Goal: Task Accomplishment & Management: Use online tool/utility

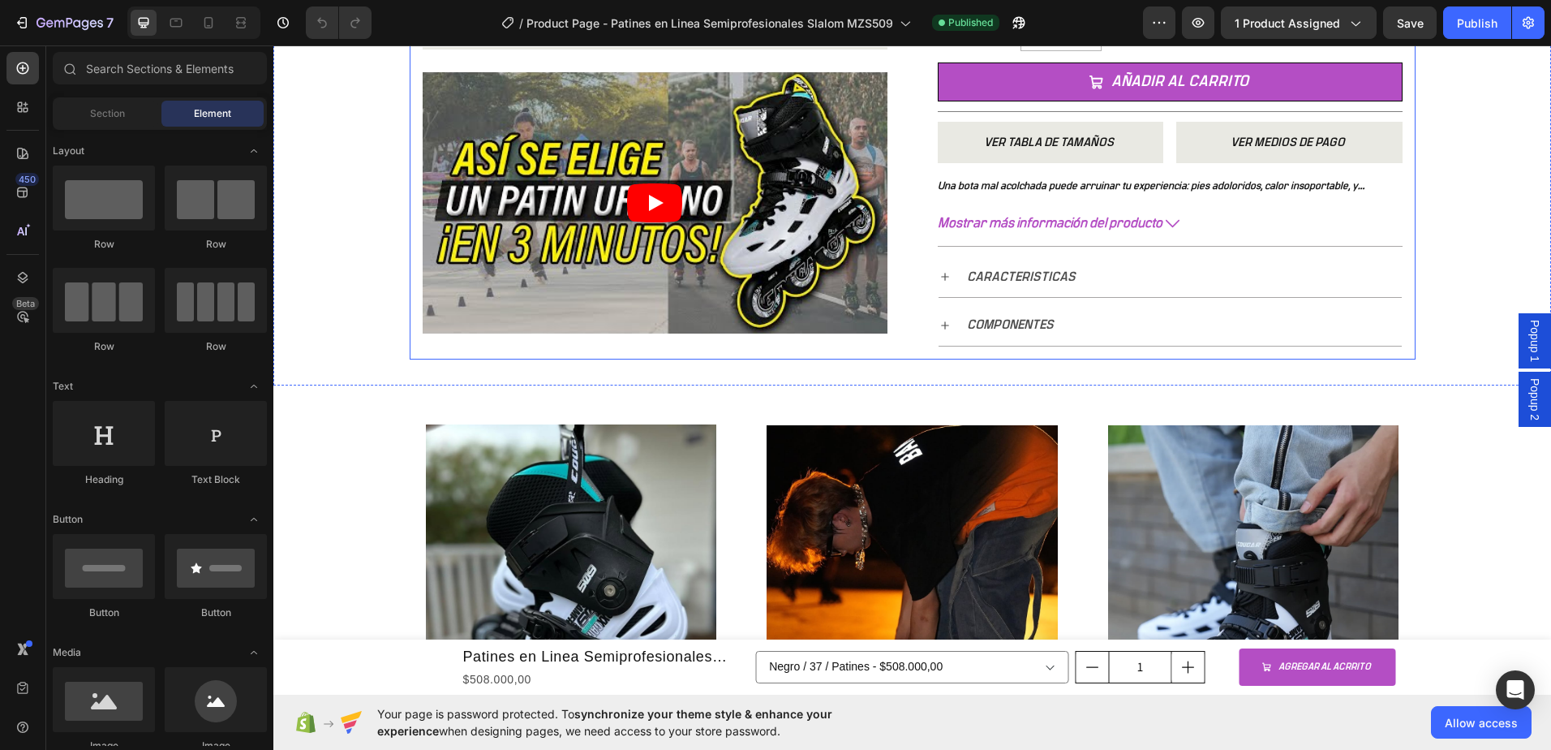
scroll to position [730, 0]
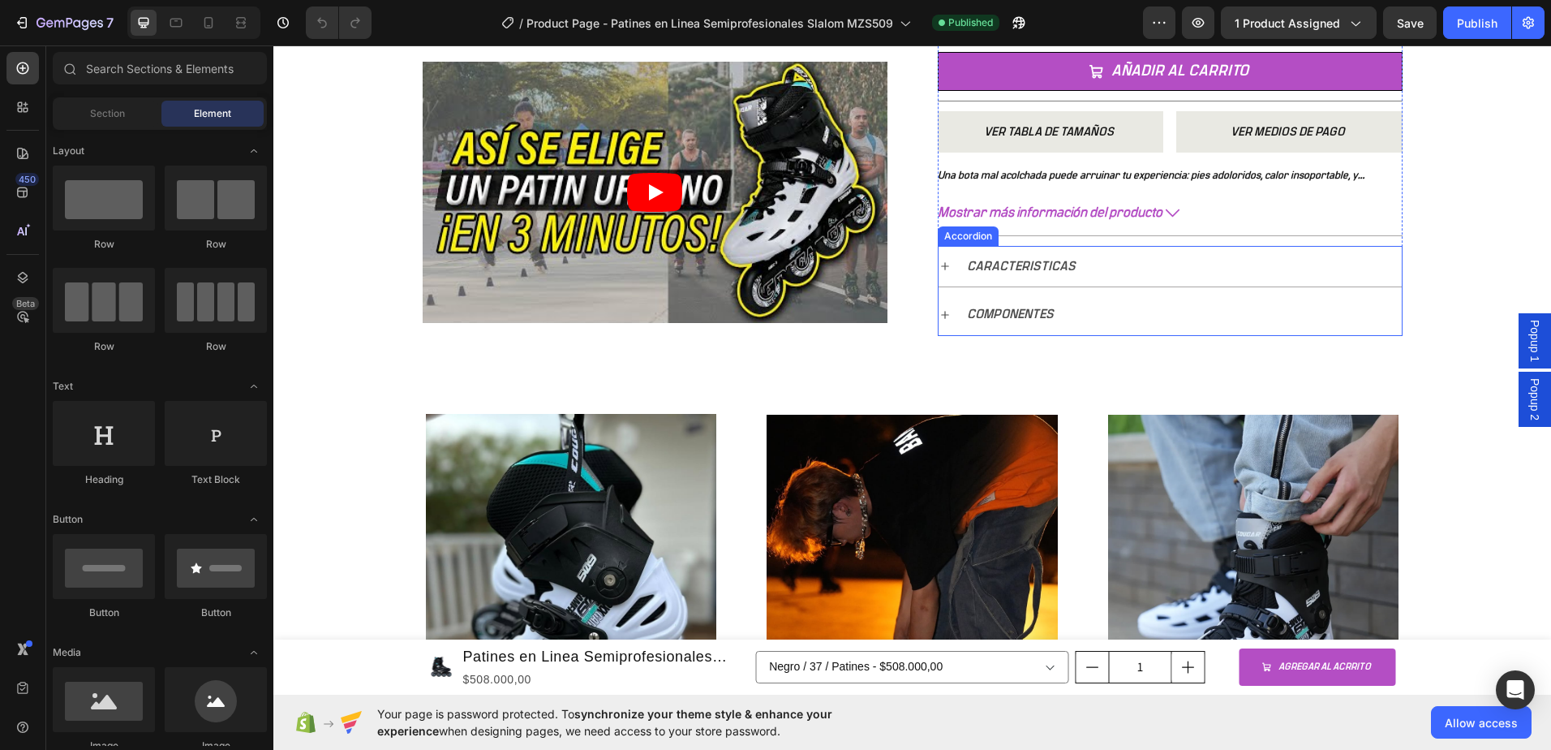
click at [987, 317] on p "COMPONENTES" at bounding box center [1010, 315] width 87 height 24
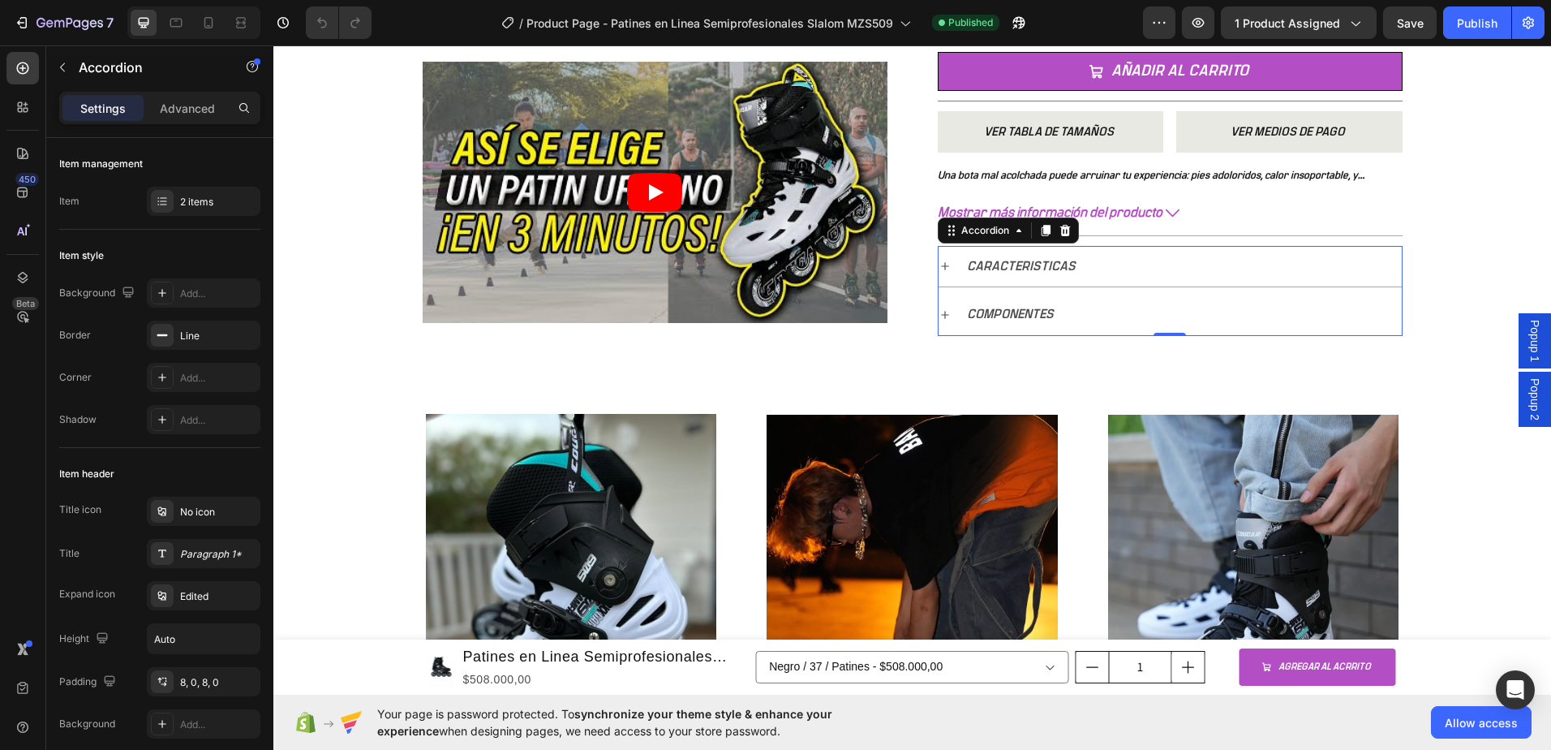
click at [940, 317] on icon at bounding box center [945, 314] width 13 height 13
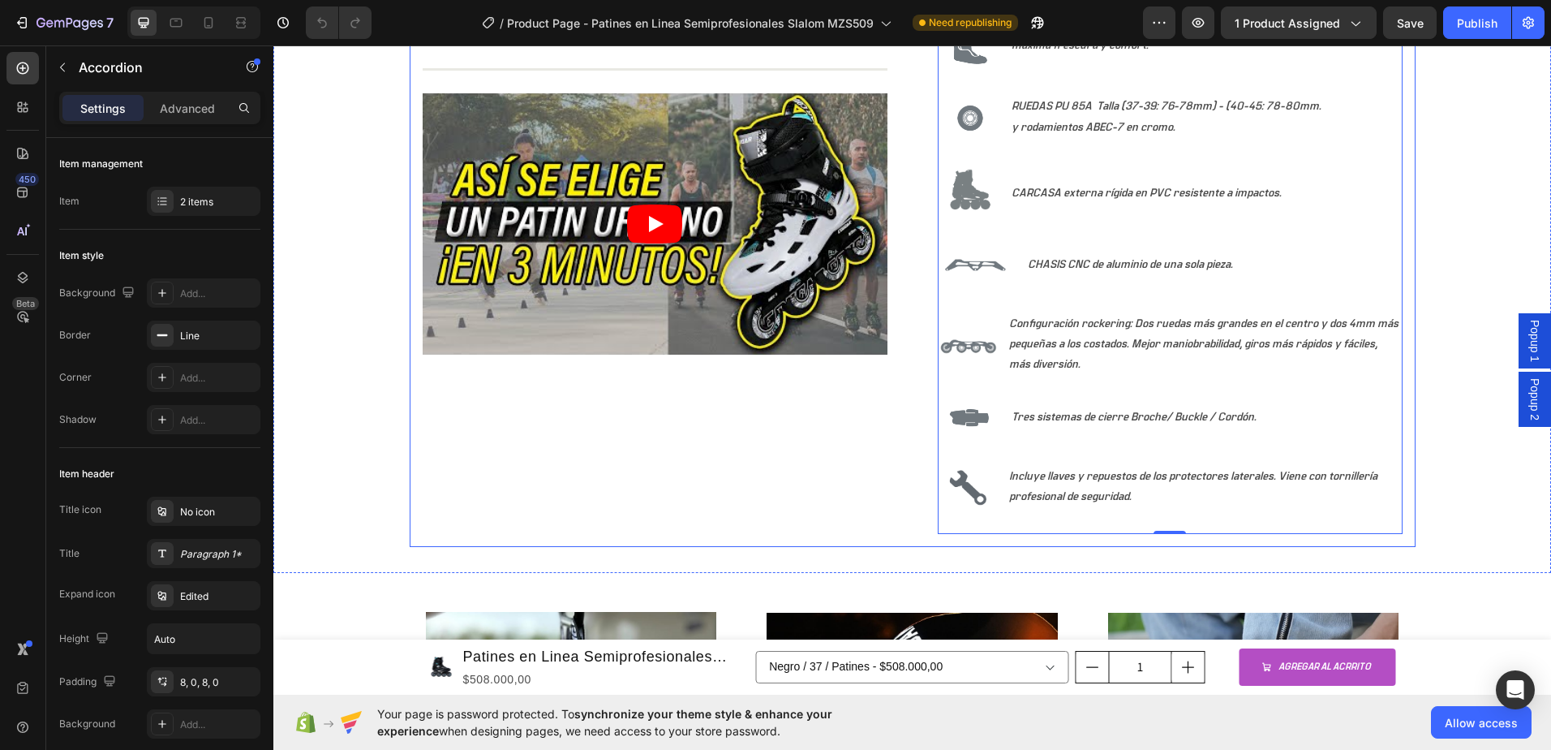
scroll to position [974, 0]
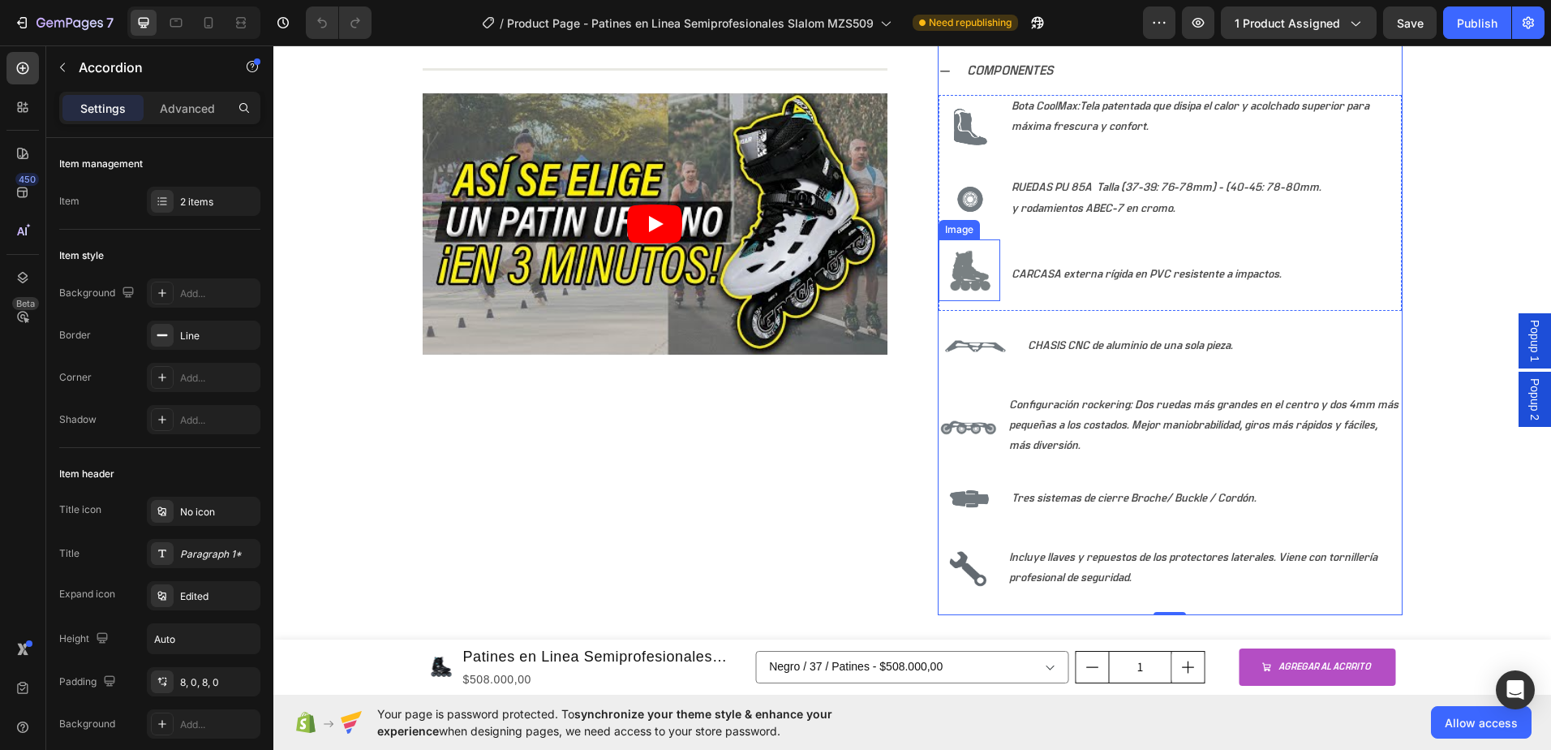
click at [972, 282] on img at bounding box center [970, 270] width 62 height 62
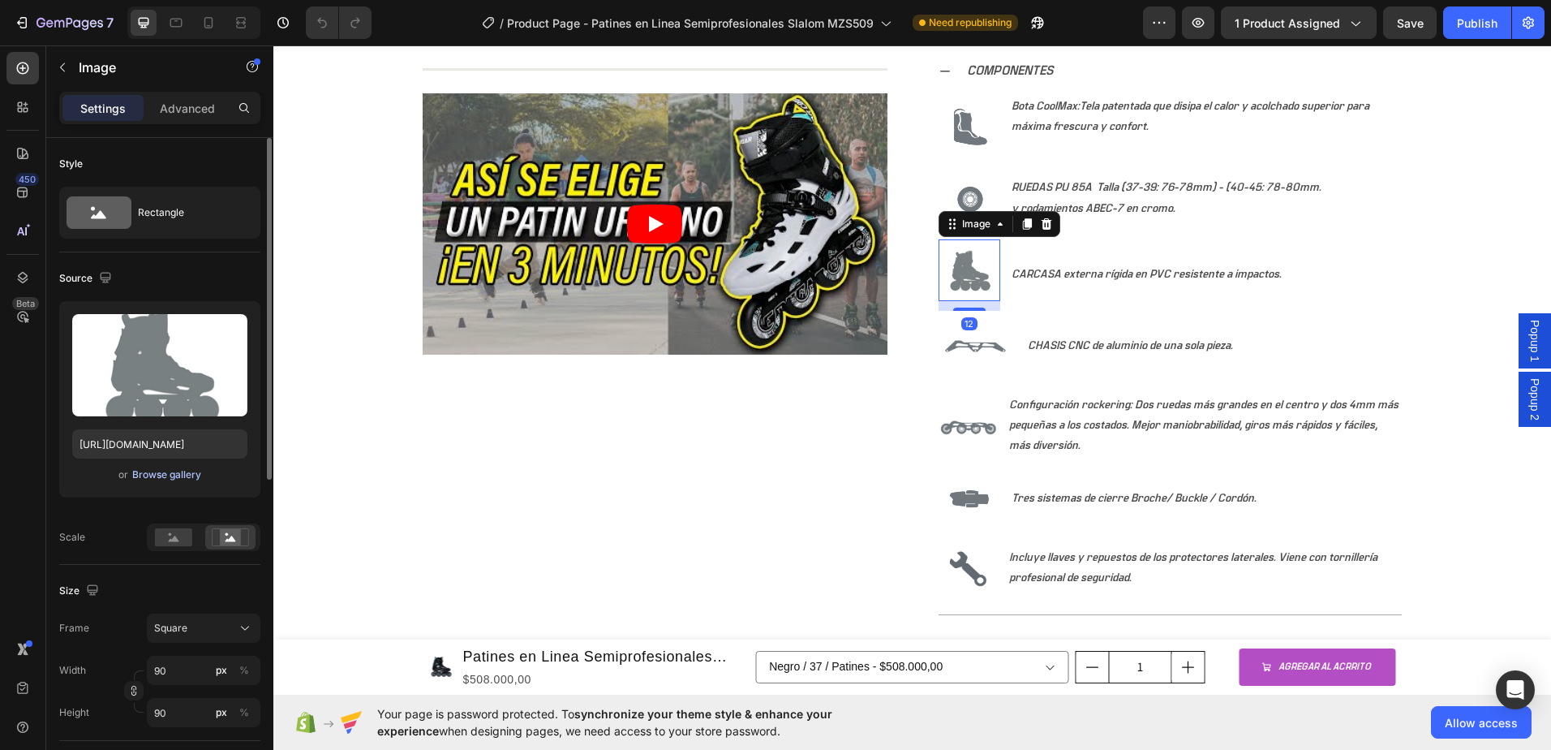
click at [164, 472] on div "Browse gallery" at bounding box center [166, 474] width 69 height 15
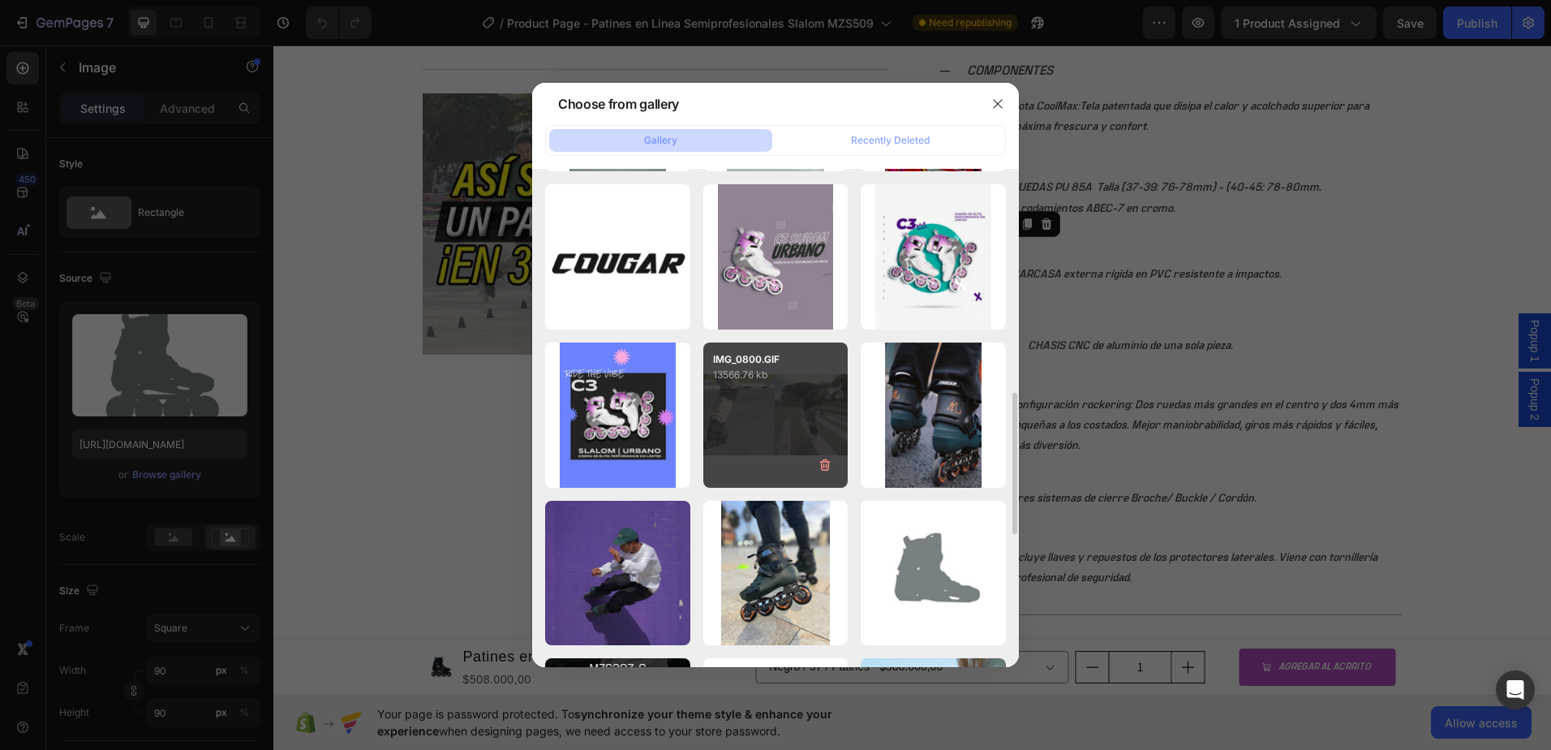
scroll to position [949, 0]
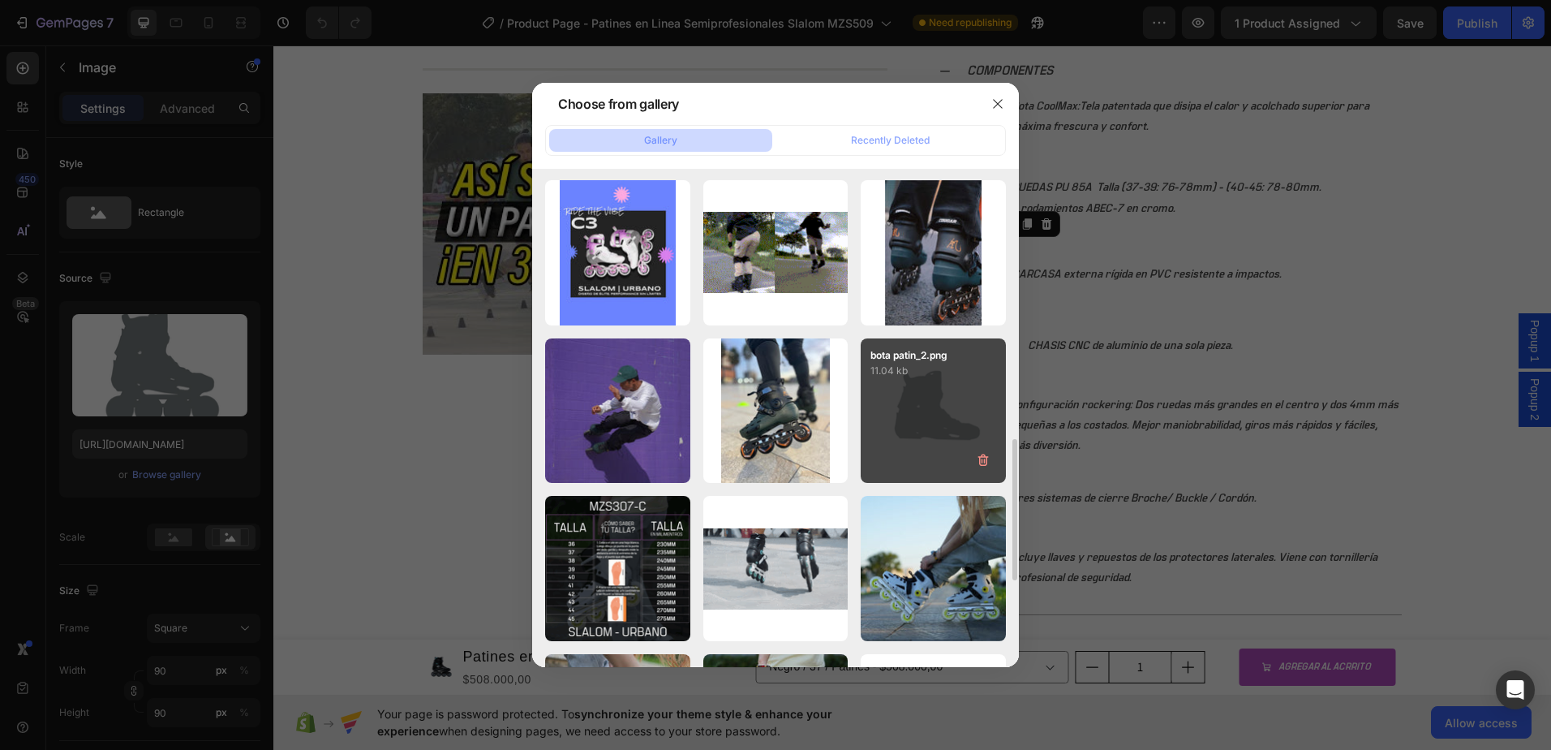
click at [950, 416] on div "bota patin_2.png 11.04 kb" at bounding box center [933, 410] width 145 height 145
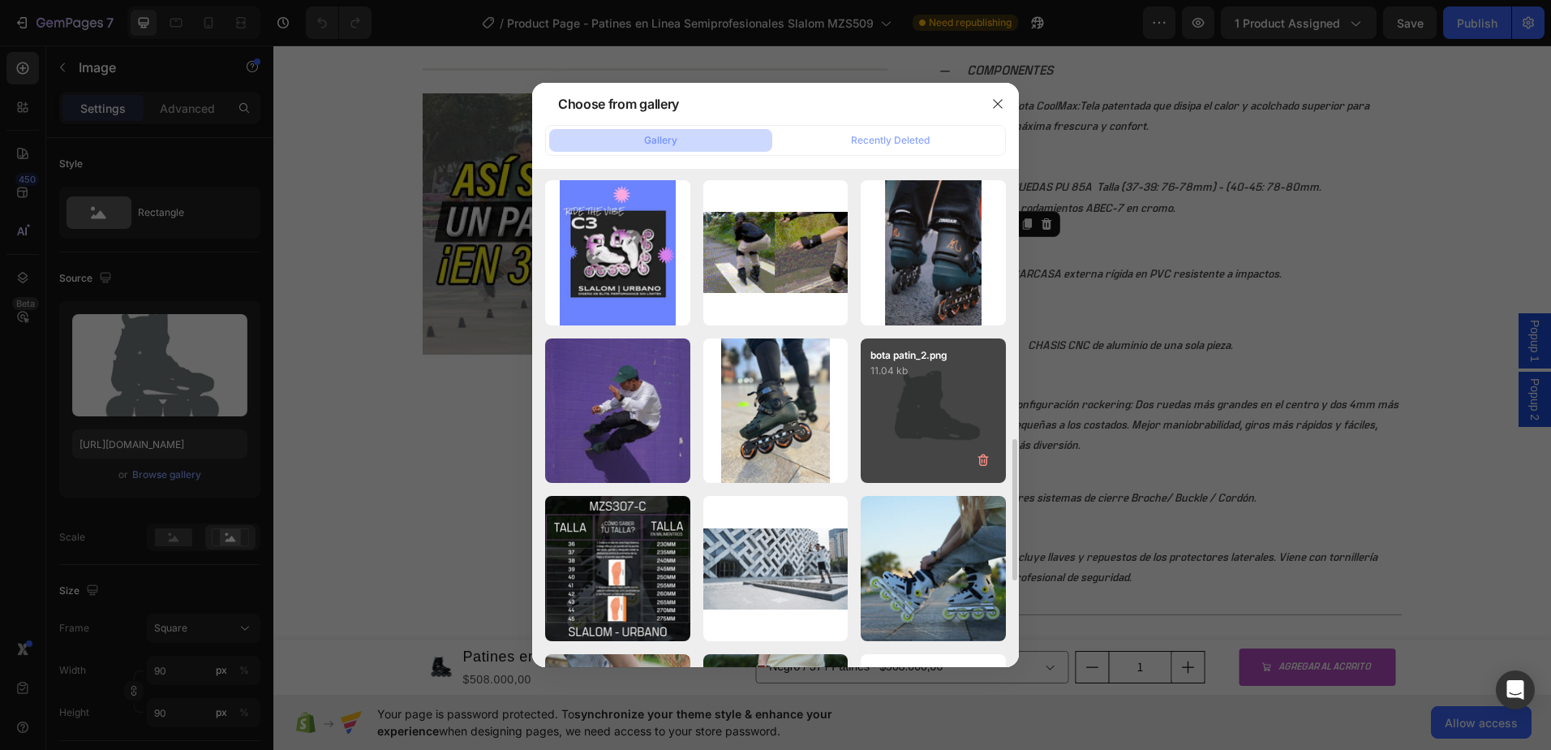
type input "[URL][DOMAIN_NAME]"
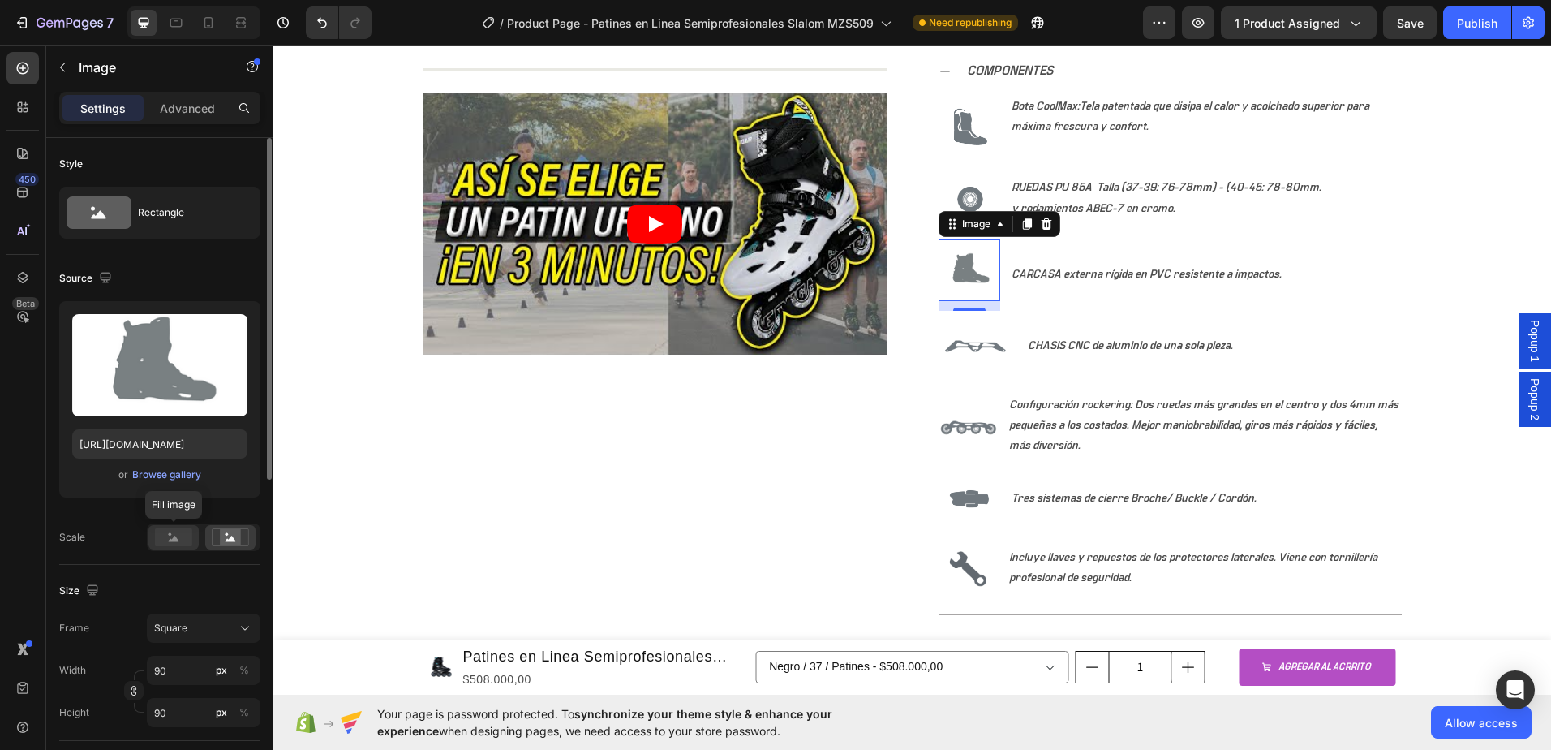
click at [182, 538] on rect at bounding box center [173, 537] width 37 height 18
click at [230, 537] on icon at bounding box center [231, 538] width 11 height 6
click at [182, 540] on rect at bounding box center [173, 537] width 37 height 18
click at [230, 538] on rect at bounding box center [230, 537] width 21 height 16
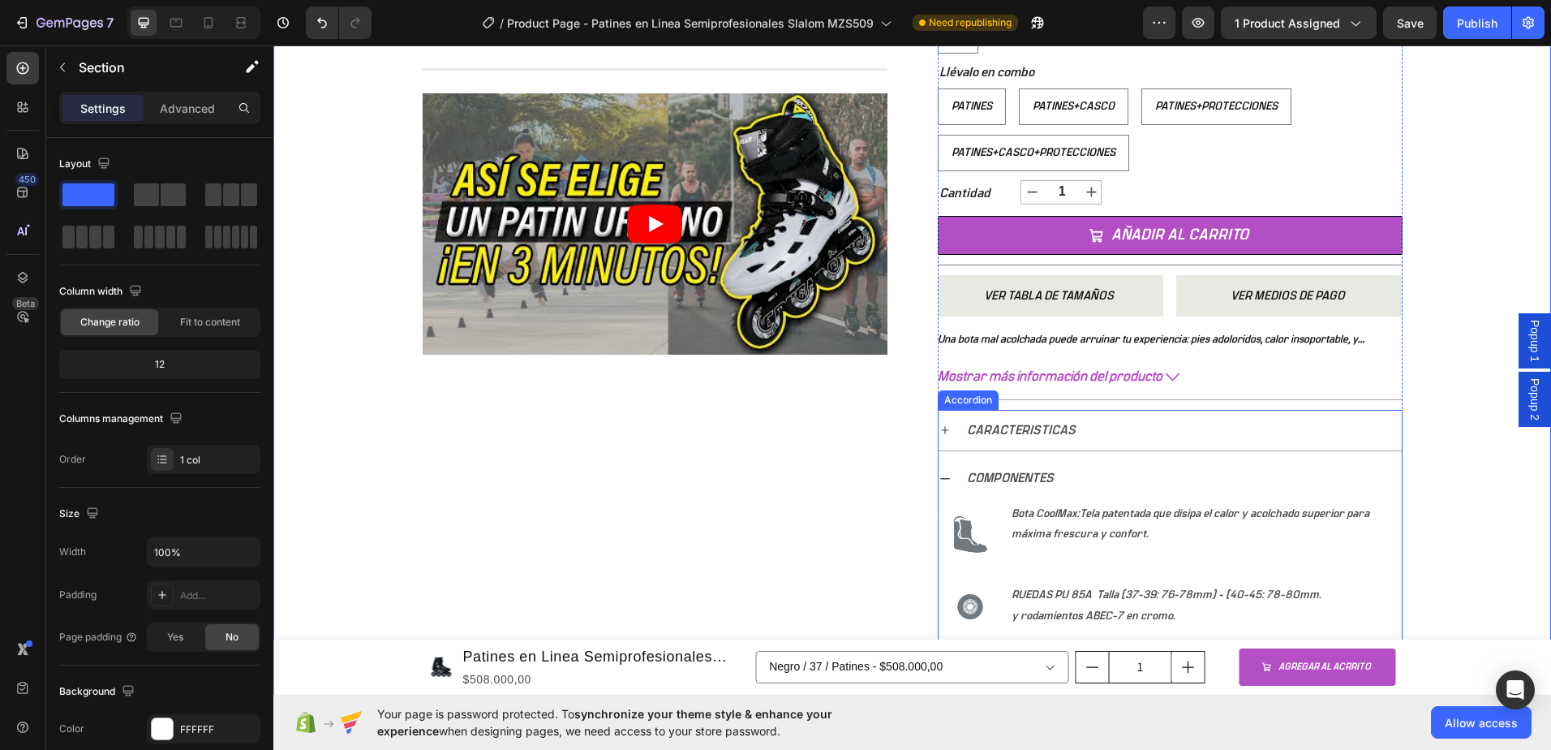
scroll to position [568, 0]
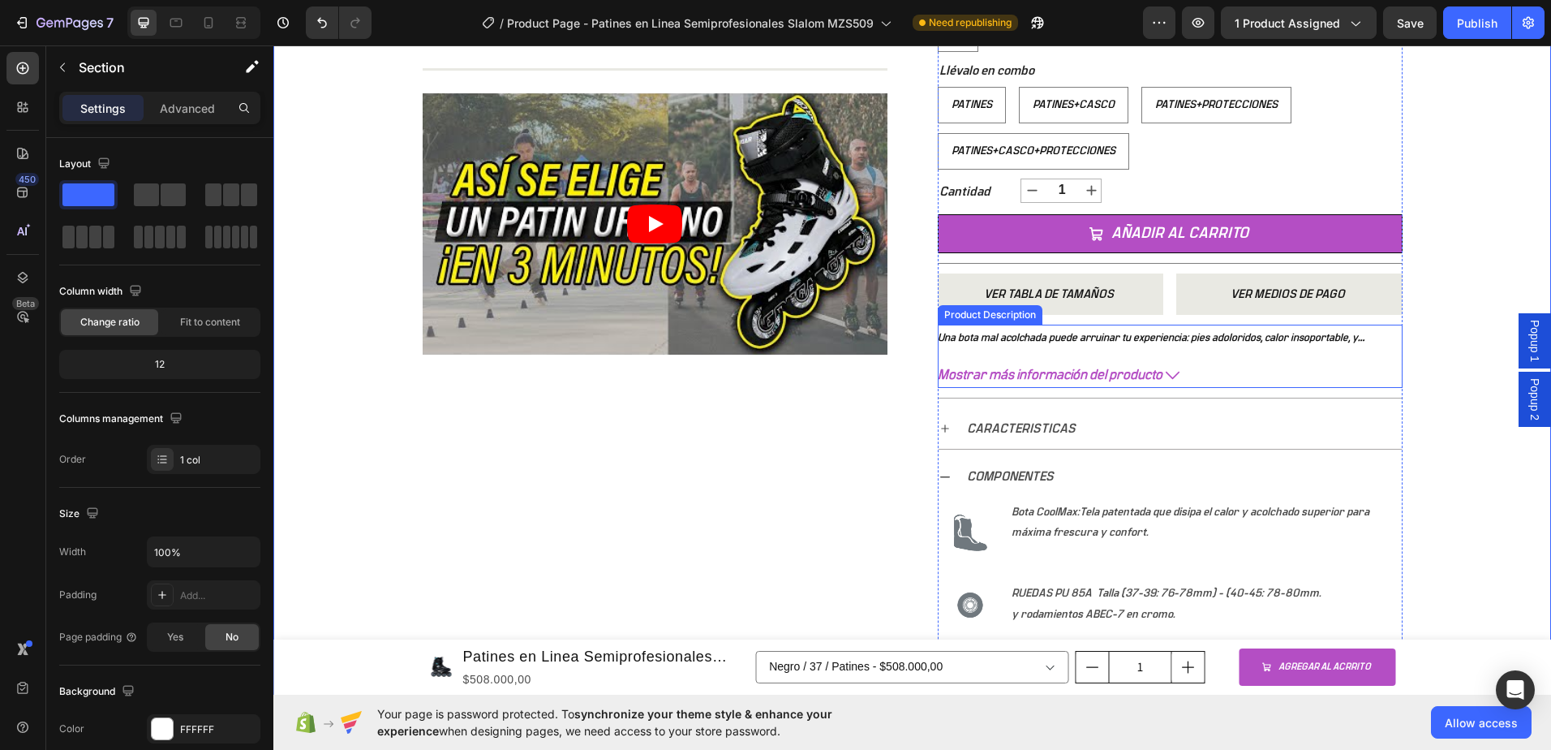
click at [1167, 374] on icon at bounding box center [1173, 375] width 14 height 14
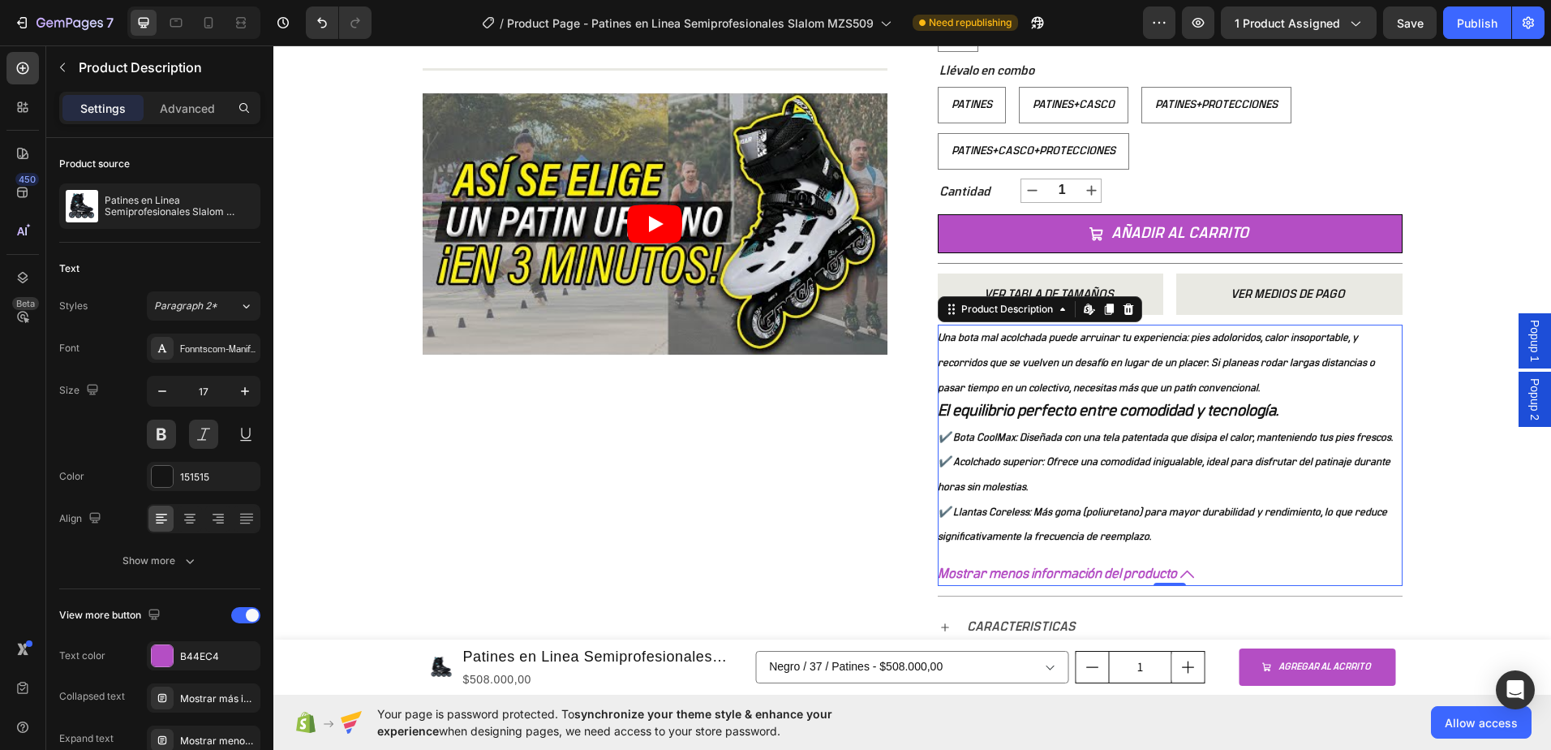
click at [1180, 578] on icon at bounding box center [1187, 574] width 14 height 14
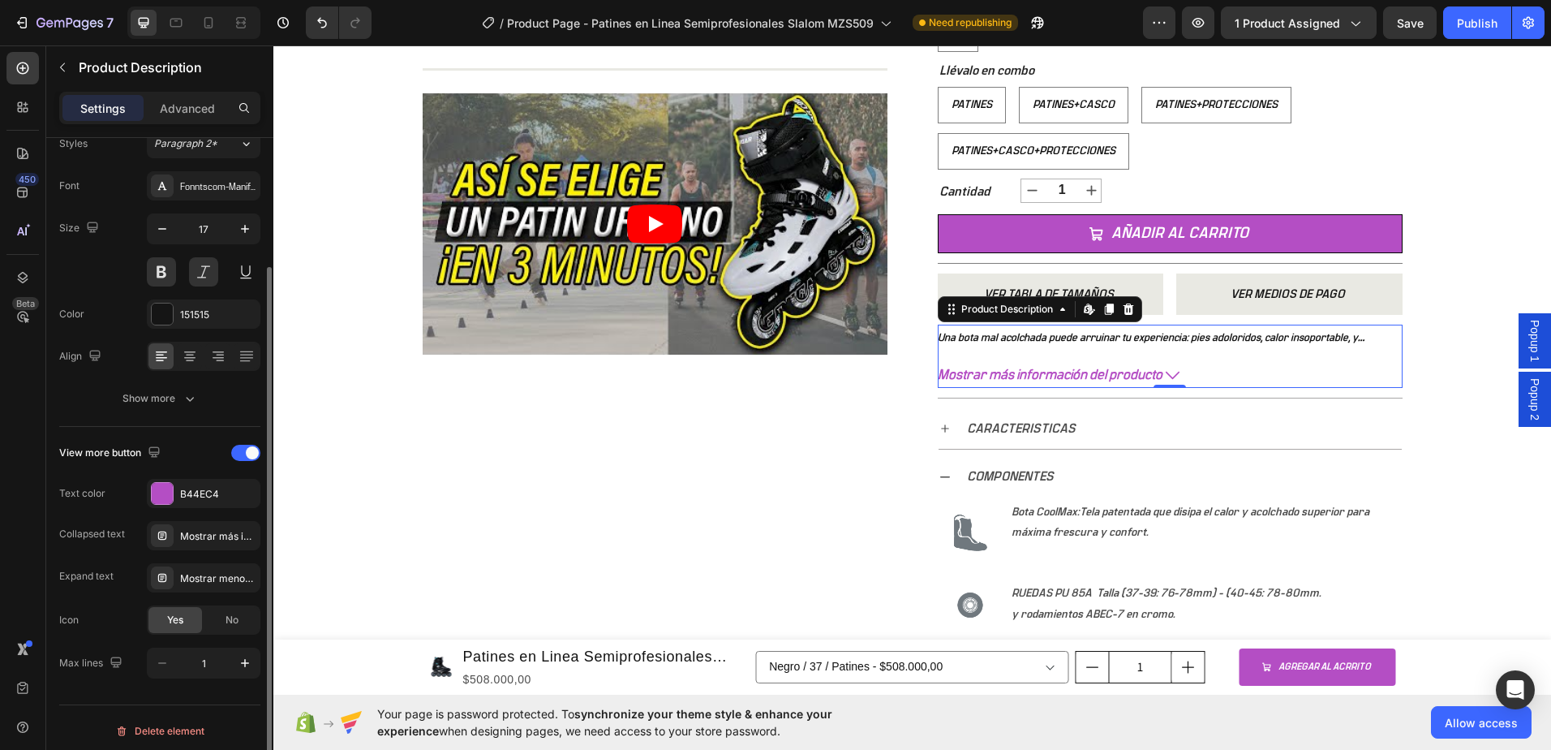
scroll to position [169, 0]
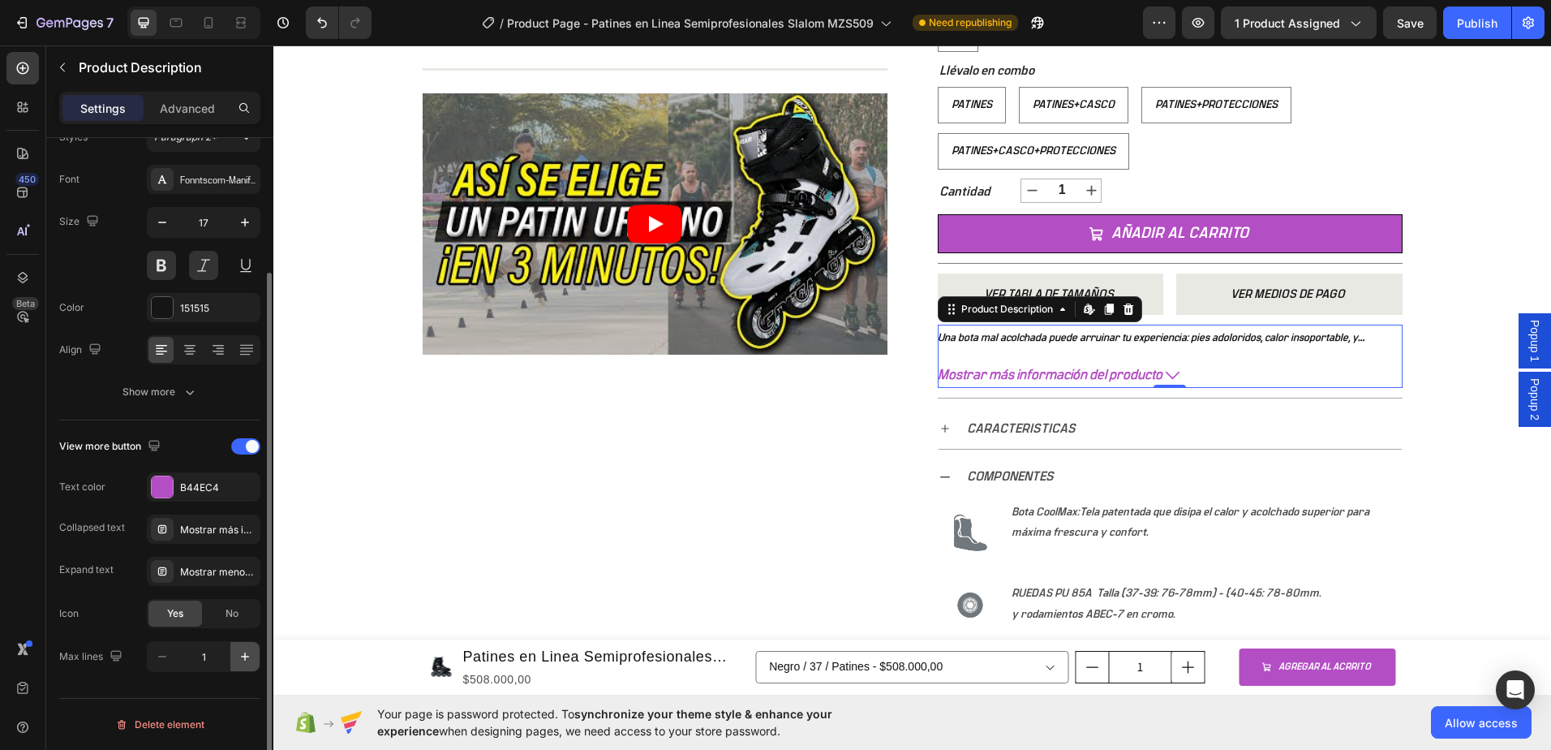
click at [239, 655] on icon "button" at bounding box center [245, 656] width 16 height 16
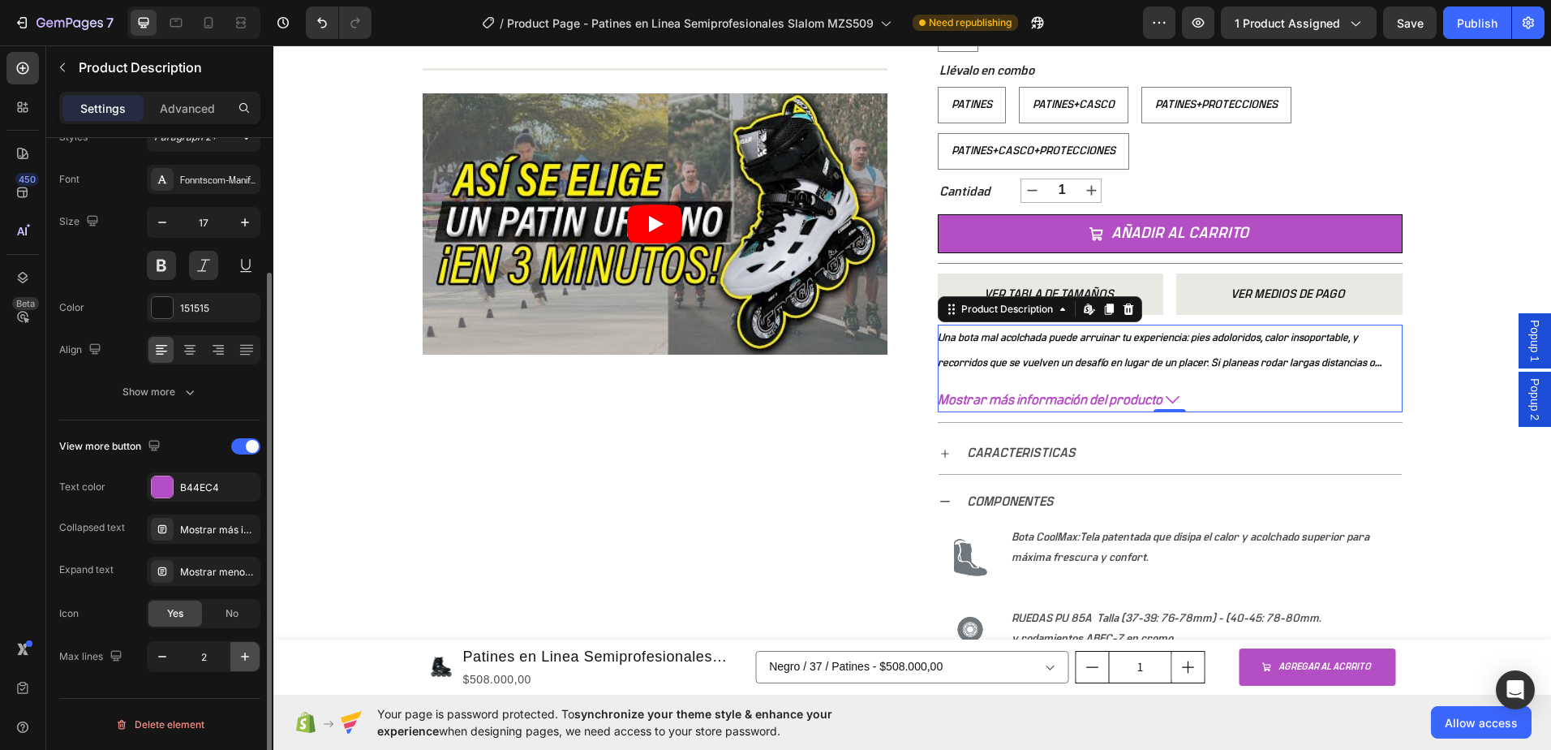
click at [239, 655] on icon "button" at bounding box center [245, 656] width 16 height 16
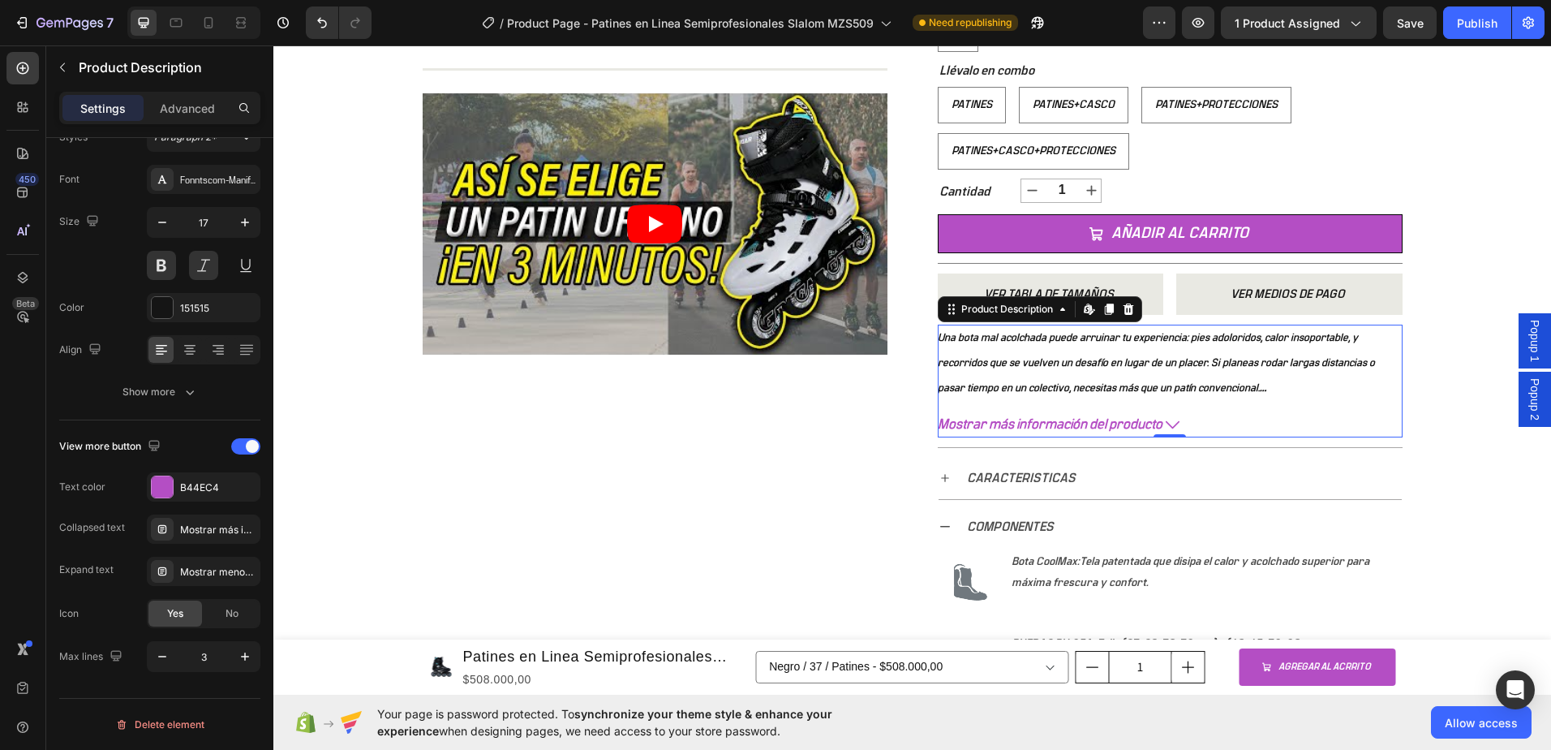
click at [1166, 423] on icon at bounding box center [1173, 425] width 14 height 14
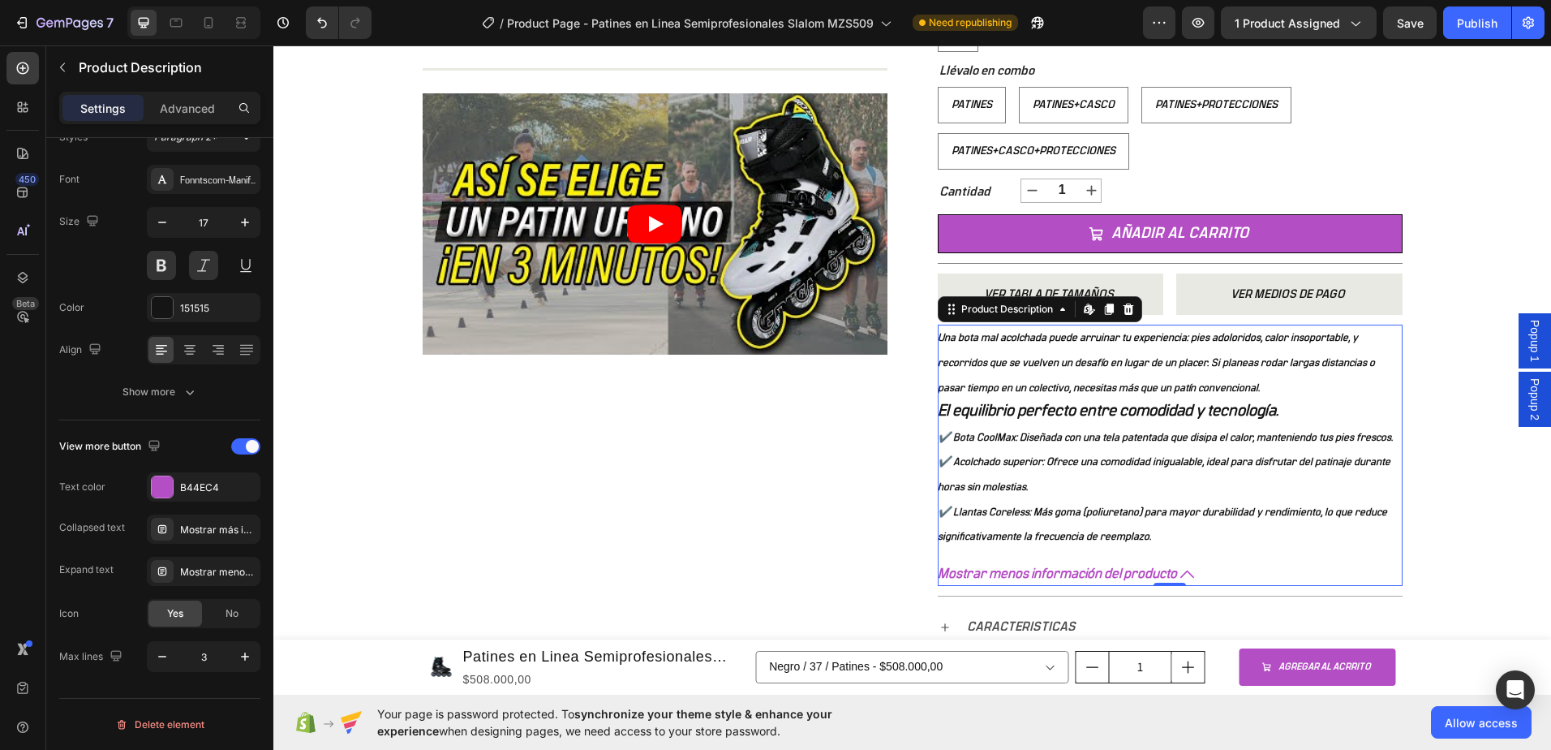
click at [1180, 574] on icon at bounding box center [1187, 574] width 14 height 14
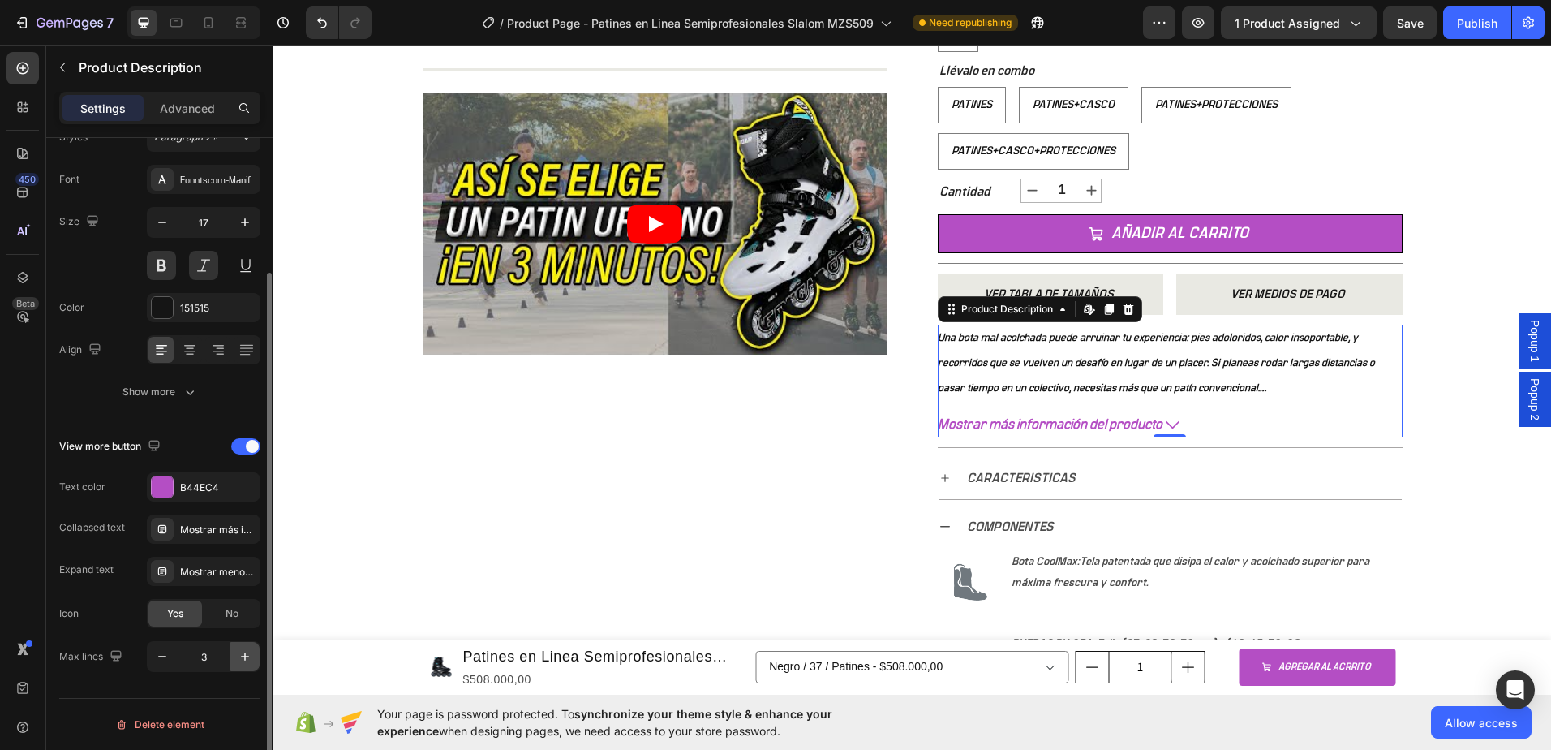
click at [250, 658] on icon "button" at bounding box center [245, 656] width 16 height 16
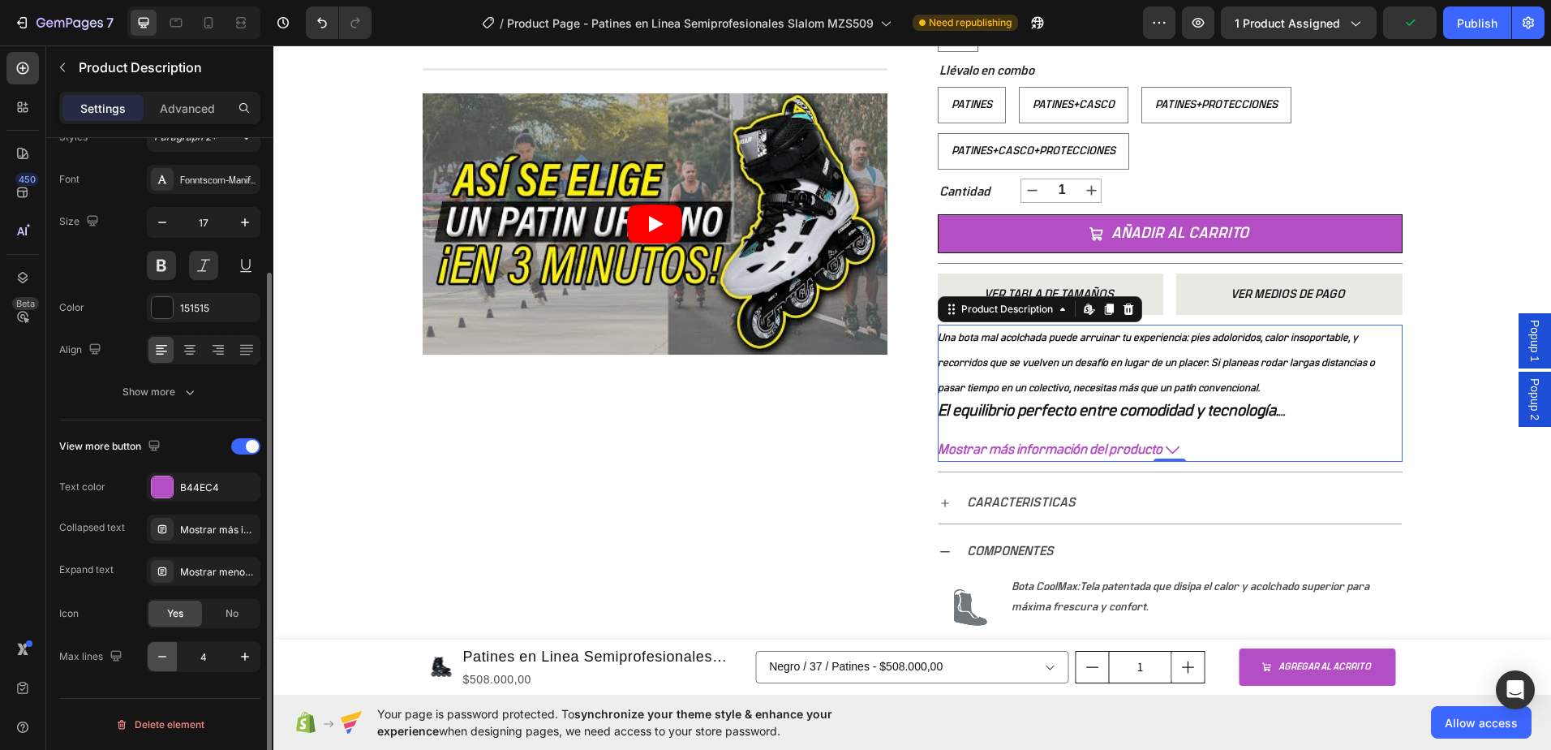
click at [164, 661] on icon "button" at bounding box center [162, 656] width 16 height 16
type input "3"
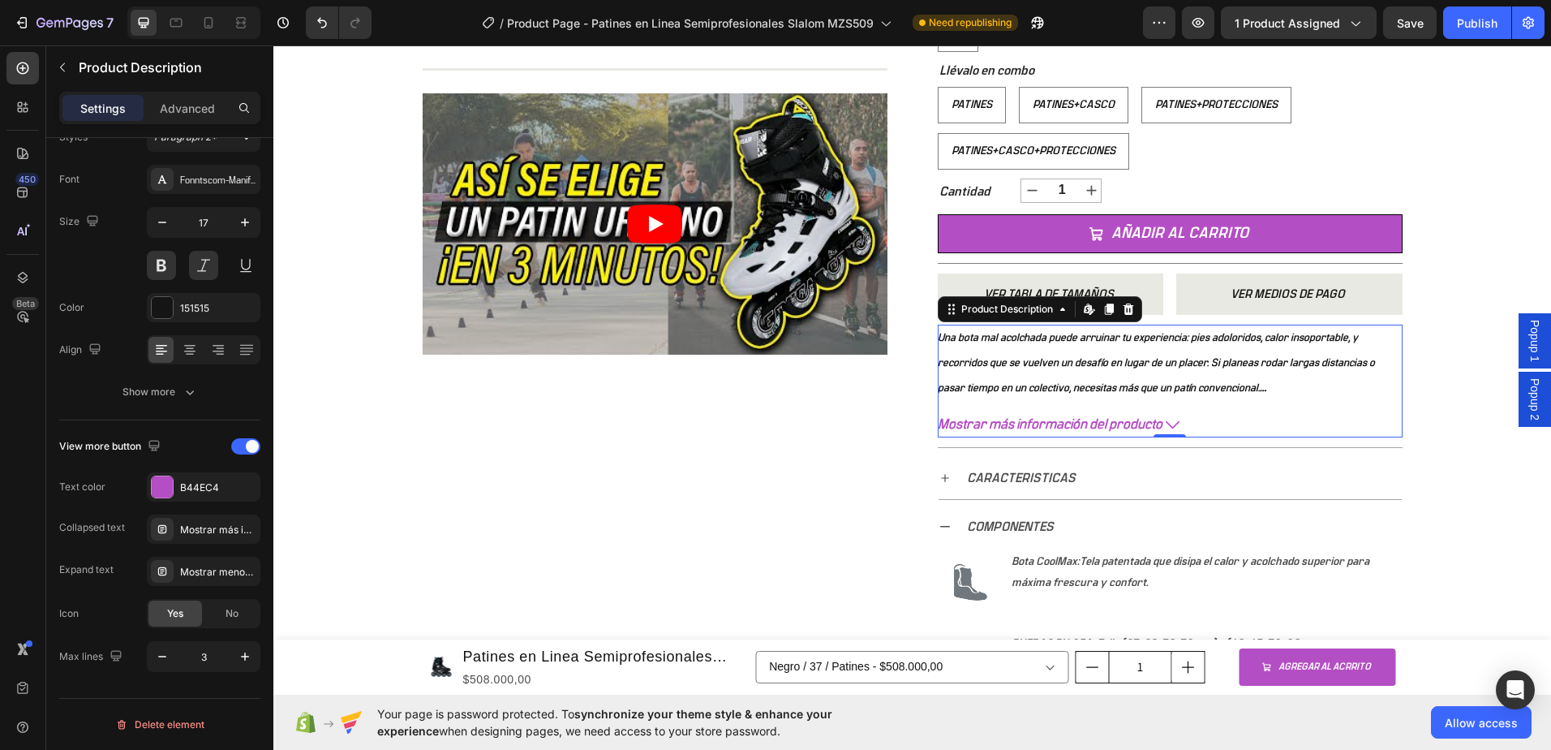
click at [1171, 424] on icon at bounding box center [1173, 425] width 14 height 14
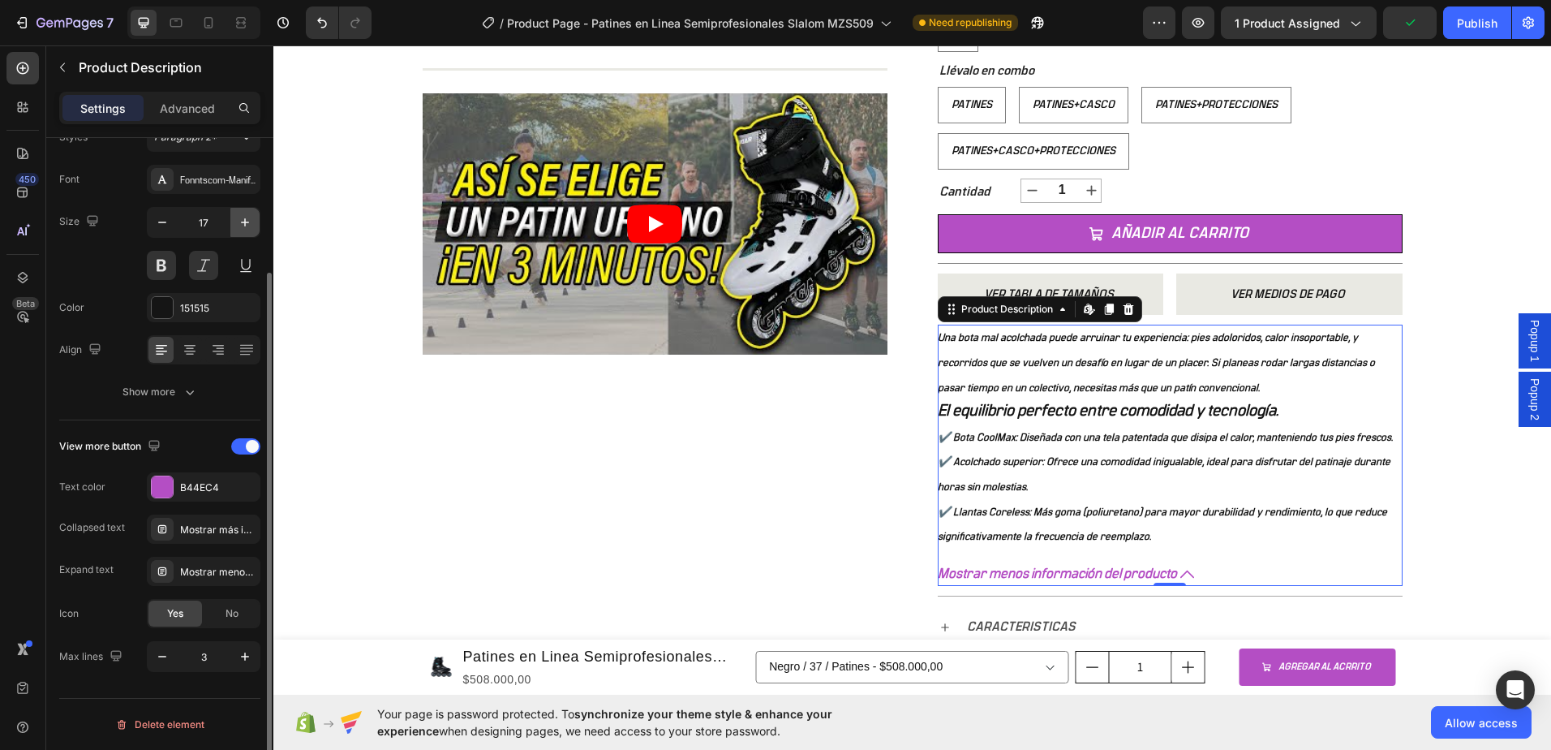
click at [242, 219] on icon "button" at bounding box center [245, 222] width 16 height 16
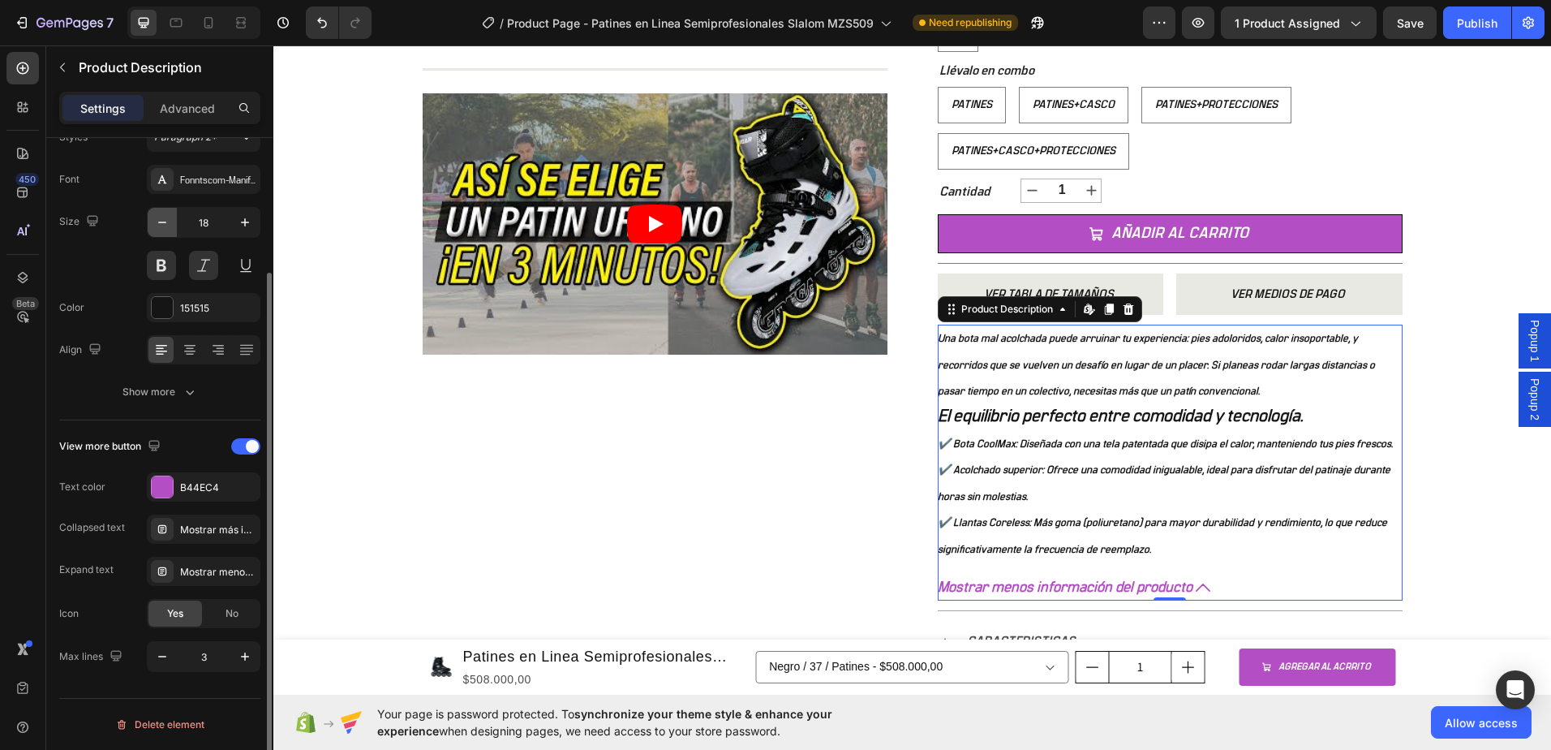
click at [161, 221] on icon "button" at bounding box center [162, 222] width 16 height 16
type input "17"
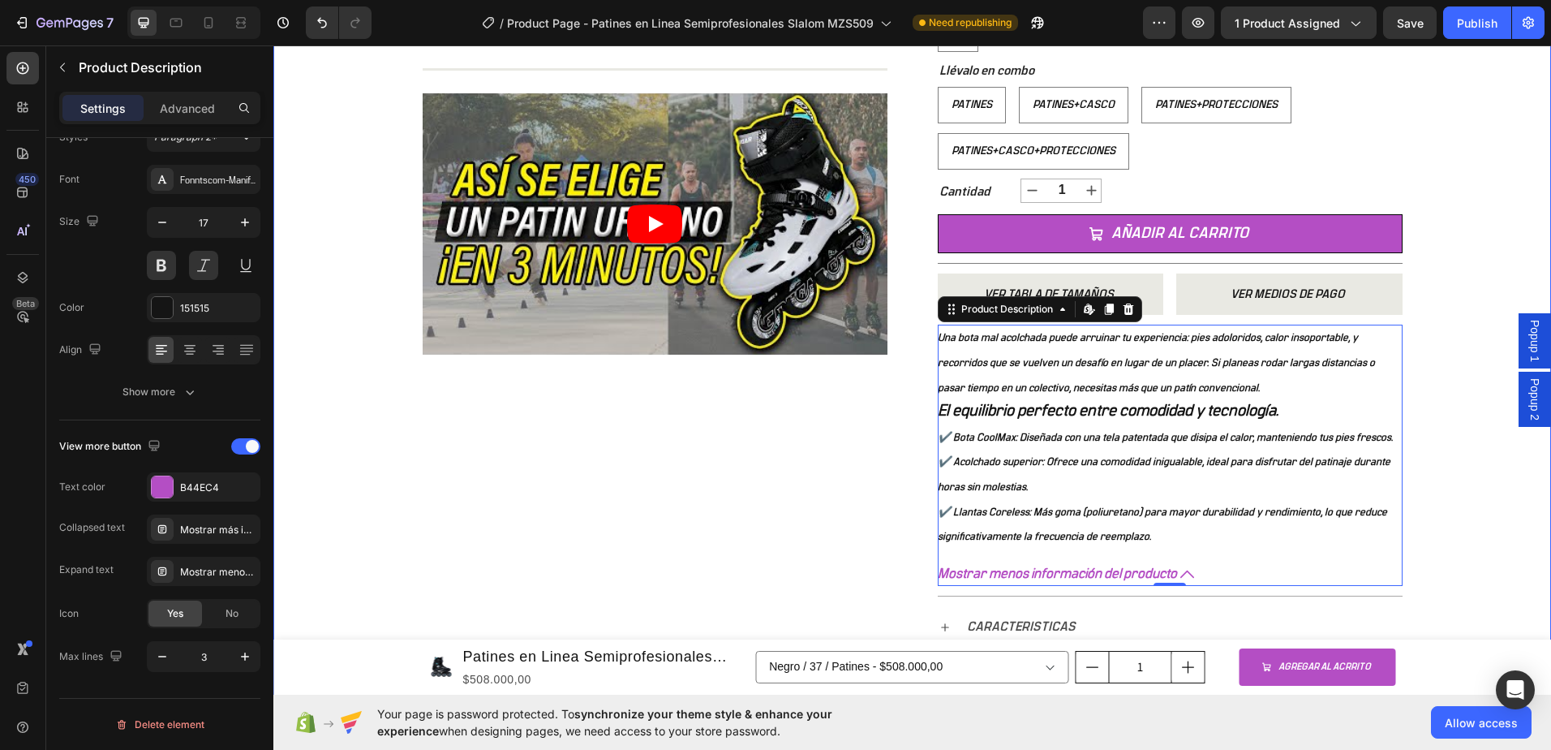
click at [349, 288] on div "+ 10.000 CLIENTES SATISFECHOS Item List 5 ESTRELLAS EN GOOGLE Item List PAGO CO…" at bounding box center [912, 385] width 1278 height 1748
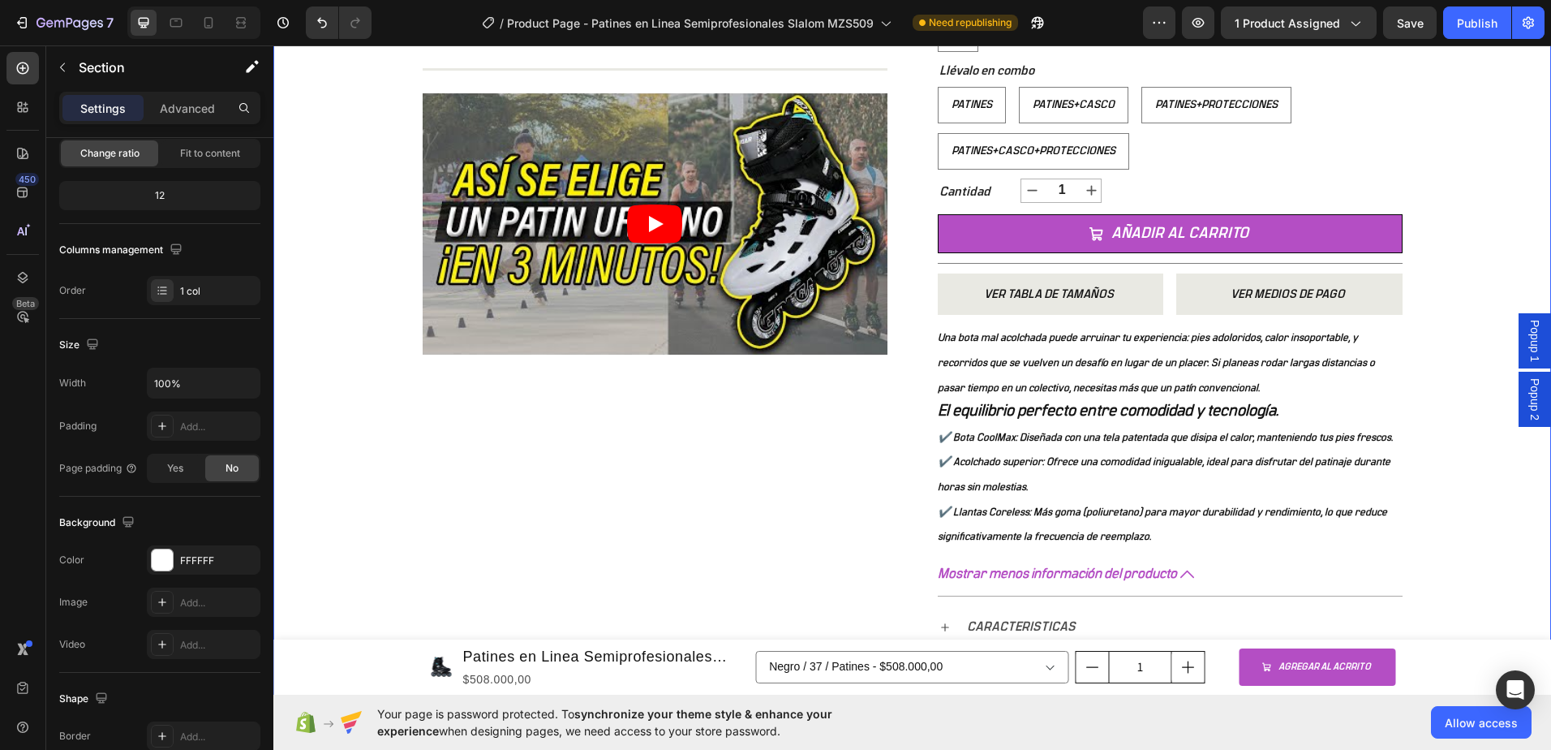
scroll to position [0, 0]
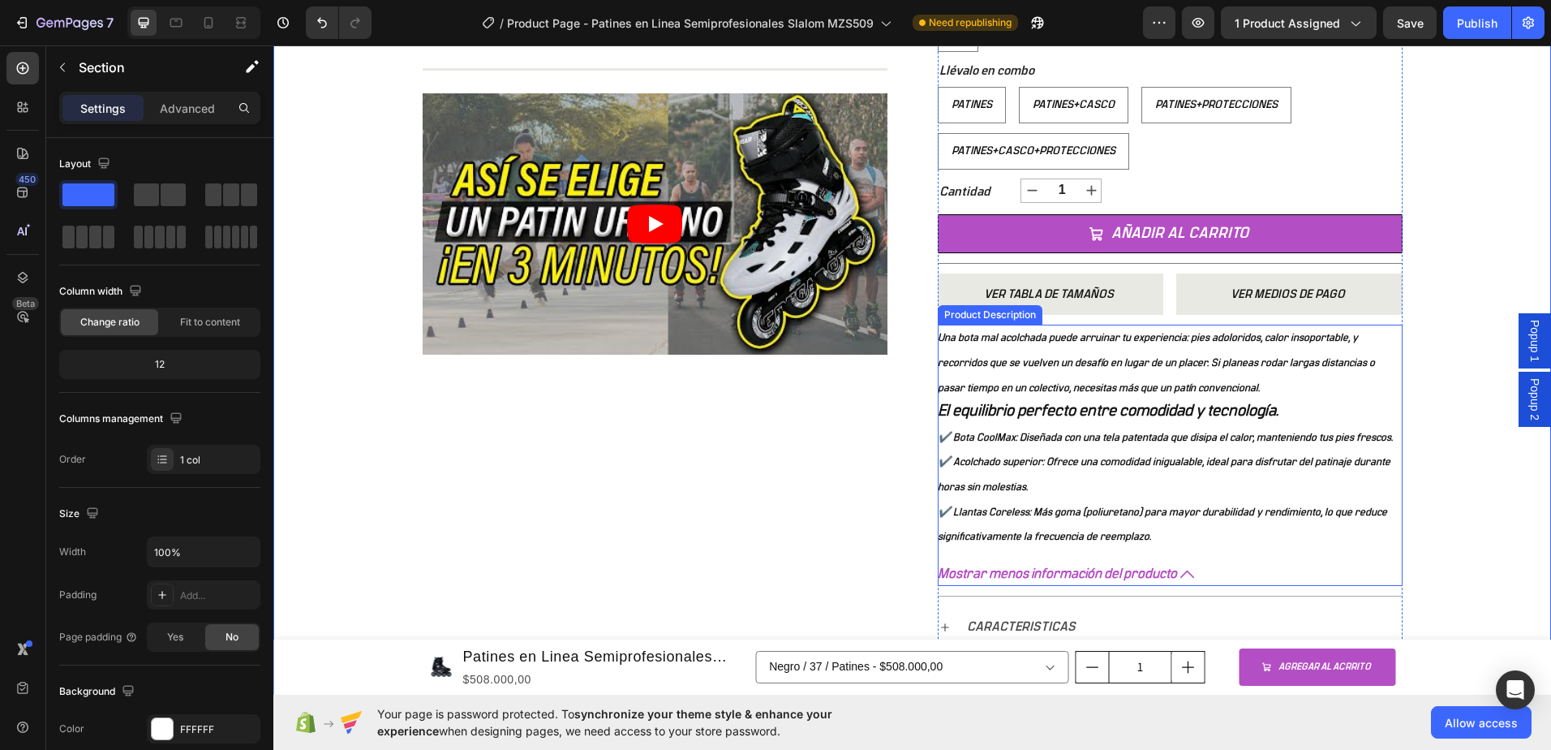
click at [1191, 569] on button "Mostrar menos información del producto" at bounding box center [1170, 573] width 465 height 25
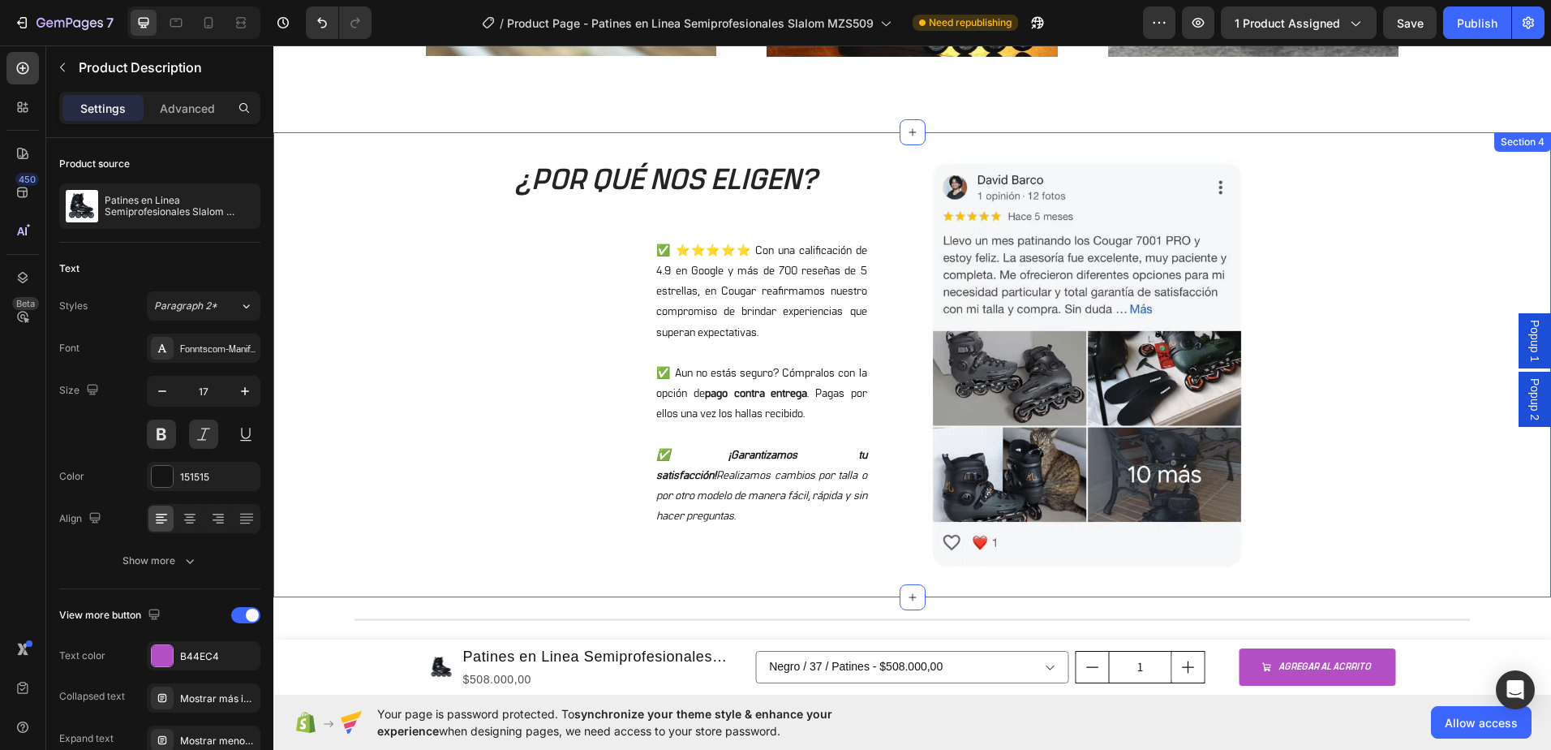
scroll to position [2028, 0]
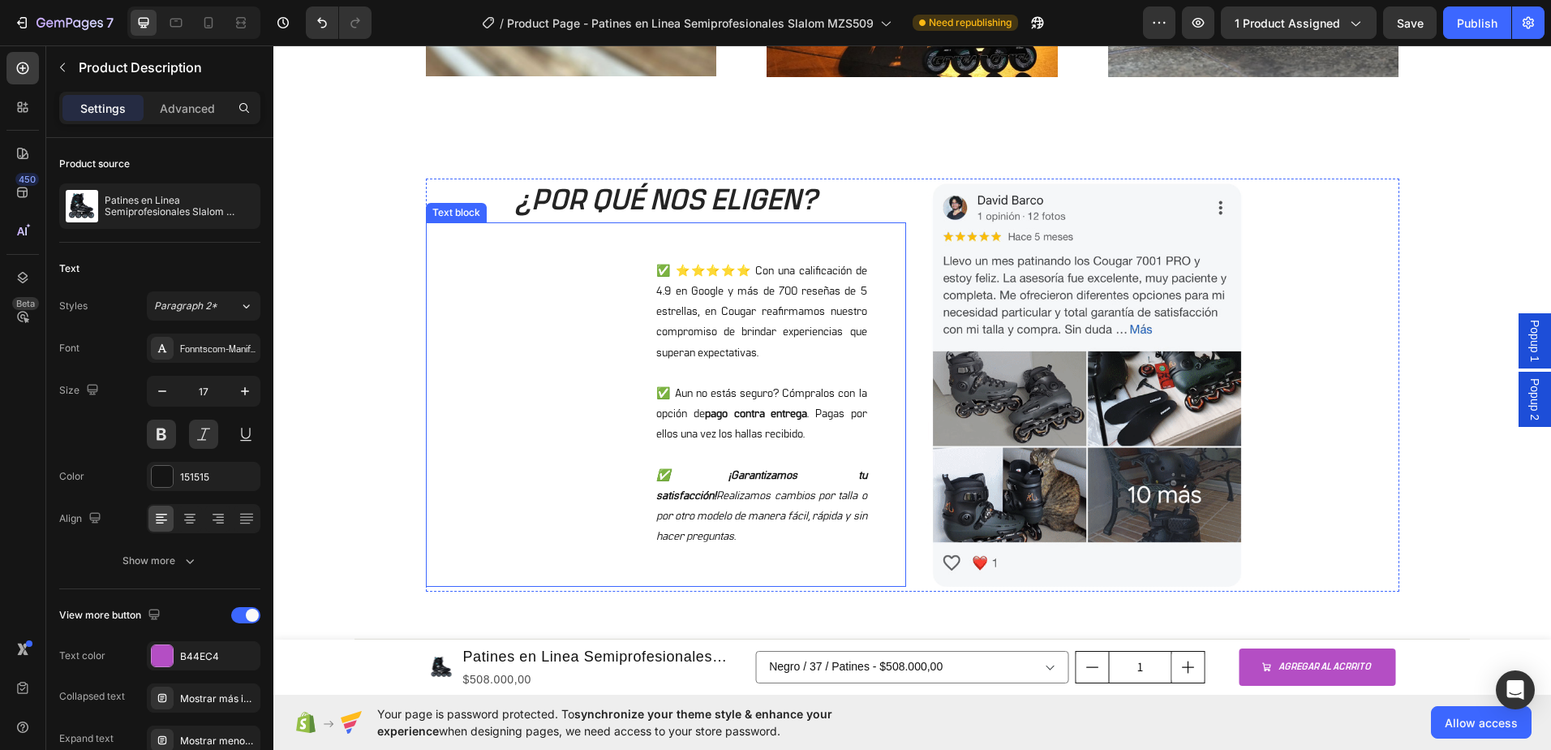
click at [617, 316] on div "✅ ⭐⭐⭐⭐⭐ Con una calificación de 4.9 en Google y más de 700 reseñas de 5 estrell…" at bounding box center [761, 404] width 288 height 364
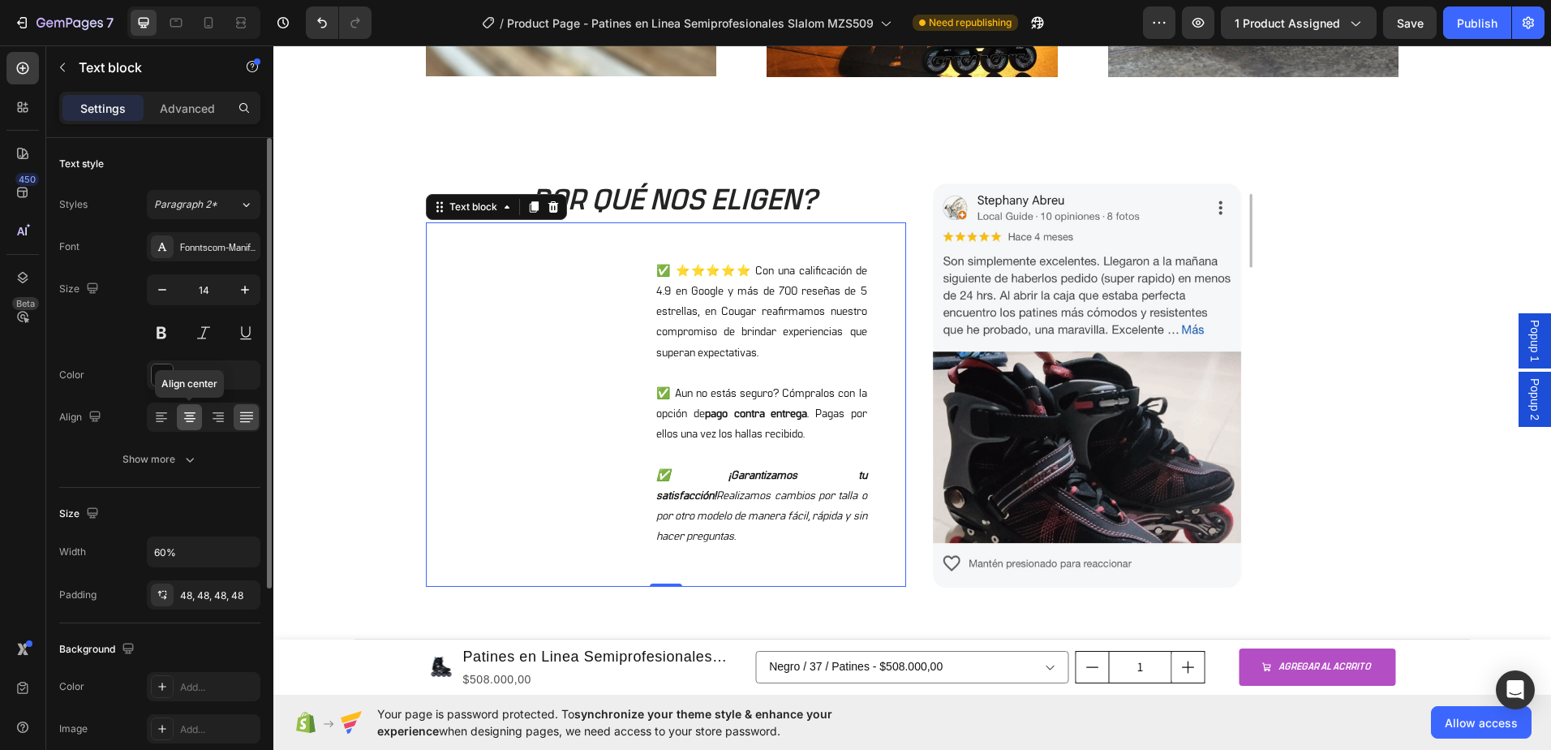
click at [195, 420] on icon at bounding box center [190, 417] width 16 height 16
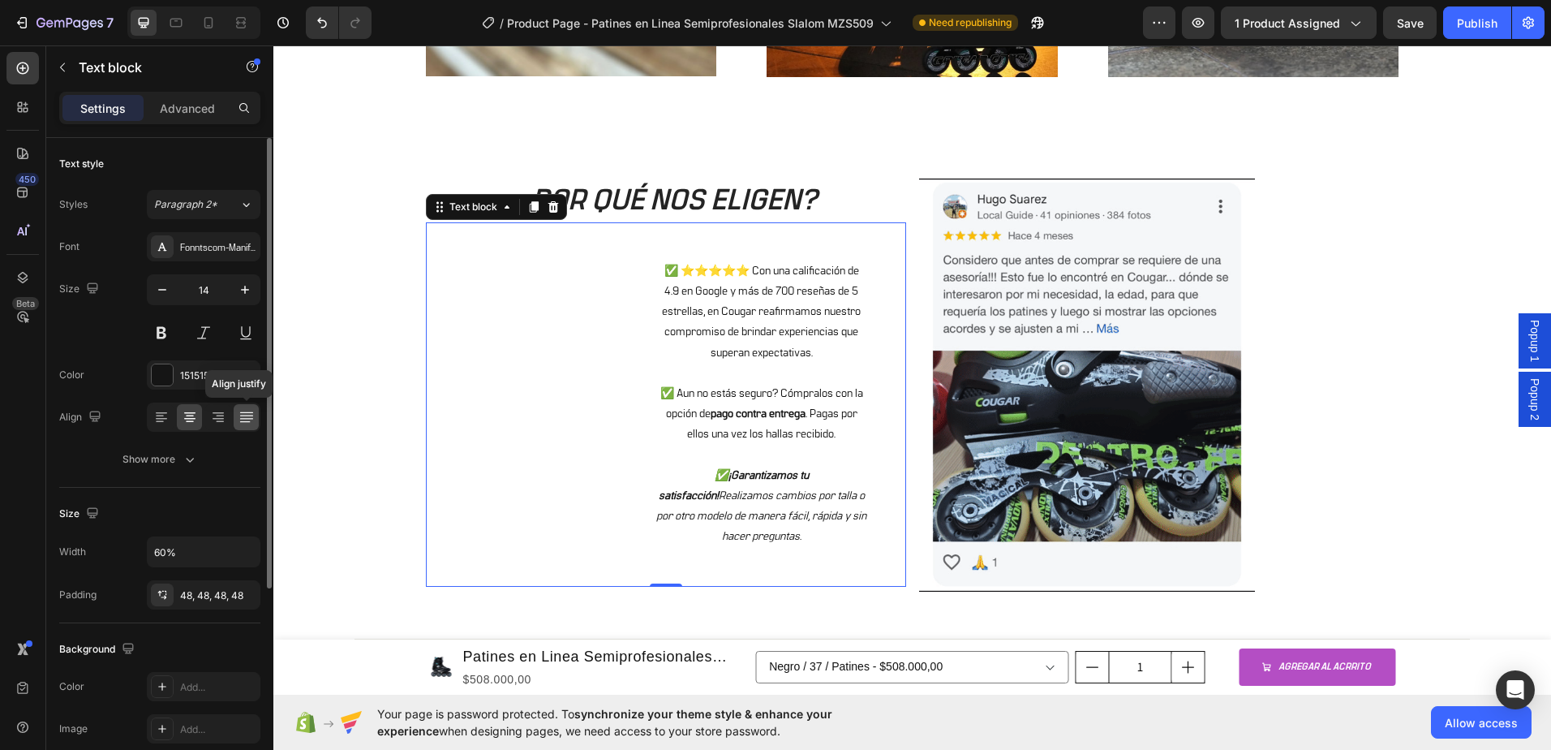
click at [246, 423] on icon at bounding box center [247, 417] width 16 height 16
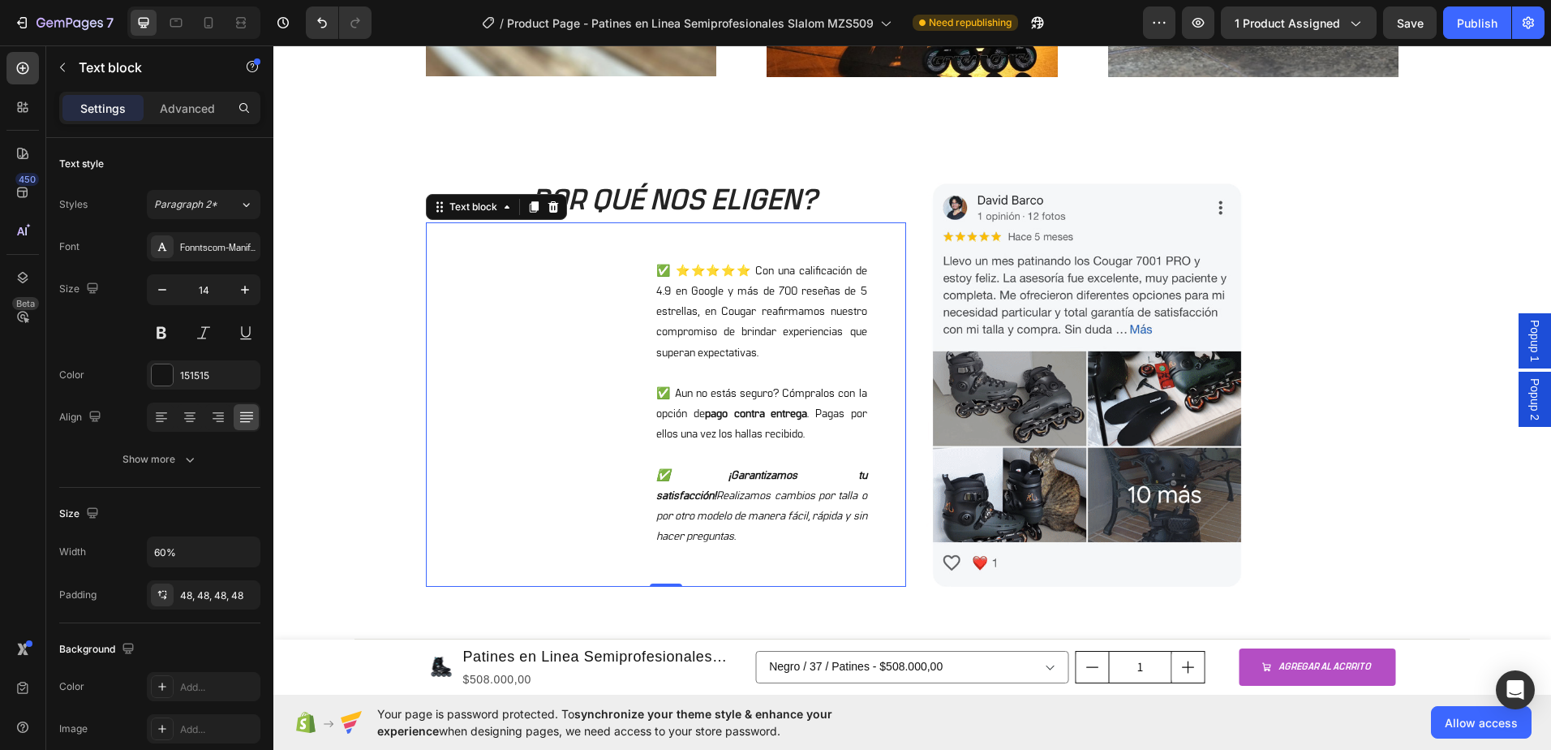
click at [668, 387] on p "✅ Aun no estás seguro? Cómpralos con la opción de pago contra entrega . Pagas p…" at bounding box center [761, 415] width 210 height 62
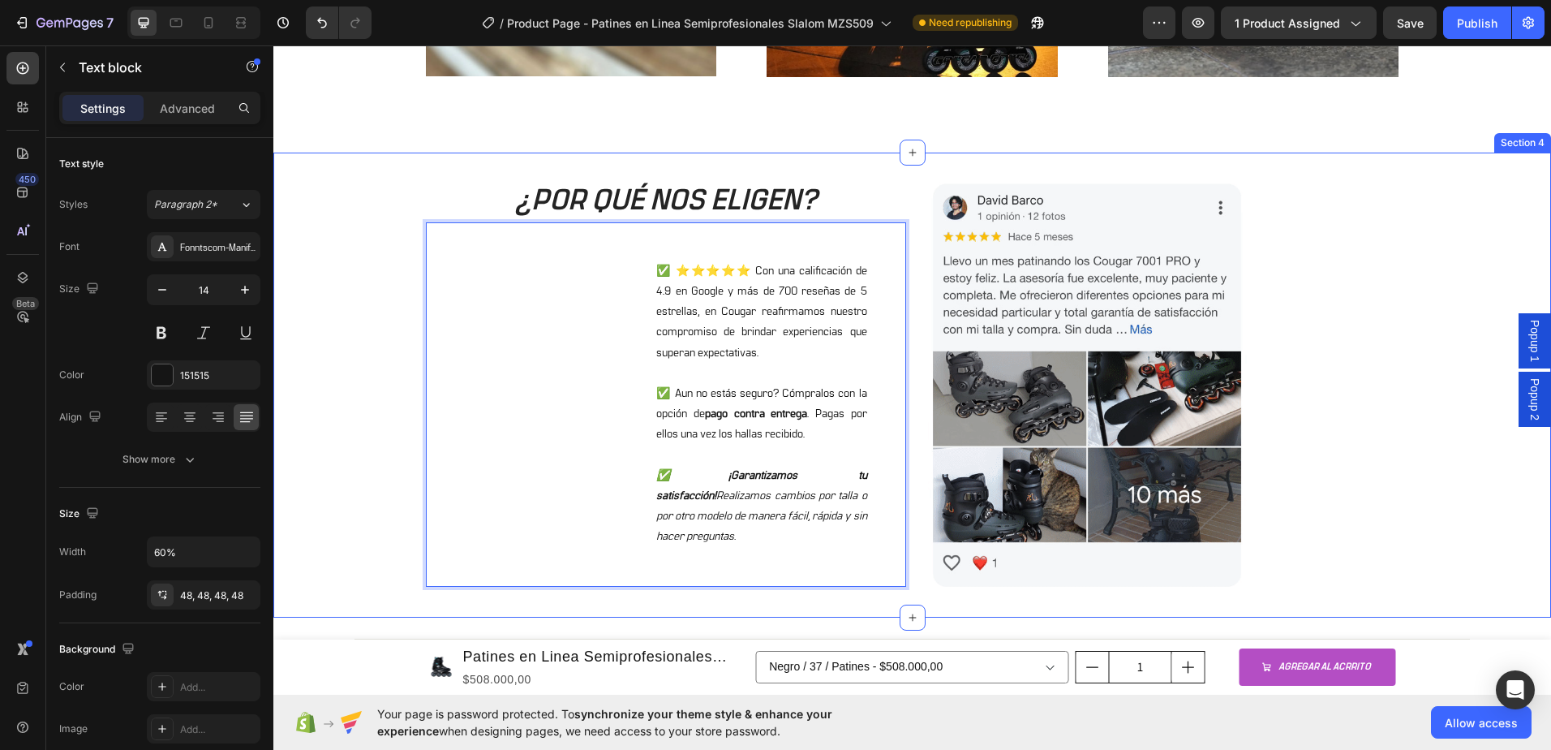
click at [329, 346] on div "¿POR QUÉ NOS ELIGEN? Heading ✅ ⭐⭐⭐⭐⭐ Con una calificación de 4.9 en Google y má…" at bounding box center [912, 384] width 1278 height 413
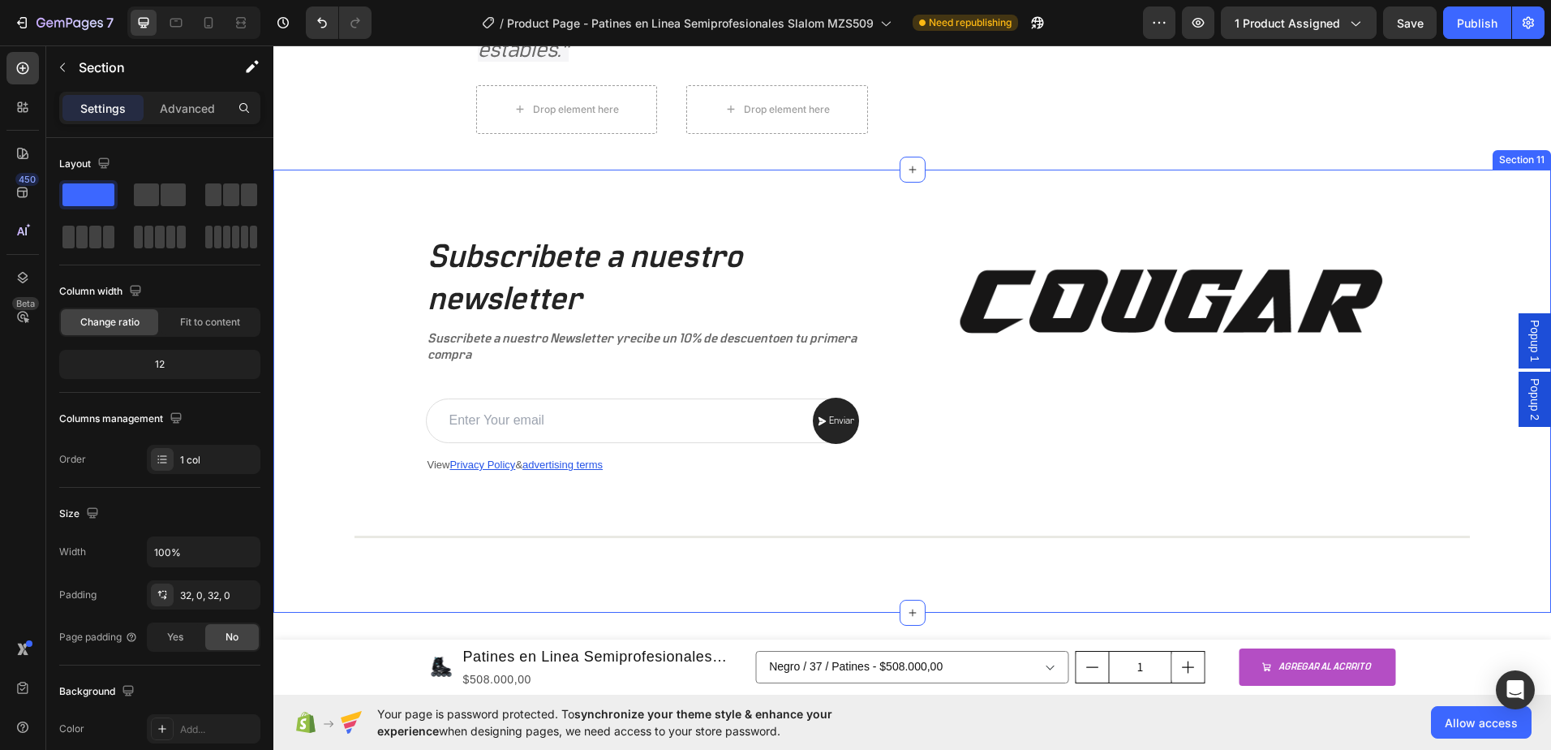
scroll to position [4523, 0]
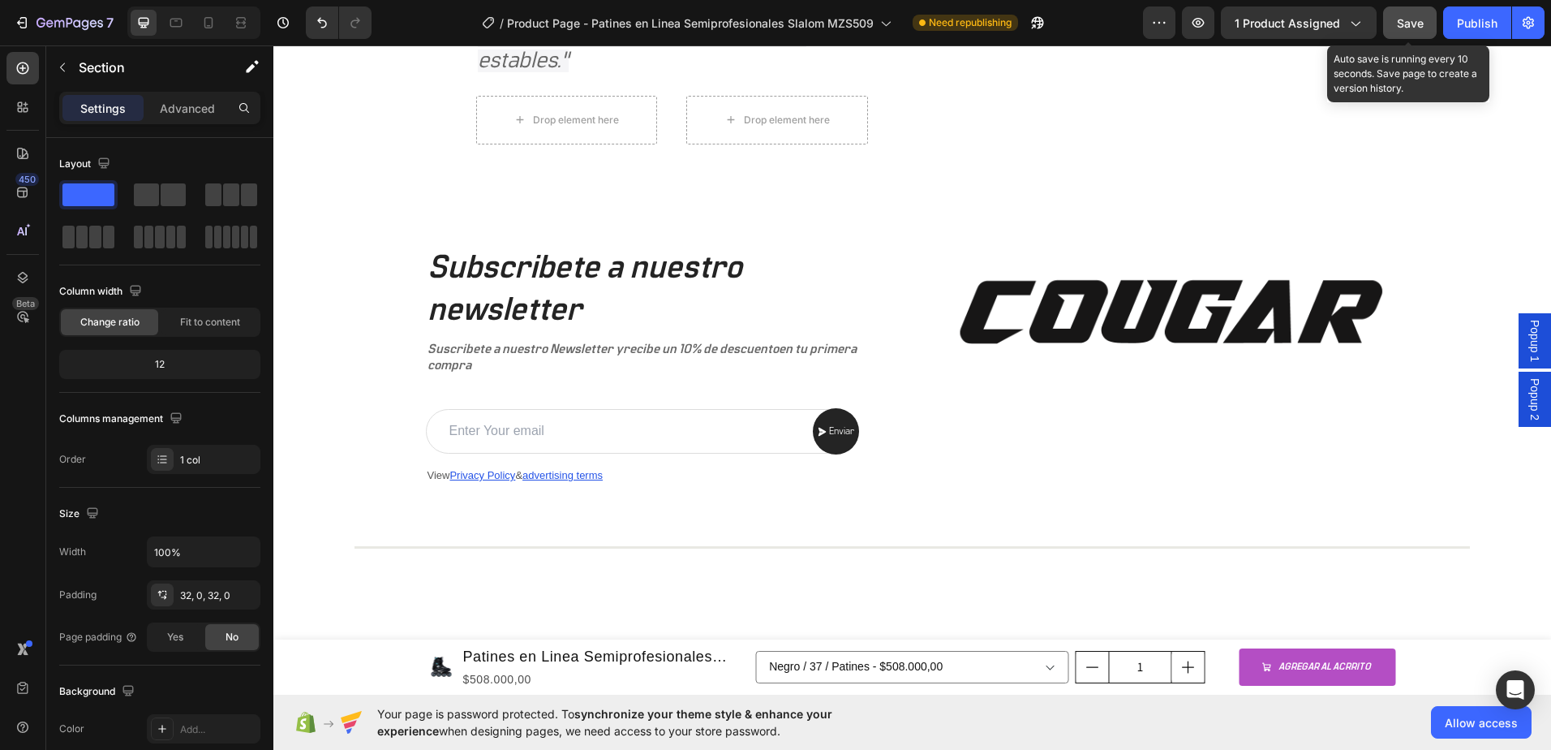
click at [1418, 32] on button "Save" at bounding box center [1410, 22] width 54 height 32
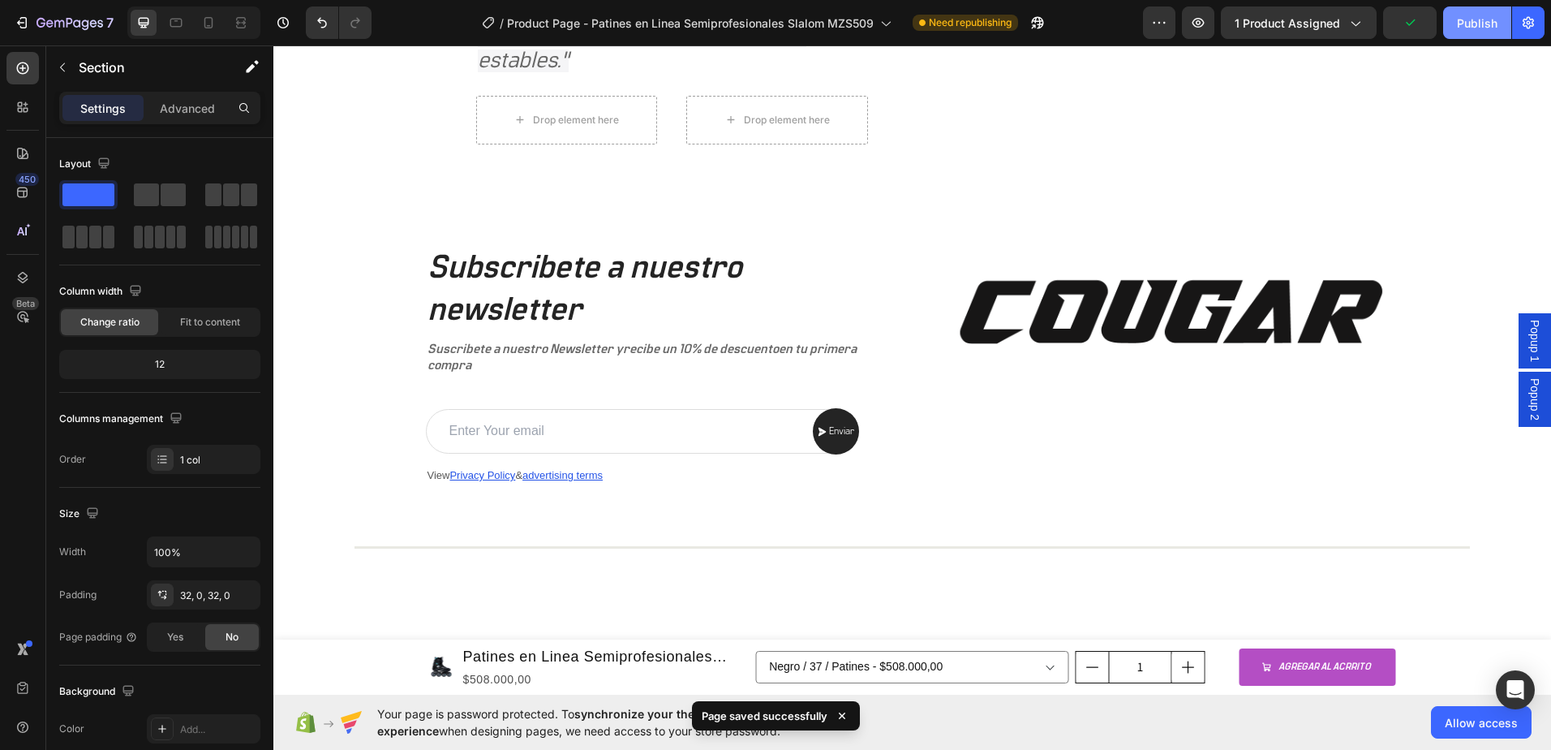
click at [1460, 35] on button "Publish" at bounding box center [1477, 22] width 68 height 32
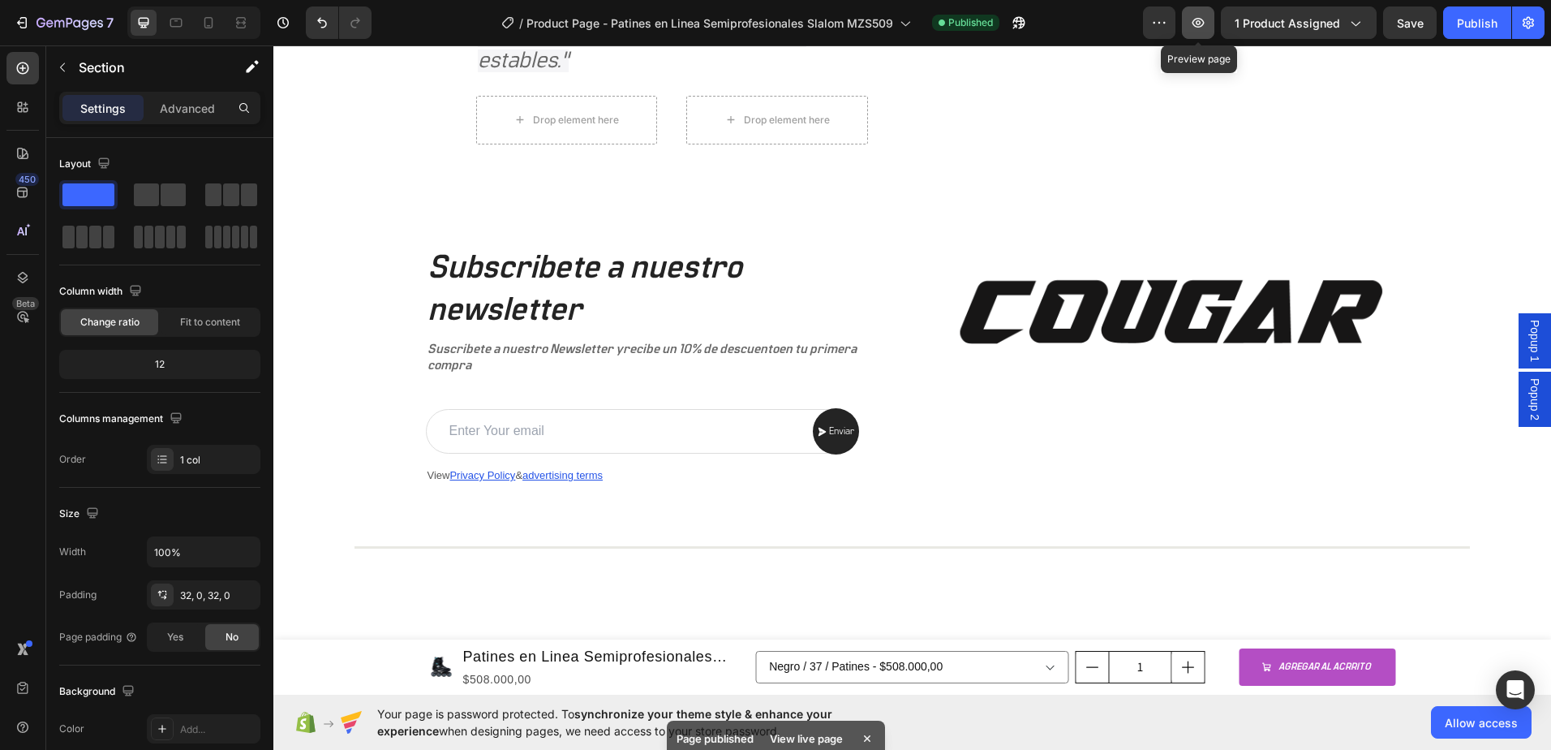
click at [1198, 23] on icon "button" at bounding box center [1199, 23] width 12 height 10
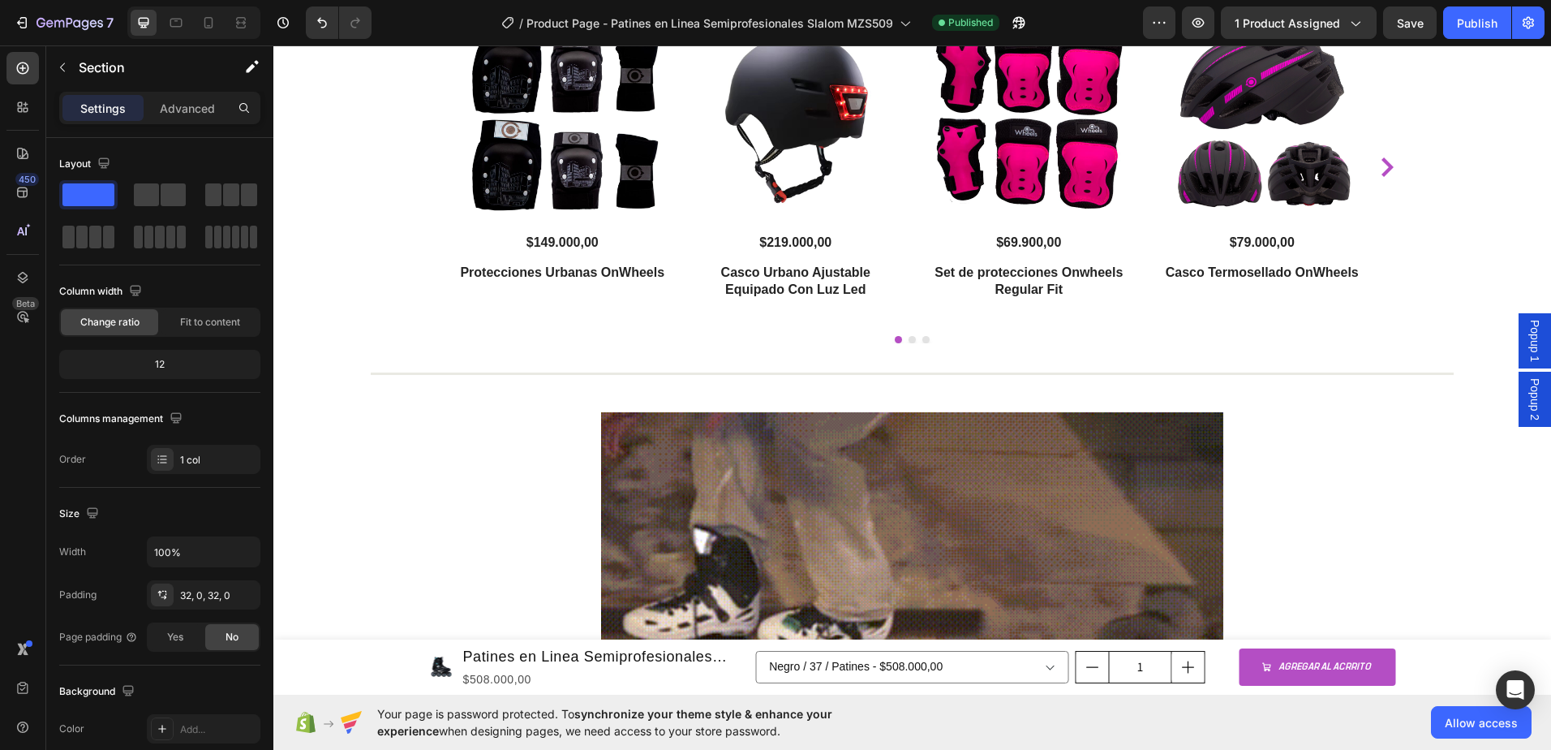
scroll to position [3813, 0]
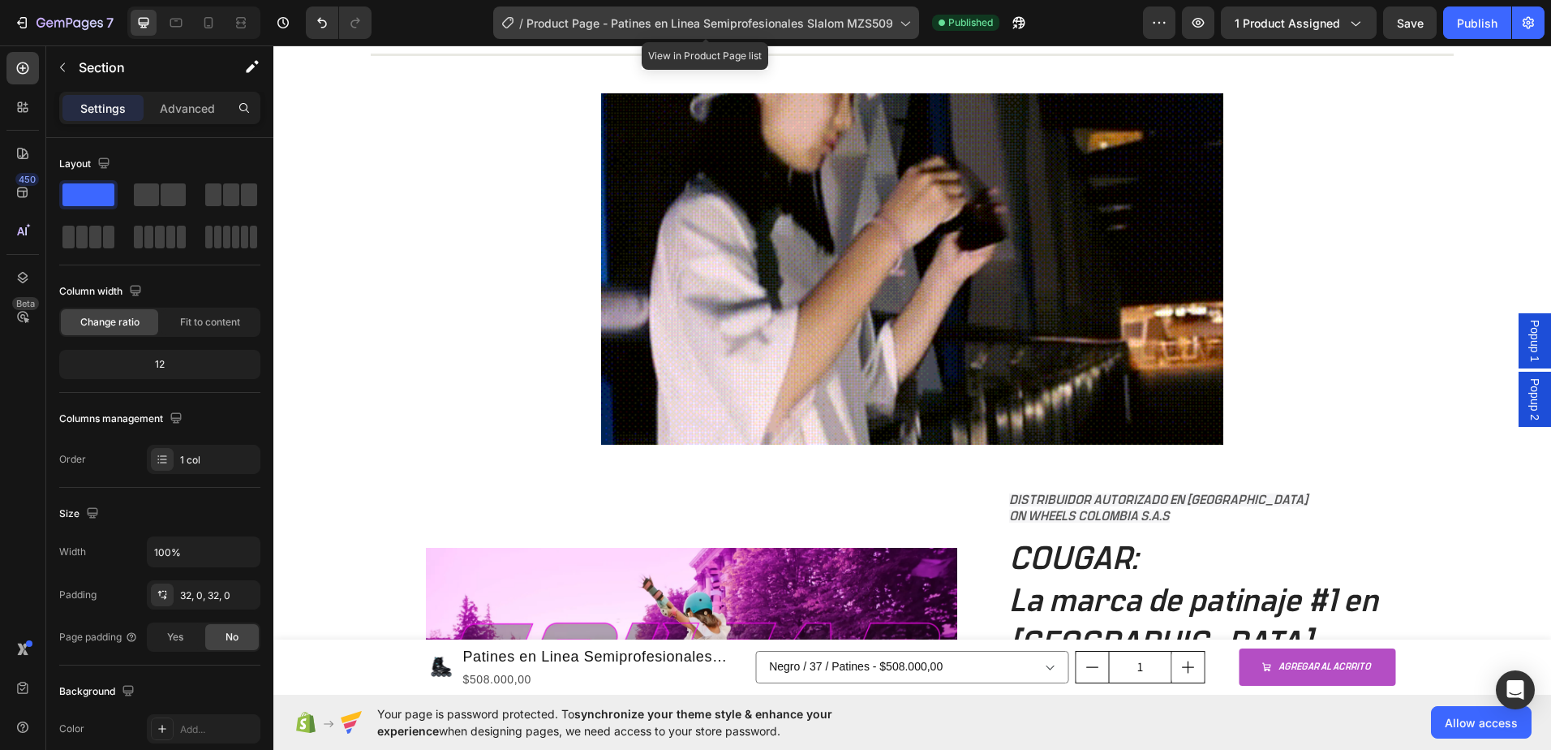
click at [905, 23] on icon at bounding box center [904, 23] width 16 height 16
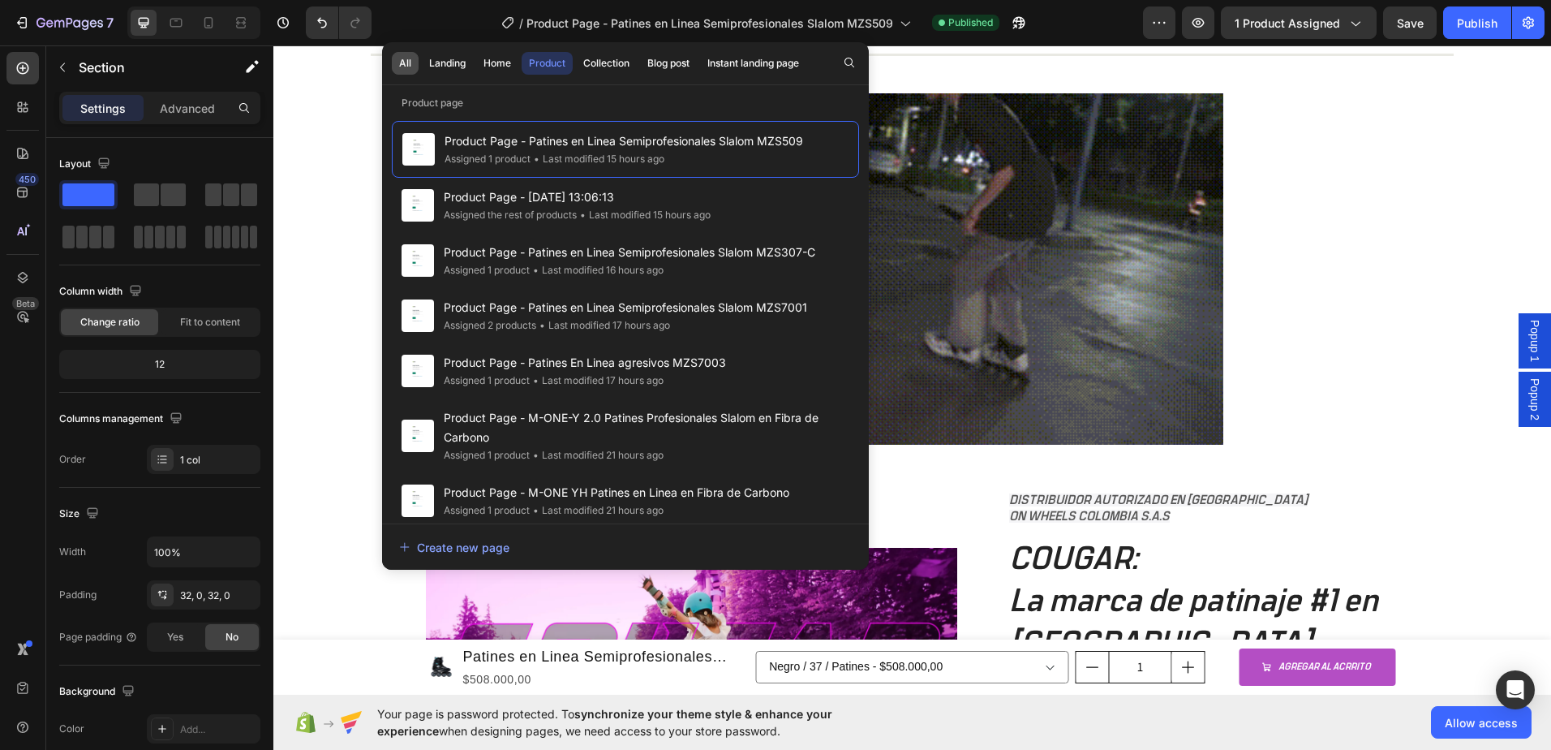
click at [408, 58] on div "All" at bounding box center [405, 63] width 12 height 15
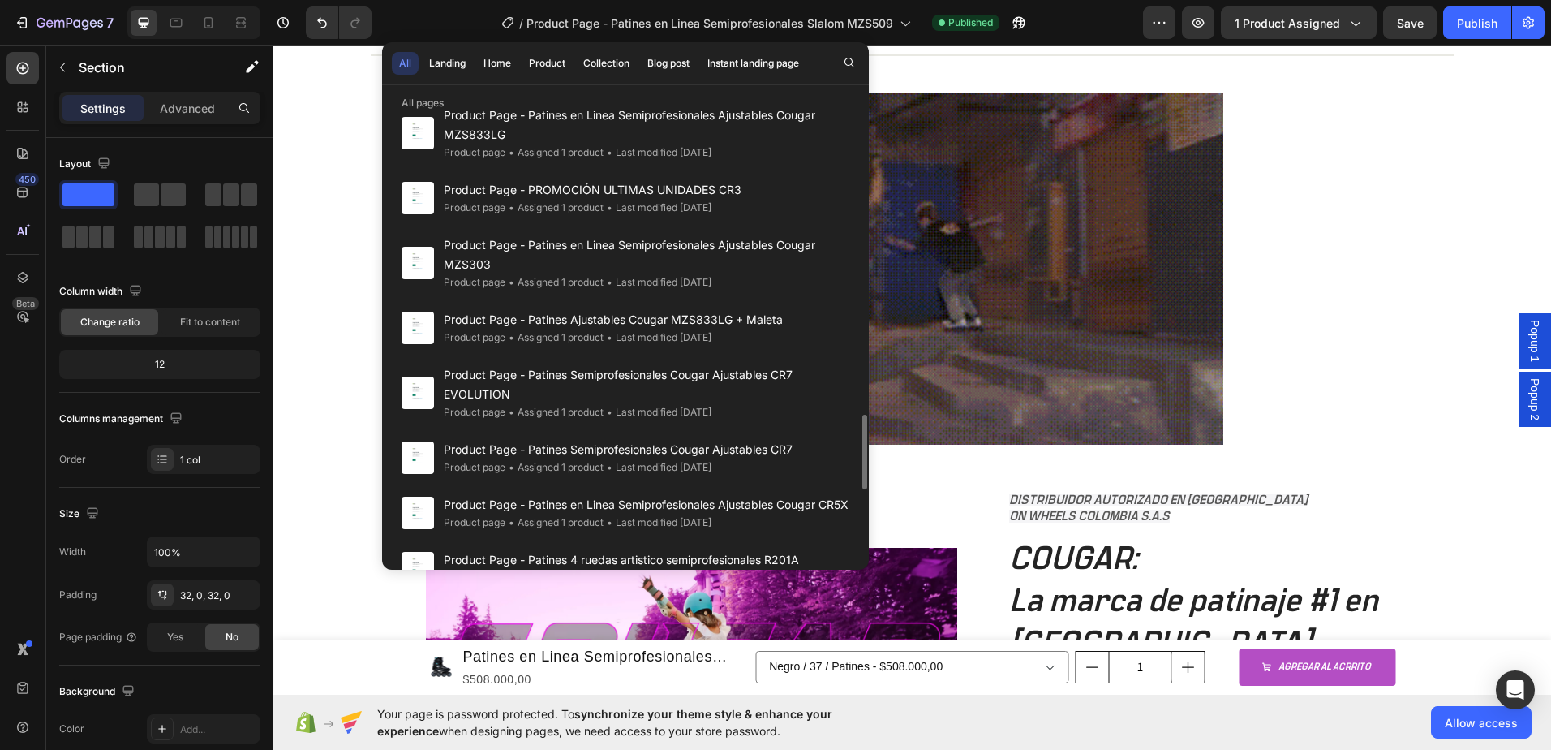
scroll to position [1607, 0]
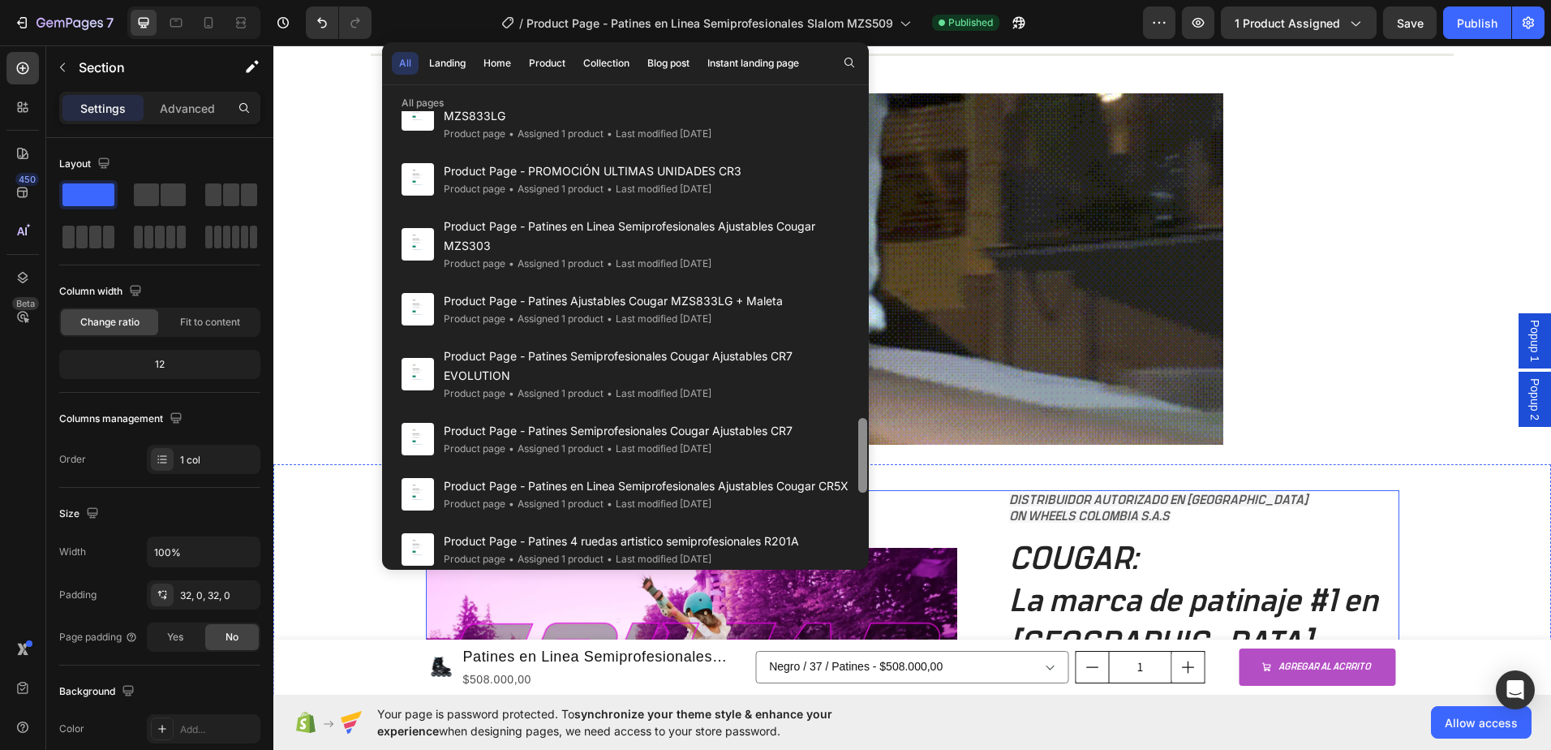
drag, startPoint x: 1137, startPoint y: 456, endPoint x: 877, endPoint y: 539, distance: 273.3
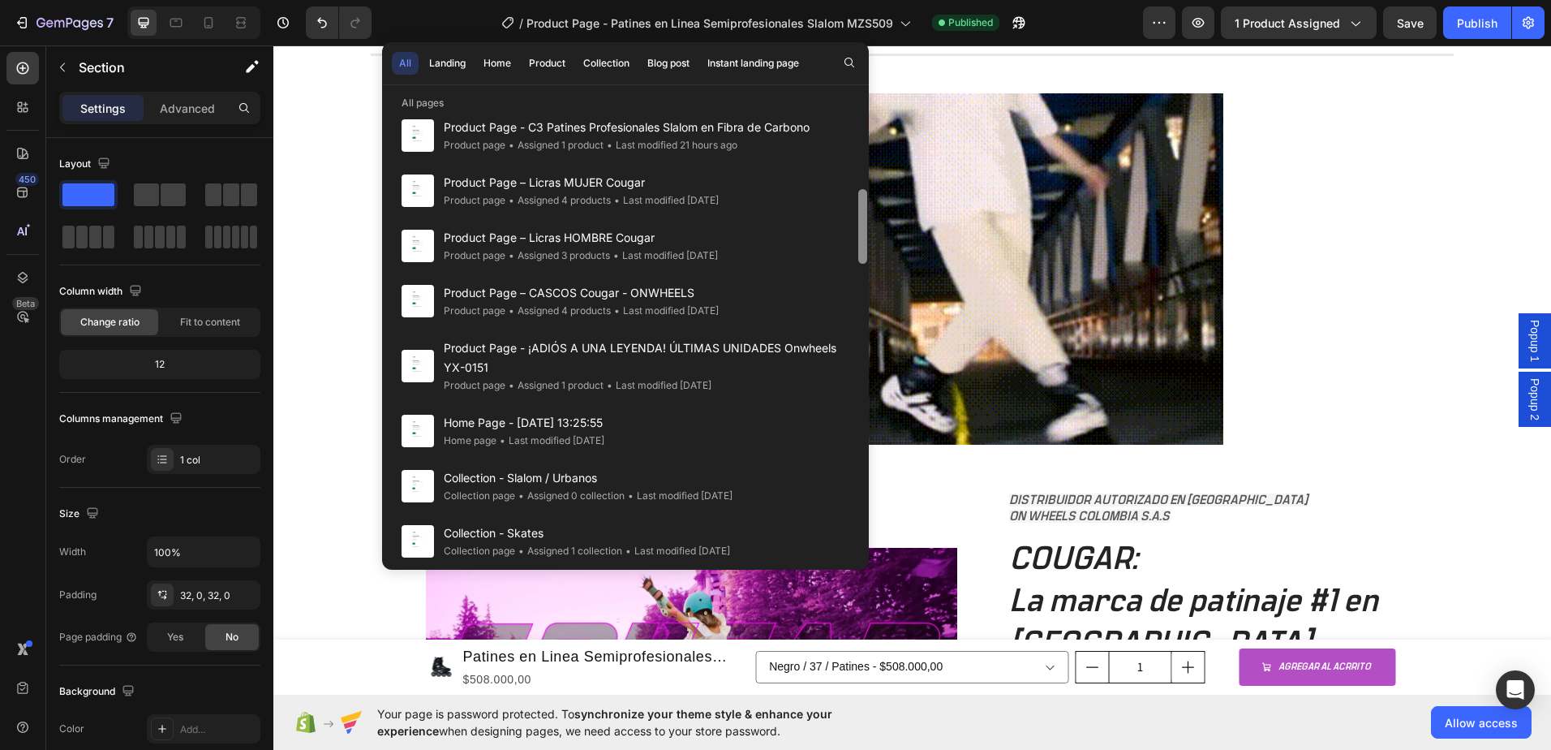
scroll to position [0, 0]
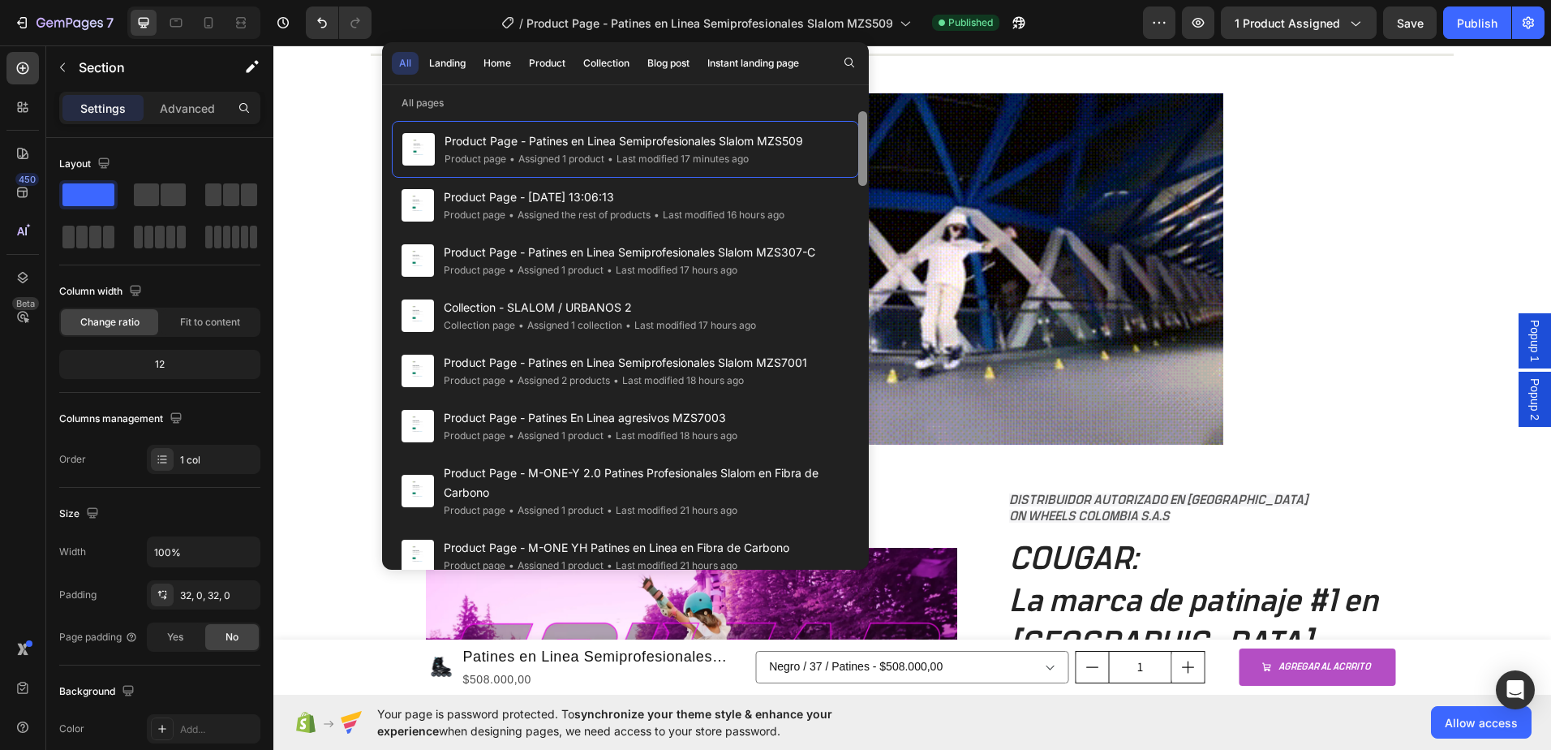
drag, startPoint x: 858, startPoint y: 445, endPoint x: 854, endPoint y: 111, distance: 334.3
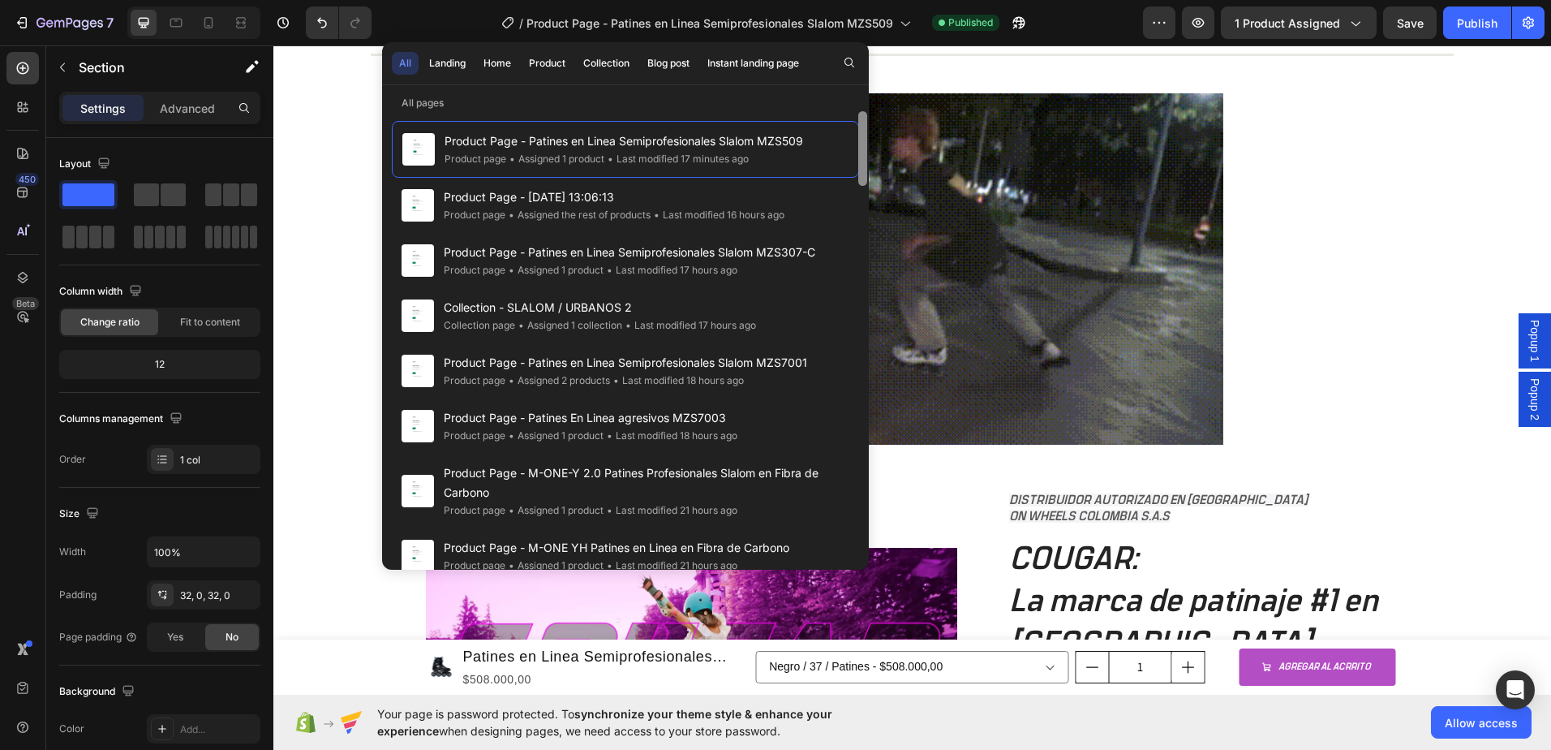
click at [854, 111] on div "Product Page - Patines en Linea Semiprofesionales Slalom MZS509 Product page • …" at bounding box center [625, 340] width 487 height 458
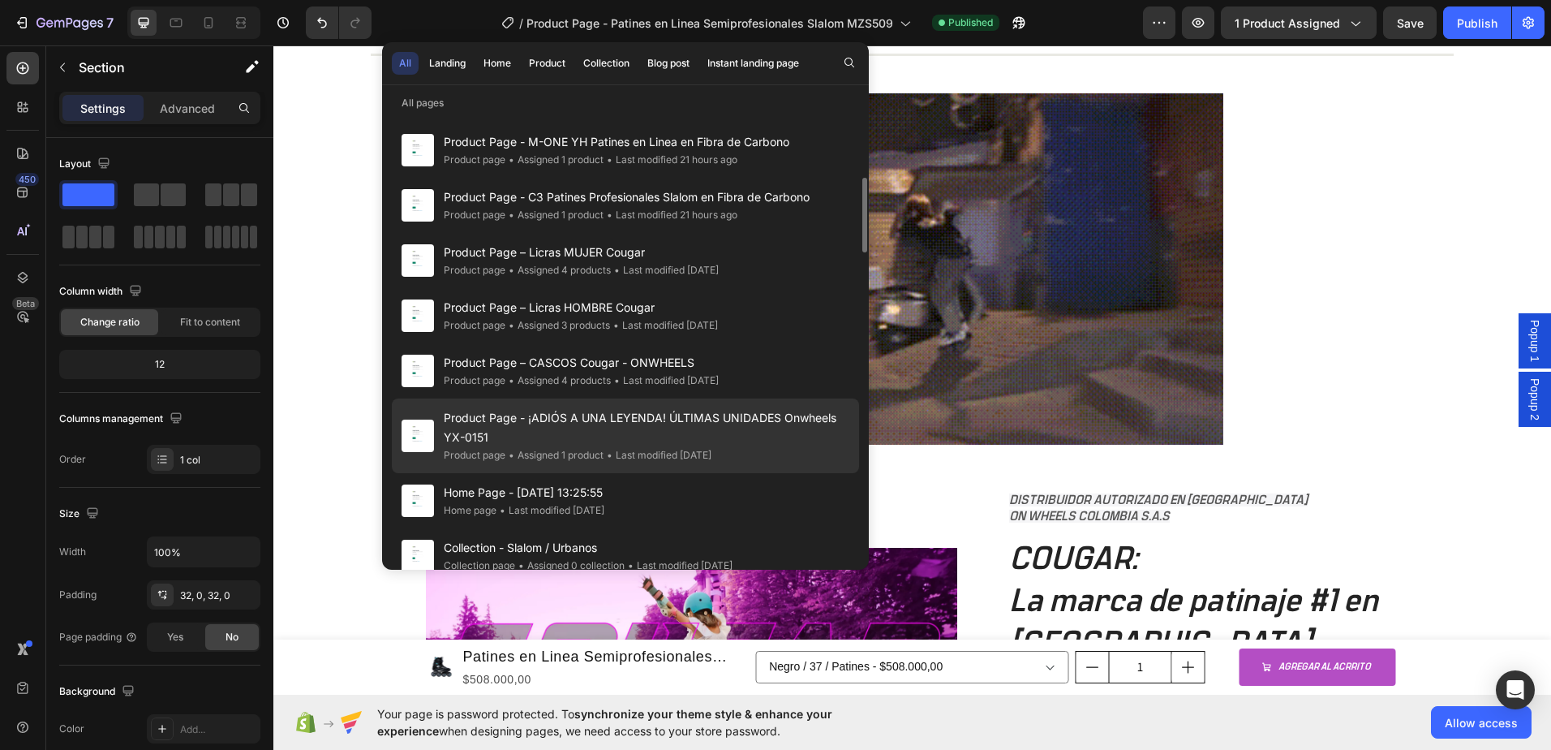
scroll to position [649, 0]
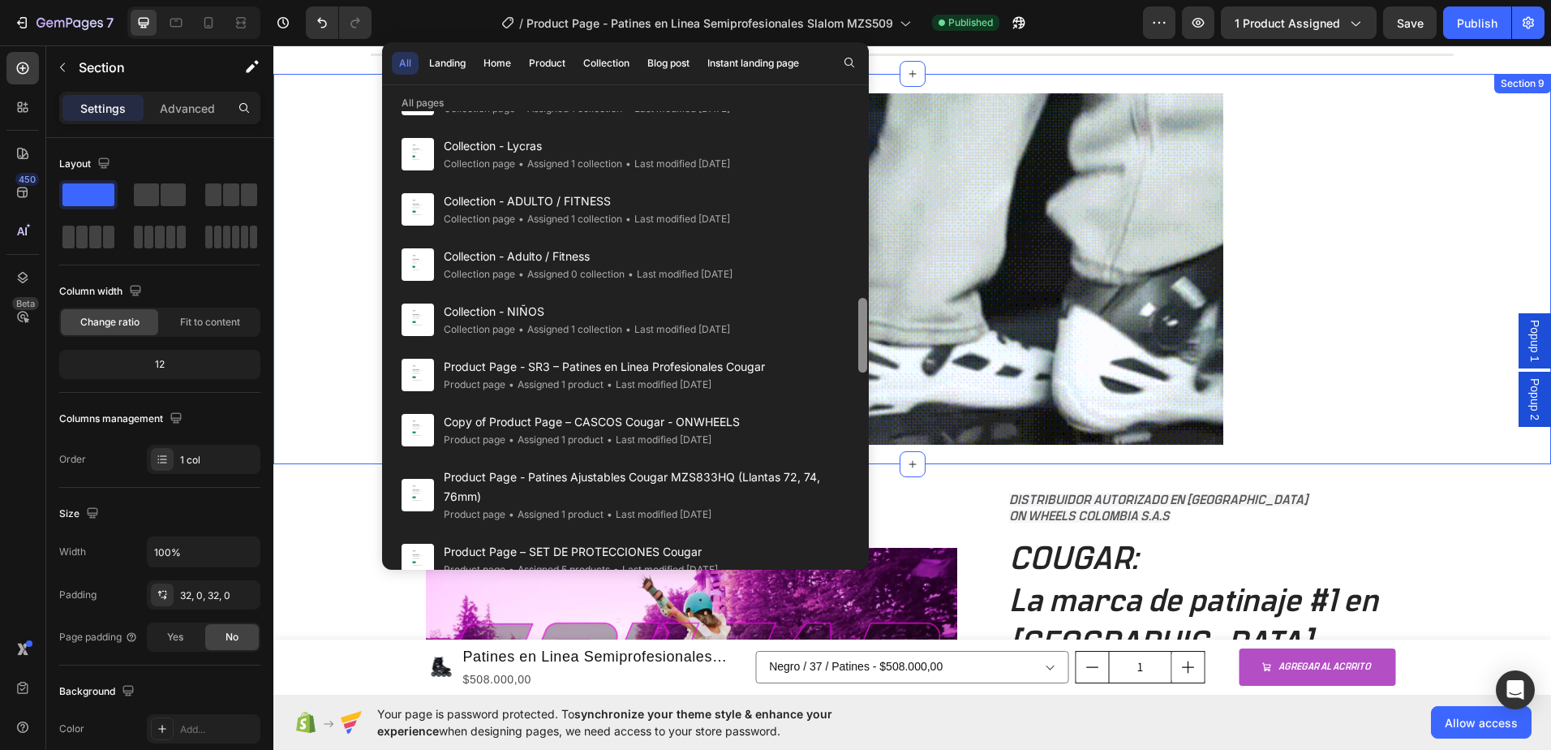
drag, startPoint x: 862, startPoint y: 233, endPoint x: 851, endPoint y: 444, distance: 211.2
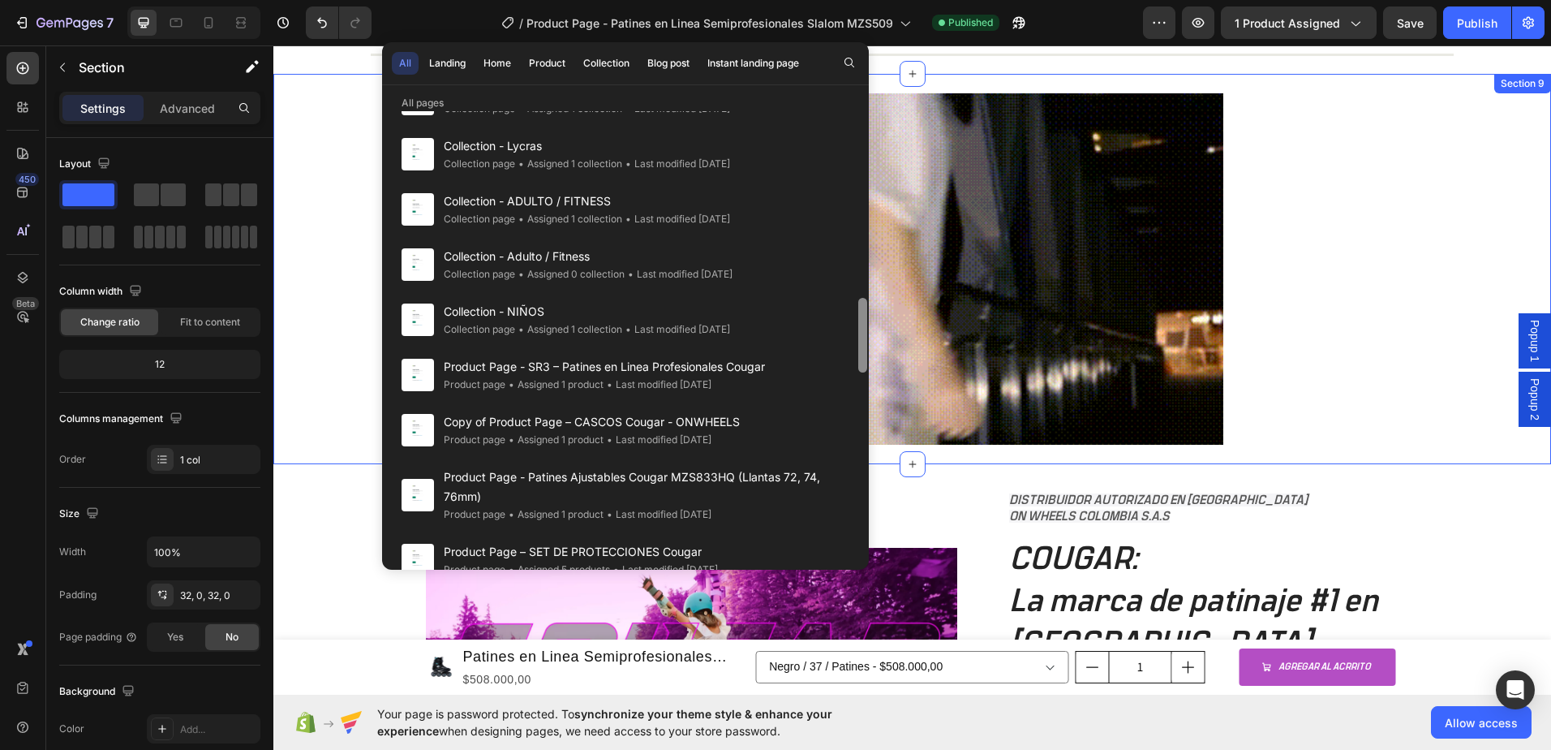
click at [865, 372] on div at bounding box center [862, 335] width 9 height 75
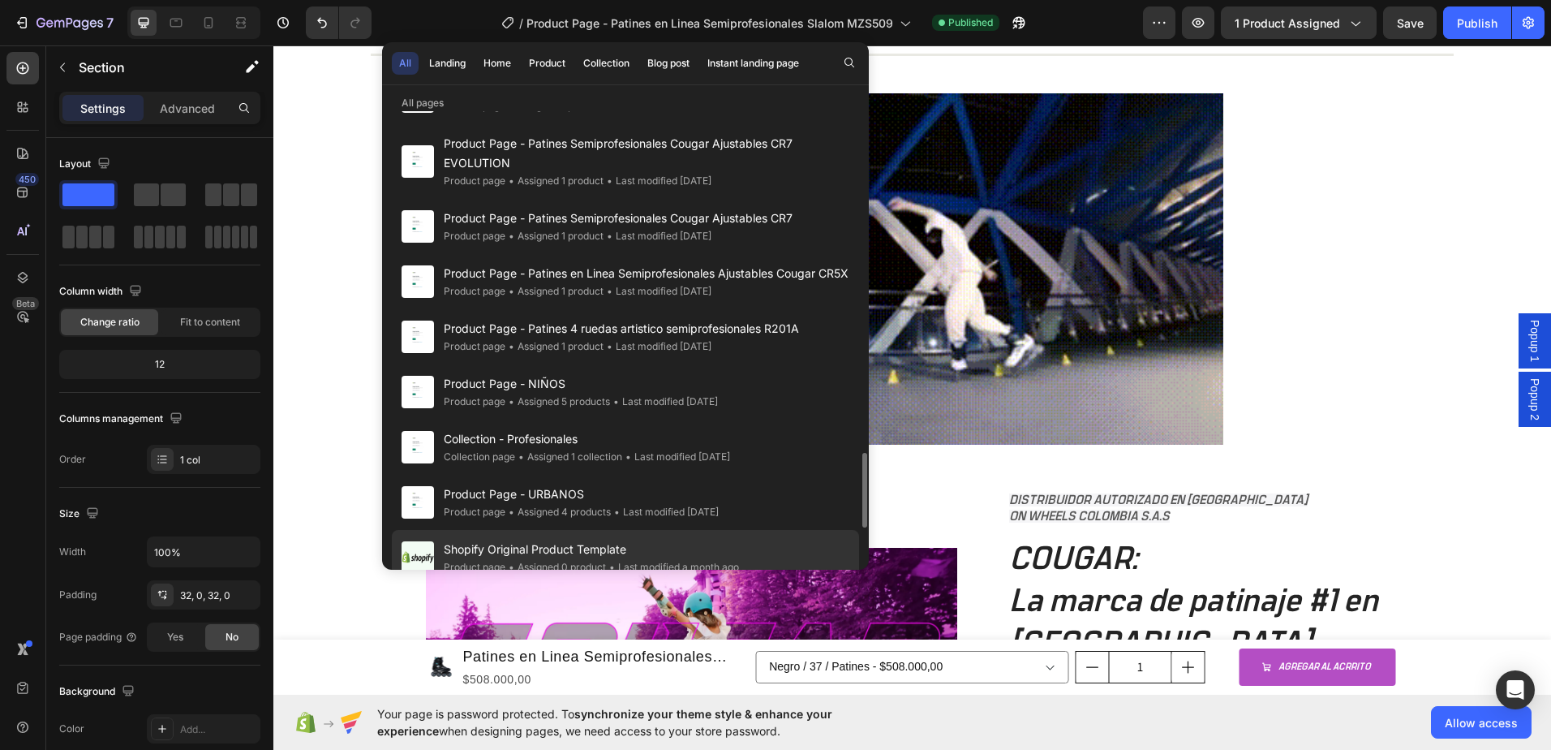
scroll to position [2337, 0]
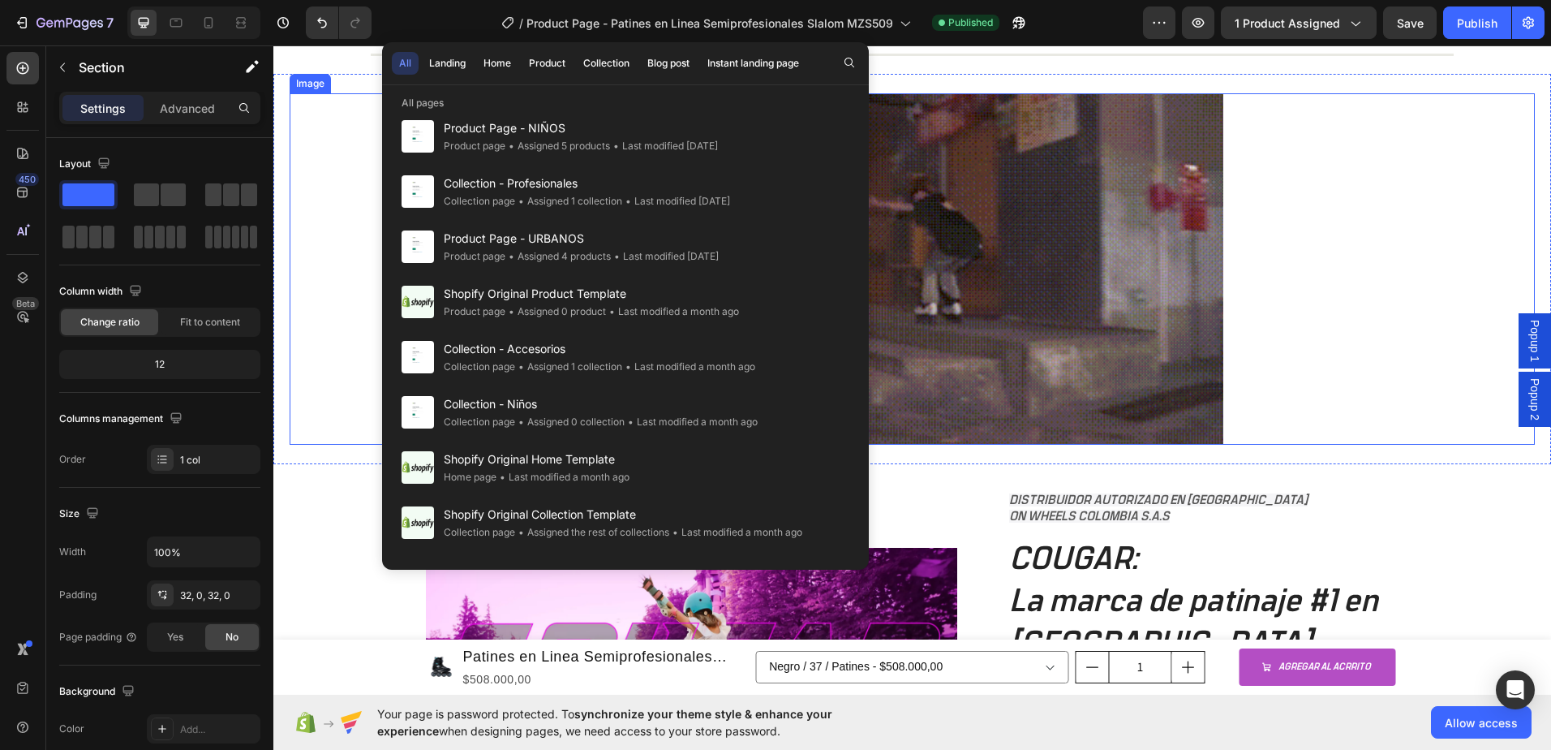
click at [333, 129] on div at bounding box center [912, 268] width 1245 height 350
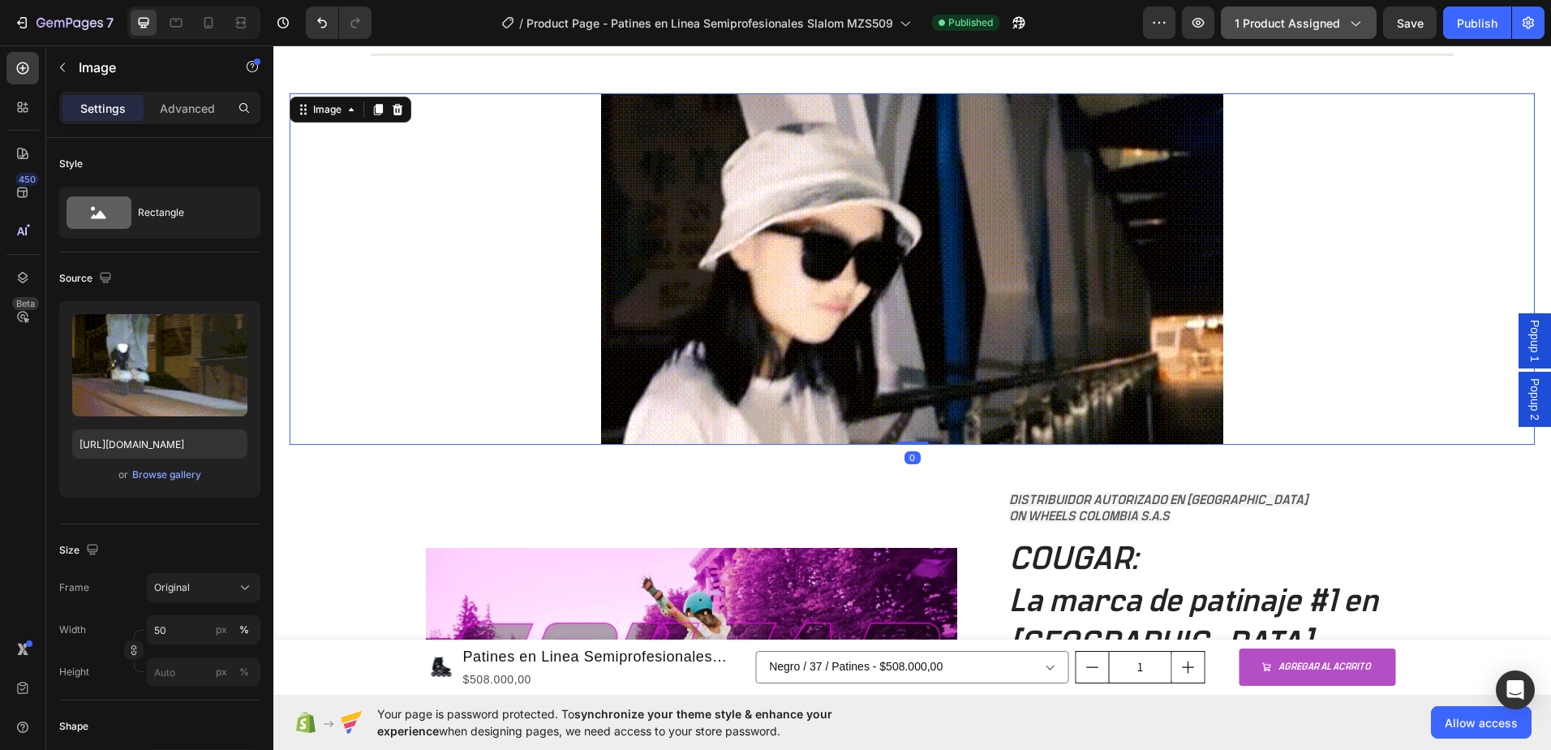
click at [1356, 19] on icon "button" at bounding box center [1355, 23] width 16 height 16
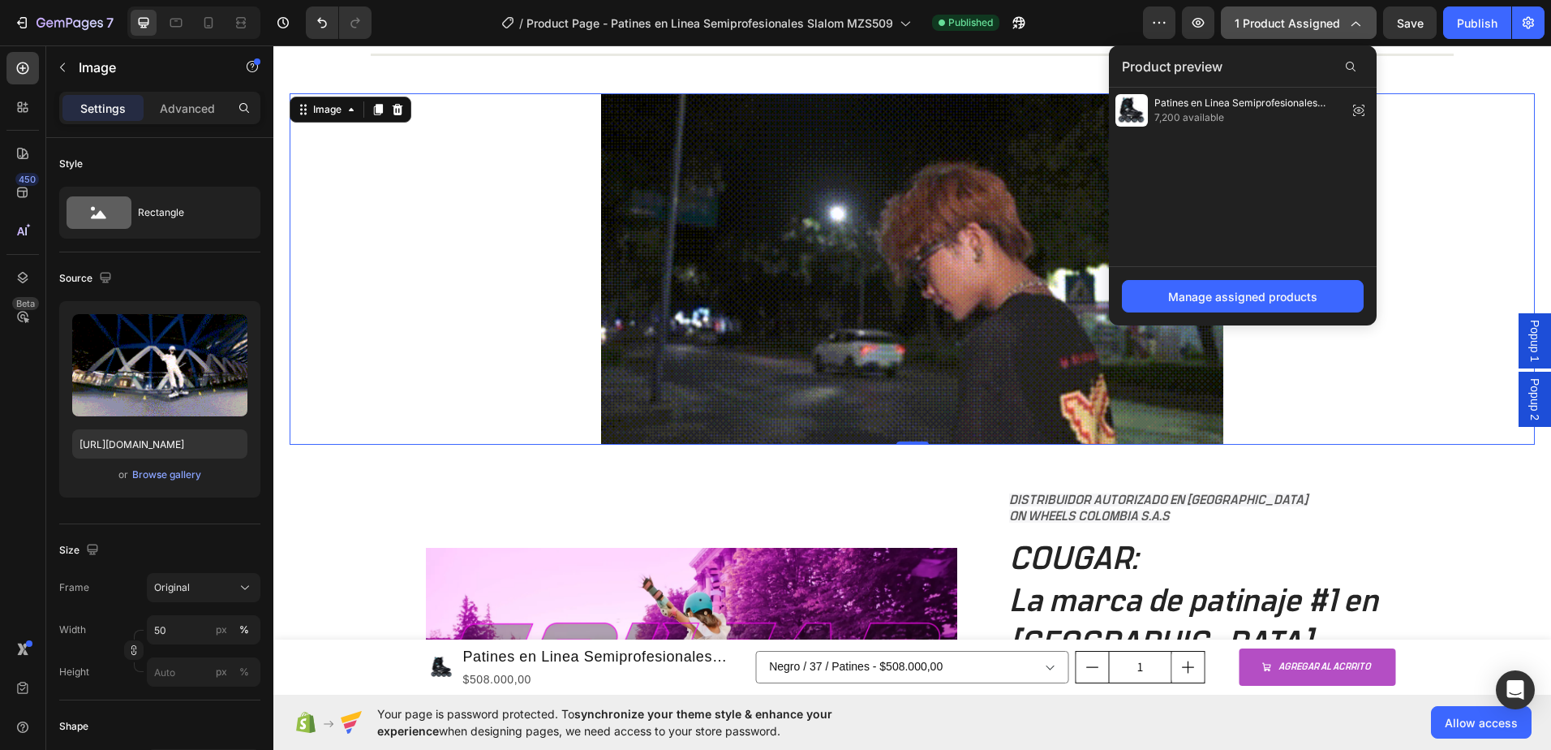
click at [1356, 19] on icon "button" at bounding box center [1355, 23] width 16 height 16
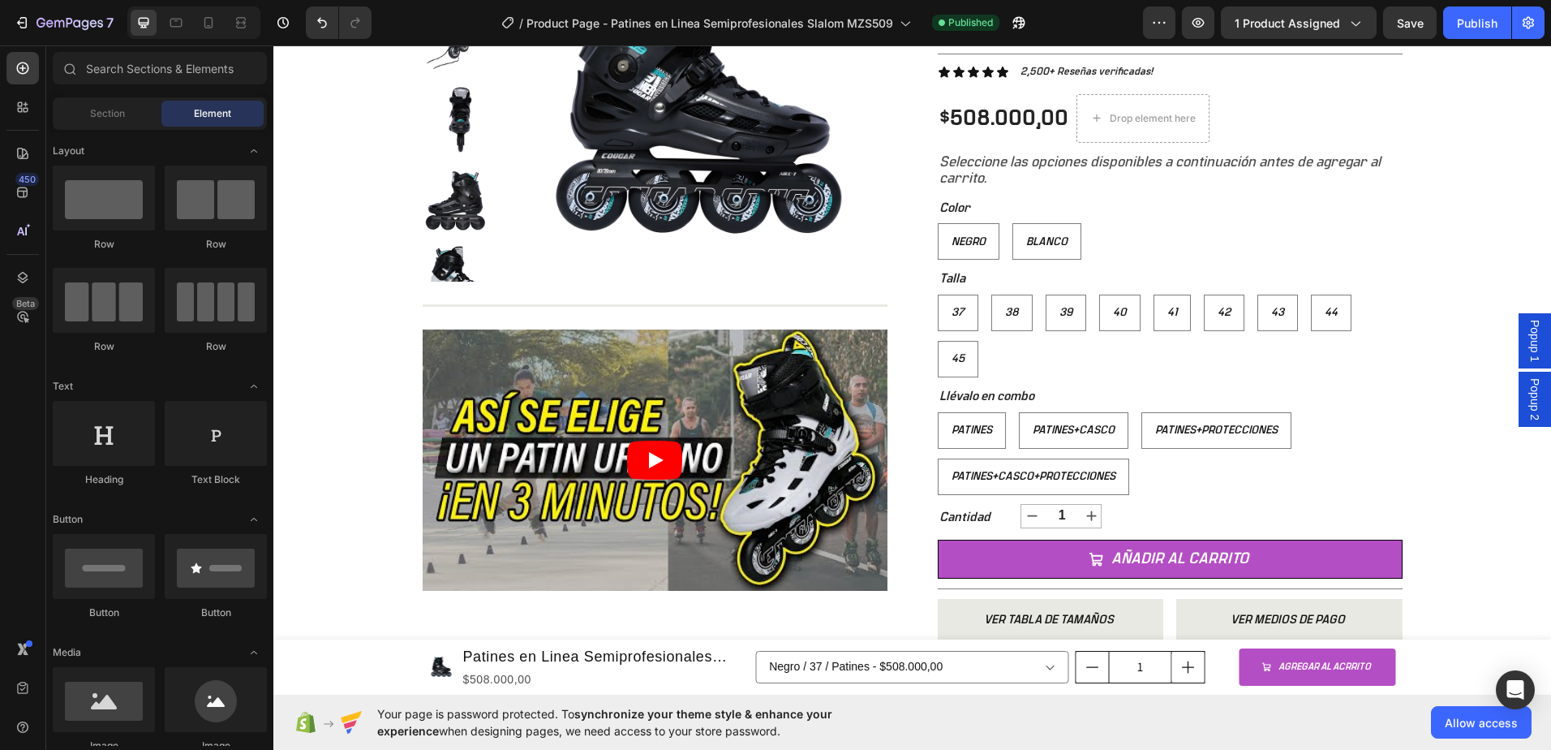
scroll to position [0, 0]
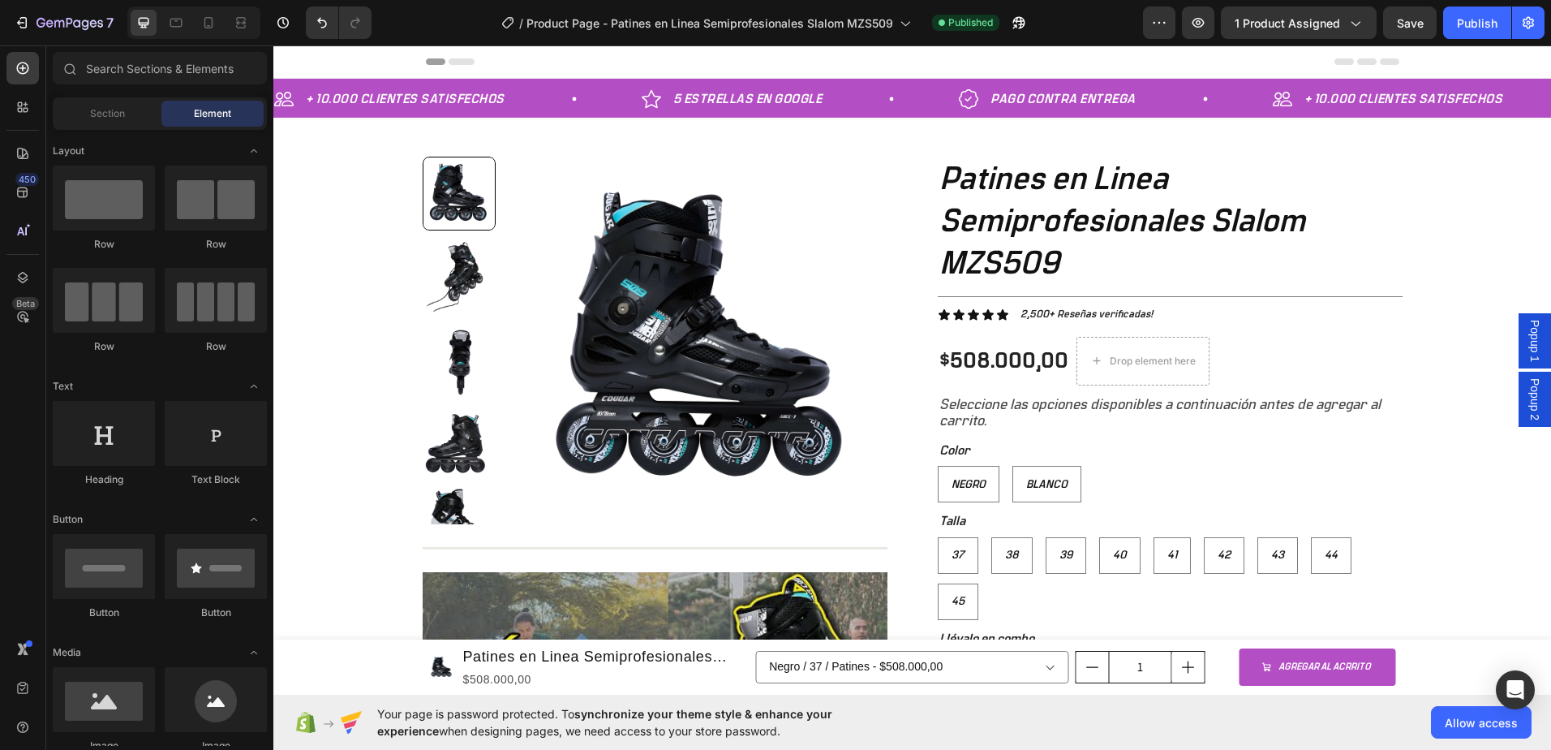
click at [456, 58] on icon at bounding box center [462, 61] width 26 height 6
click at [1170, 17] on button "button" at bounding box center [1159, 22] width 32 height 32
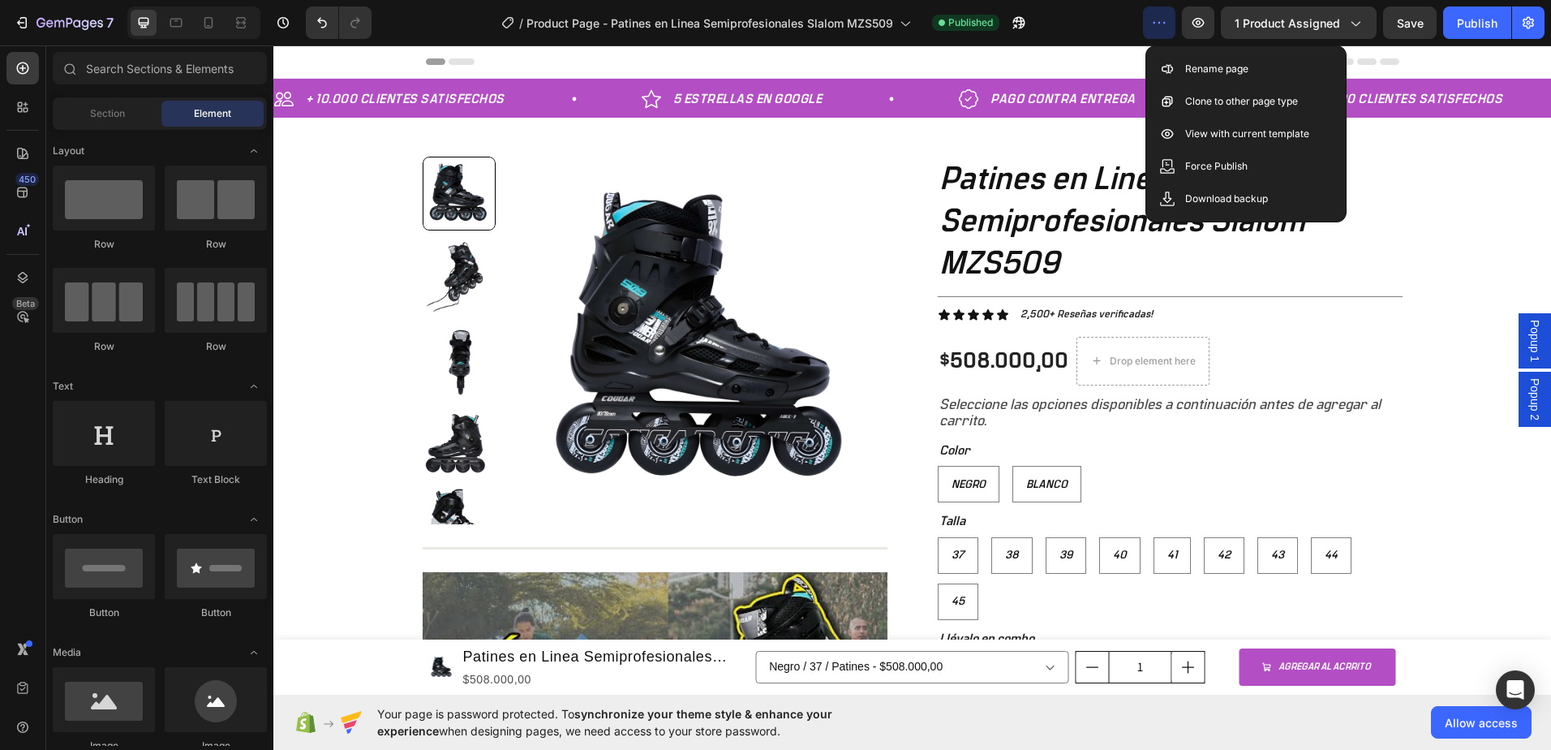
click at [1170, 17] on button "button" at bounding box center [1159, 22] width 32 height 32
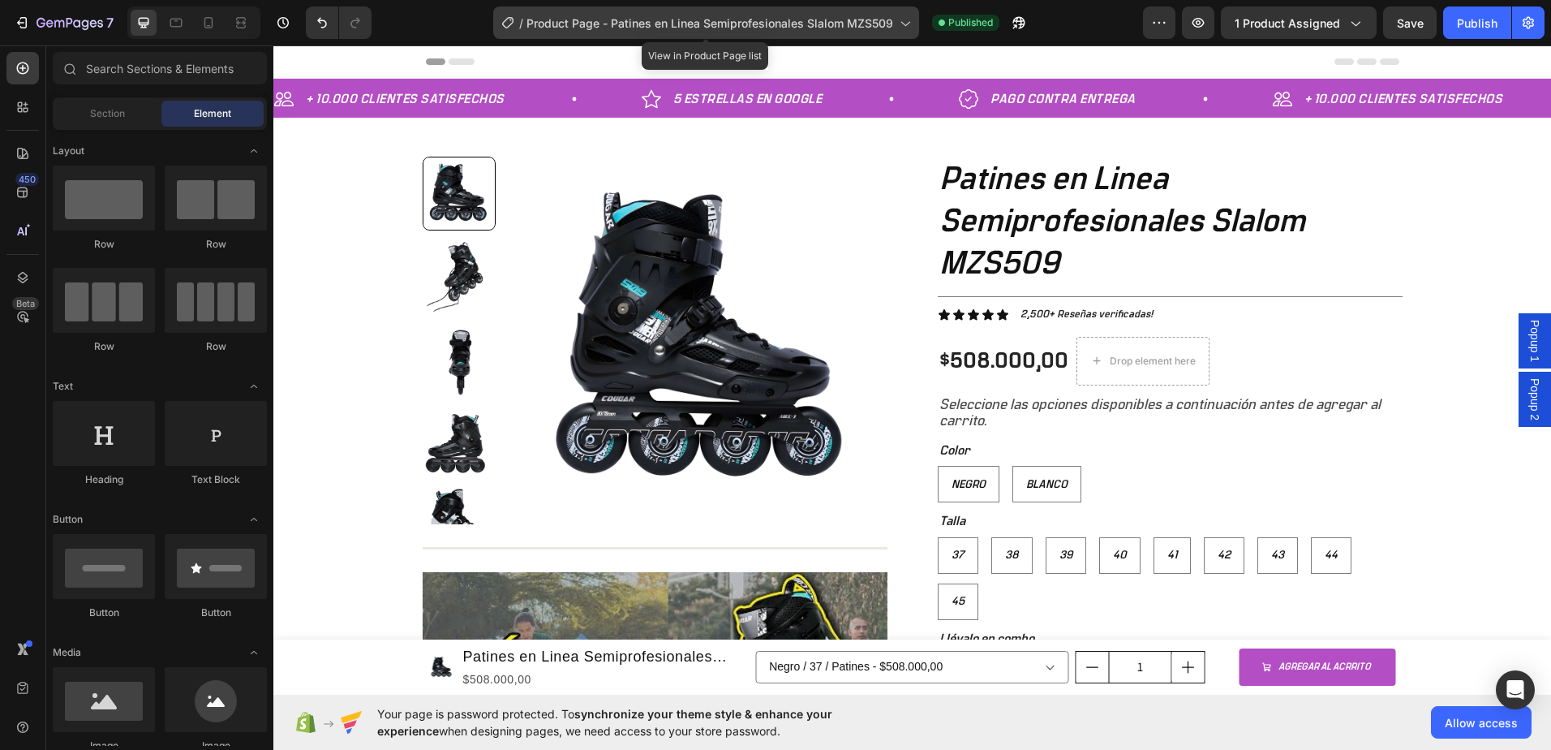
click at [900, 28] on icon at bounding box center [904, 23] width 16 height 16
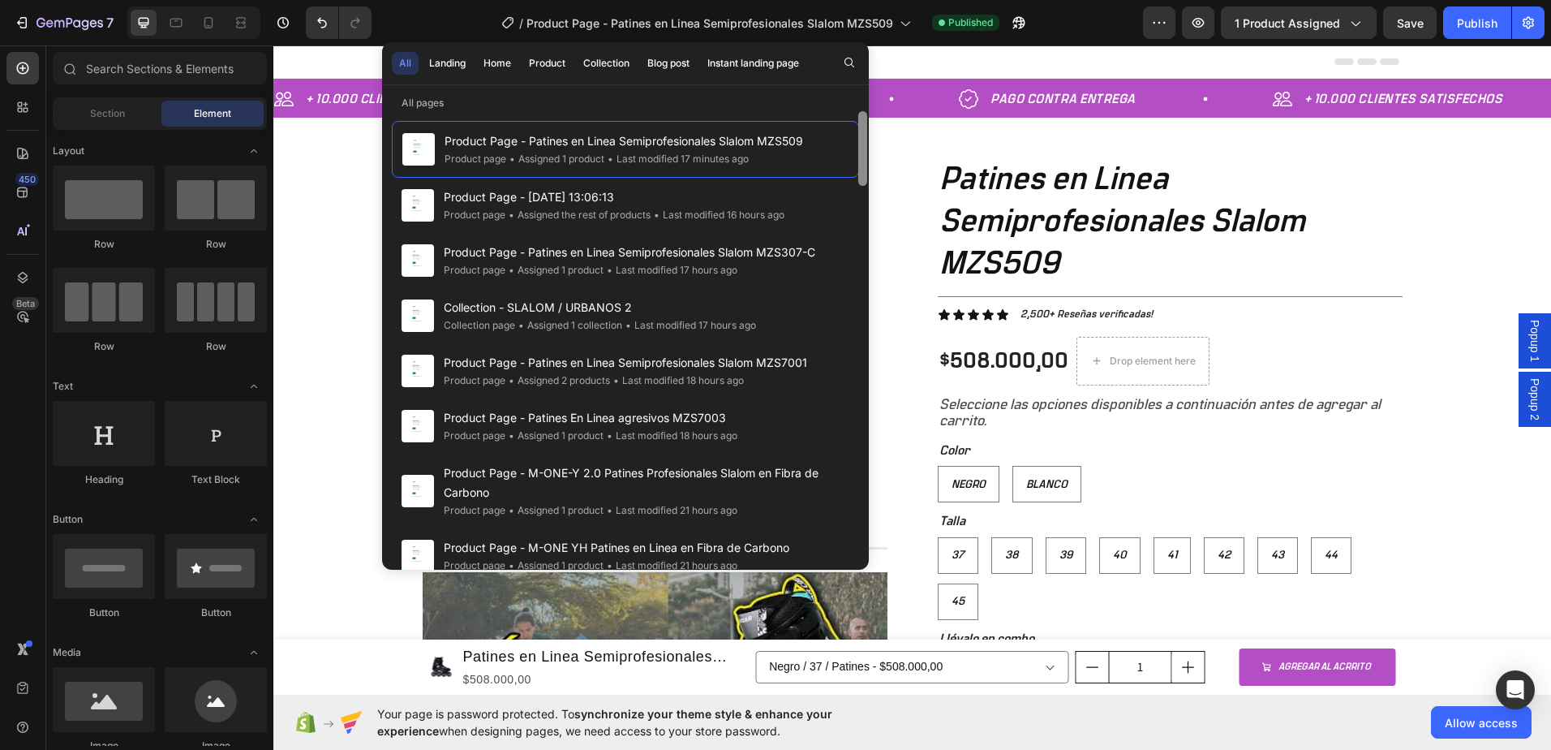
drag, startPoint x: 862, startPoint y: 439, endPoint x: 867, endPoint y: 105, distance: 334.3
click at [867, 105] on div "All pages Product Page - Patines en Linea Semiprofesionales Slalom MZS509 Produ…" at bounding box center [625, 332] width 487 height 475
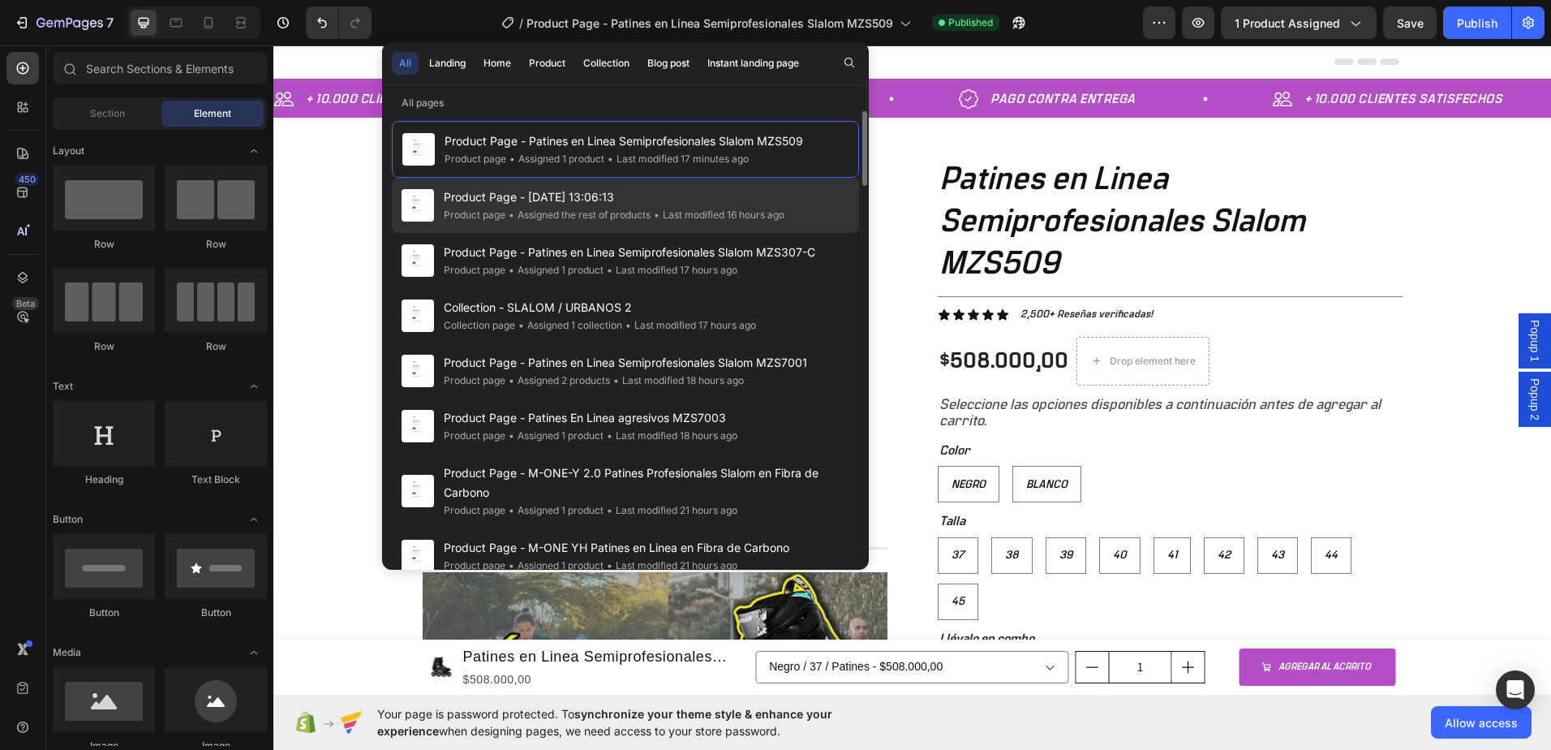
click at [644, 198] on span "Product Page - [DATE] 13:06:13" at bounding box center [614, 196] width 341 height 19
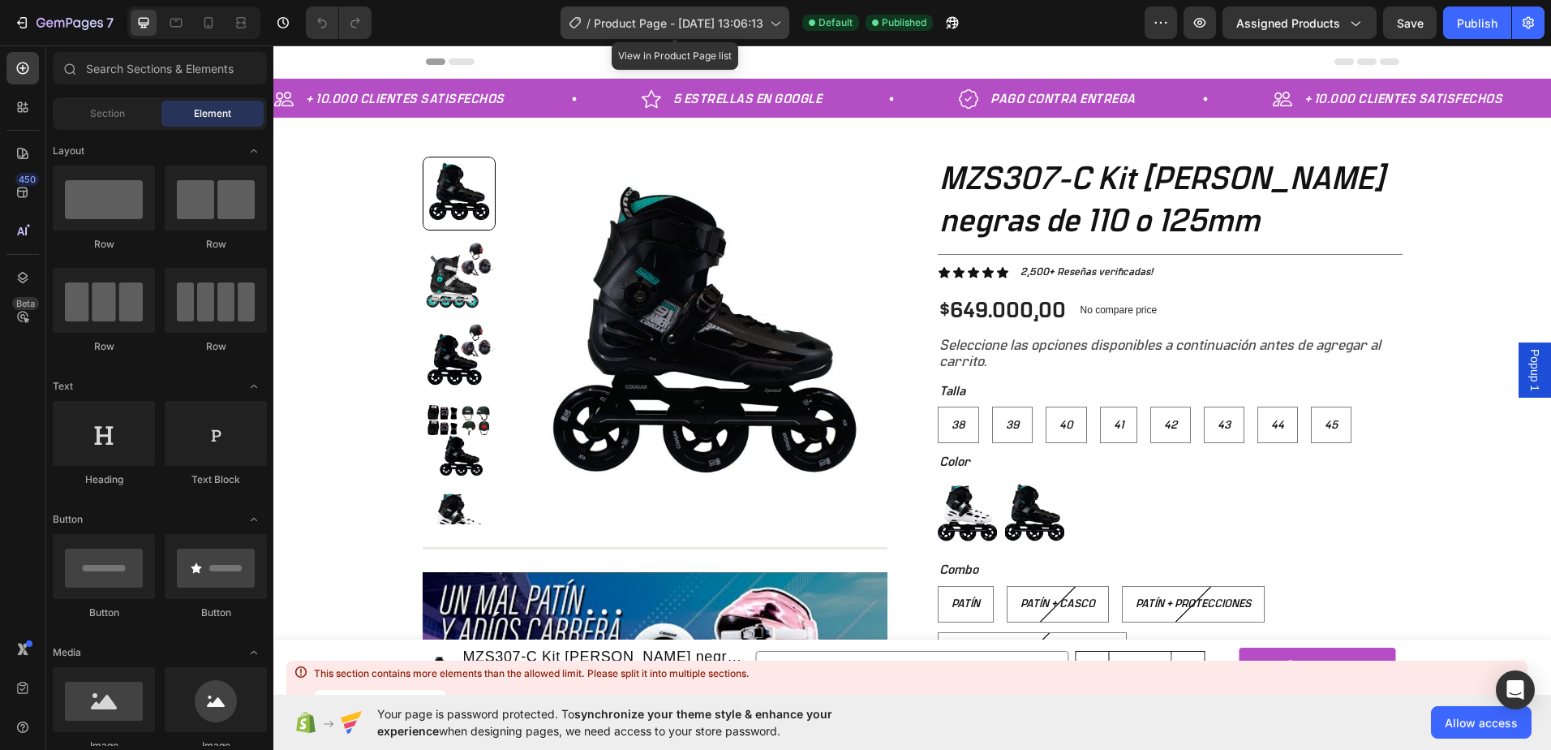
click at [739, 30] on span "Product Page - [DATE] 13:06:13" at bounding box center [679, 23] width 170 height 17
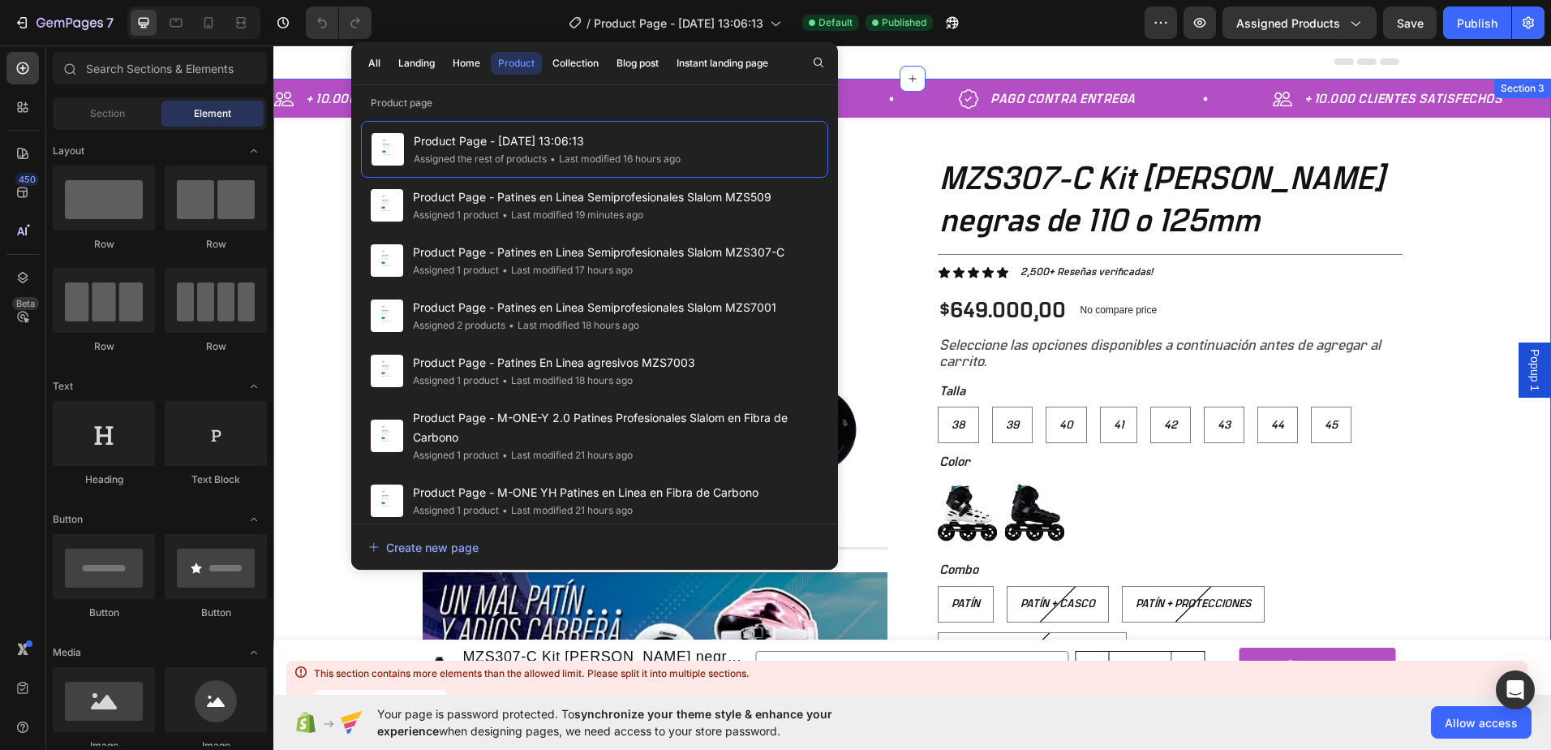
click at [314, 161] on div "+ 10.000 CLIENTES SATISFECHOS Item List 5 ESTRELLAS EN GOOGLE Item List PAGO CO…" at bounding box center [912, 579] width 1278 height 1001
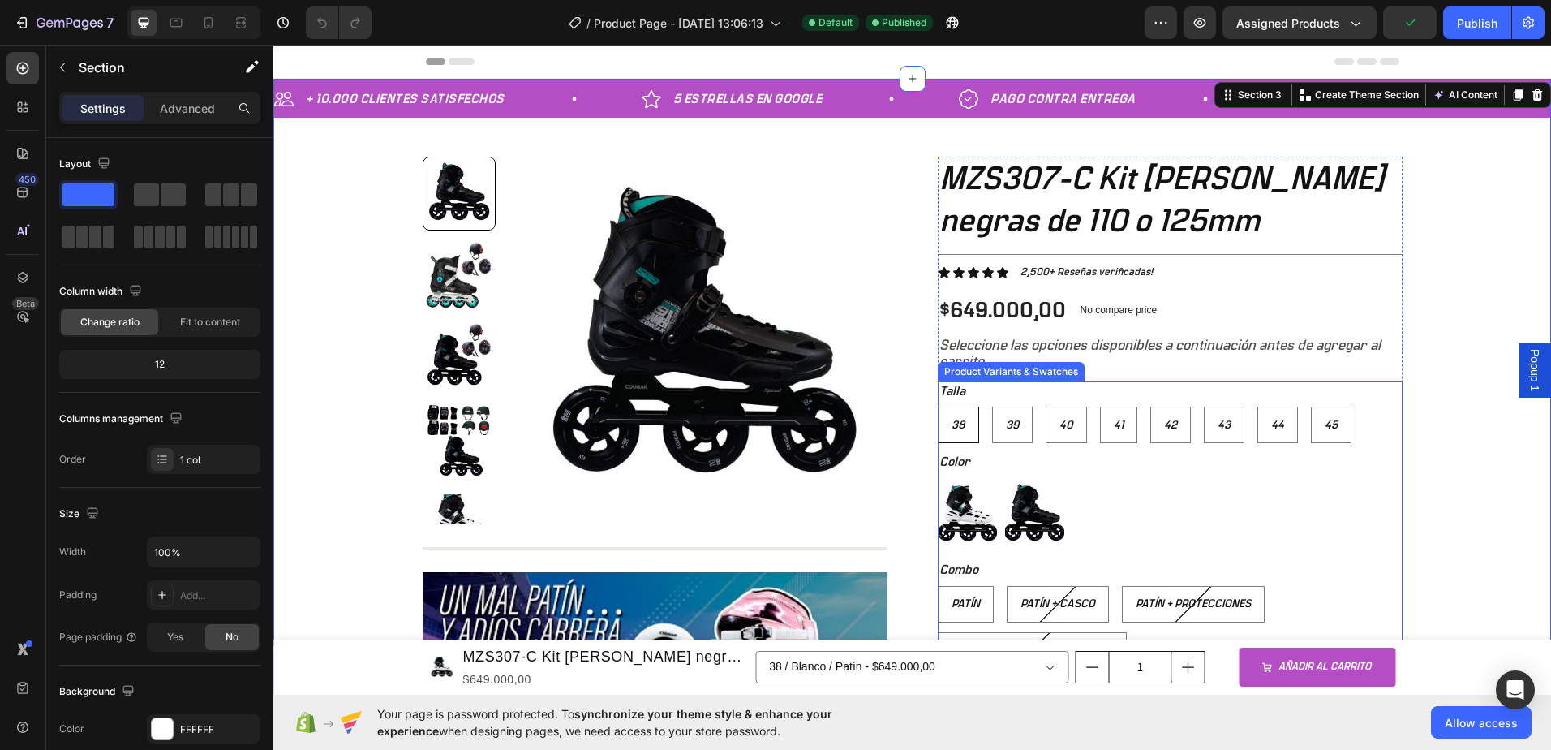
click at [952, 425] on span "38" at bounding box center [959, 424] width 14 height 11
click at [938, 406] on input "38 38 38" at bounding box center [937, 406] width 1 height 1
radio input "true"
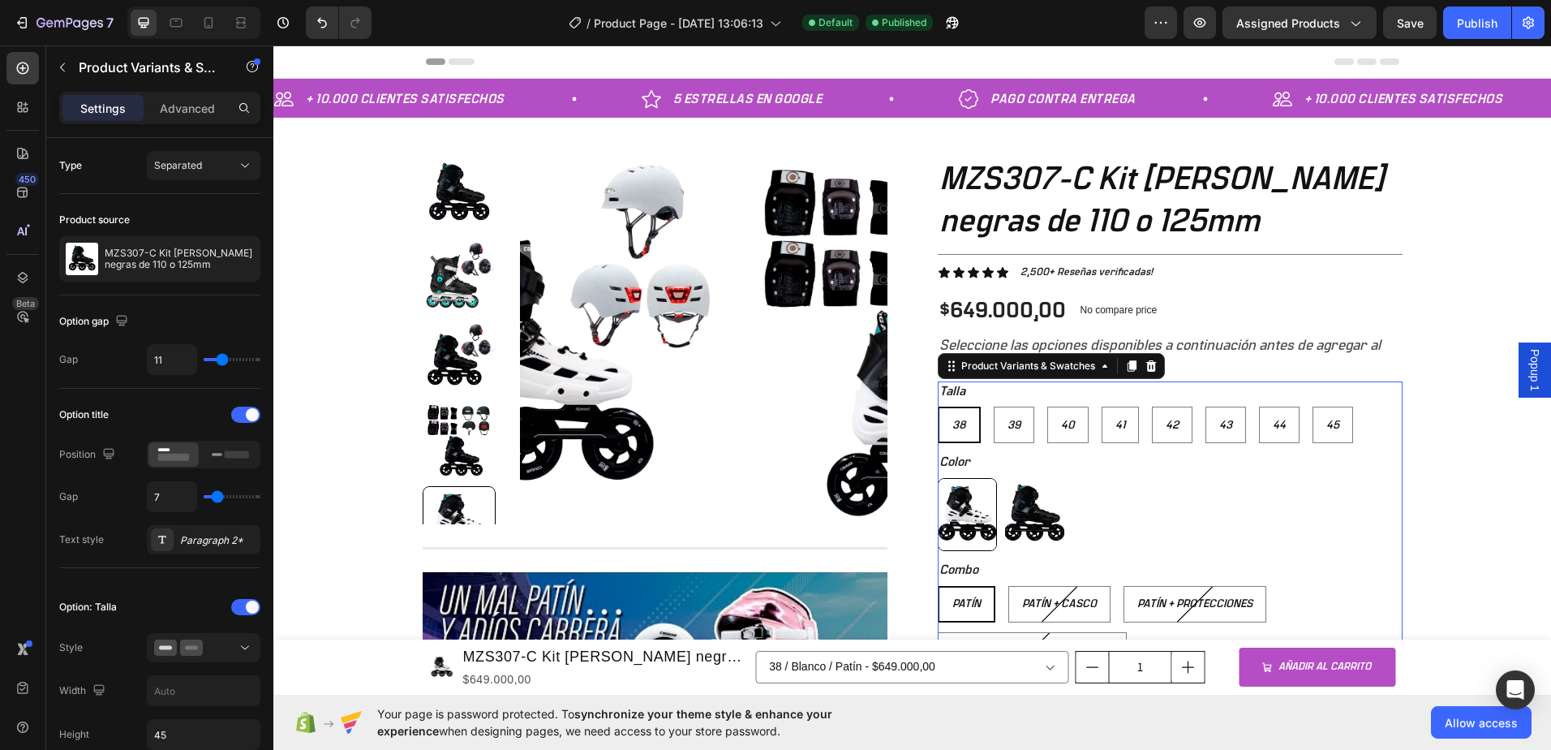
radio input "false"
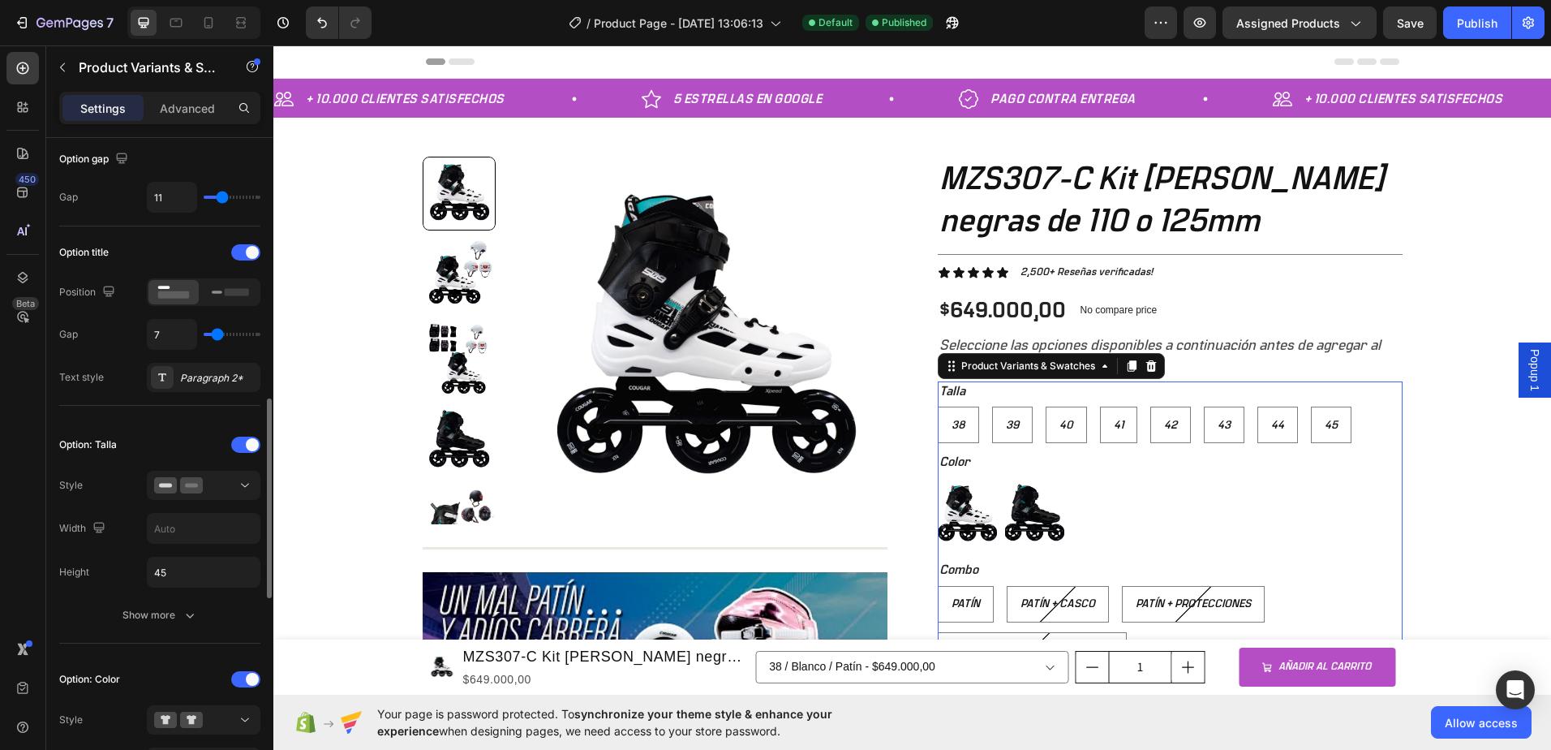
scroll to position [325, 0]
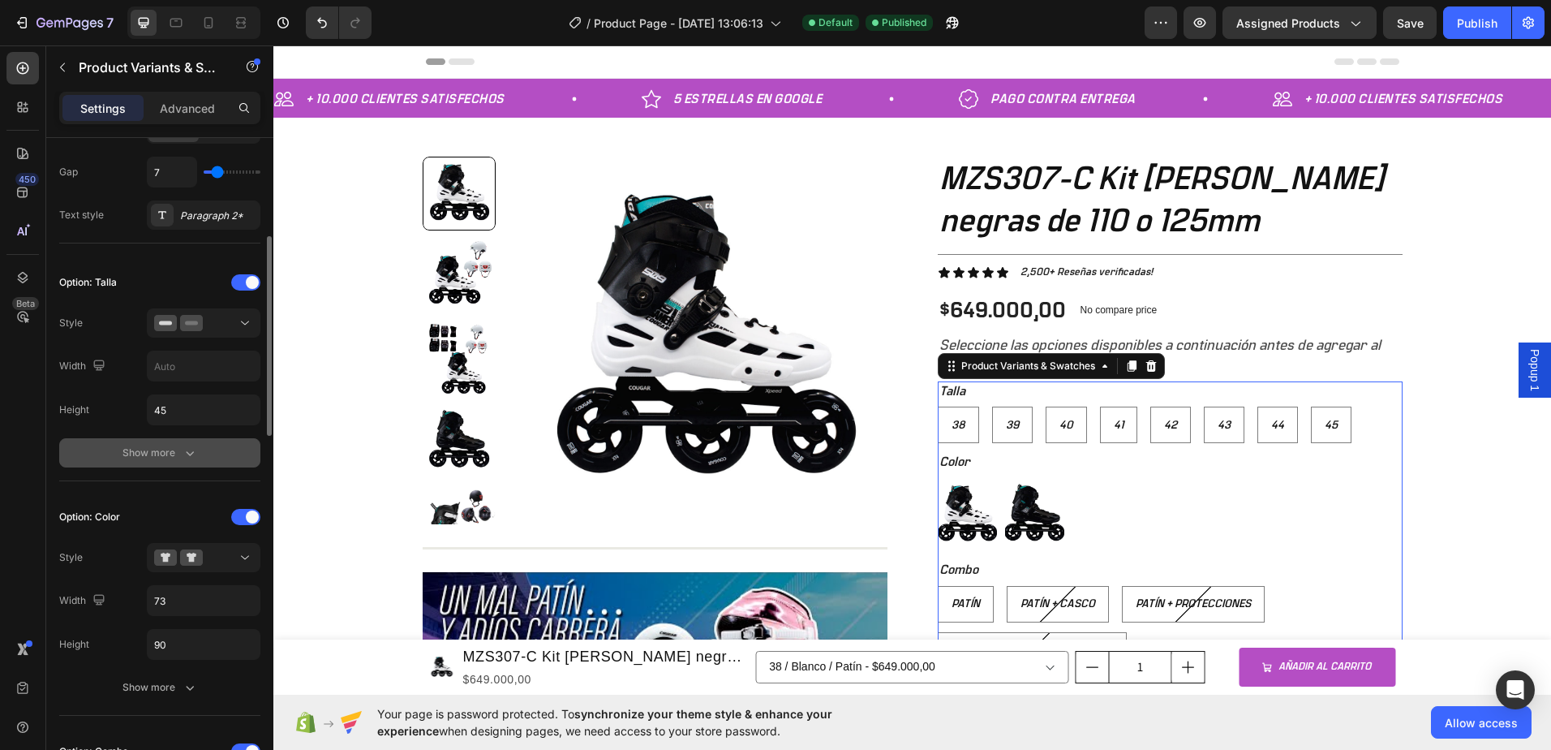
click at [183, 450] on icon "button" at bounding box center [190, 453] width 16 height 16
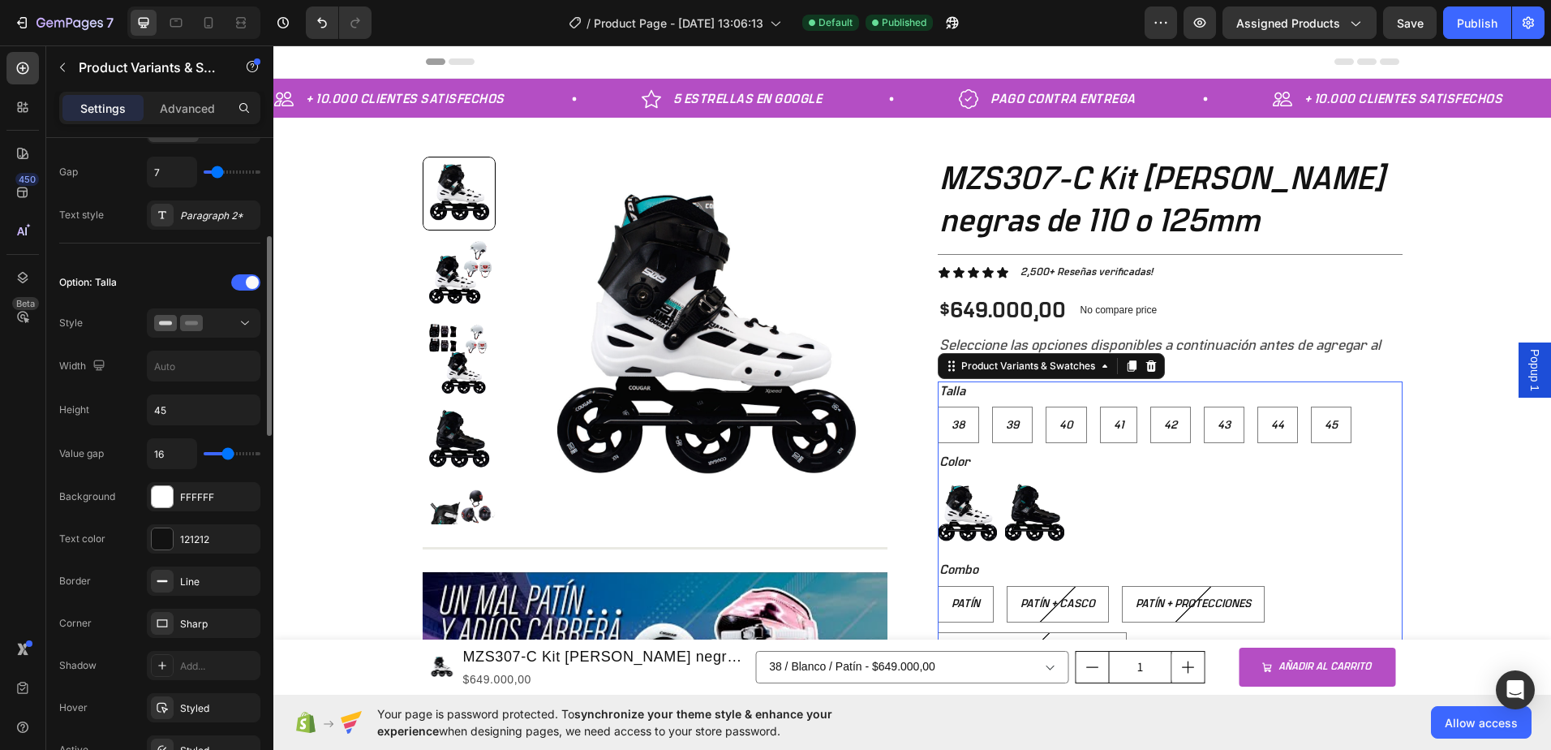
scroll to position [406, 0]
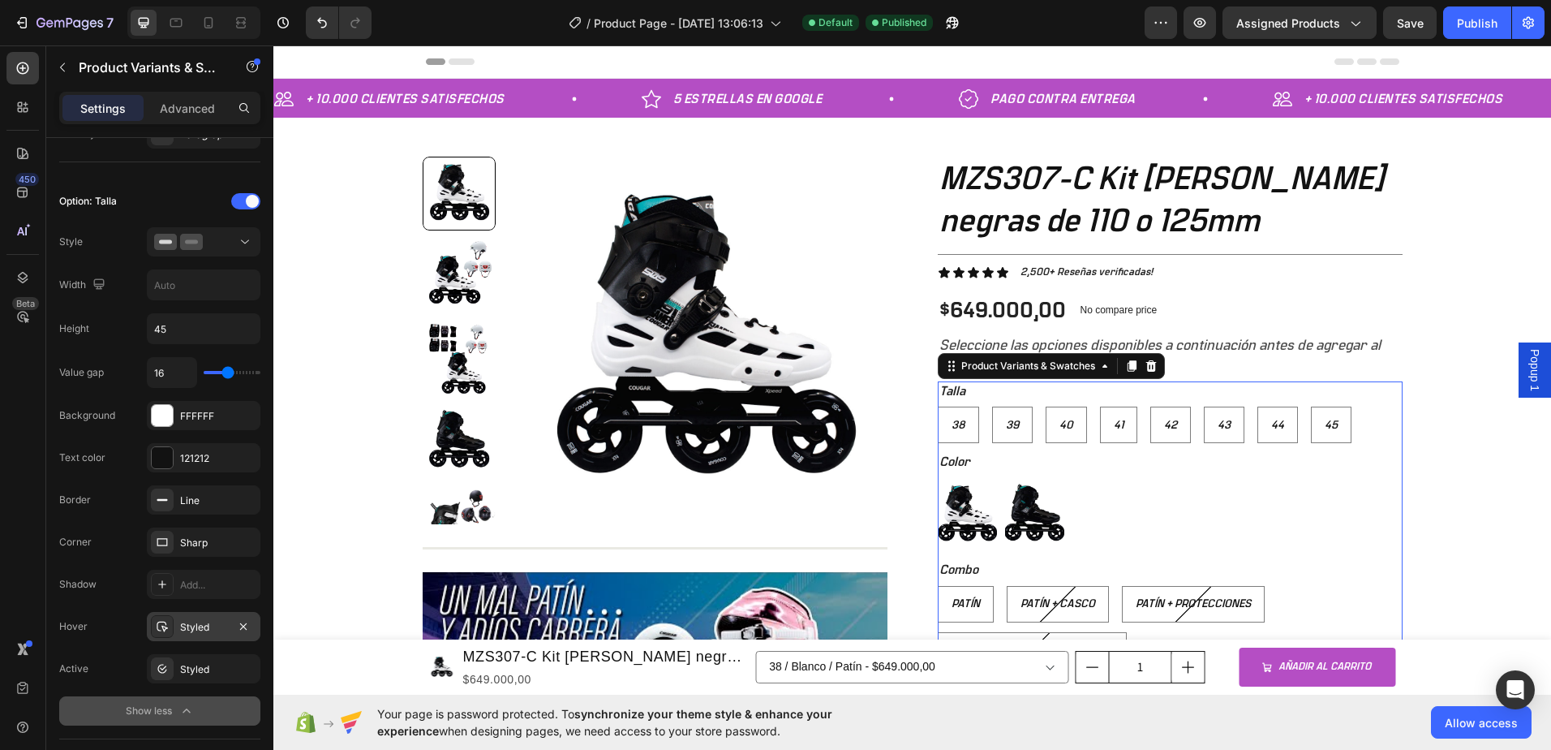
click at [207, 632] on div "Styled" at bounding box center [203, 627] width 47 height 15
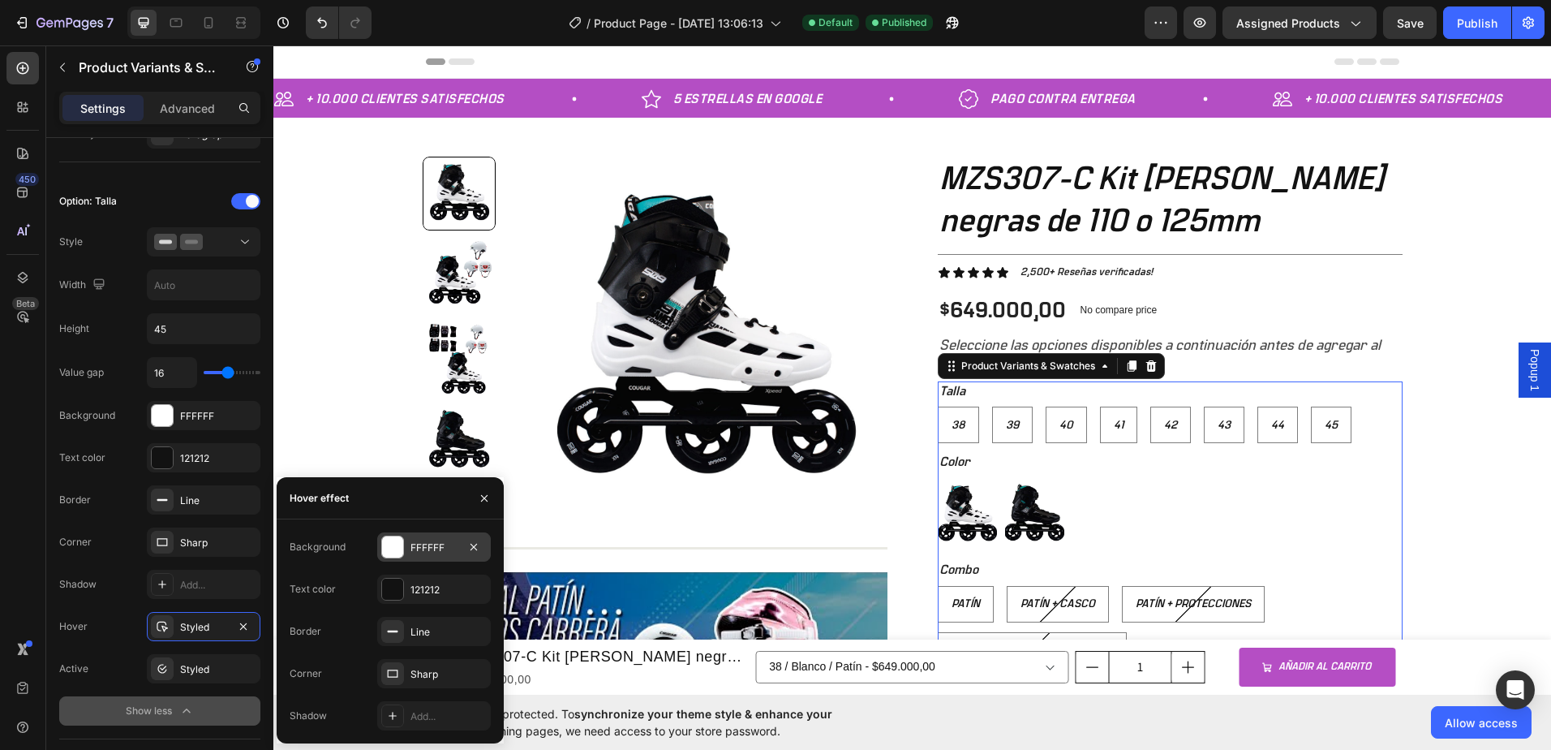
click at [393, 549] on div at bounding box center [392, 546] width 21 height 21
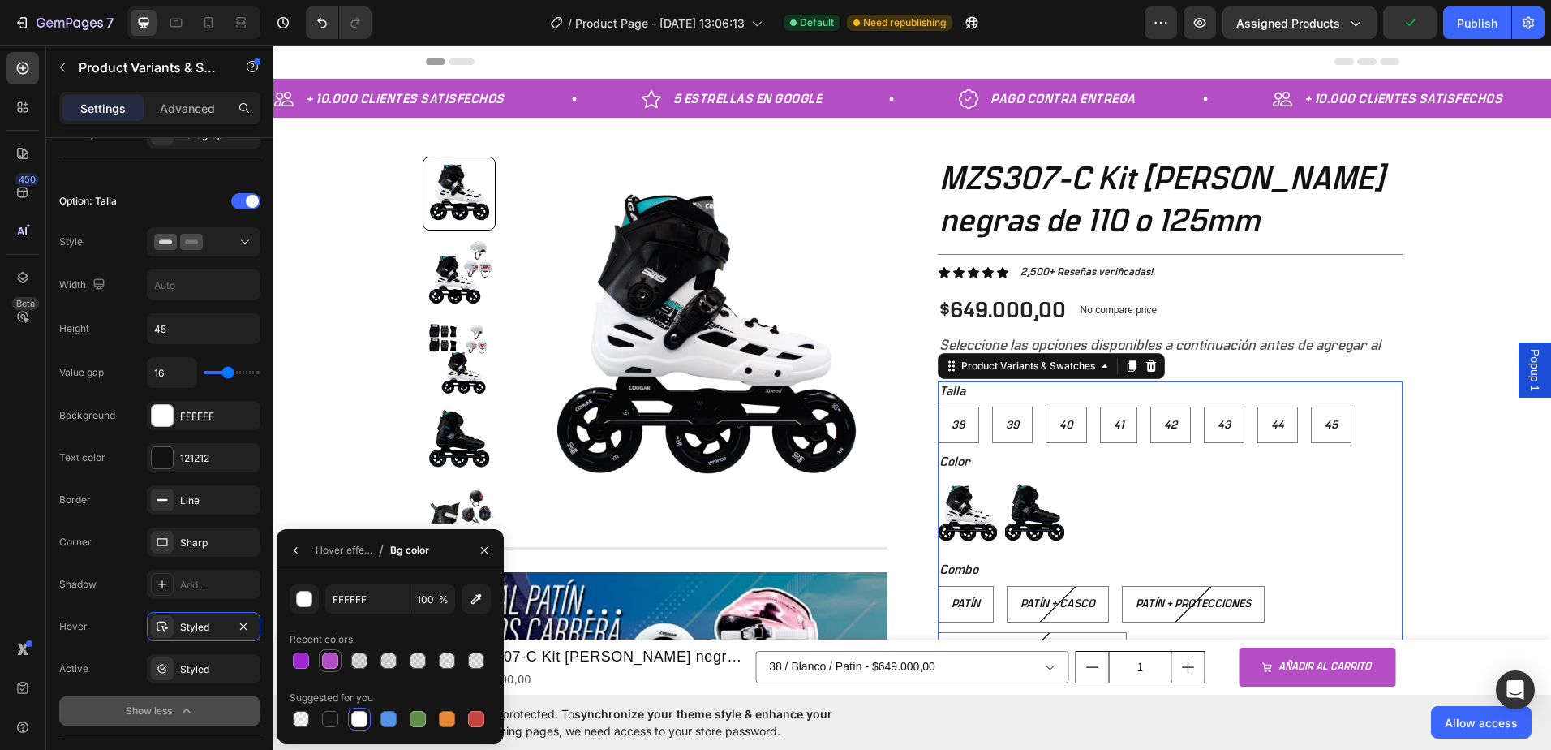
click at [330, 661] on div at bounding box center [330, 660] width 16 height 16
type input "B44EC4"
click at [286, 551] on button "button" at bounding box center [296, 550] width 26 height 26
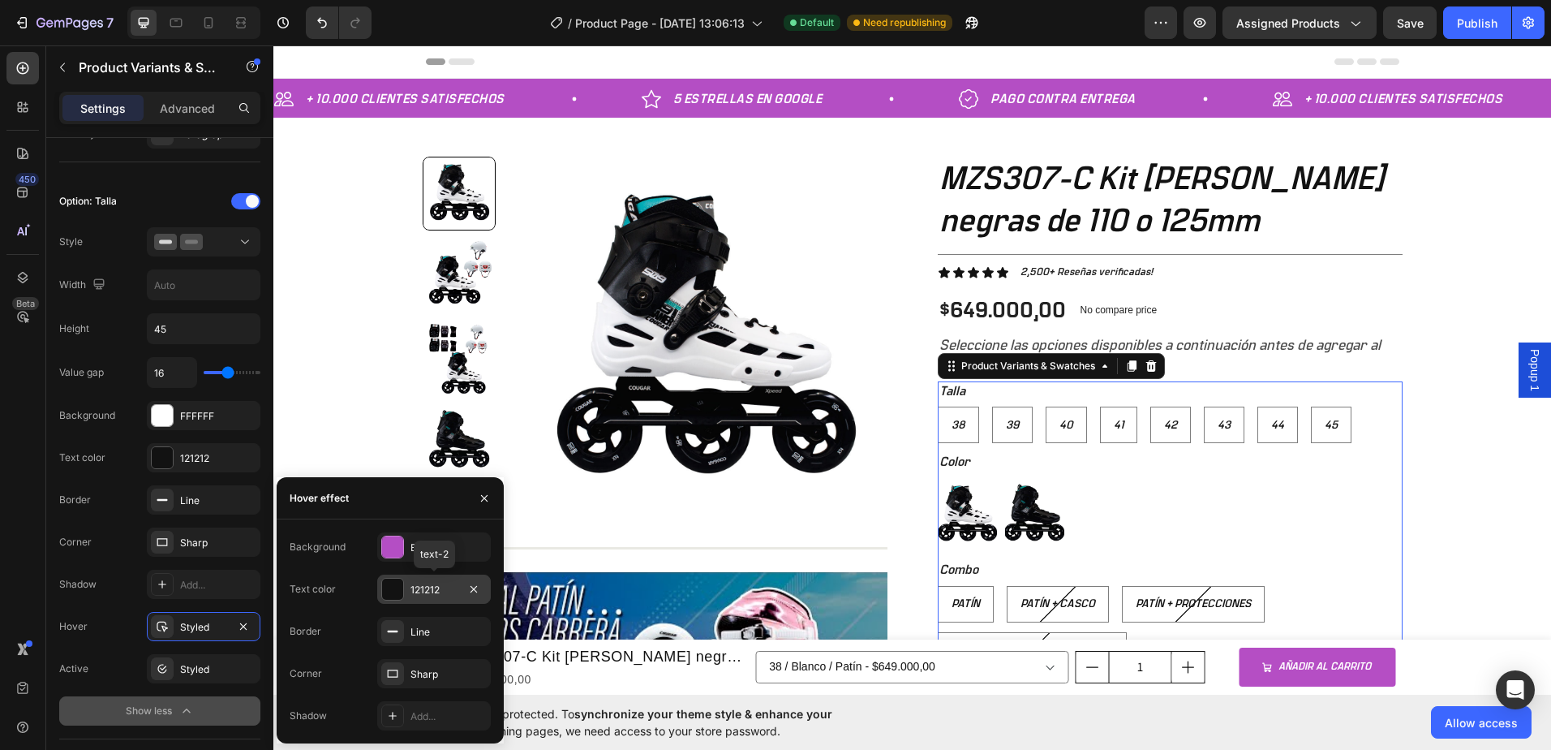
click at [446, 585] on div "121212" at bounding box center [434, 590] width 47 height 15
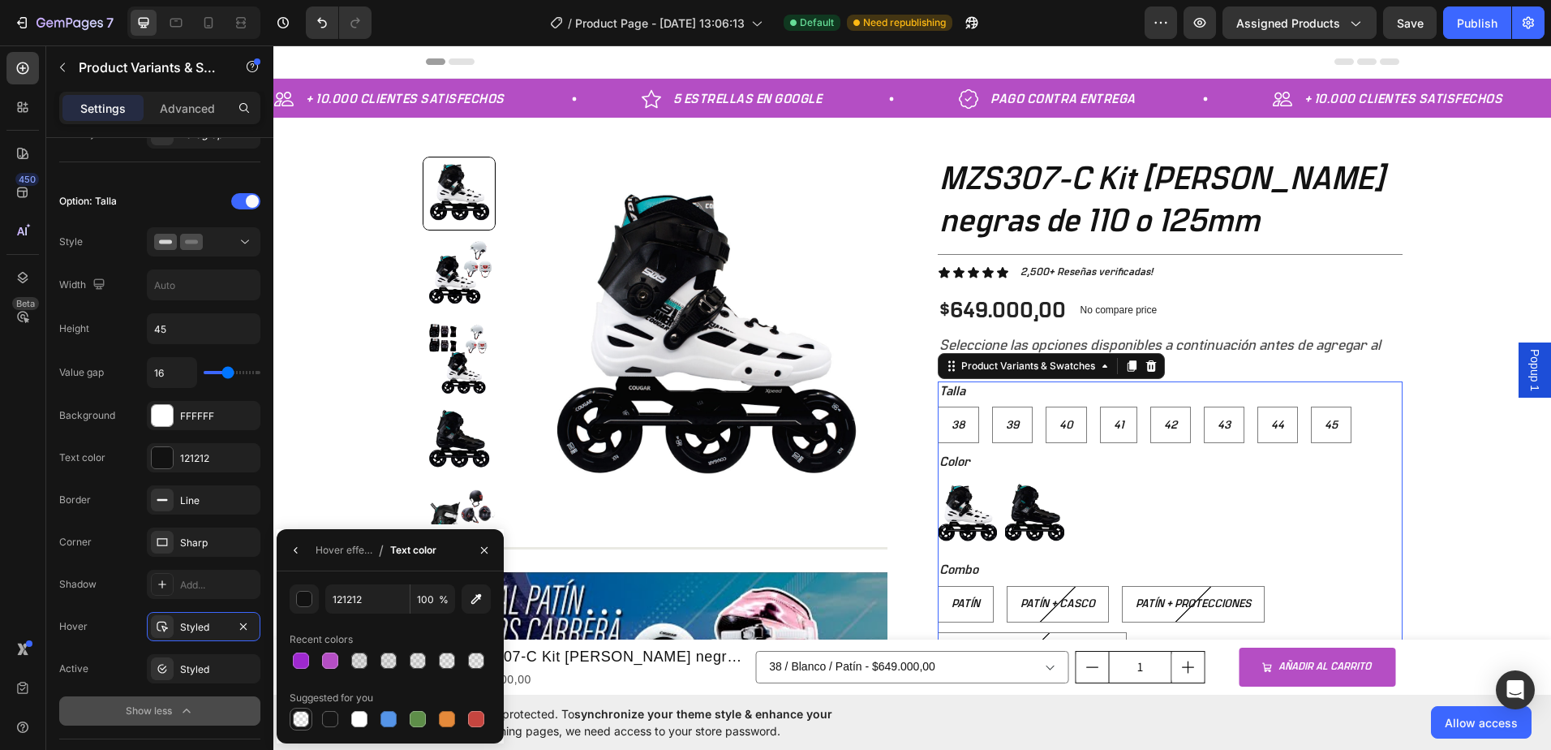
click at [299, 720] on div at bounding box center [301, 719] width 16 height 16
type input "000000"
type input "0"
click at [361, 715] on div at bounding box center [359, 719] width 16 height 16
type input "FFFFFF"
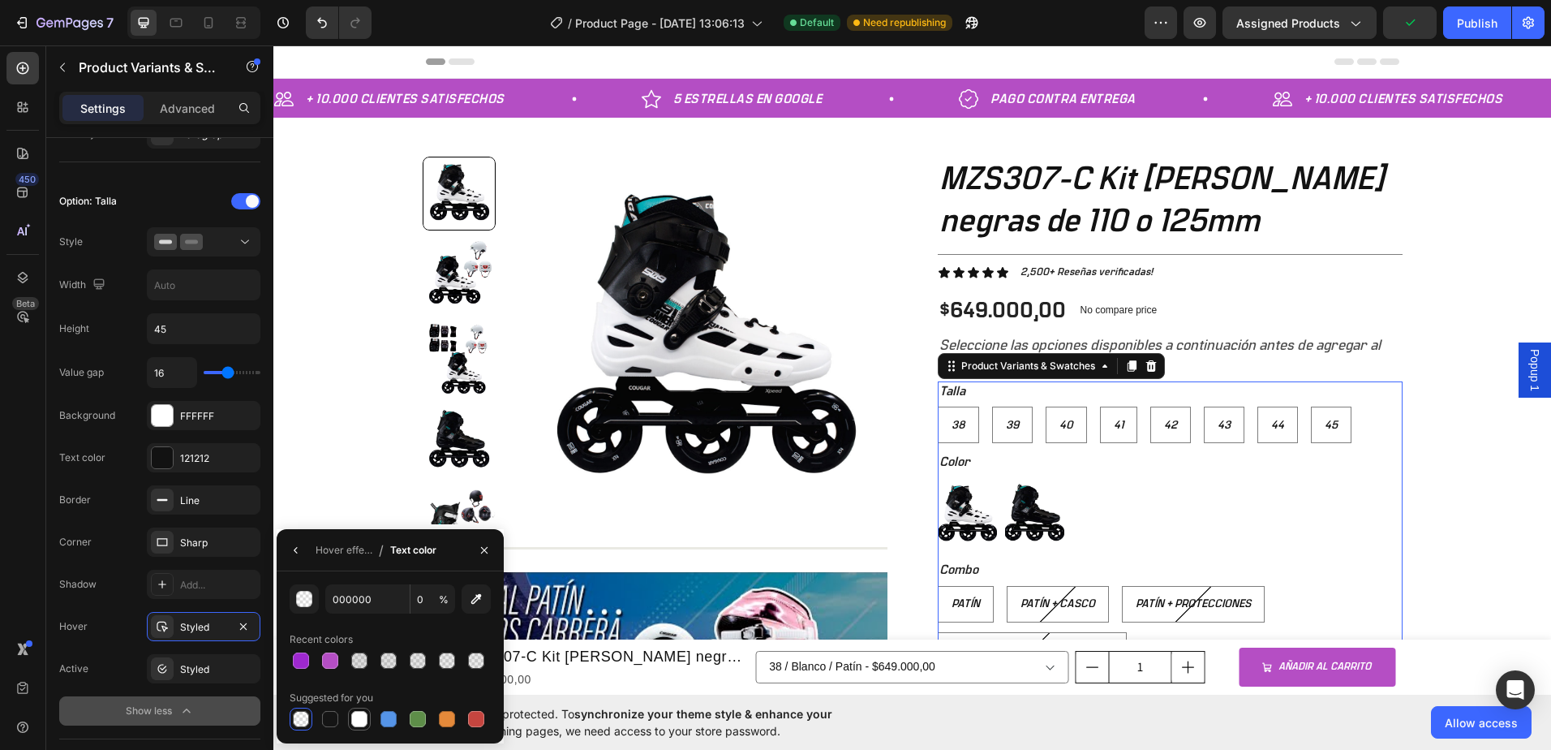
type input "100"
click at [320, 389] on div "+ 10.000 CLIENTES SATISFECHOS Item List 5 ESTRELLAS EN GOOGLE Item List PAGO CO…" at bounding box center [912, 579] width 1278 height 1001
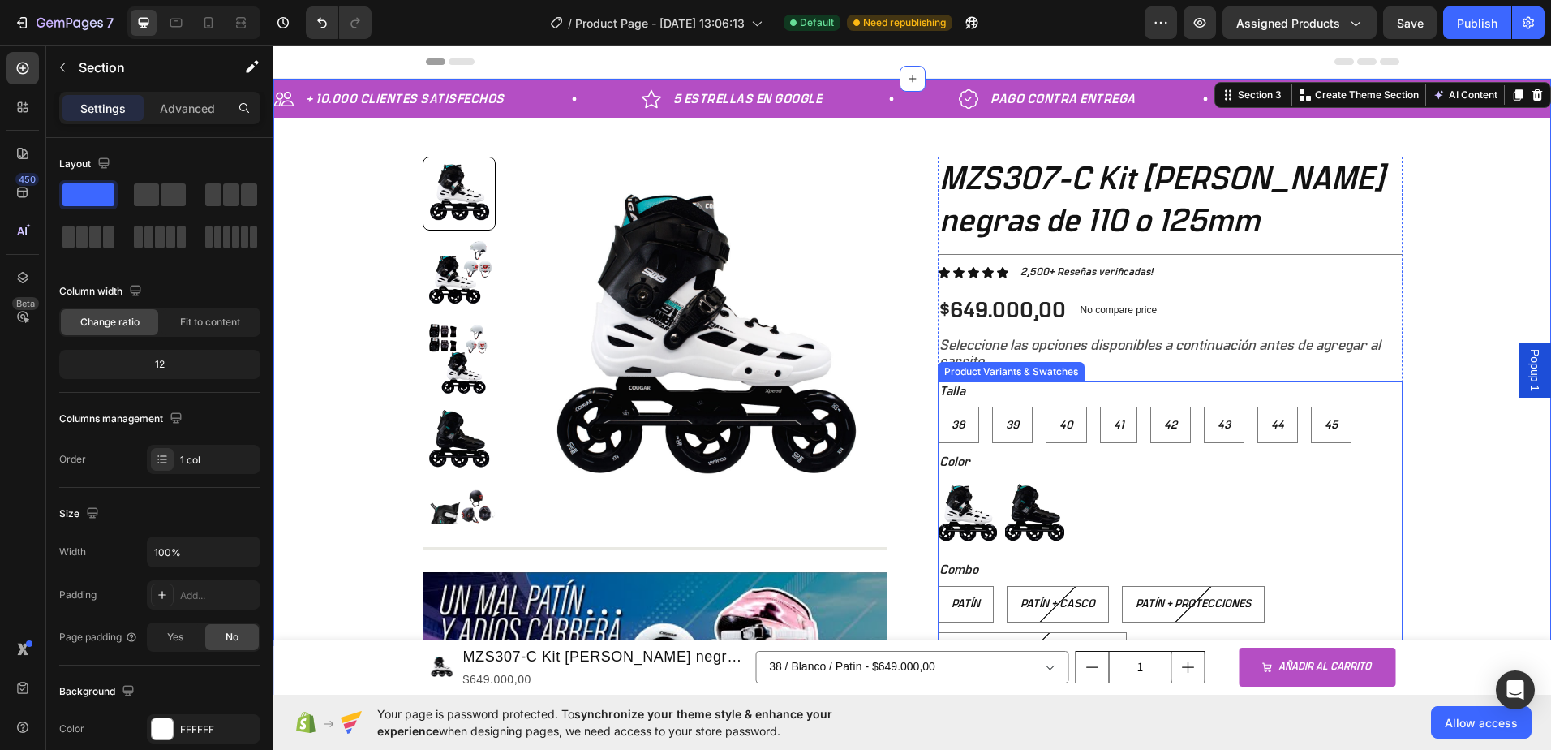
click at [1054, 398] on div "40" at bounding box center [1066, 387] width 24 height 21
click at [1046, 406] on input "40 40 40" at bounding box center [1045, 406] width 1 height 1
radio input "true"
select select "577184192695174118"
radio input "true"
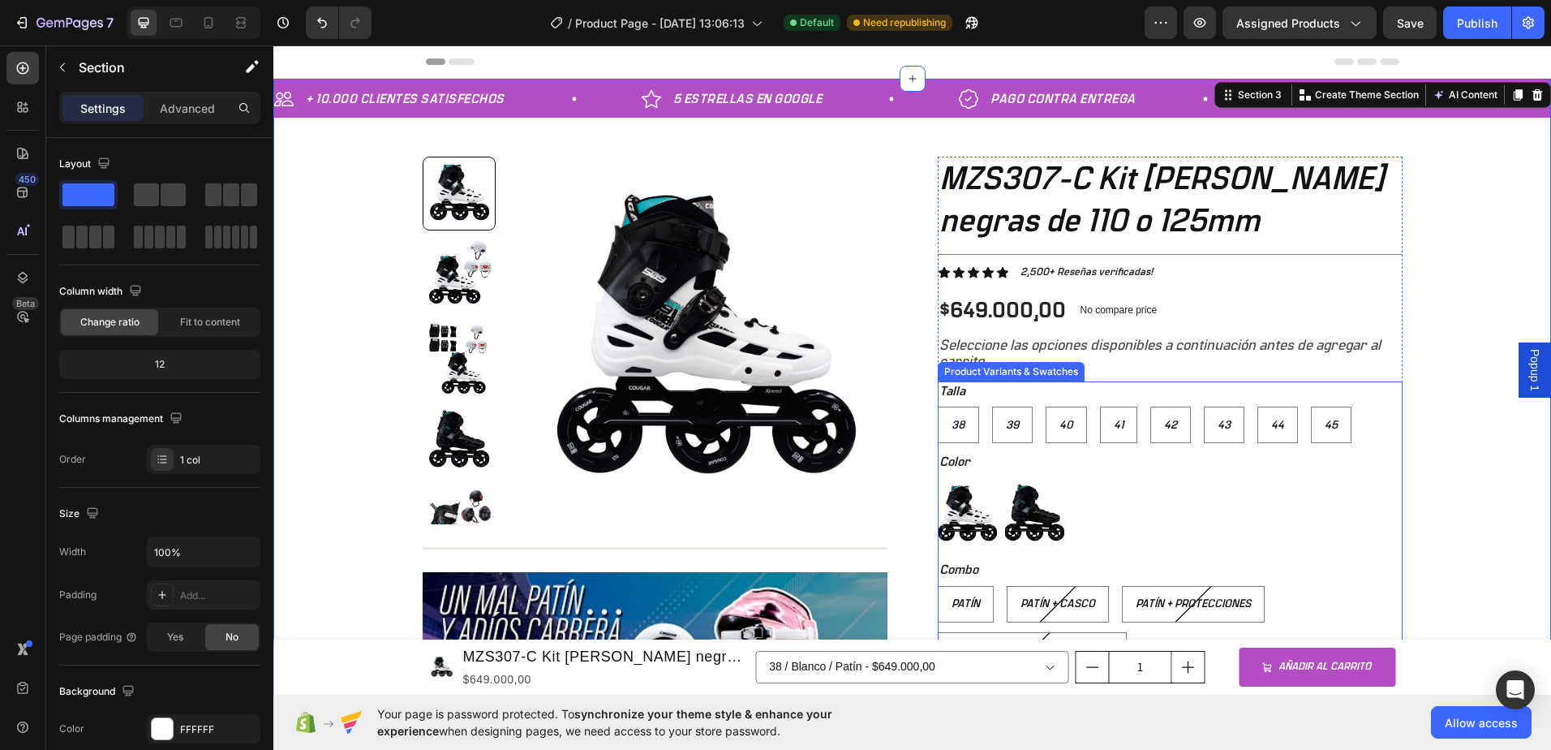
radio input "true"
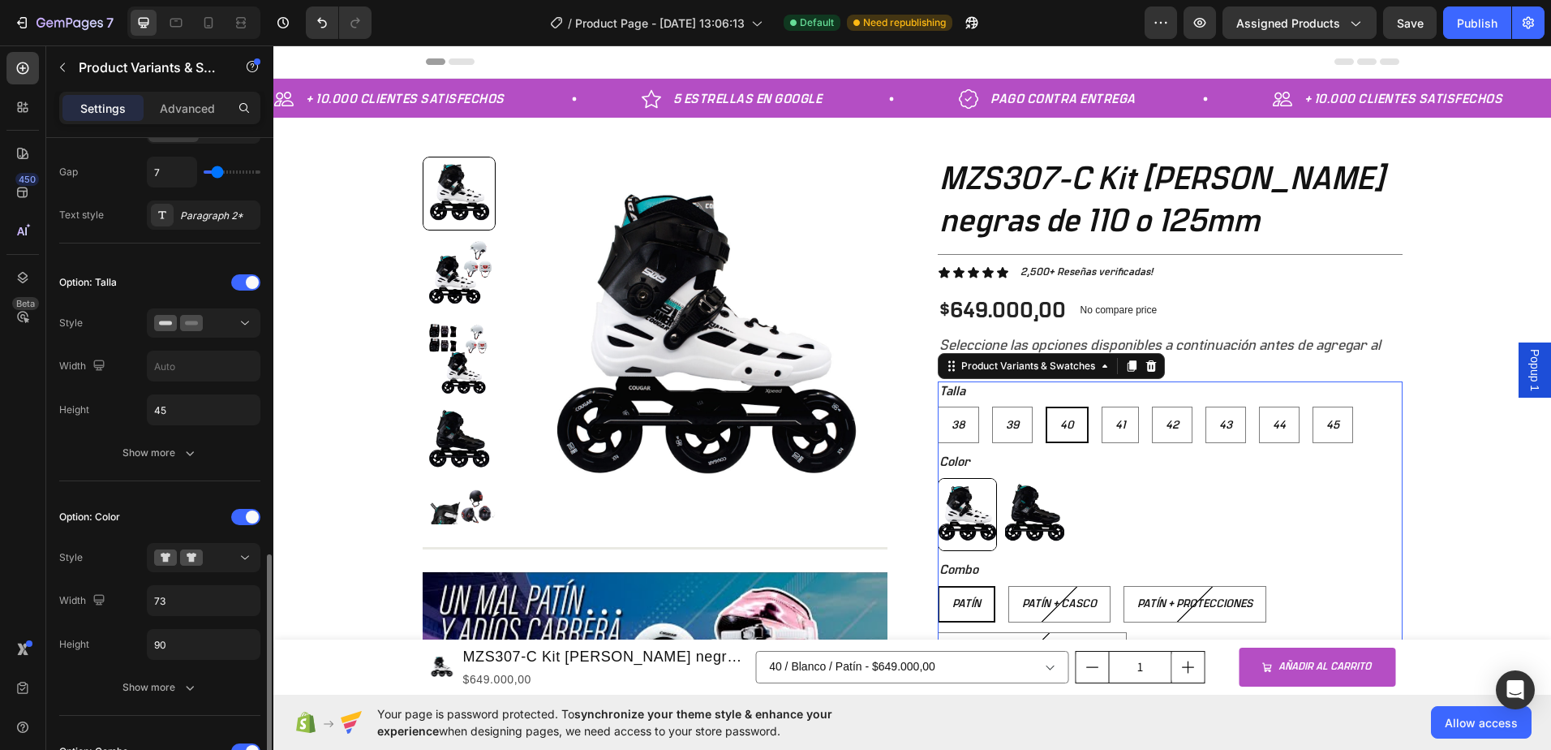
scroll to position [568, 0]
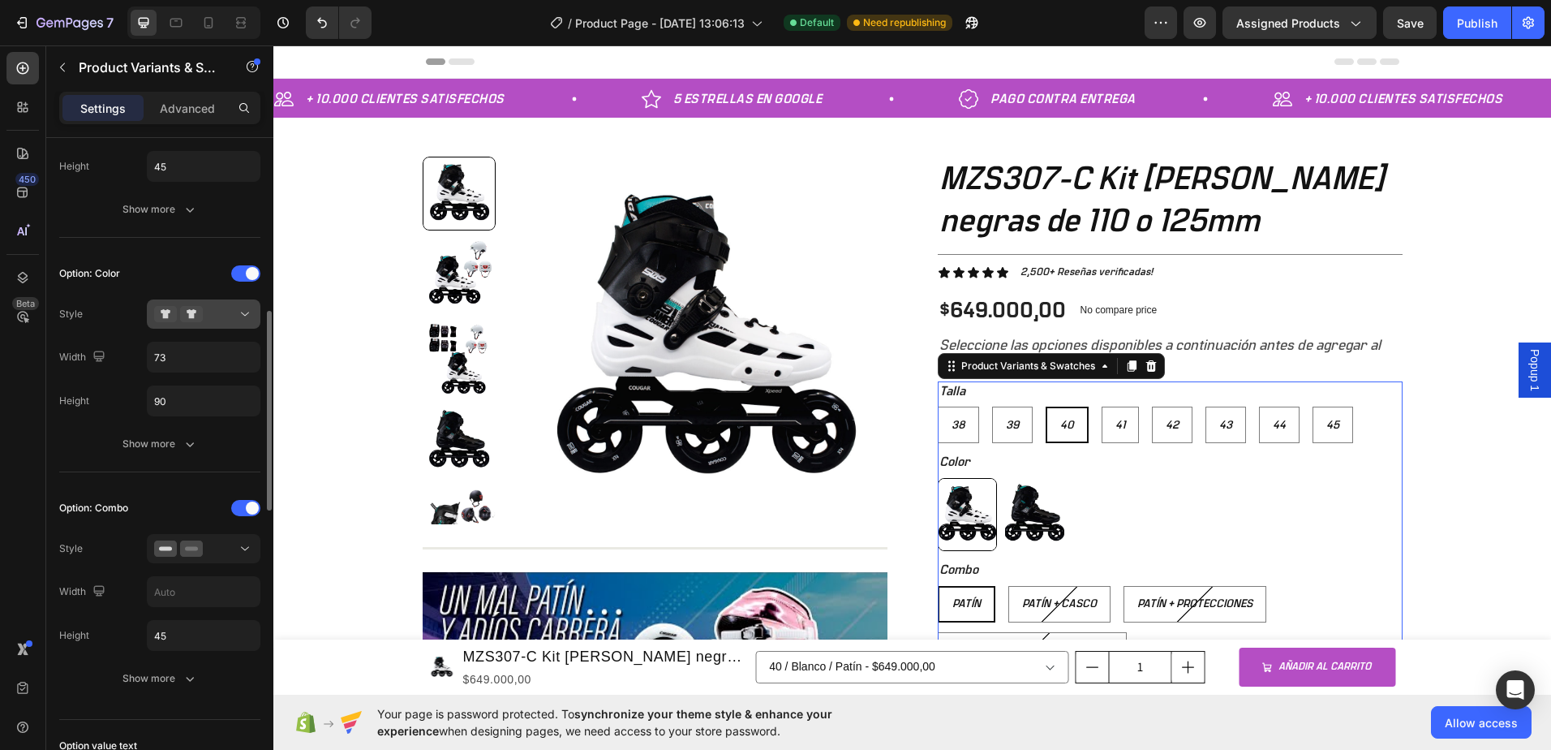
click at [239, 317] on icon at bounding box center [245, 314] width 16 height 16
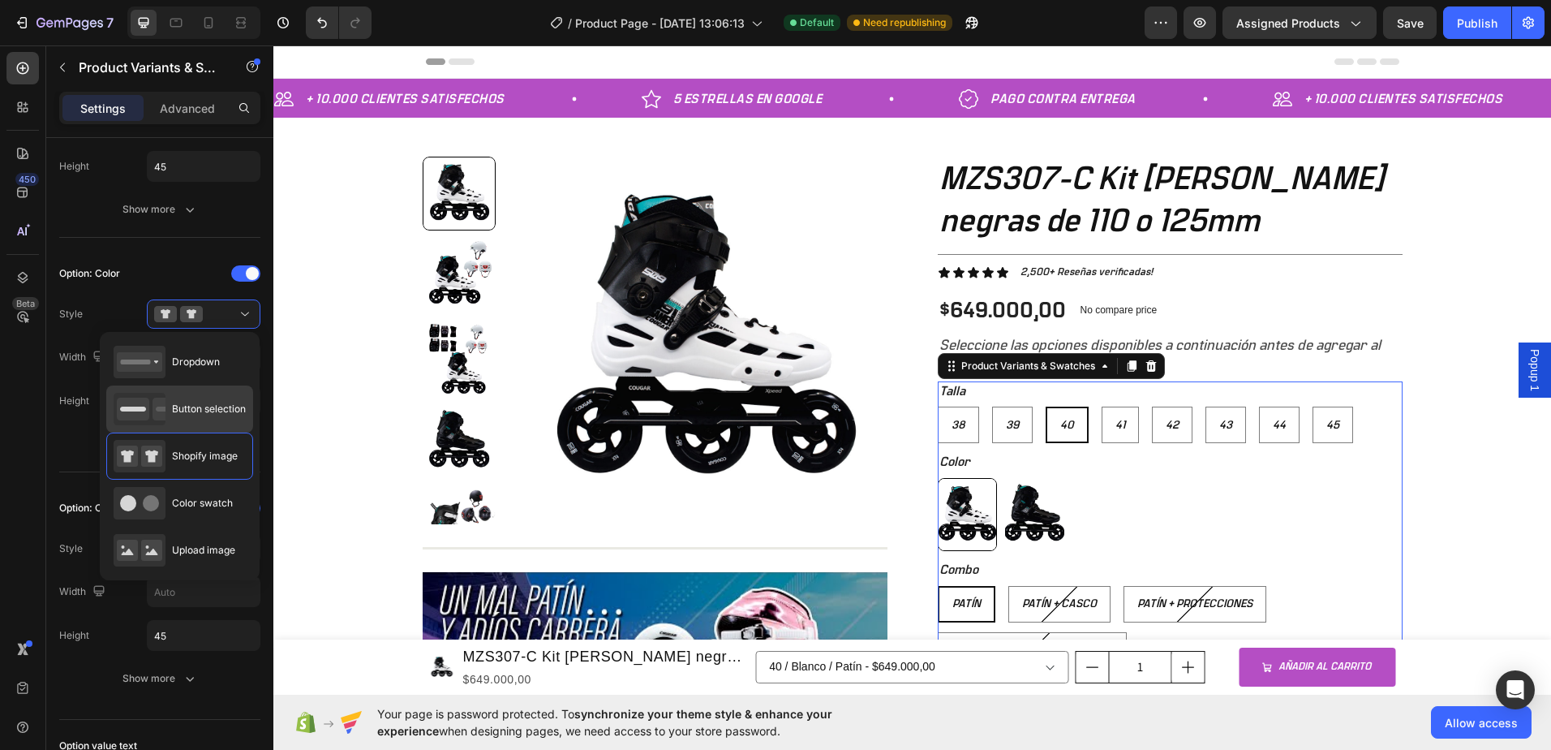
click at [208, 399] on div "Button selection" at bounding box center [180, 409] width 132 height 32
type input "45"
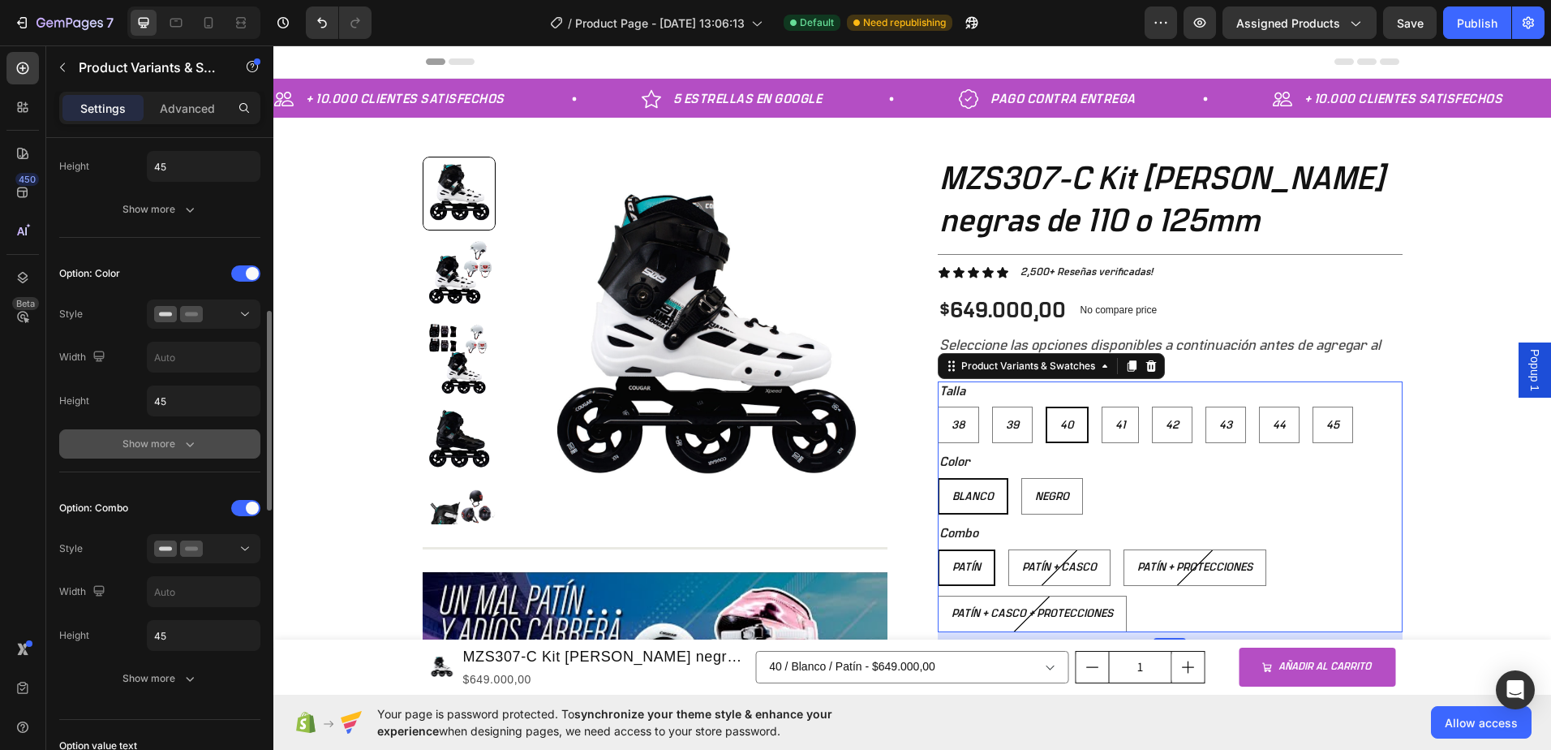
click at [187, 445] on icon "button" at bounding box center [190, 444] width 16 height 16
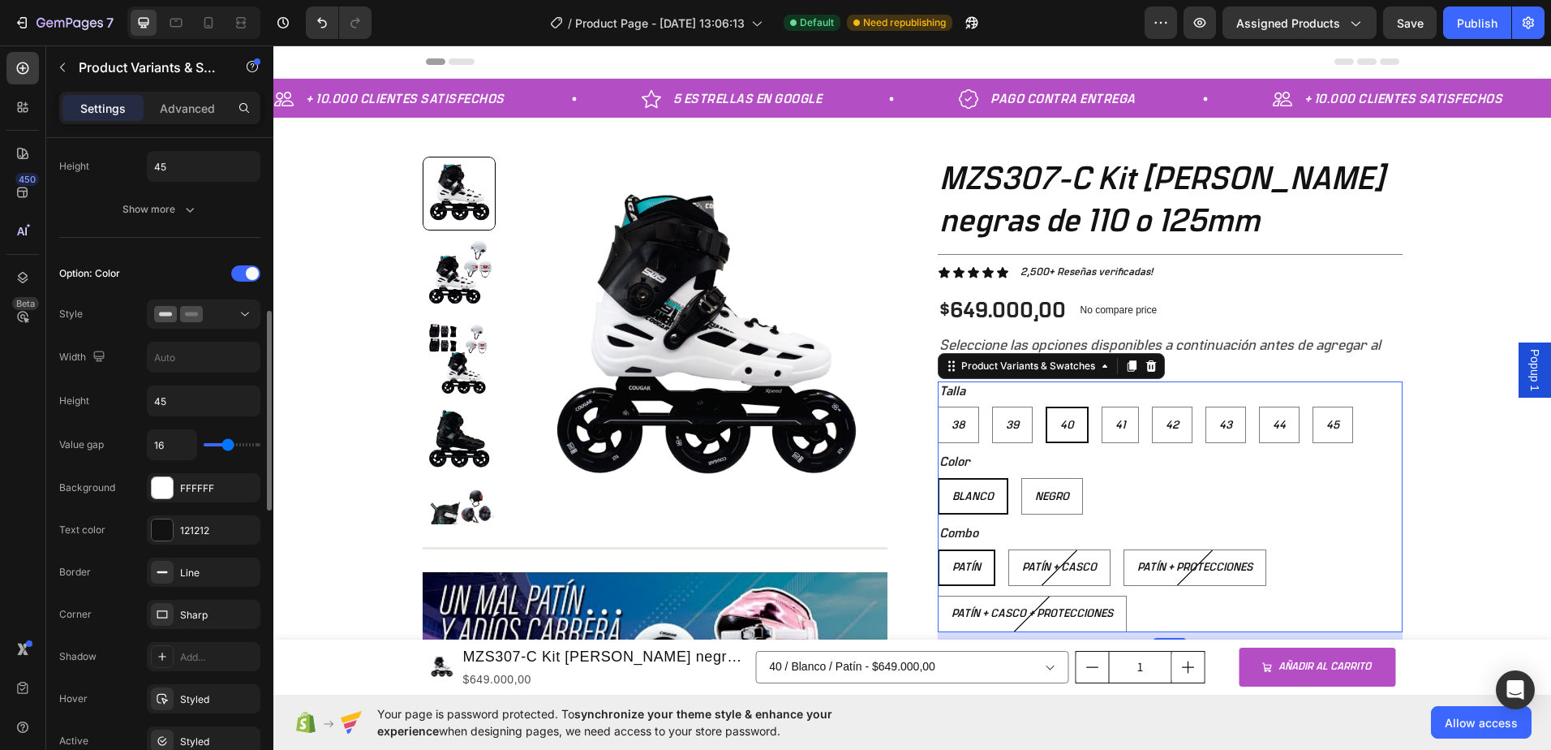
scroll to position [730, 0]
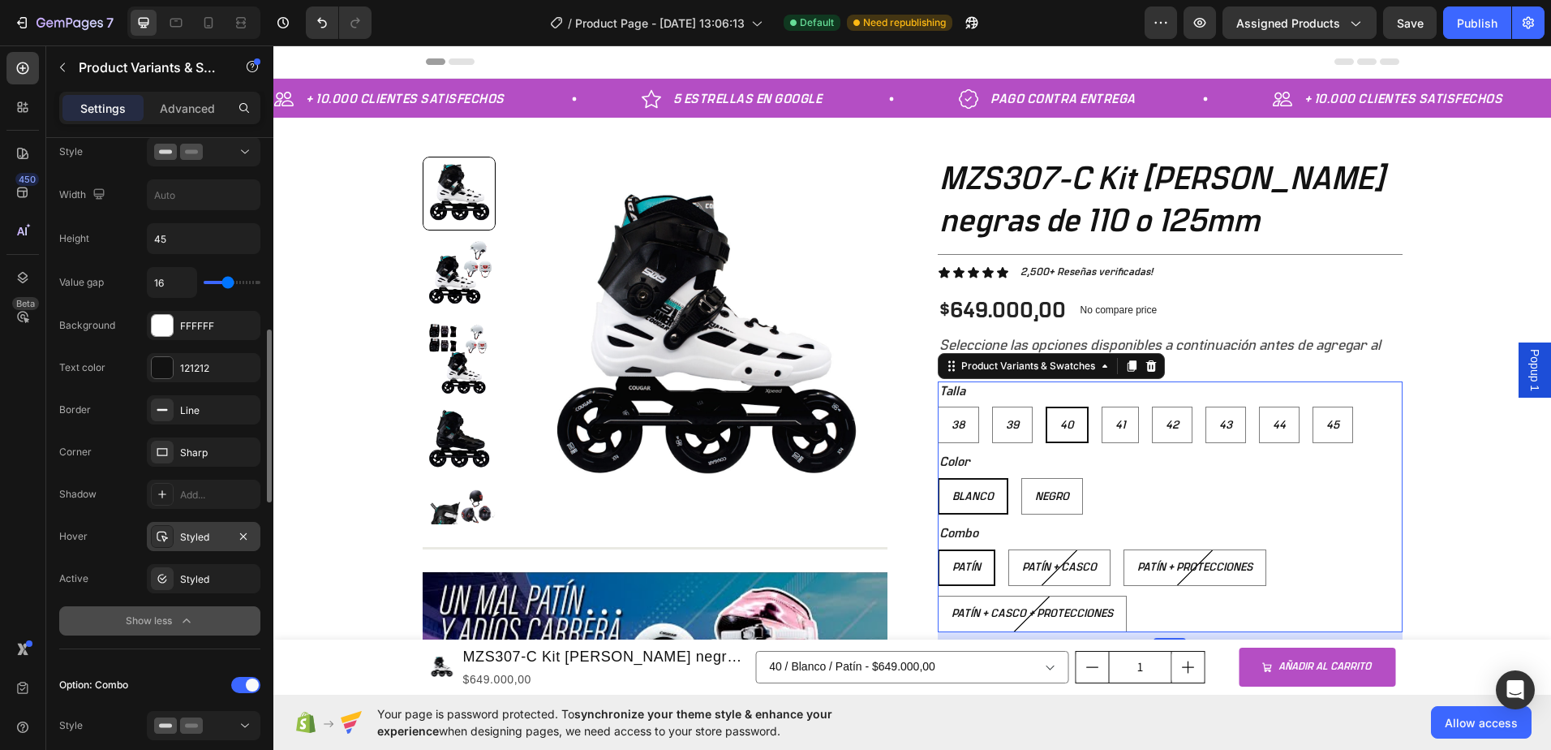
click at [205, 551] on div "Styled" at bounding box center [204, 536] width 114 height 29
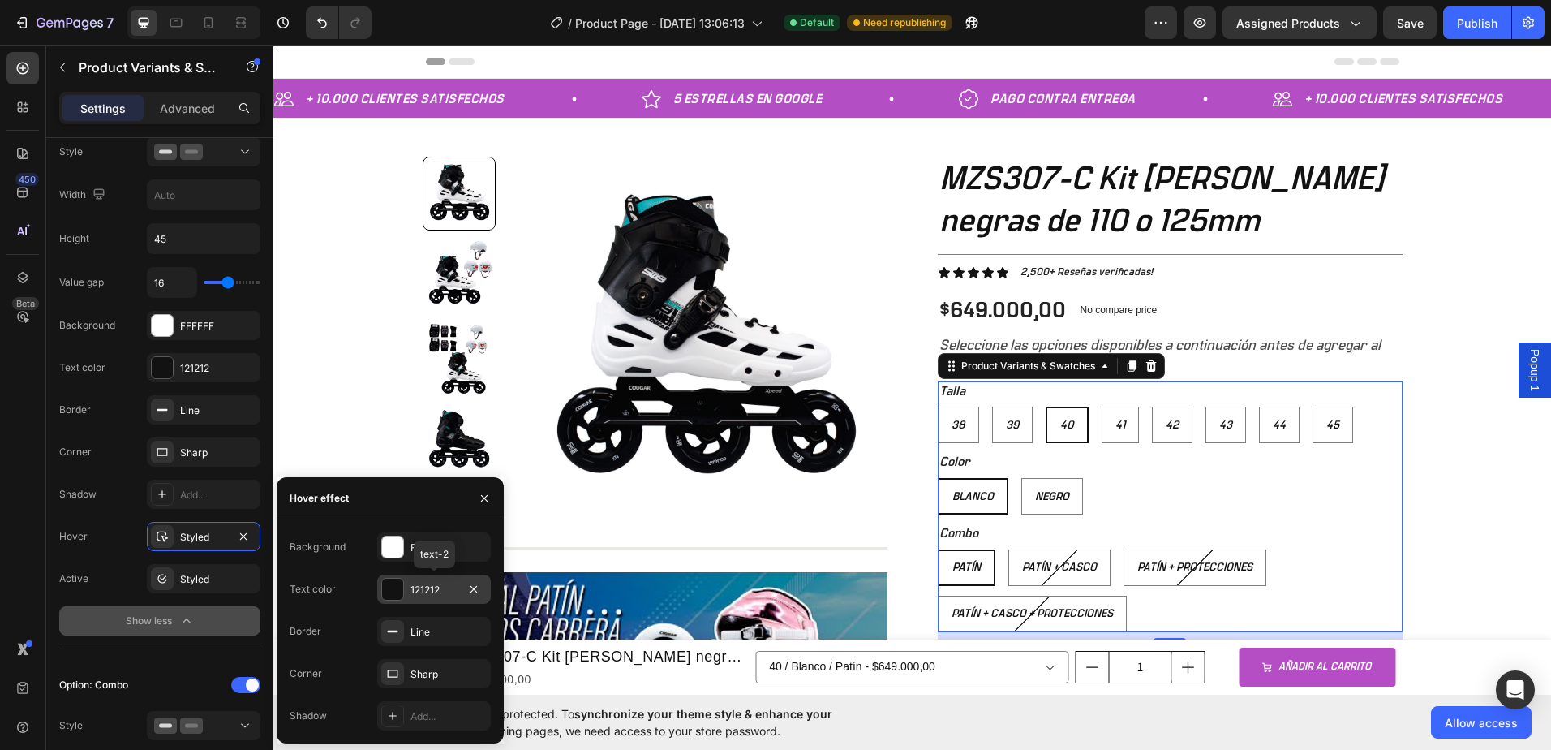
click at [415, 587] on div "121212" at bounding box center [434, 590] width 47 height 15
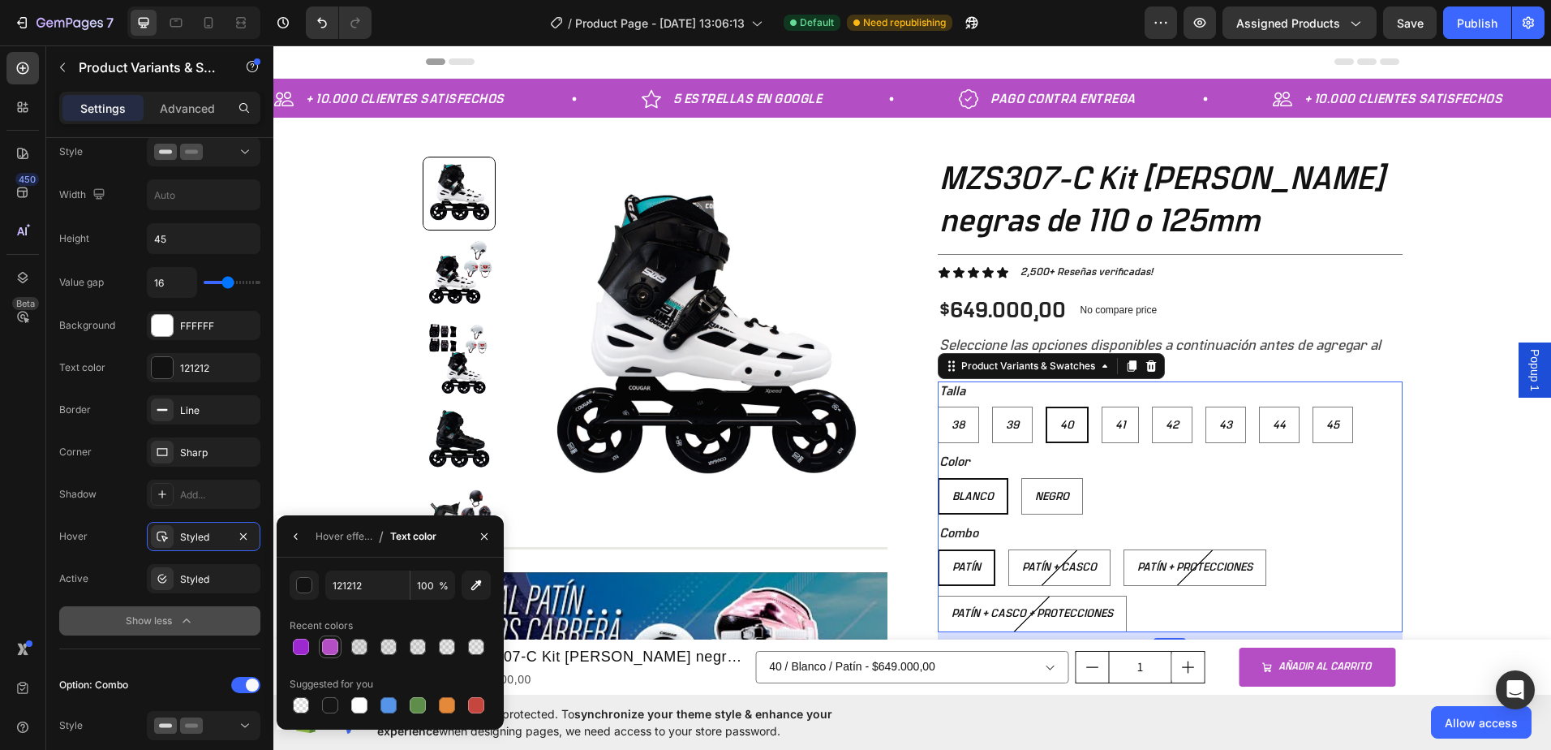
click at [328, 640] on div at bounding box center [330, 646] width 16 height 16
click at [307, 539] on button "button" at bounding box center [296, 536] width 26 height 26
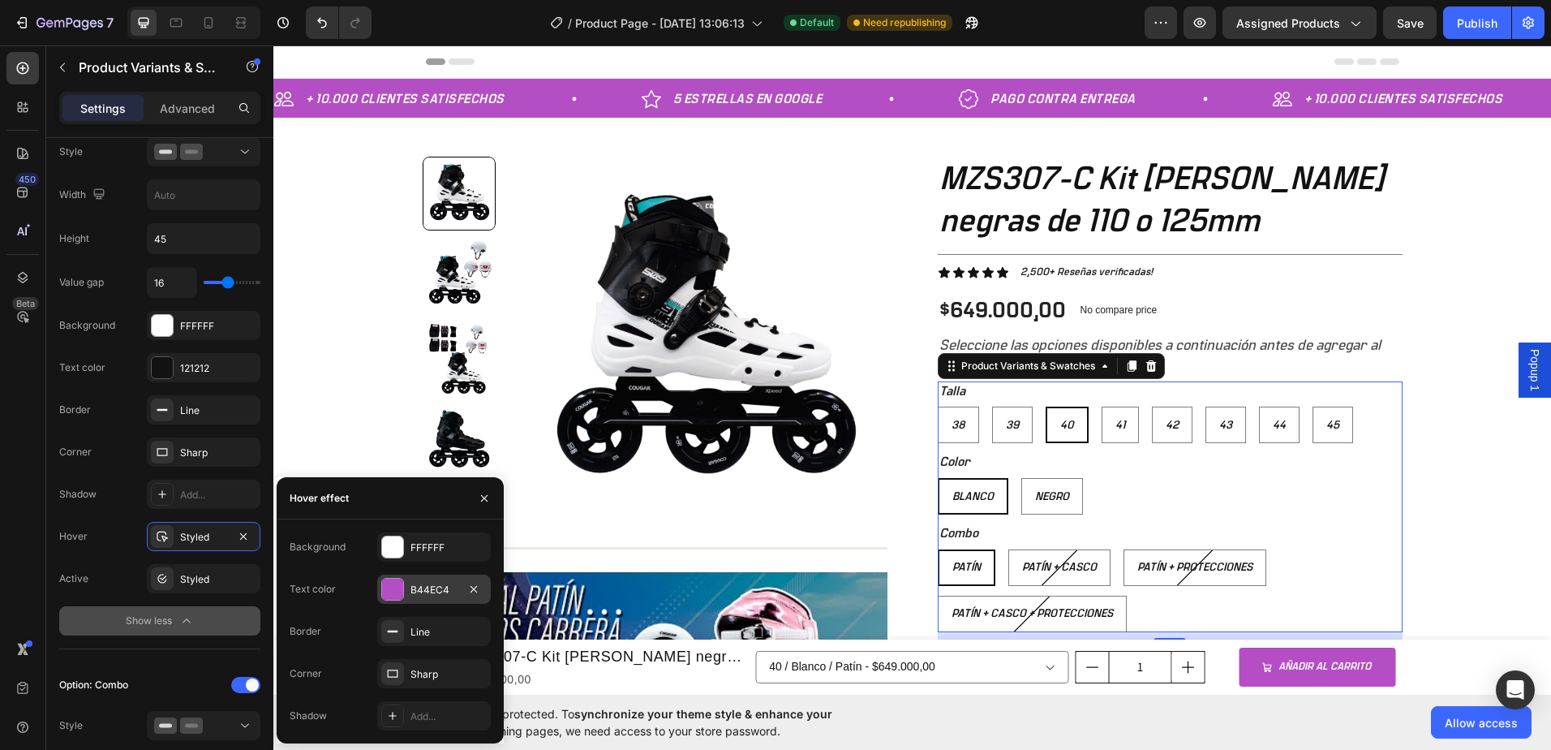
click at [428, 591] on div "B44EC4" at bounding box center [434, 590] width 47 height 15
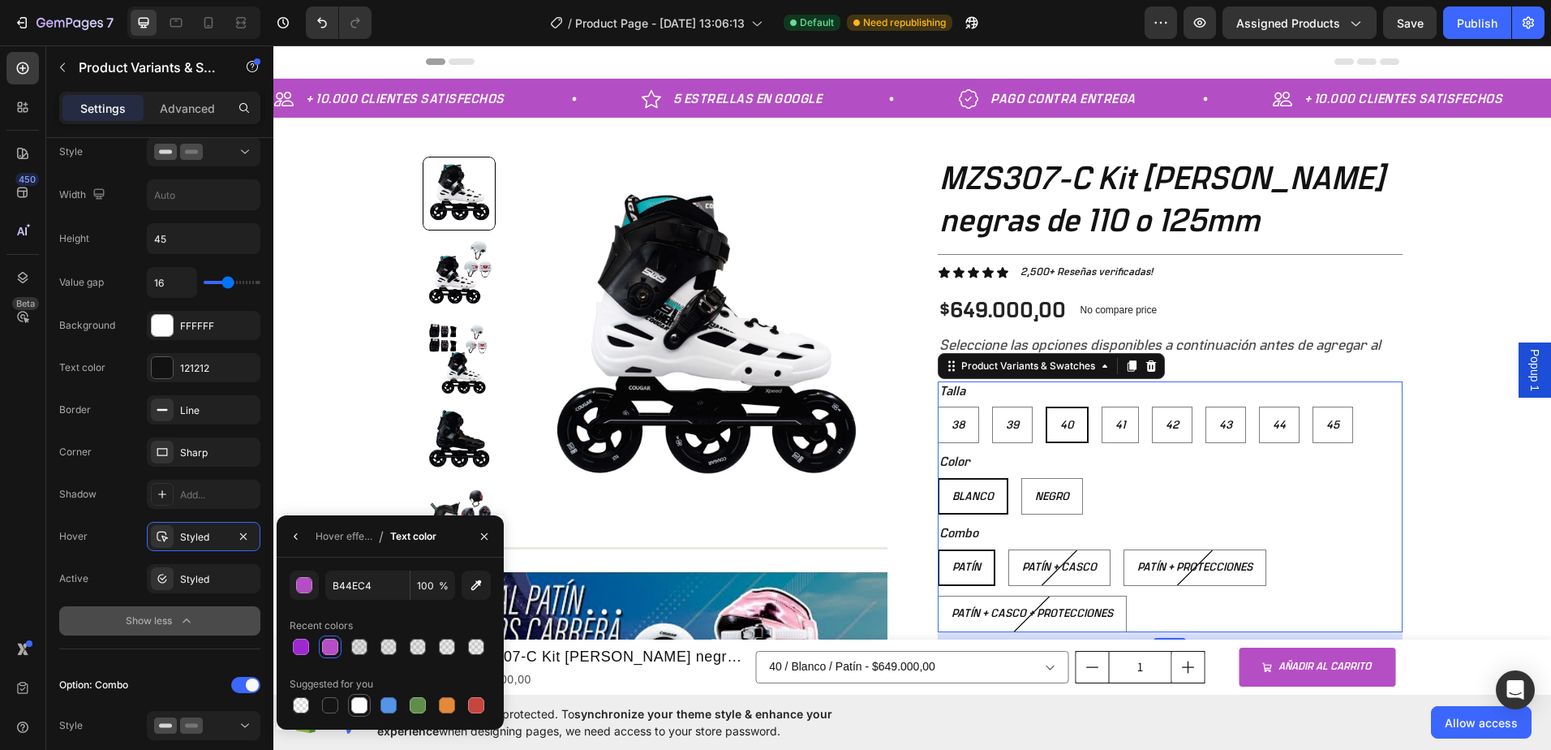
click at [363, 707] on div at bounding box center [359, 705] width 16 height 16
type input "FFFFFF"
click at [299, 534] on icon "button" at bounding box center [296, 536] width 13 height 13
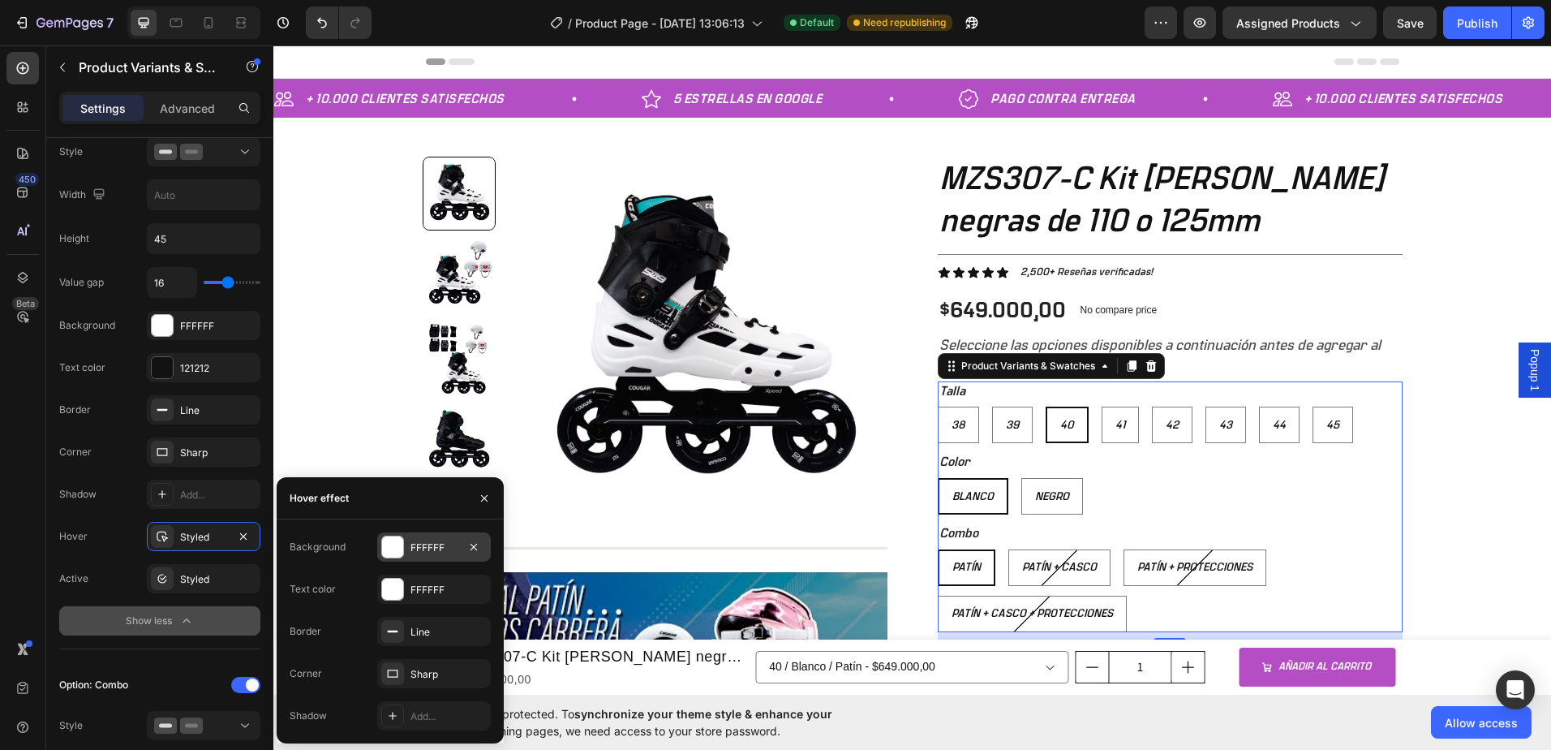
click at [392, 550] on div at bounding box center [392, 546] width 21 height 21
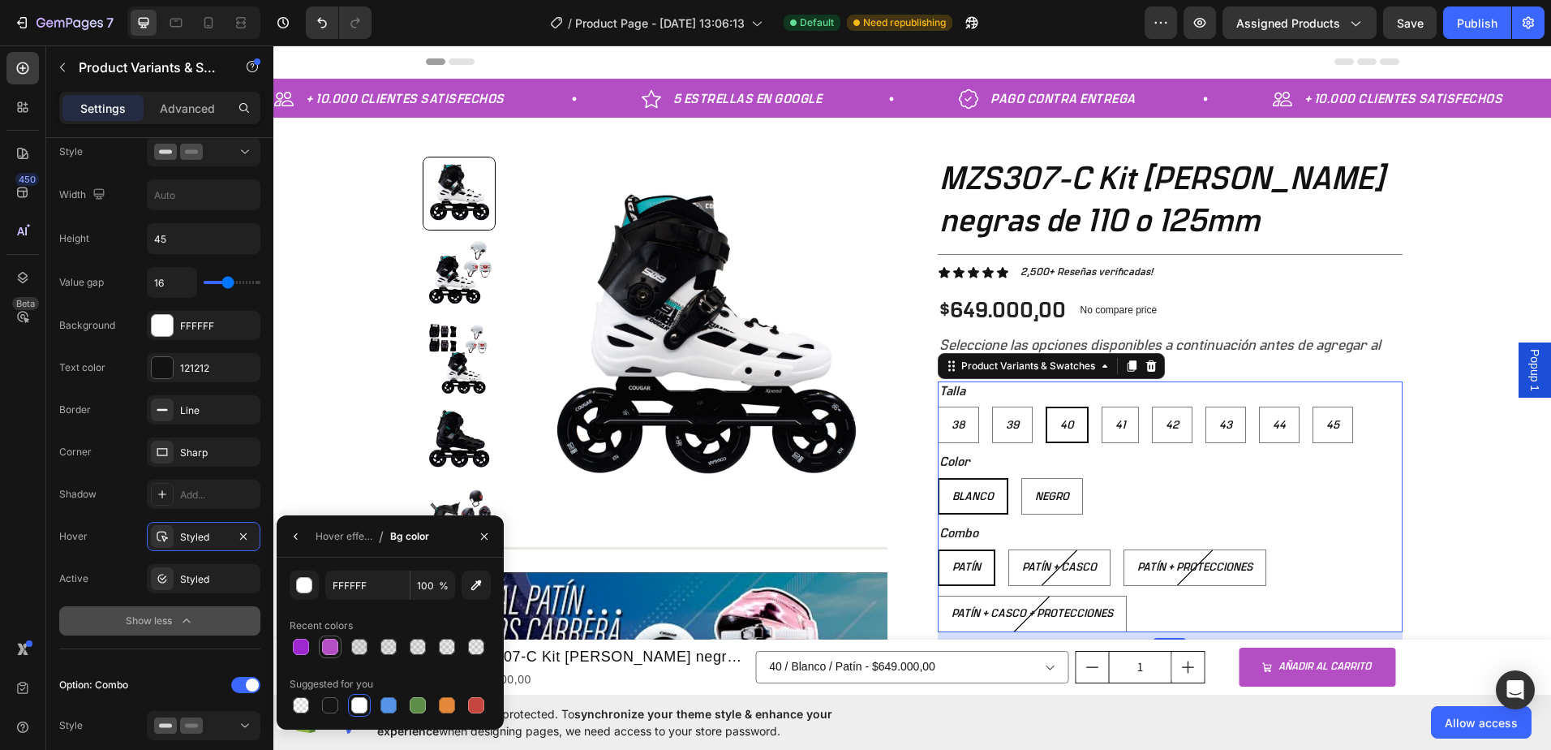
click at [320, 656] on div at bounding box center [330, 646] width 23 height 23
type input "B44EC4"
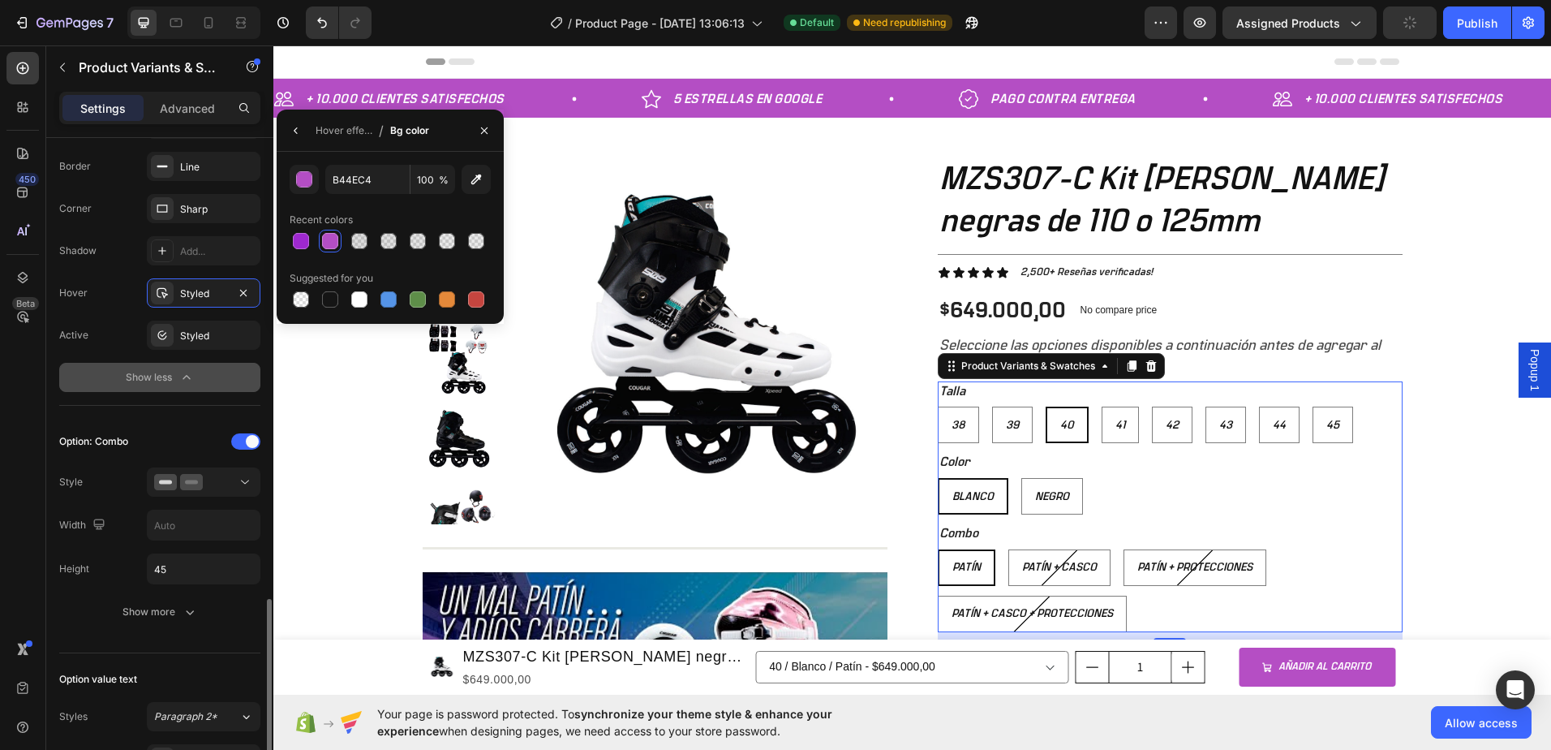
scroll to position [1136, 0]
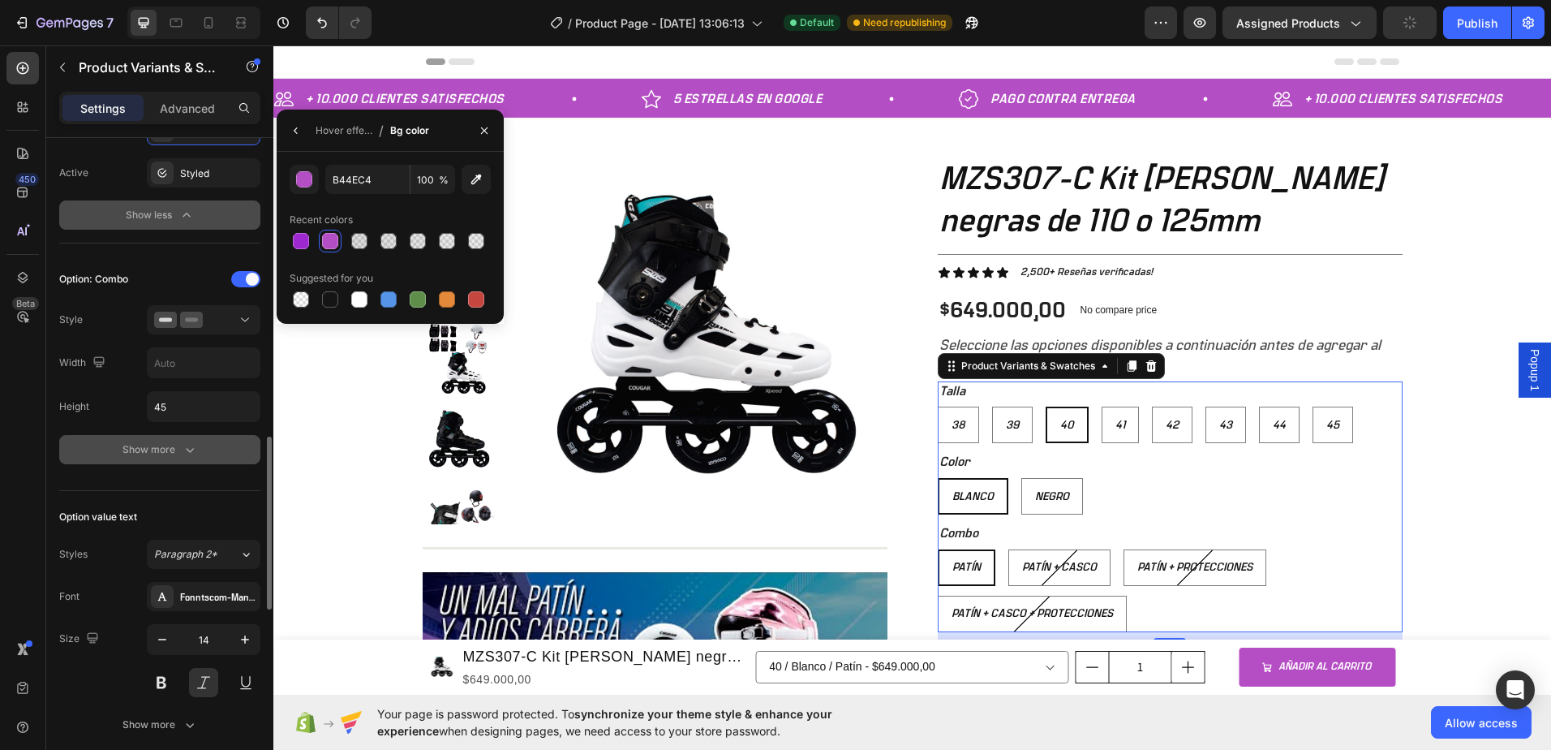
click at [178, 442] on div "Show more" at bounding box center [160, 449] width 75 height 16
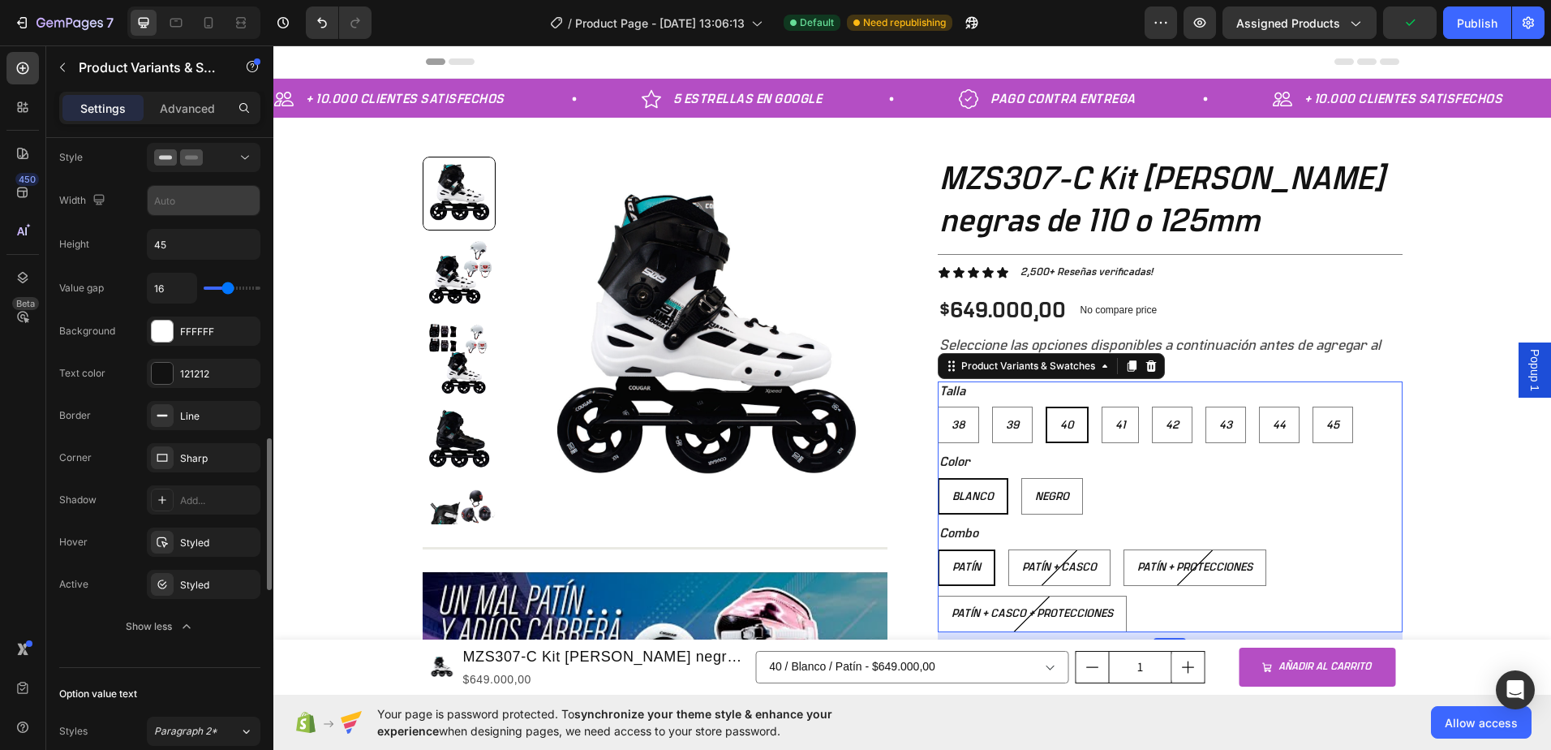
scroll to position [1379, 0]
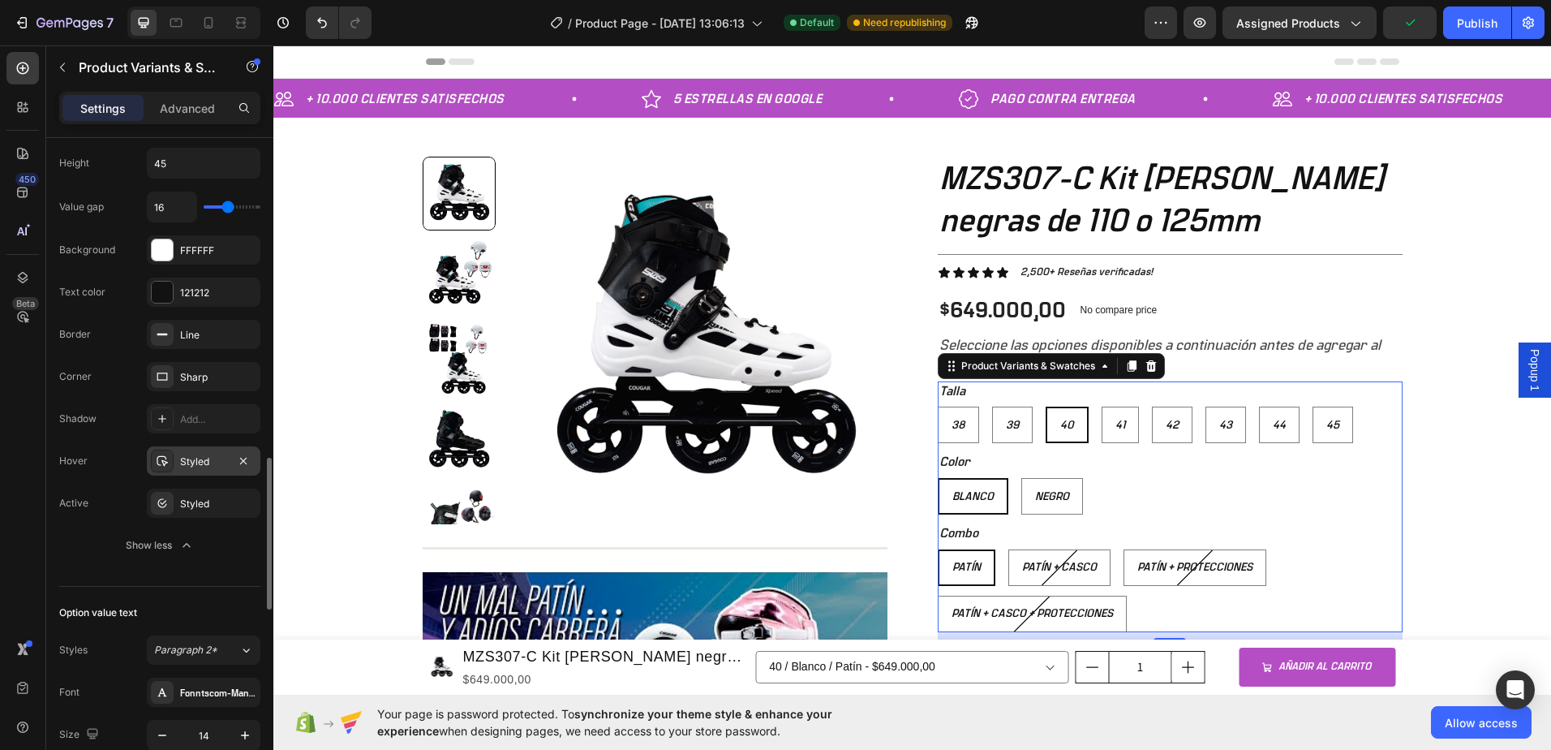
click at [221, 460] on div "Styled" at bounding box center [203, 461] width 47 height 15
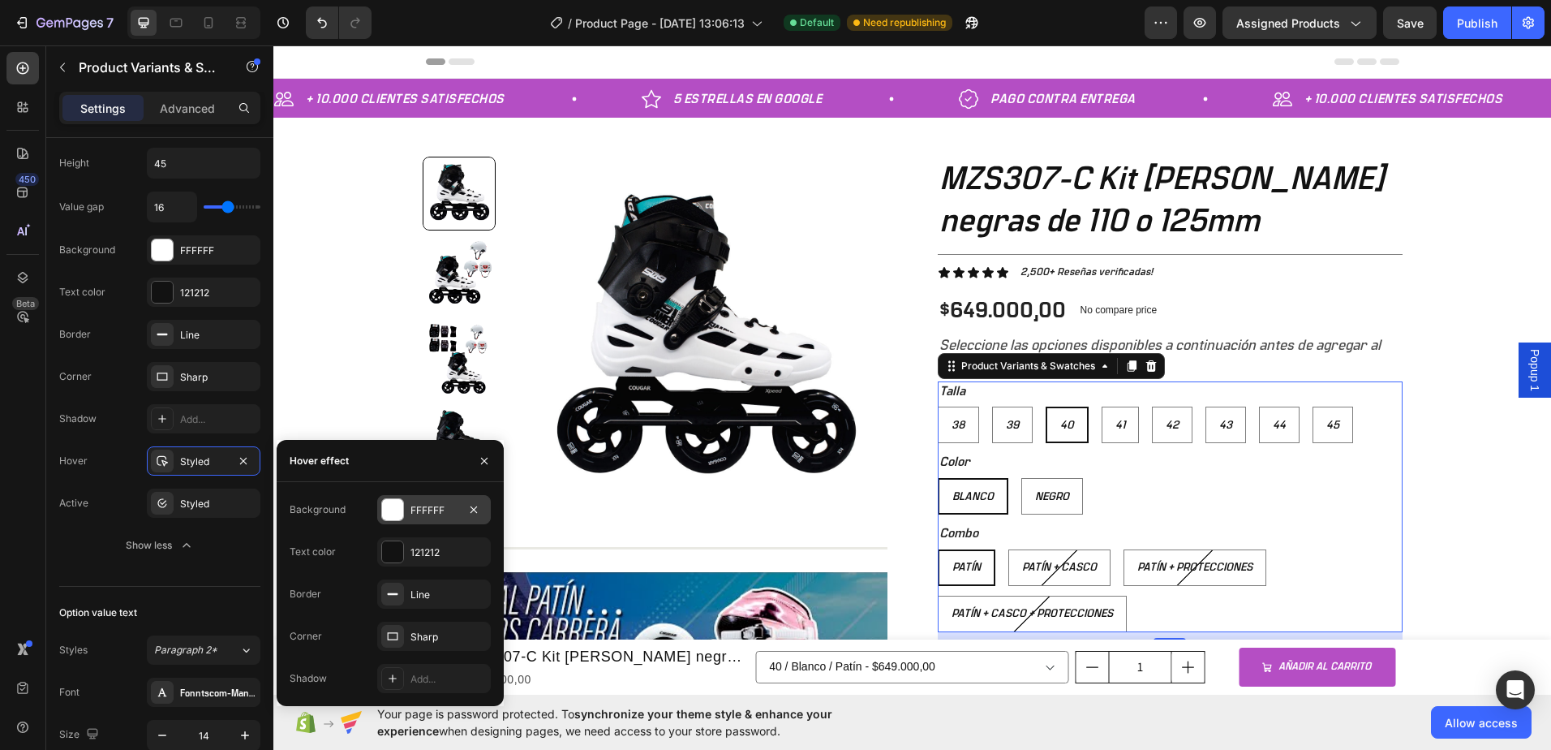
click at [456, 504] on div "FFFFFF" at bounding box center [434, 510] width 47 height 15
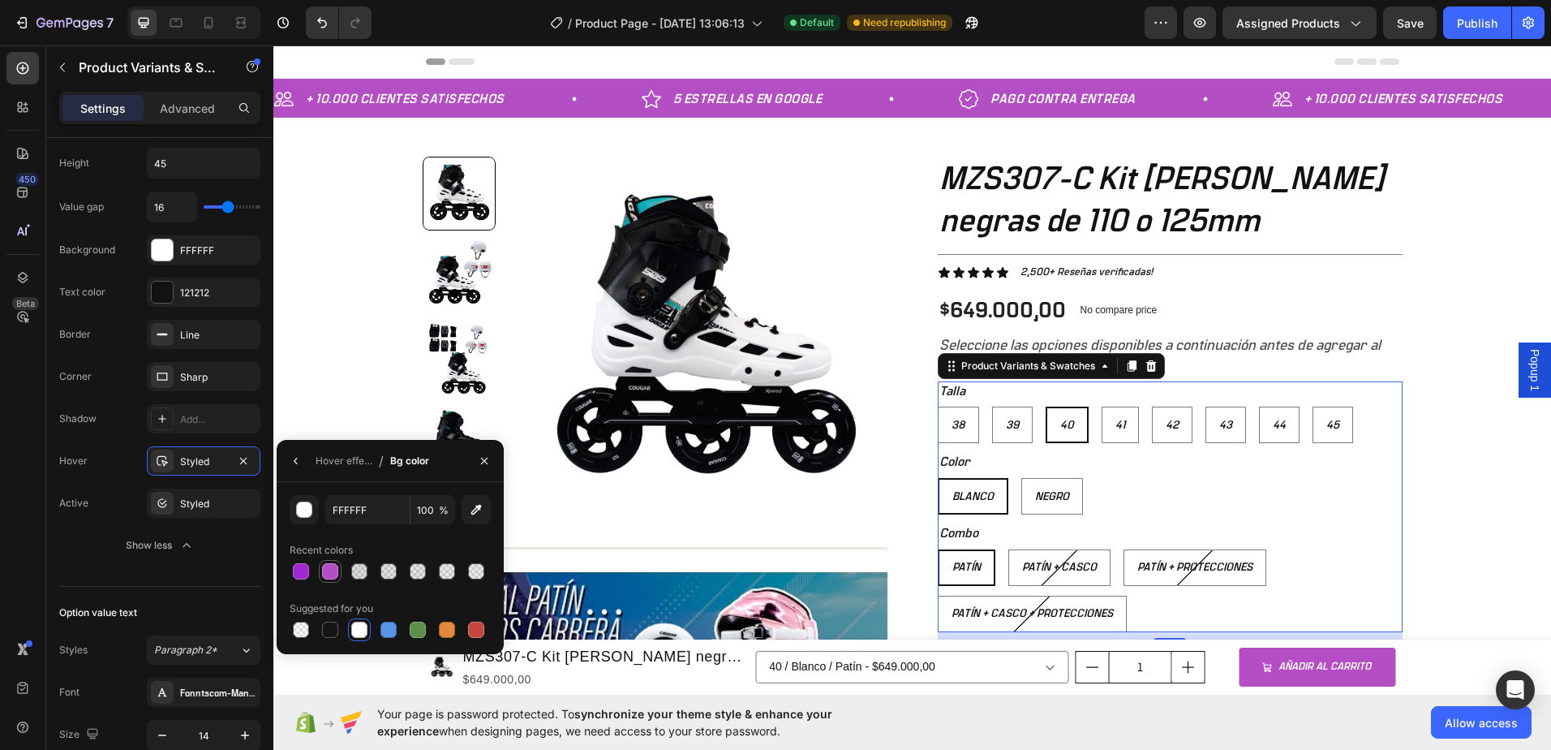
click at [333, 569] on div at bounding box center [330, 571] width 16 height 16
type input "B44EC4"
click at [290, 458] on icon "button" at bounding box center [296, 460] width 13 height 13
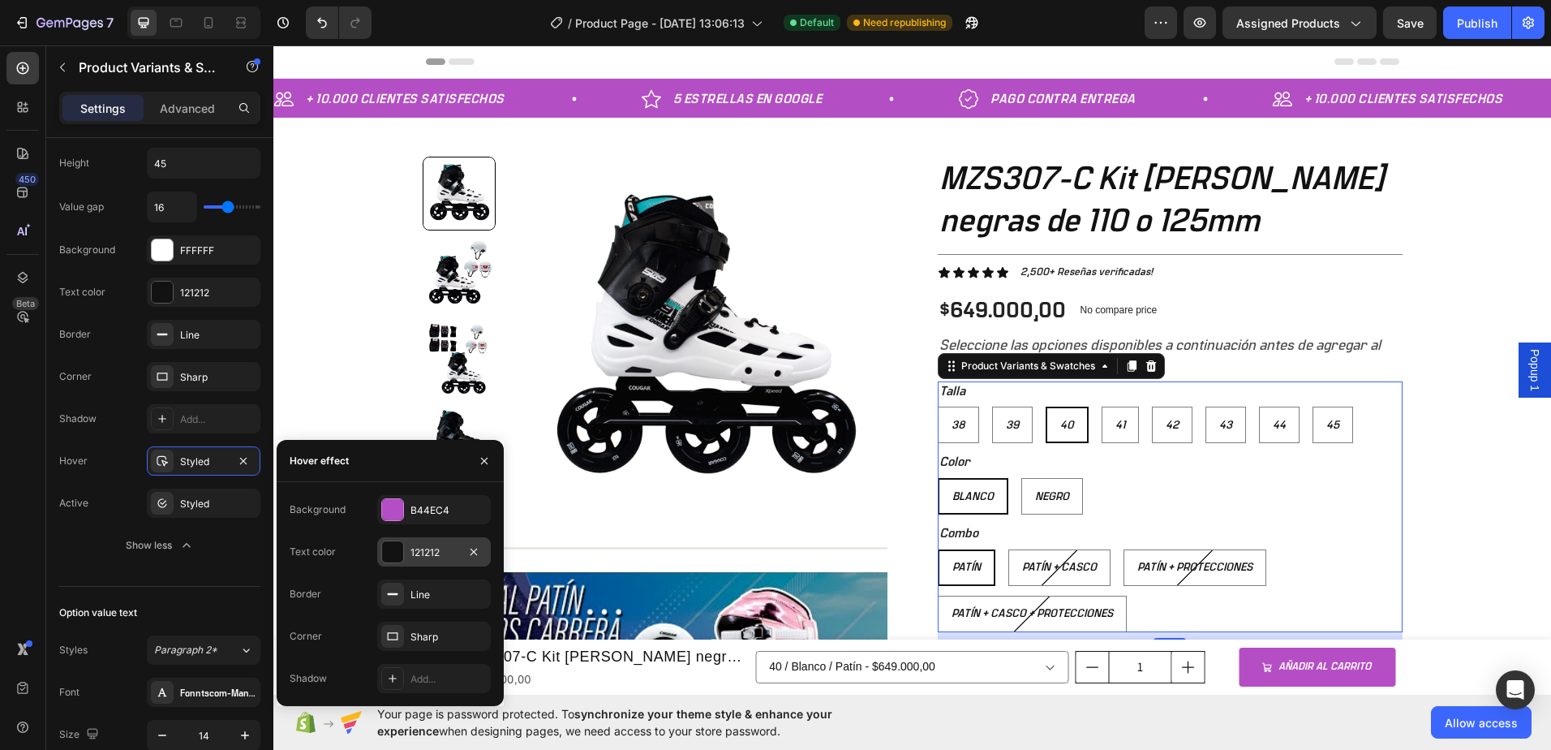
click at [449, 558] on div "121212" at bounding box center [434, 552] width 47 height 15
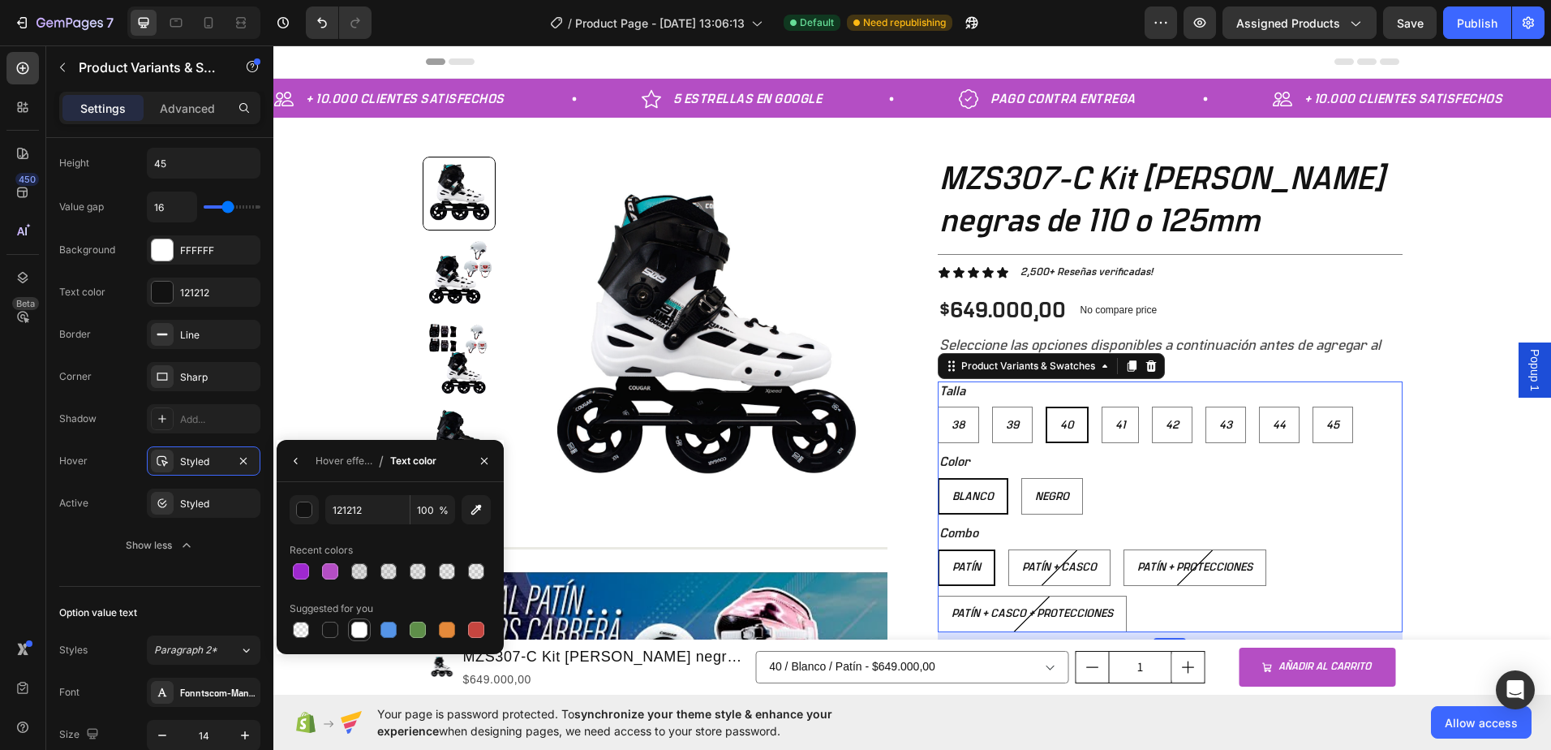
click at [359, 631] on div at bounding box center [359, 629] width 16 height 16
type input "FFFFFF"
click at [299, 265] on div "+ 10.000 CLIENTES SATISFECHOS Item List 5 ESTRELLAS EN GOOGLE Item List PAGO CO…" at bounding box center [912, 561] width 1278 height 965
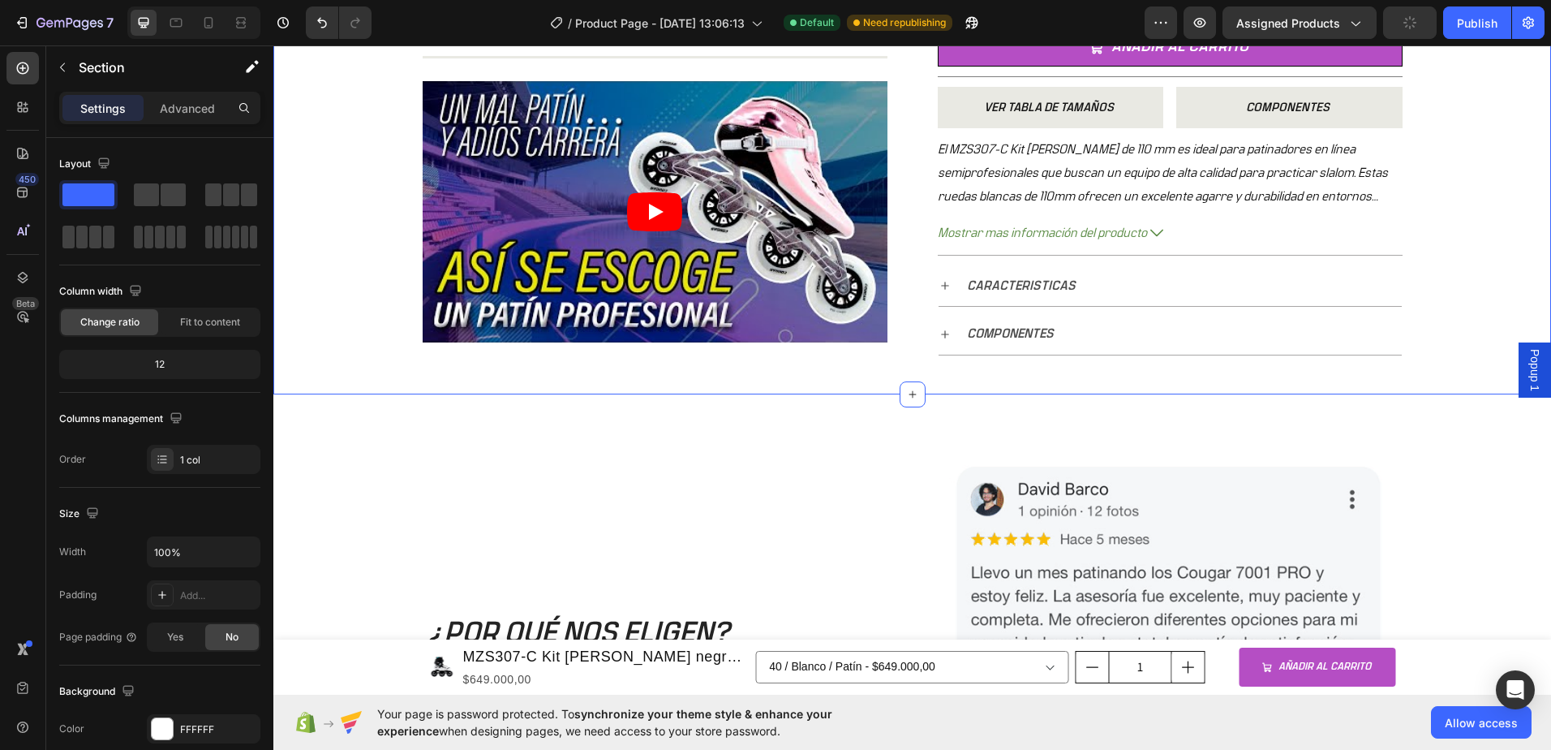
scroll to position [568, 0]
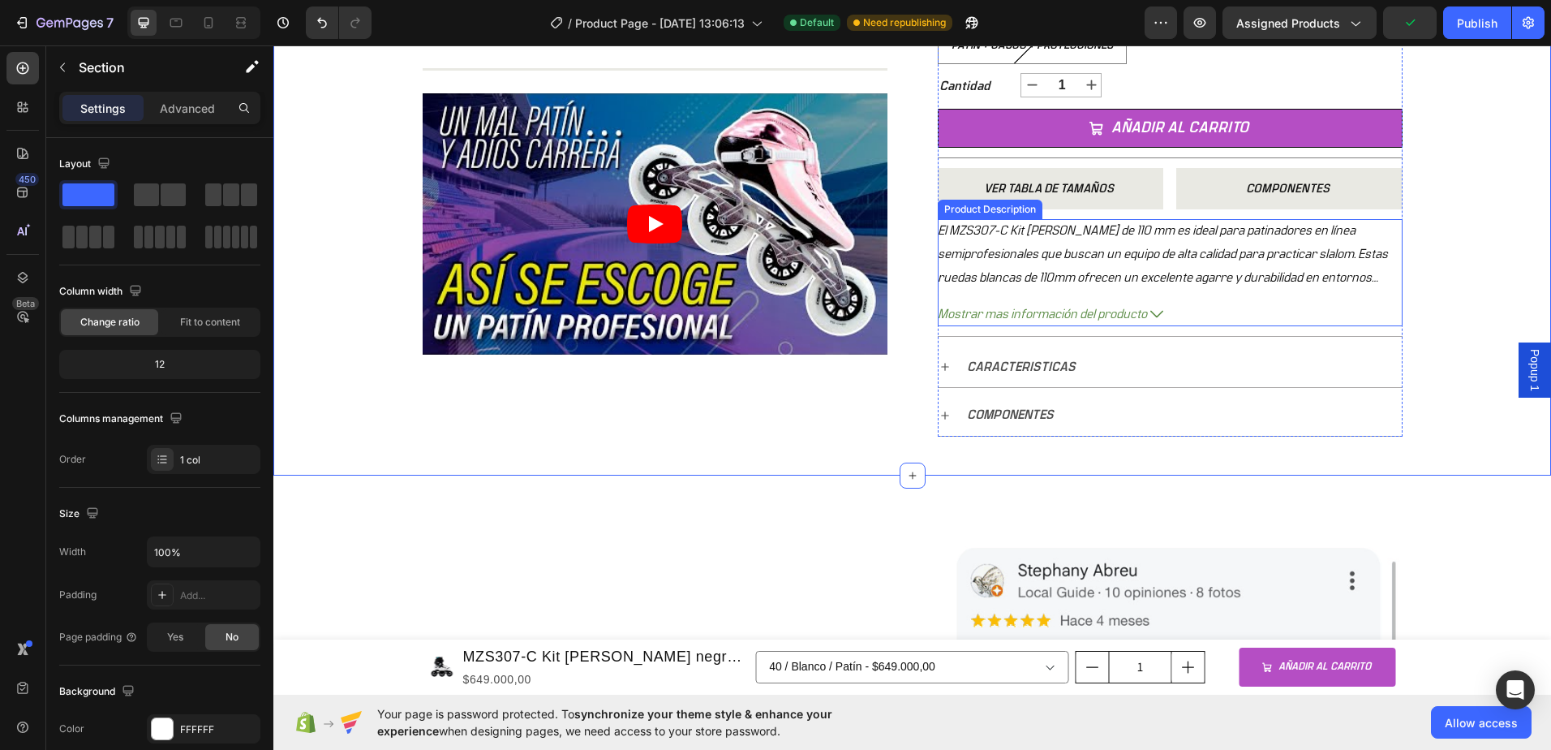
click at [1150, 314] on icon at bounding box center [1156, 314] width 13 height 7
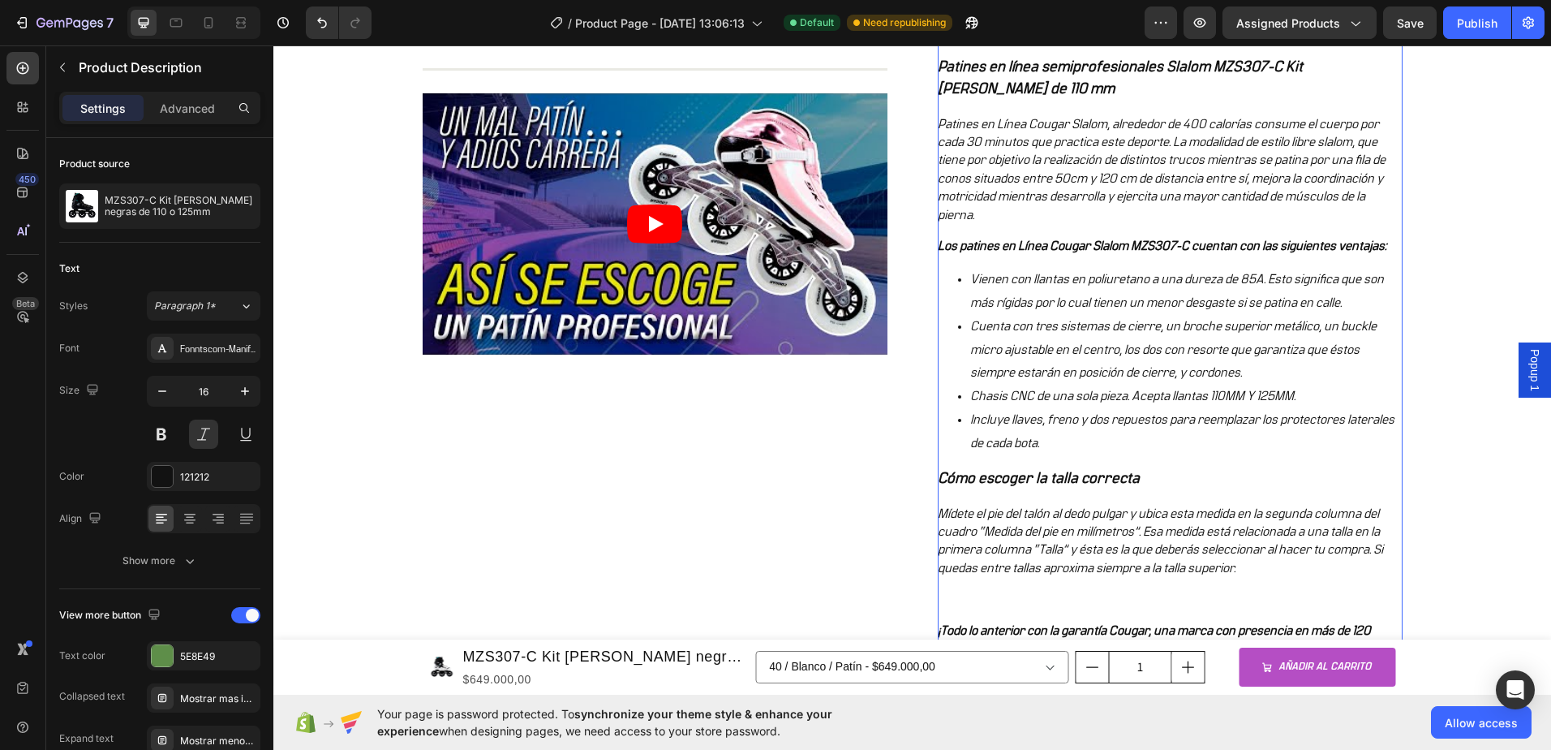
scroll to position [1298, 0]
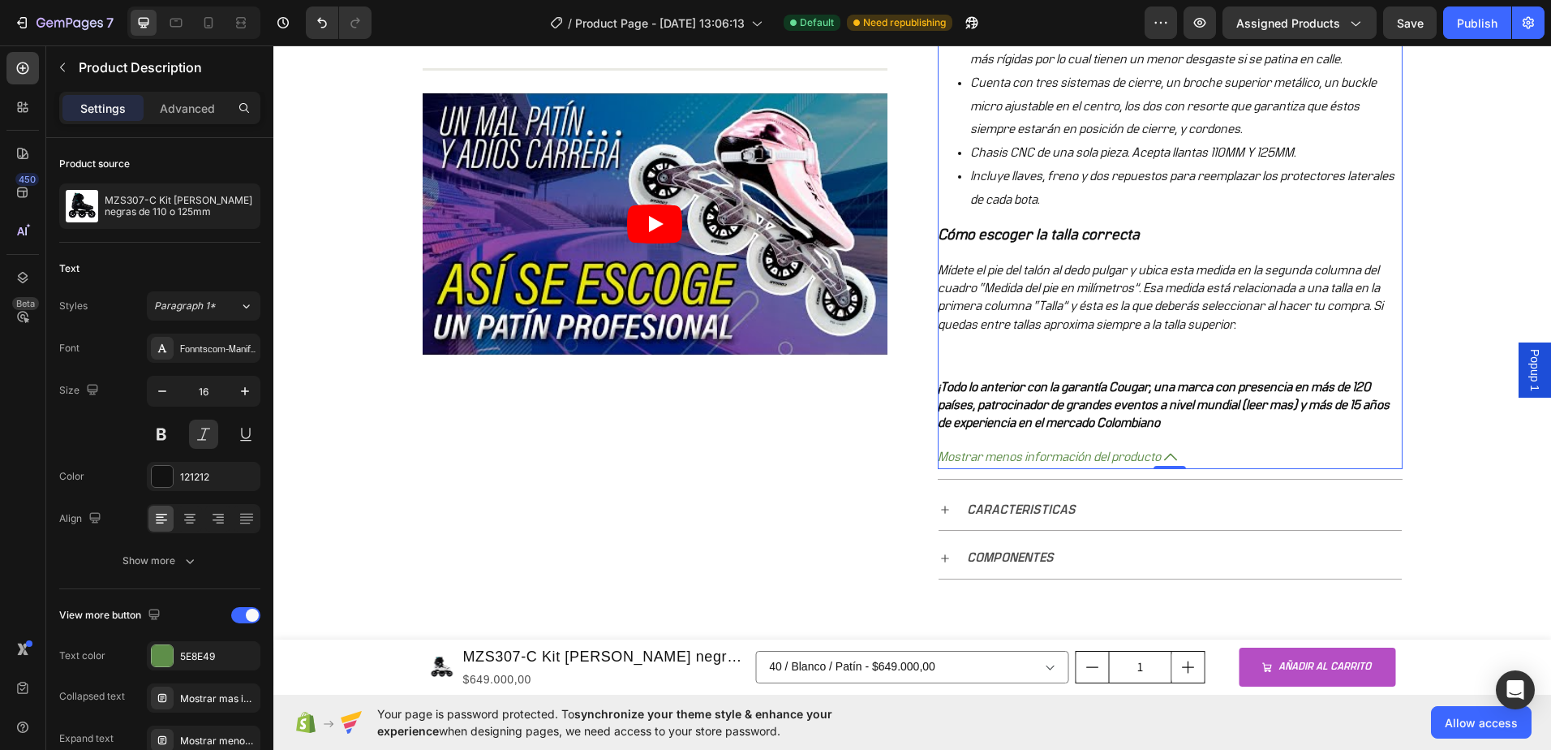
click at [1154, 458] on span "Mostrar menos información del producto" at bounding box center [1049, 457] width 223 height 24
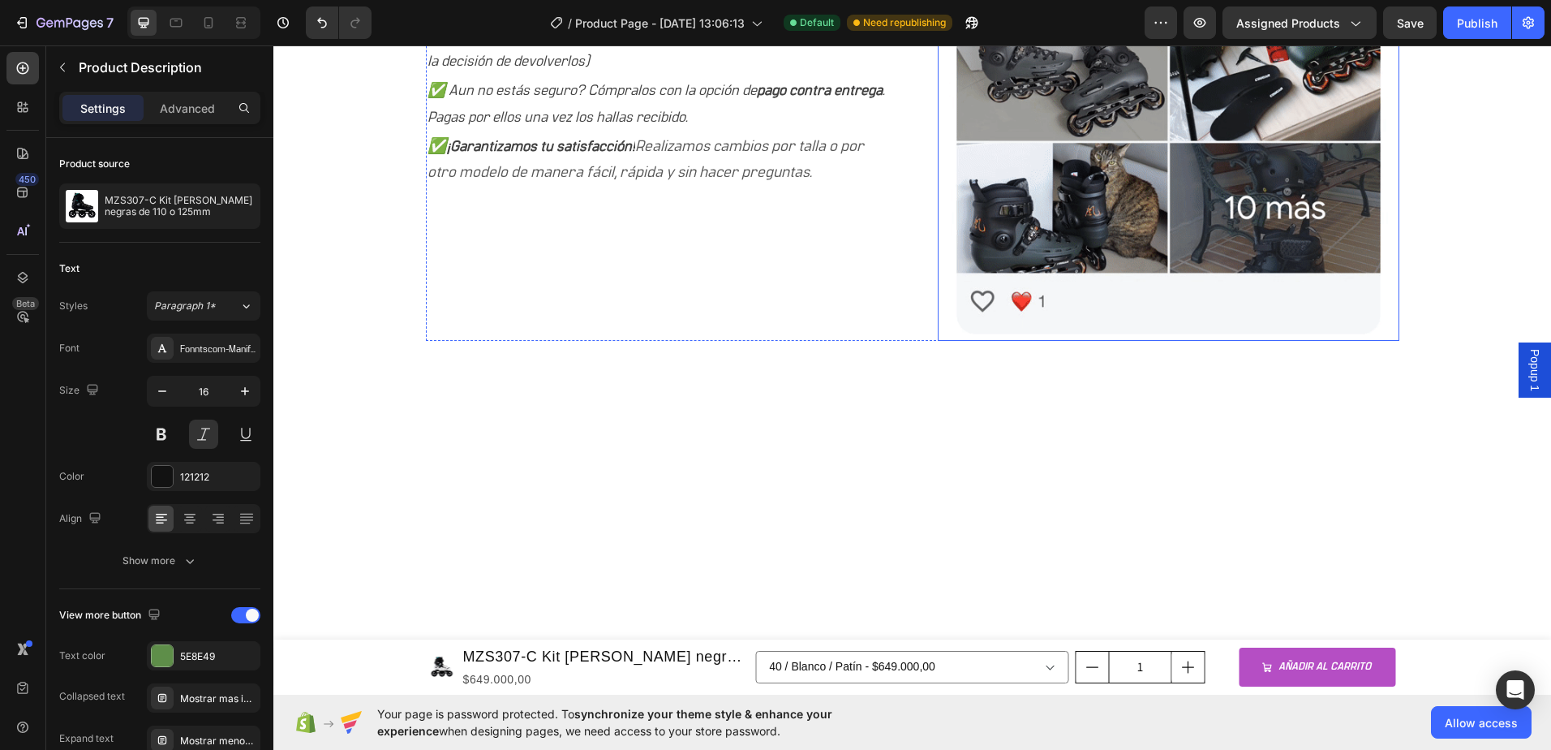
radio input "true"
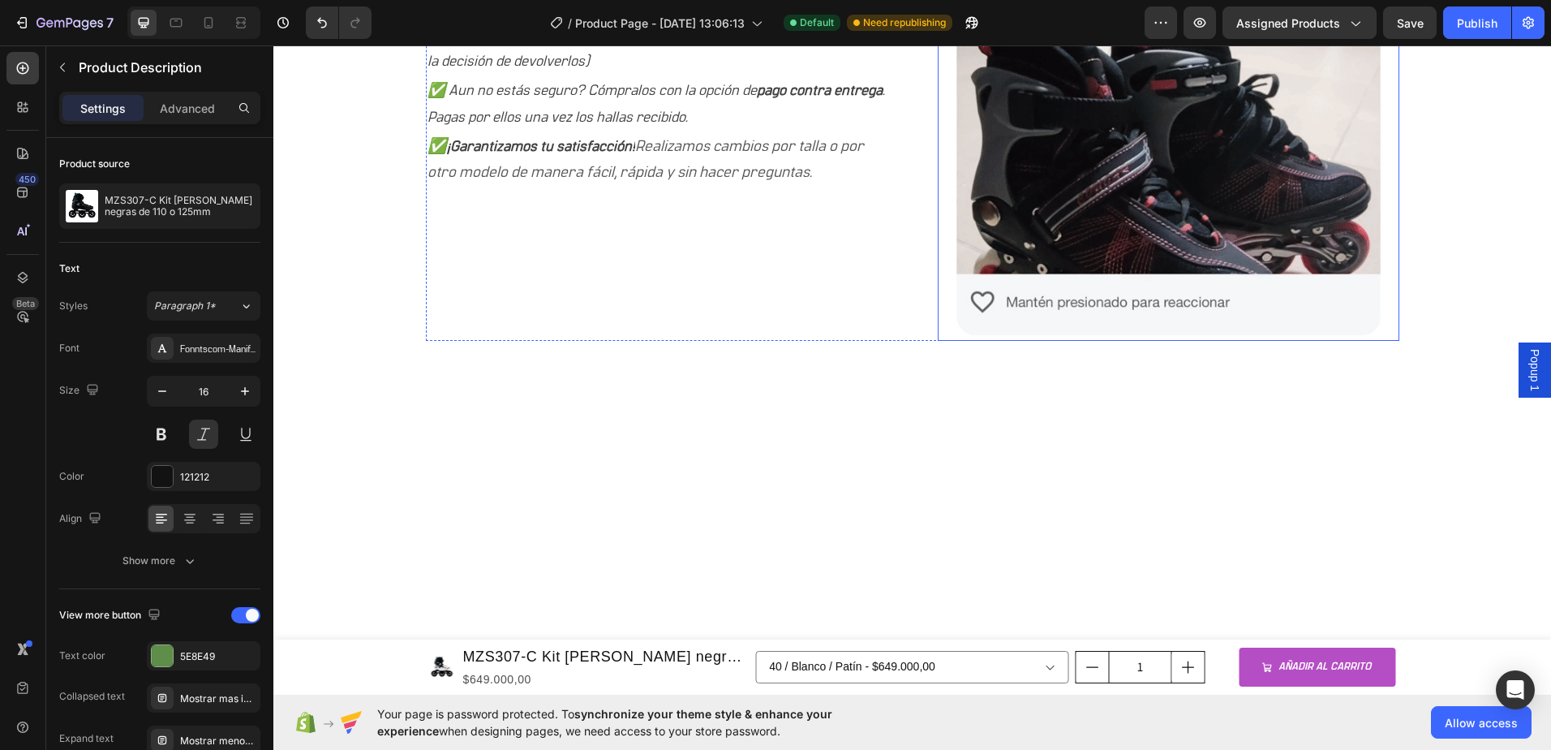
scroll to position [649, 0]
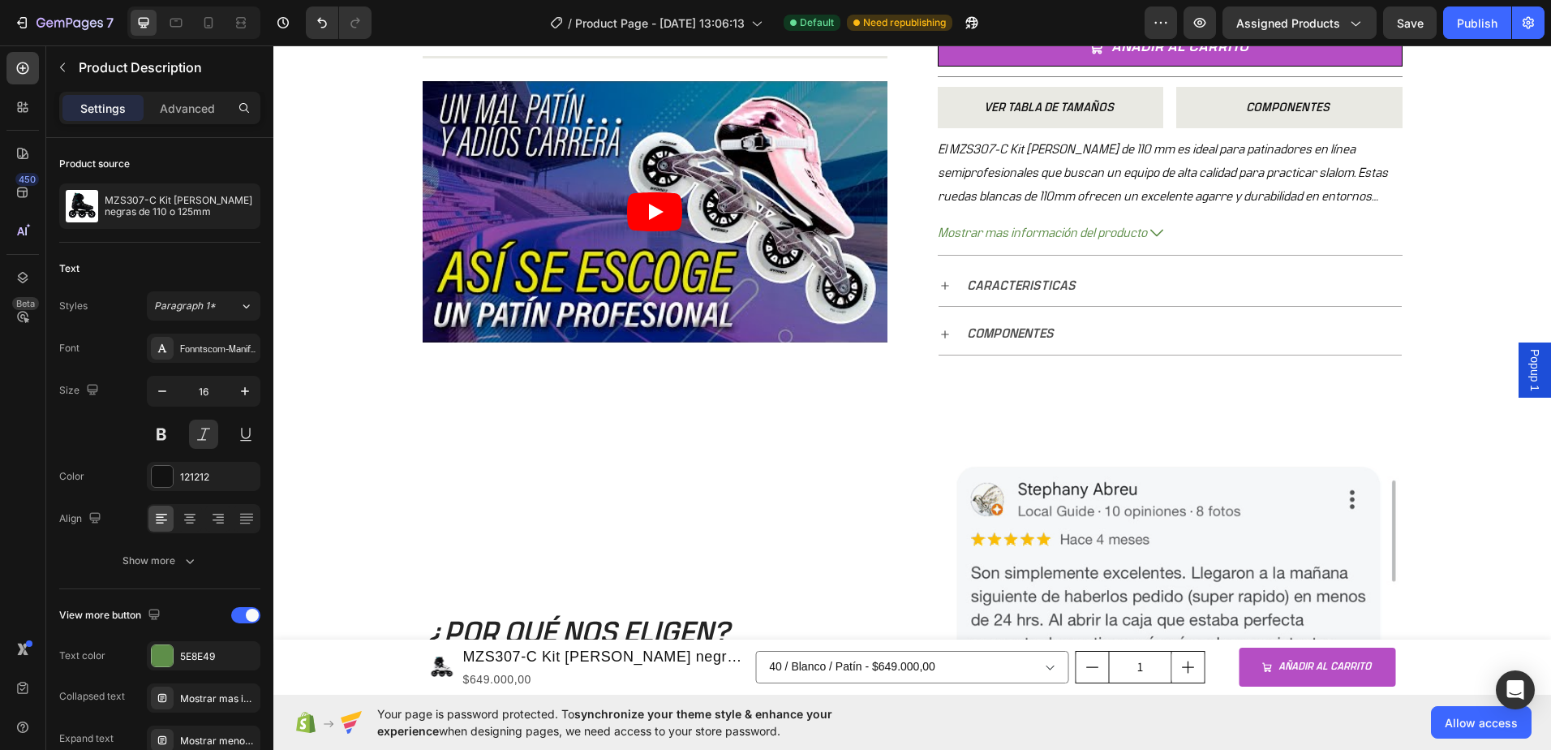
click at [1171, 176] on div "El MZS307-C Kit [PERSON_NAME] de 110 mm es ideal para patinadores en línea semi…" at bounding box center [1170, 173] width 465 height 70
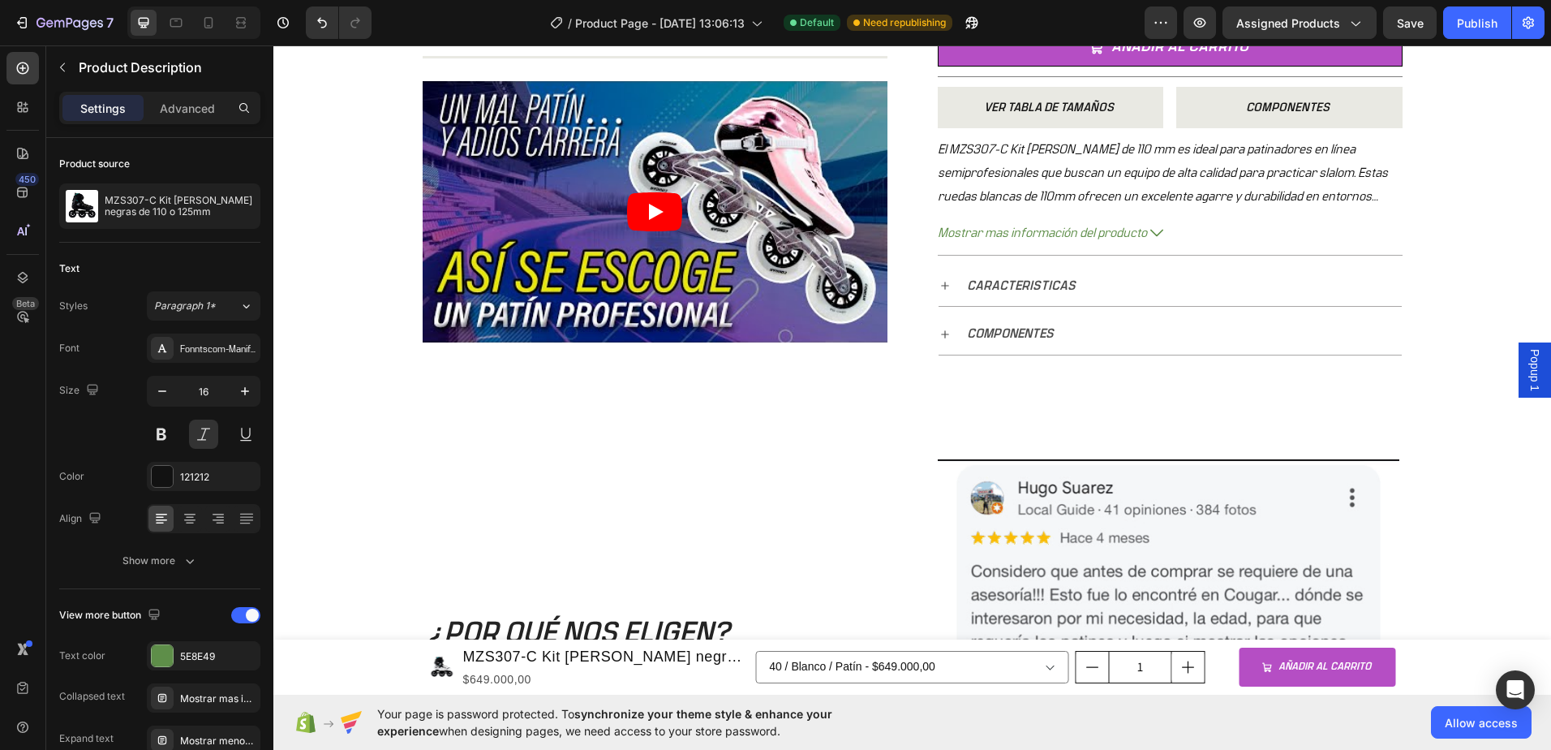
click at [1094, 233] on span "Mostrar mas información del producto" at bounding box center [1042, 233] width 209 height 24
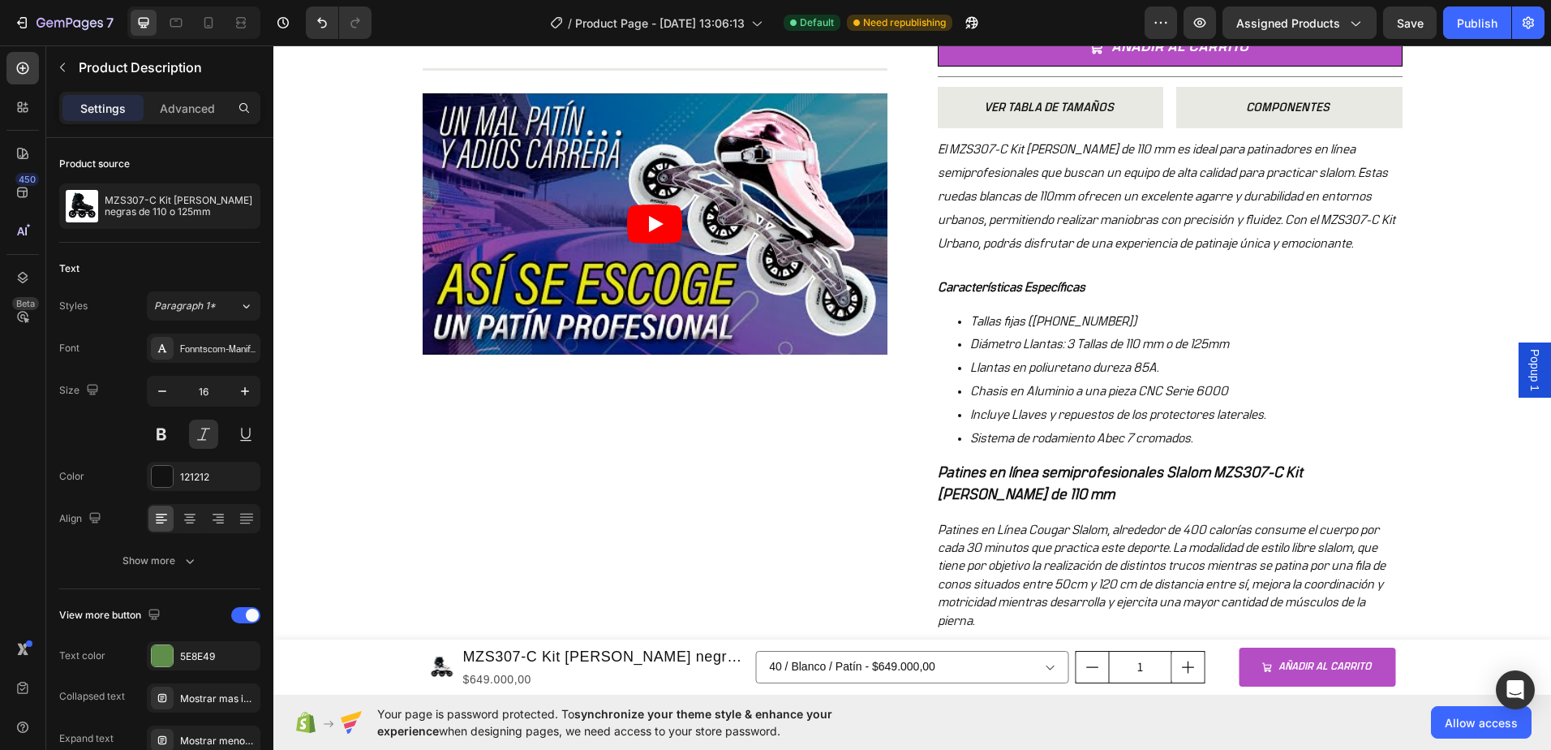
click at [1094, 233] on div "El MZS307-C Kit [PERSON_NAME] de 110 mm es ideal para patinadores en línea semi…" at bounding box center [1170, 196] width 465 height 117
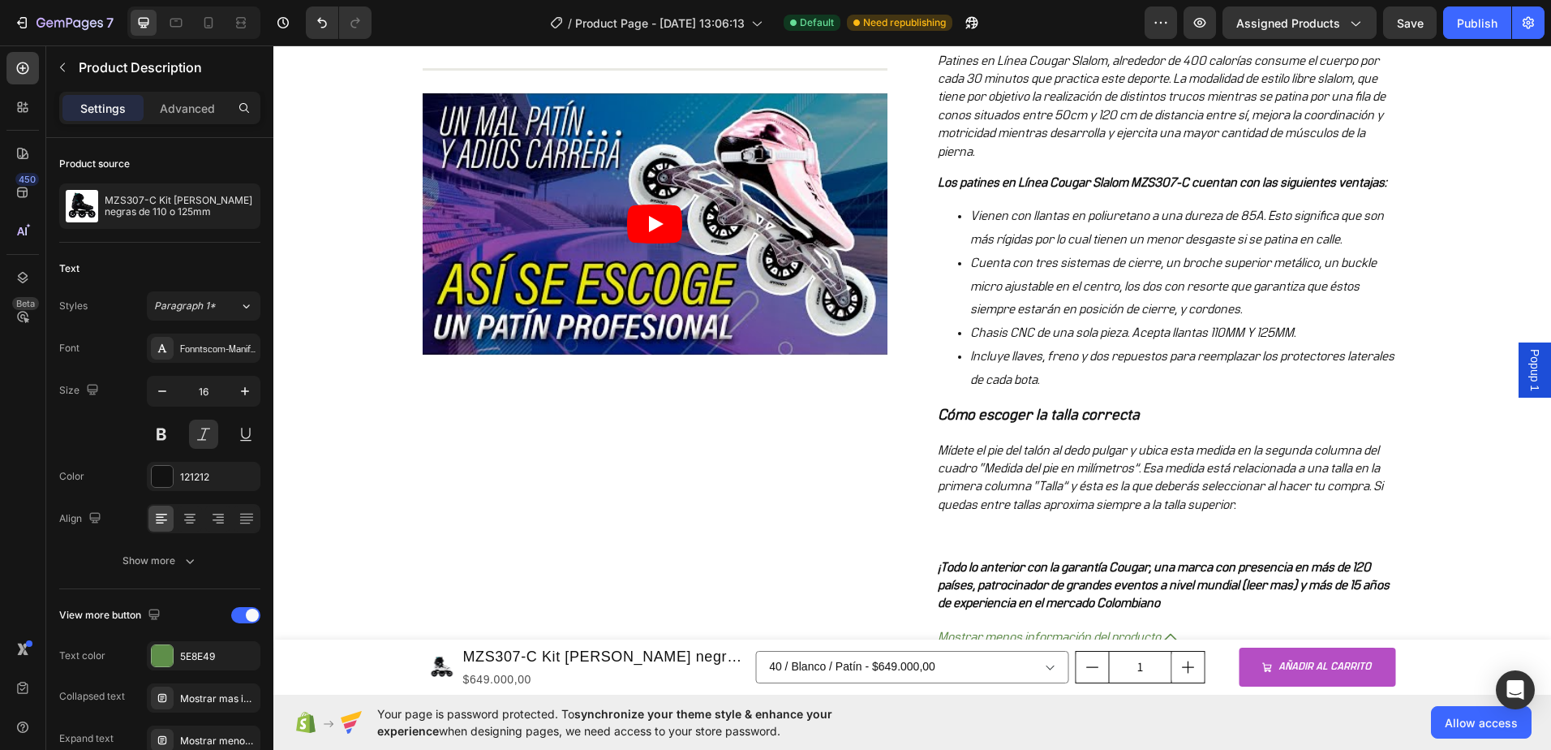
scroll to position [1136, 0]
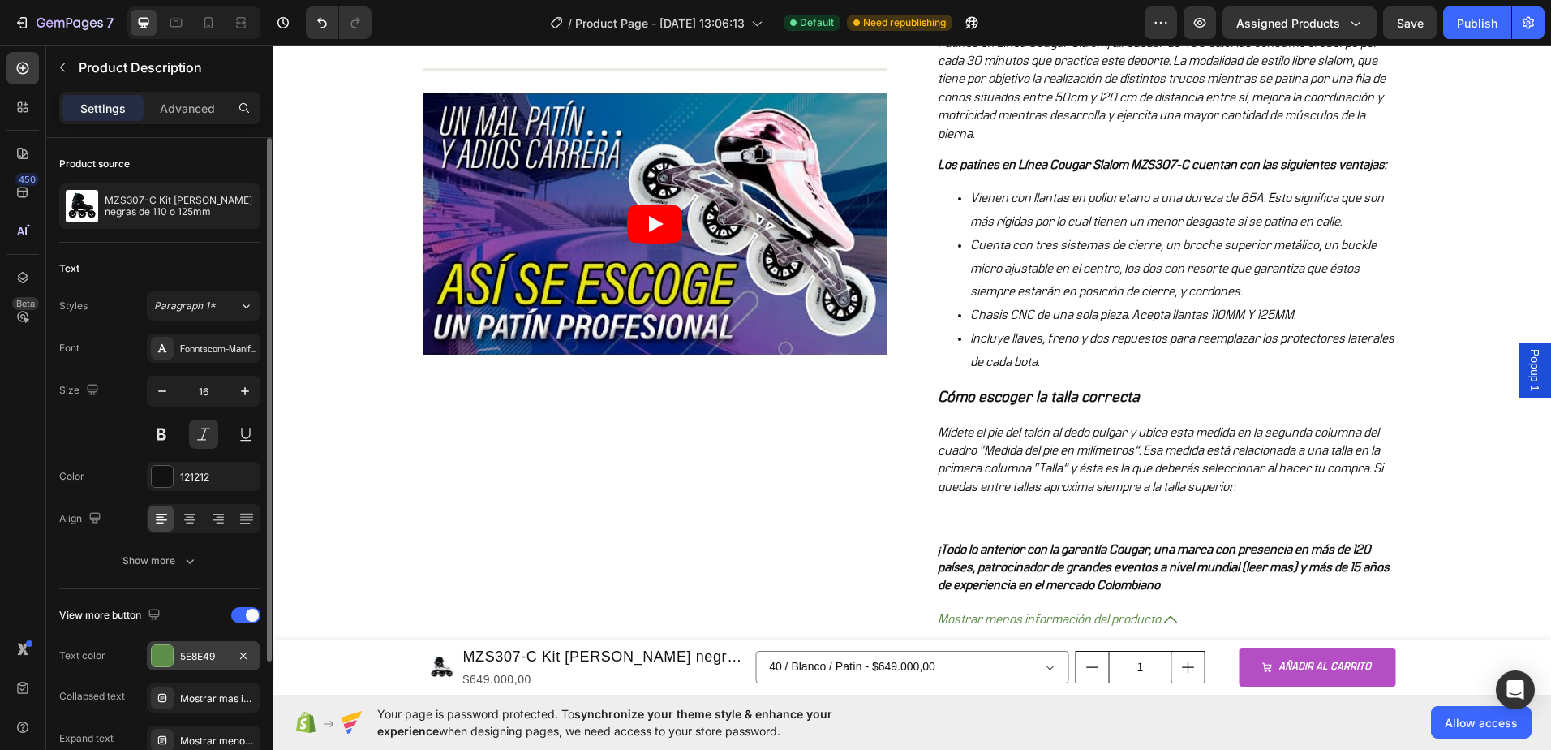
click at [203, 656] on div "5E8E49" at bounding box center [203, 656] width 47 height 15
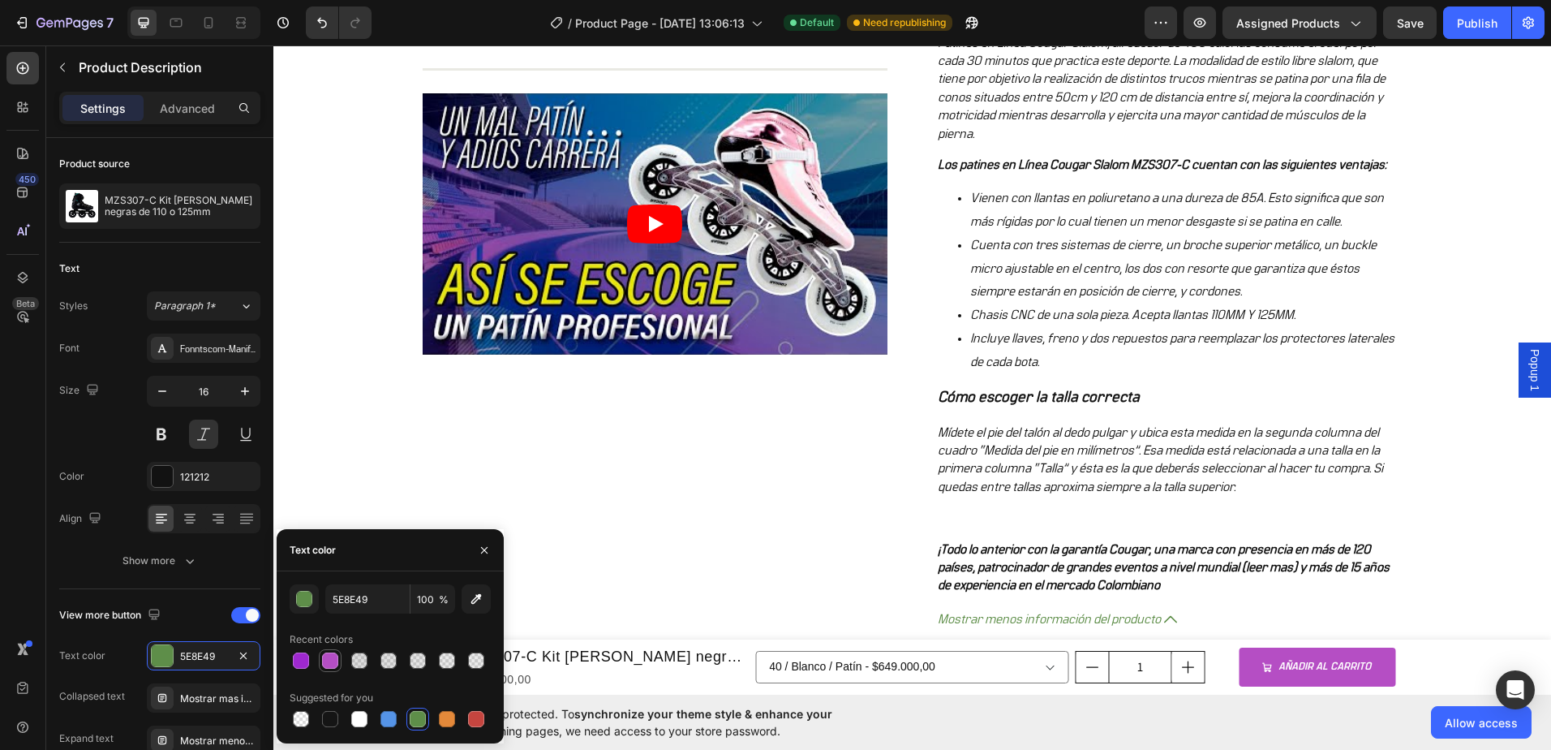
click at [326, 655] on div at bounding box center [330, 660] width 16 height 16
type input "B44EC4"
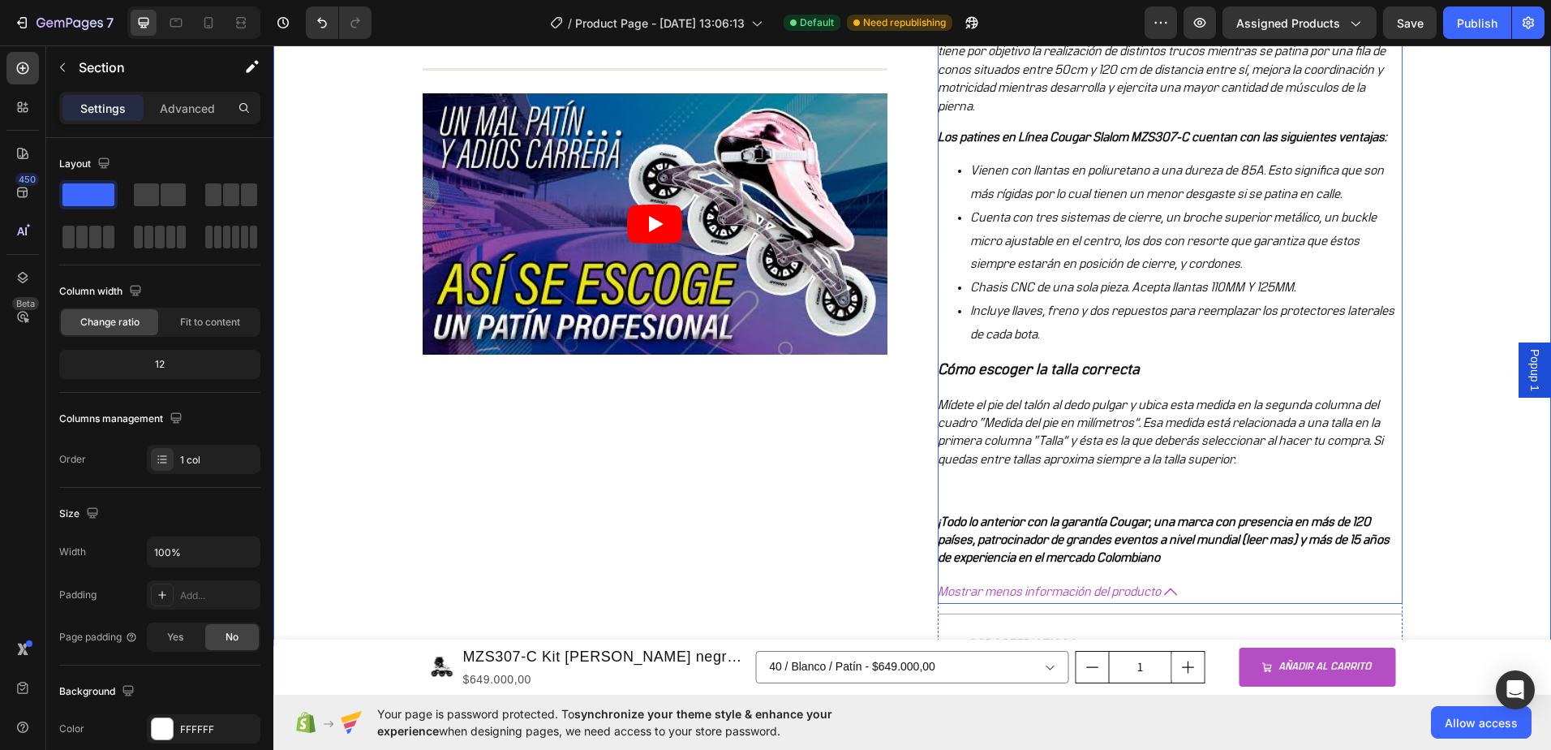
scroll to position [1379, 0]
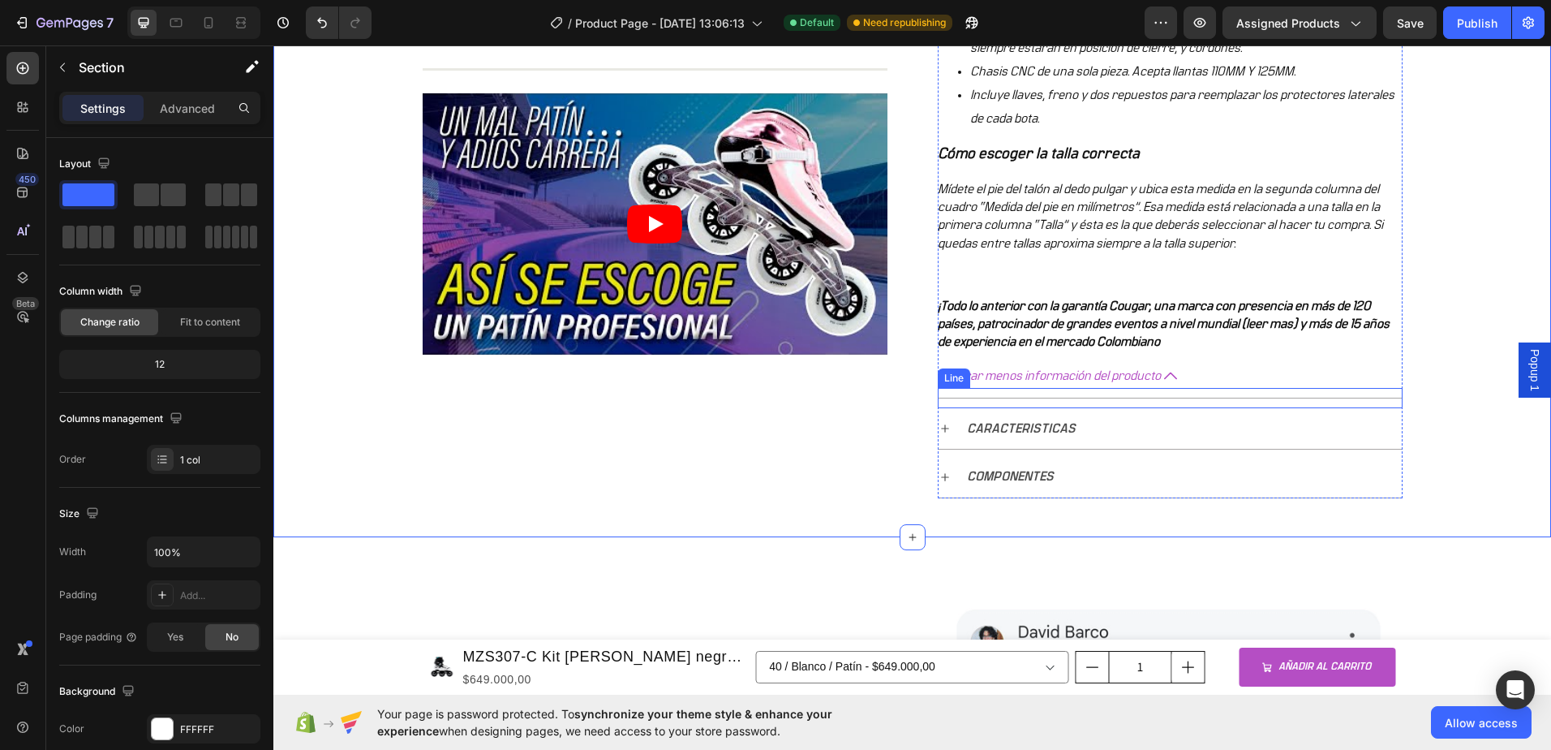
click at [1150, 382] on span "Mostrar menos información del producto" at bounding box center [1049, 376] width 223 height 24
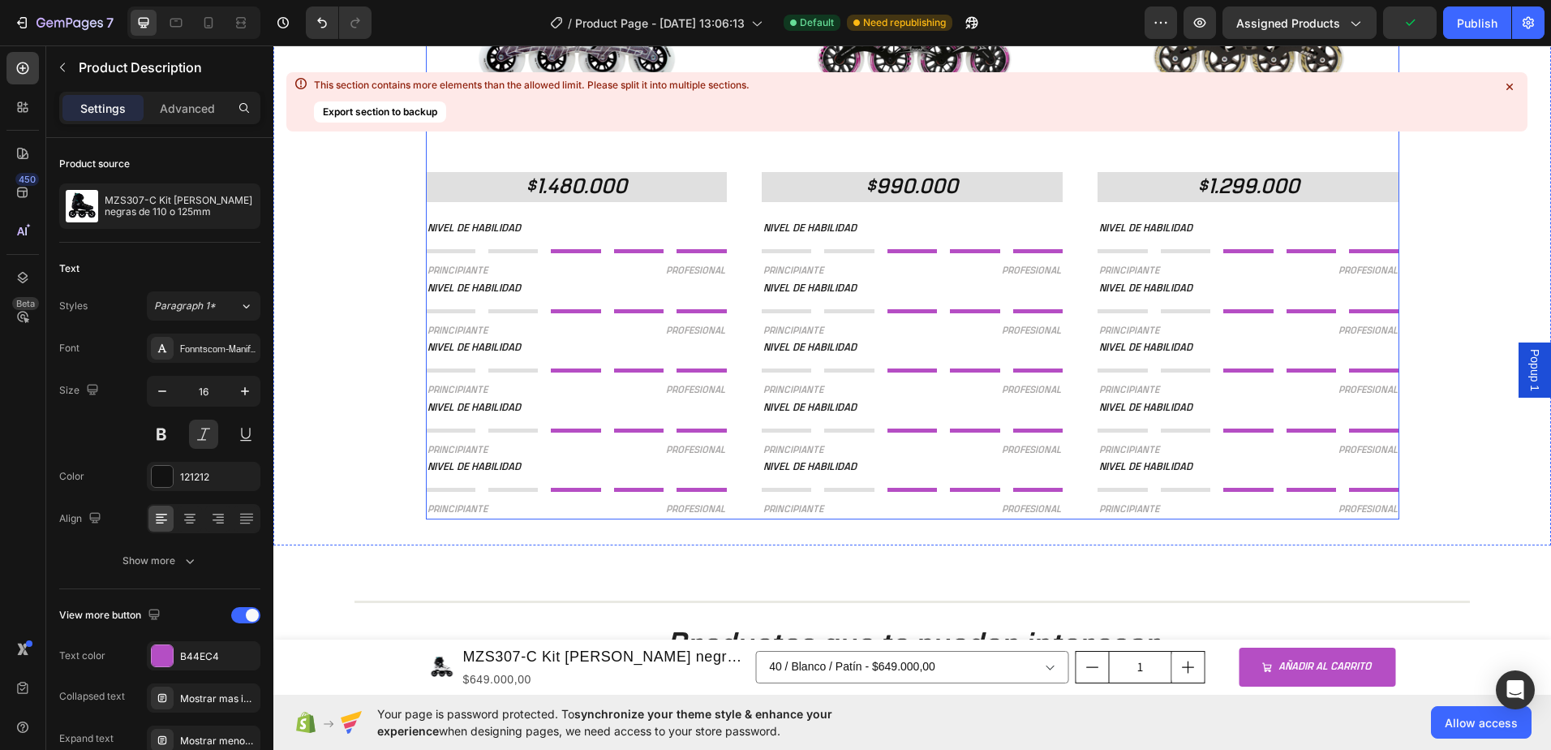
scroll to position [1704, 0]
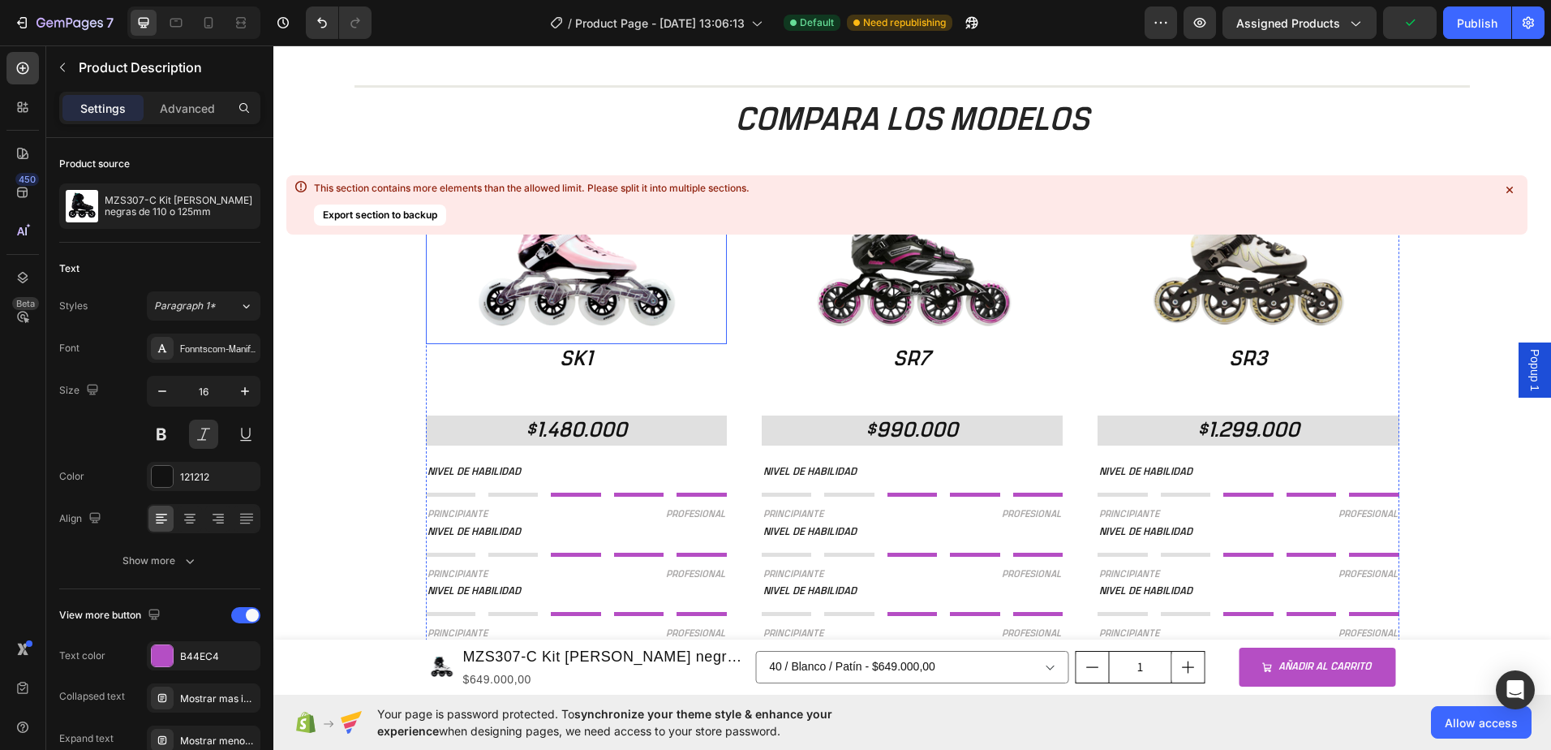
click at [561, 312] on img at bounding box center [576, 269] width 301 height 149
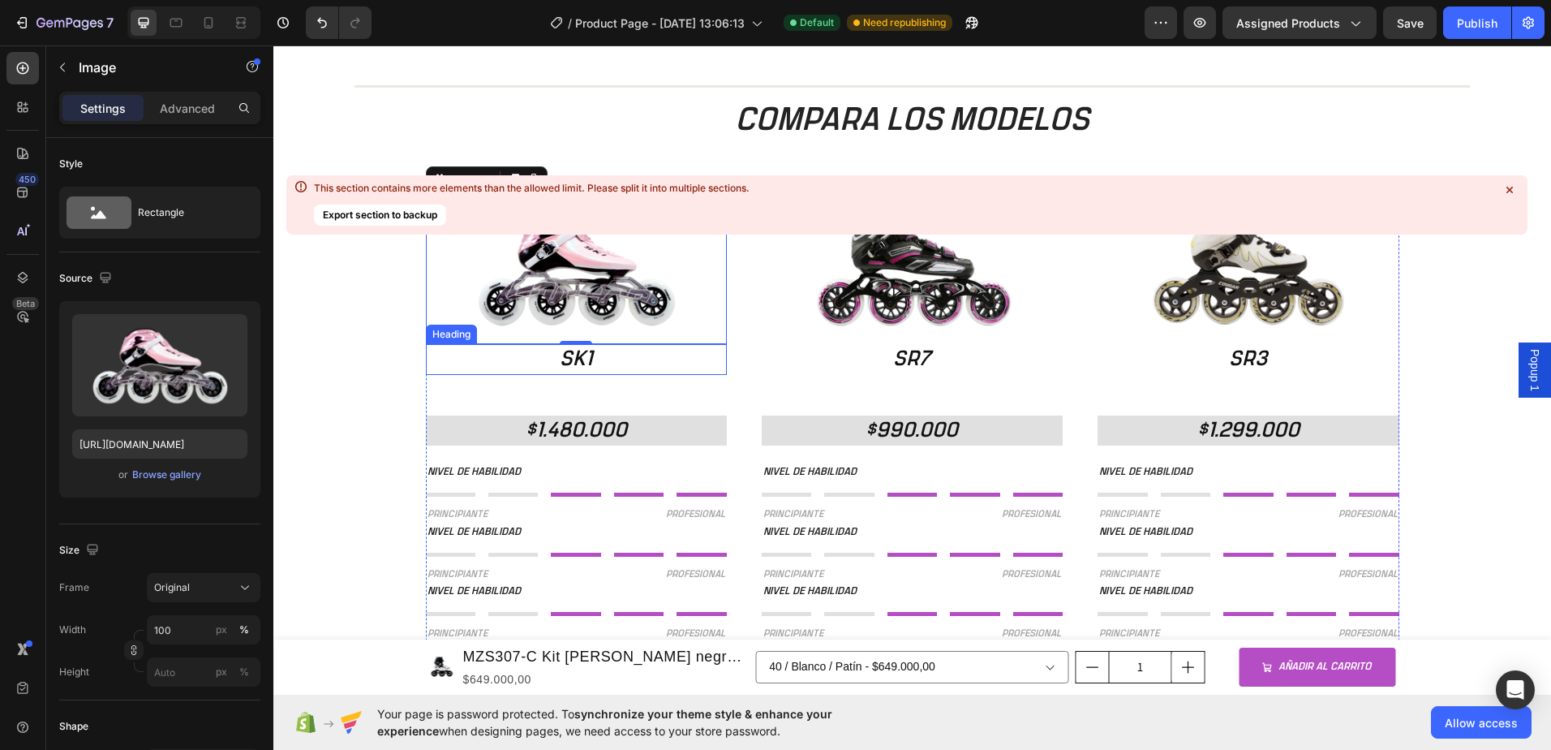
click at [568, 355] on div "0" at bounding box center [576, 356] width 16 height 13
click at [583, 367] on h2 "SK1" at bounding box center [576, 359] width 301 height 31
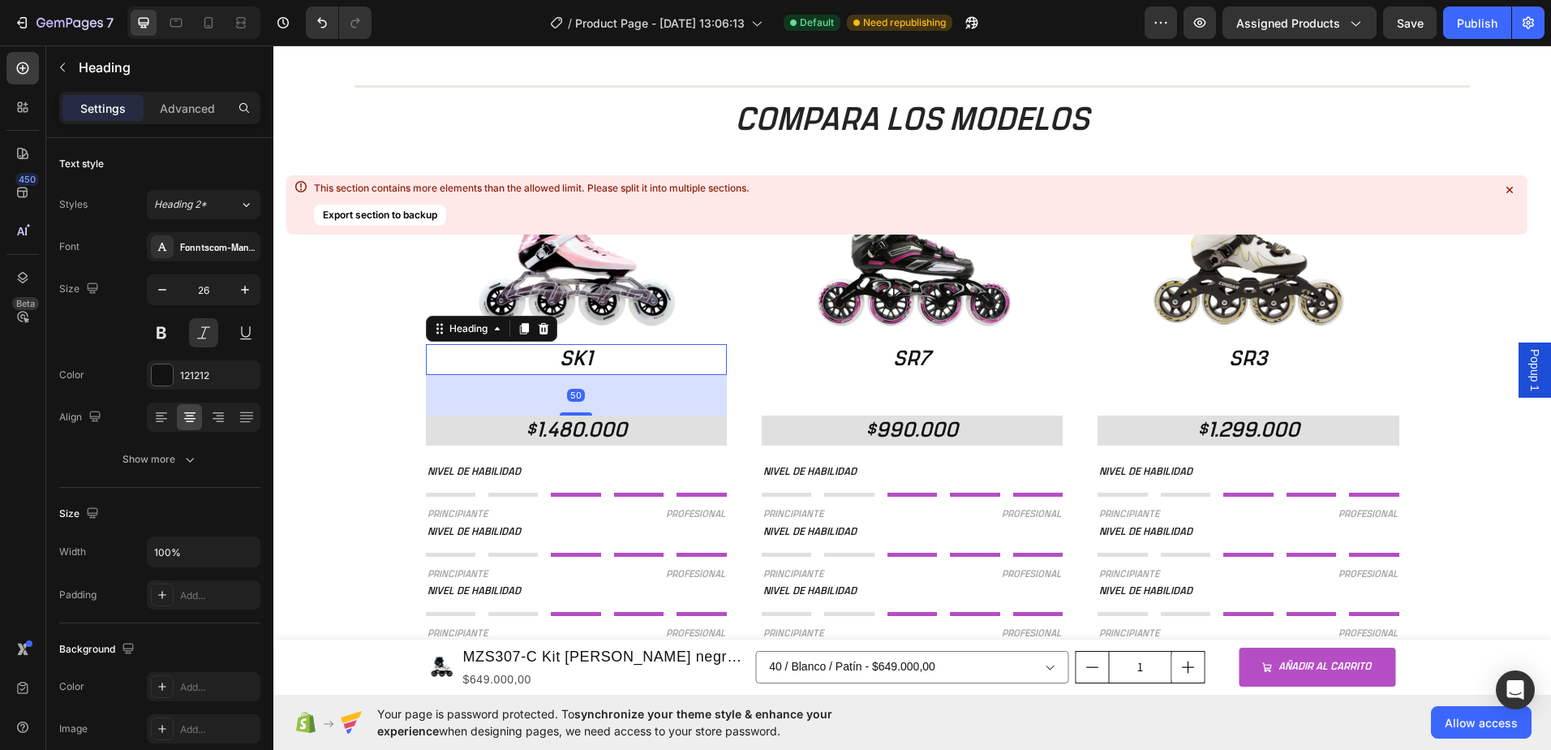
click at [578, 292] on img at bounding box center [576, 269] width 301 height 149
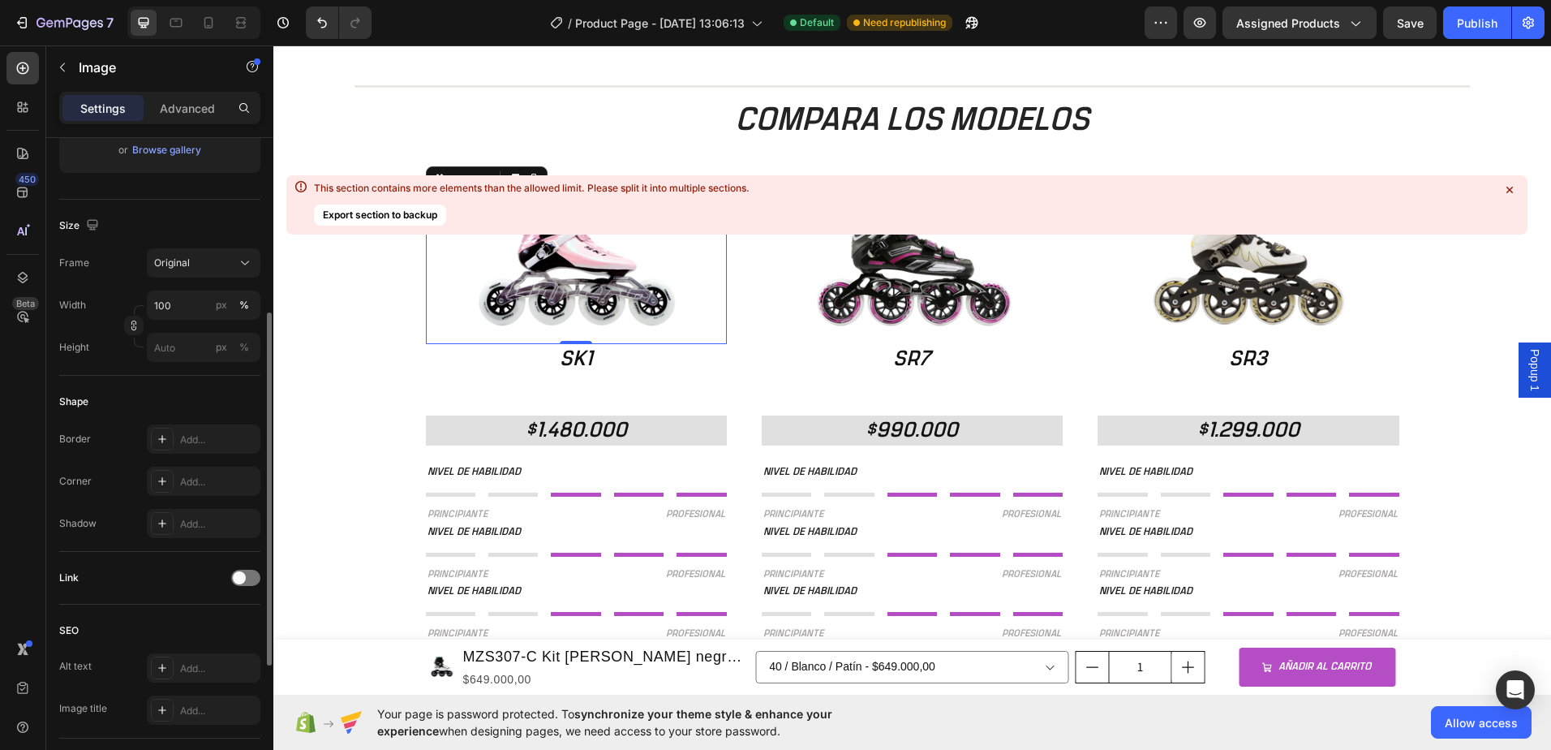
scroll to position [162, 0]
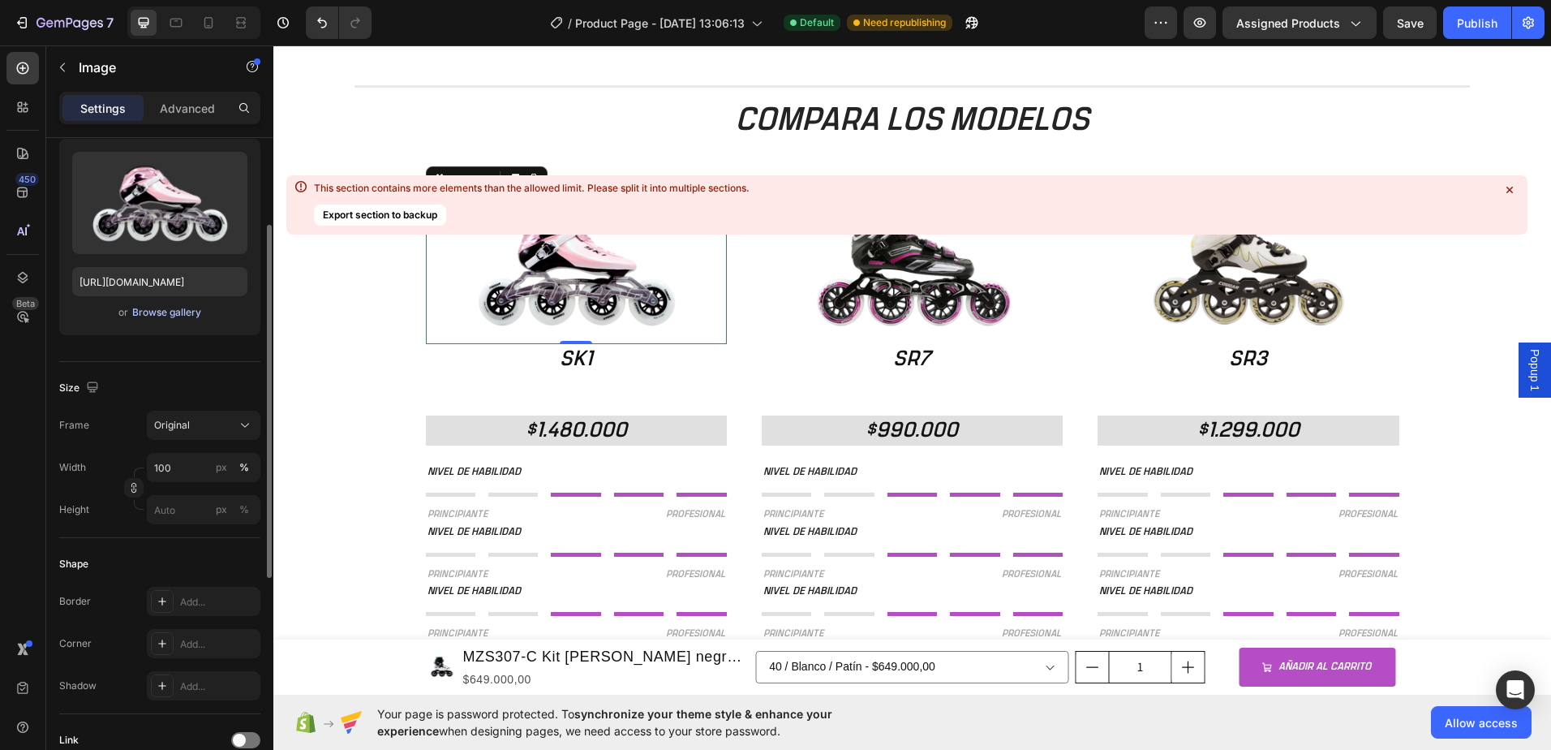
click at [175, 316] on div "Browse gallery" at bounding box center [166, 312] width 69 height 15
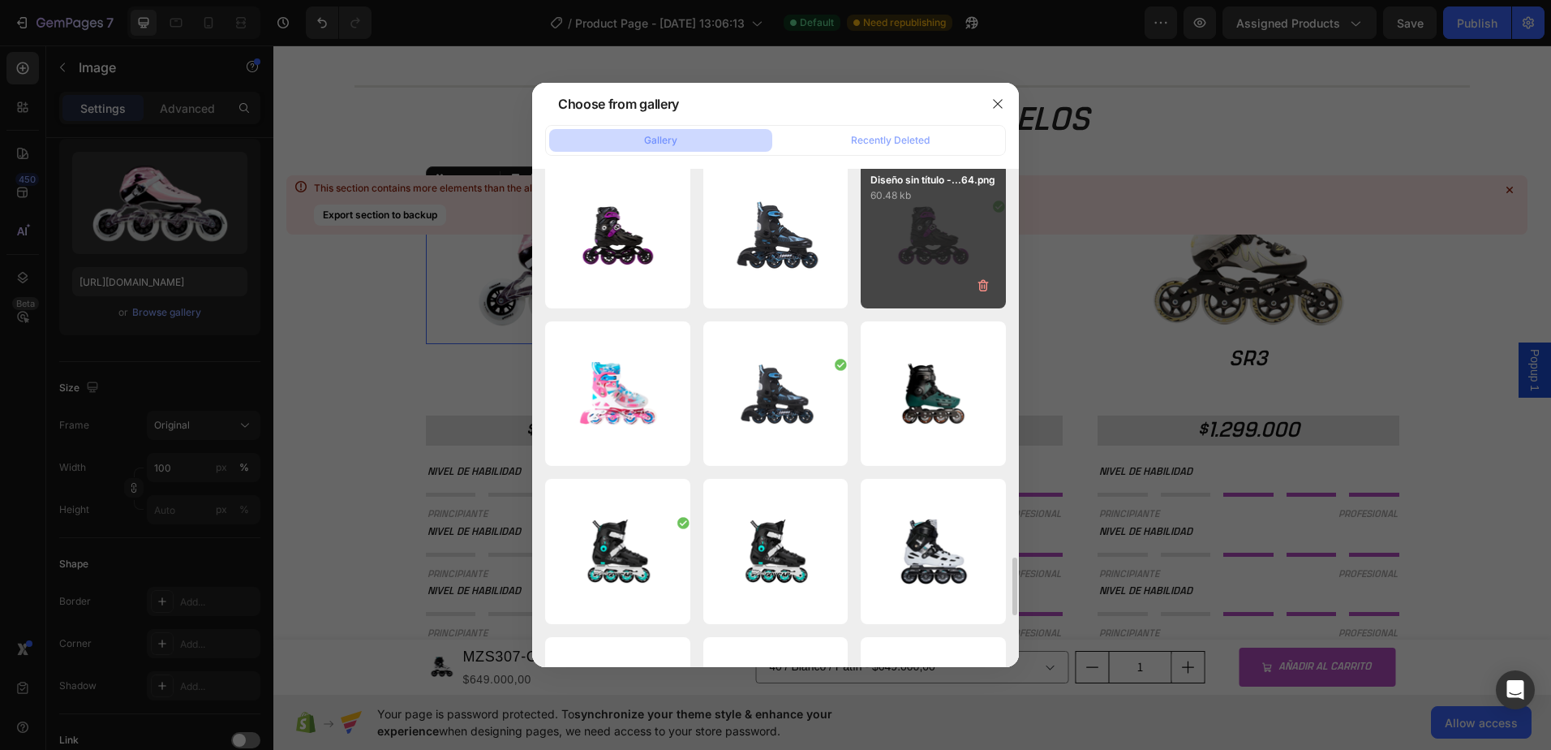
scroll to position [3416, 0]
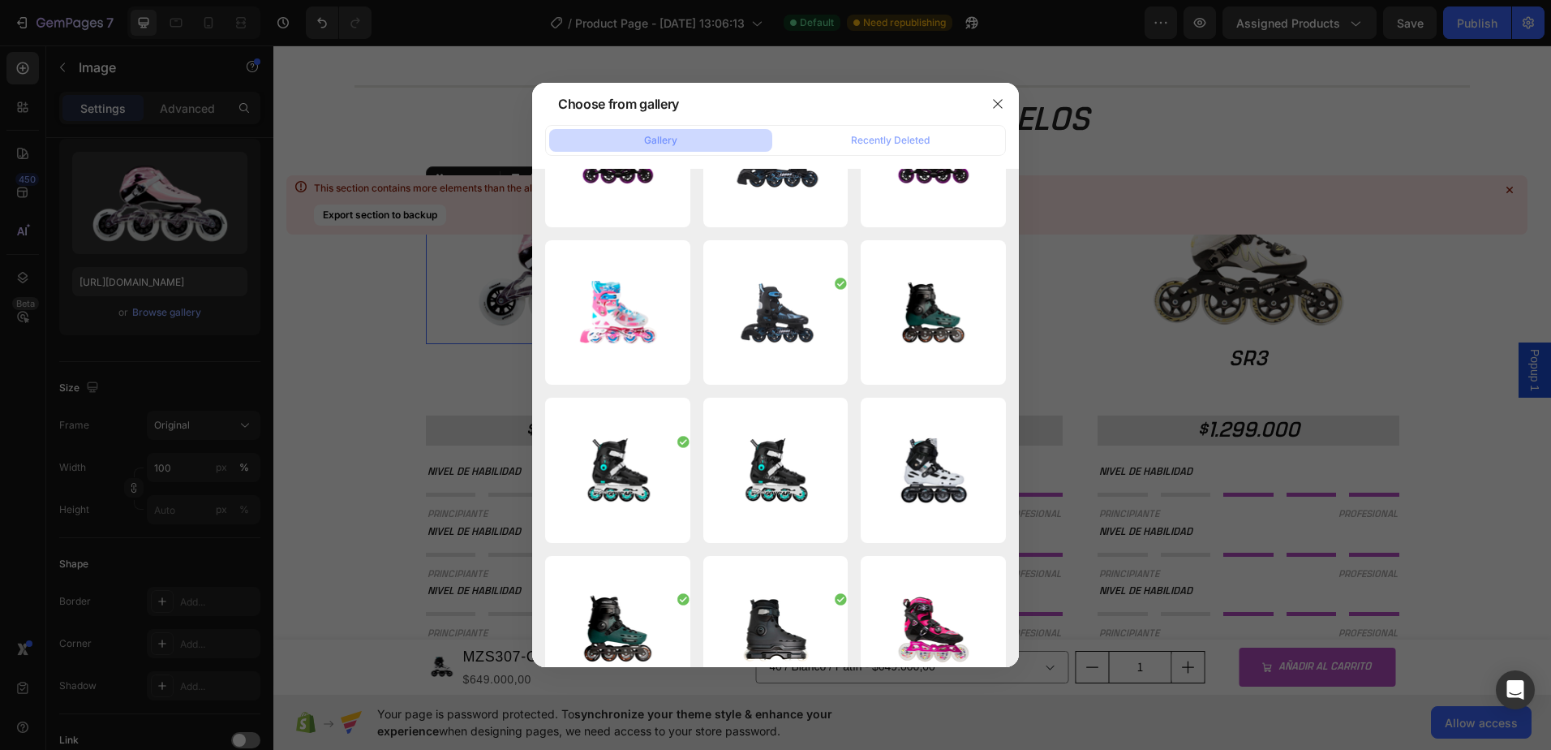
click at [342, 316] on div at bounding box center [775, 375] width 1551 height 750
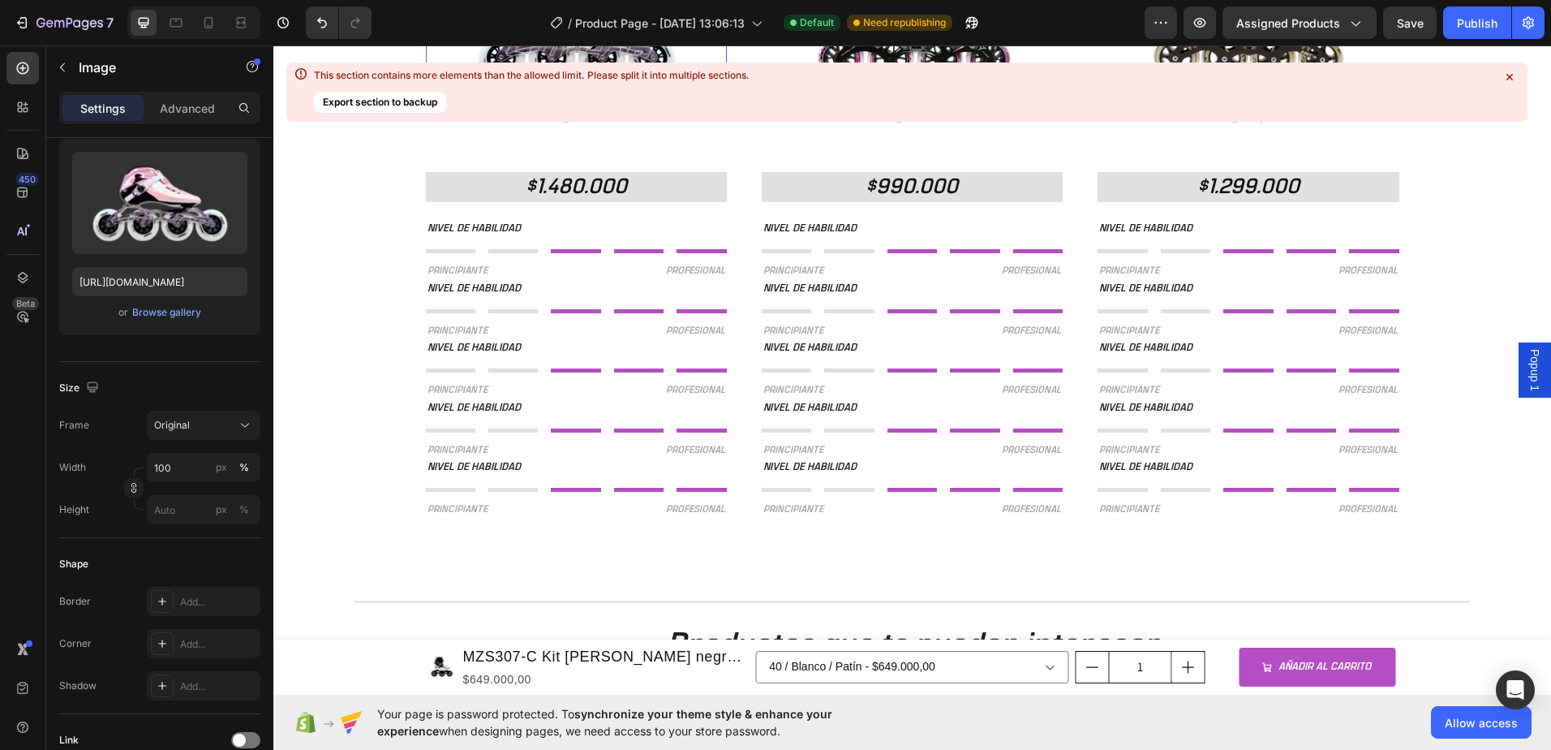
scroll to position [1704, 0]
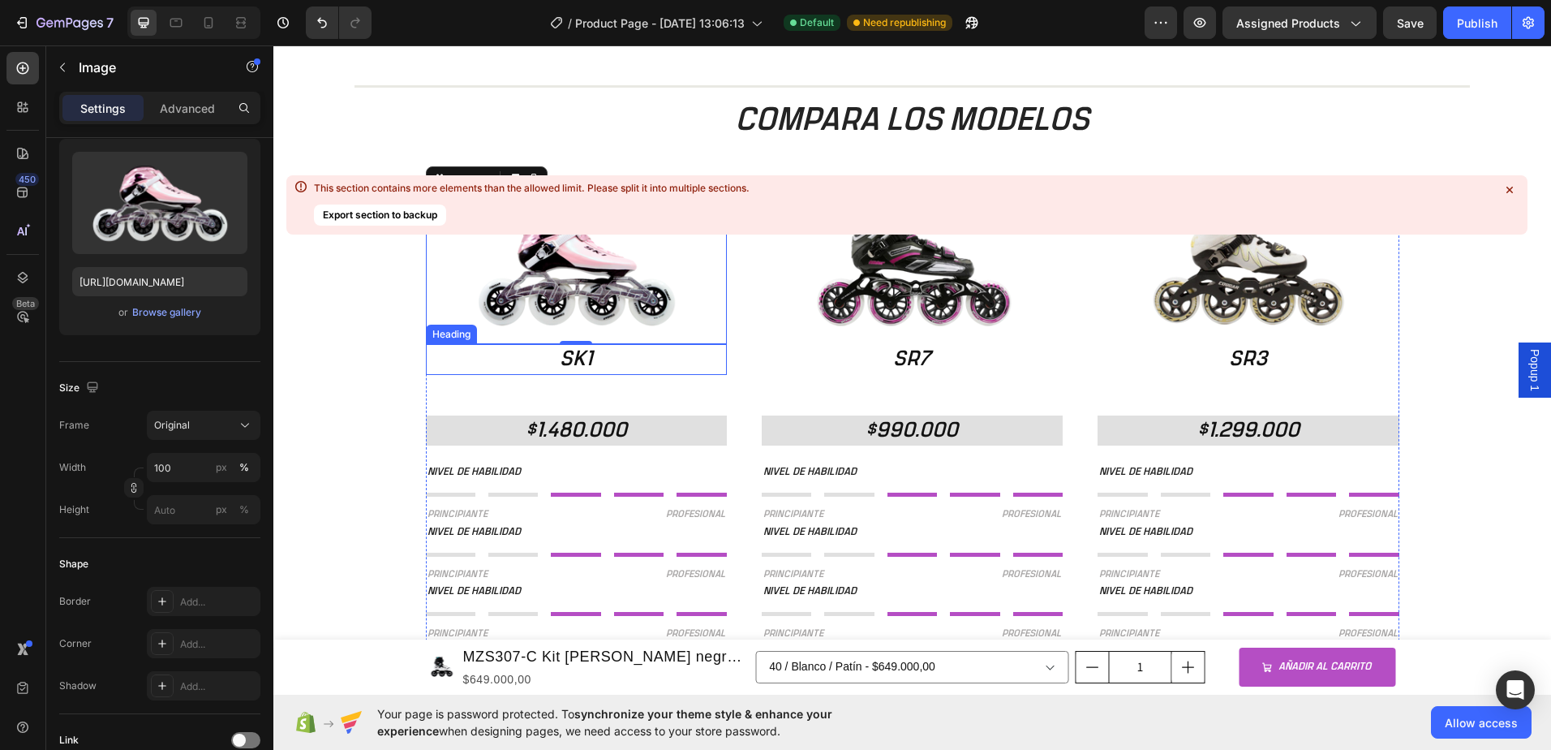
click at [569, 363] on h2 "SK1" at bounding box center [576, 359] width 301 height 31
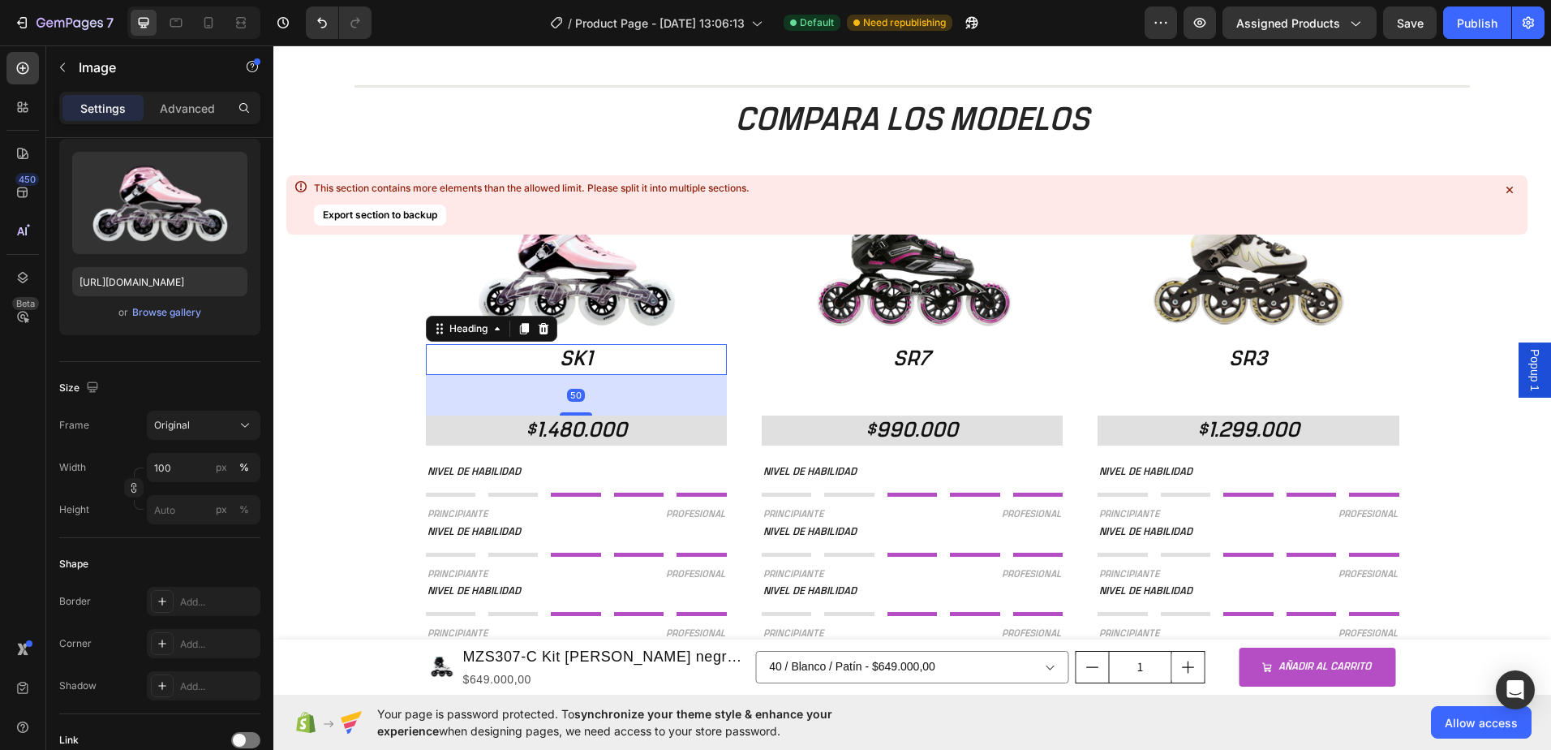
click at [569, 363] on h2 "SK1" at bounding box center [576, 359] width 301 height 31
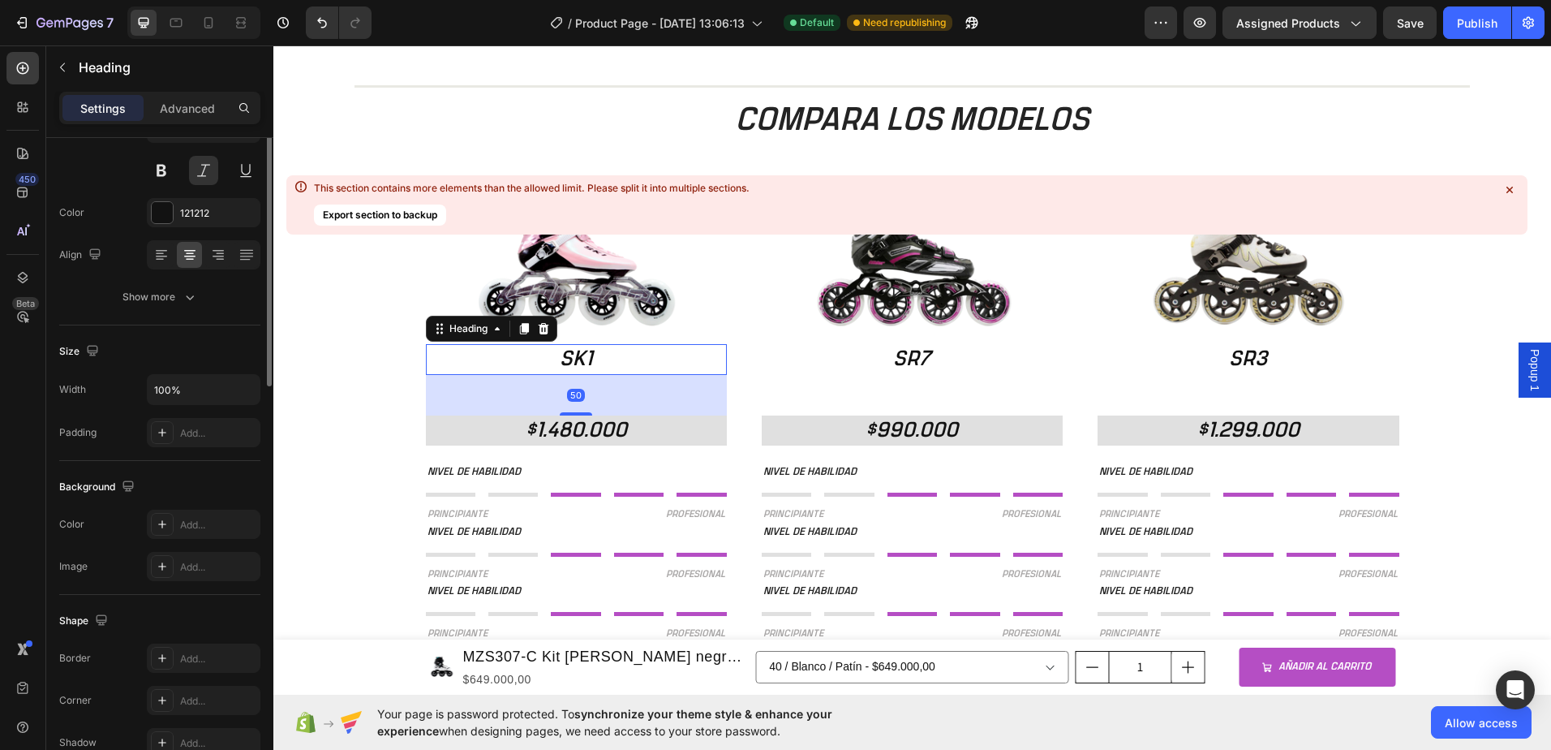
scroll to position [0, 0]
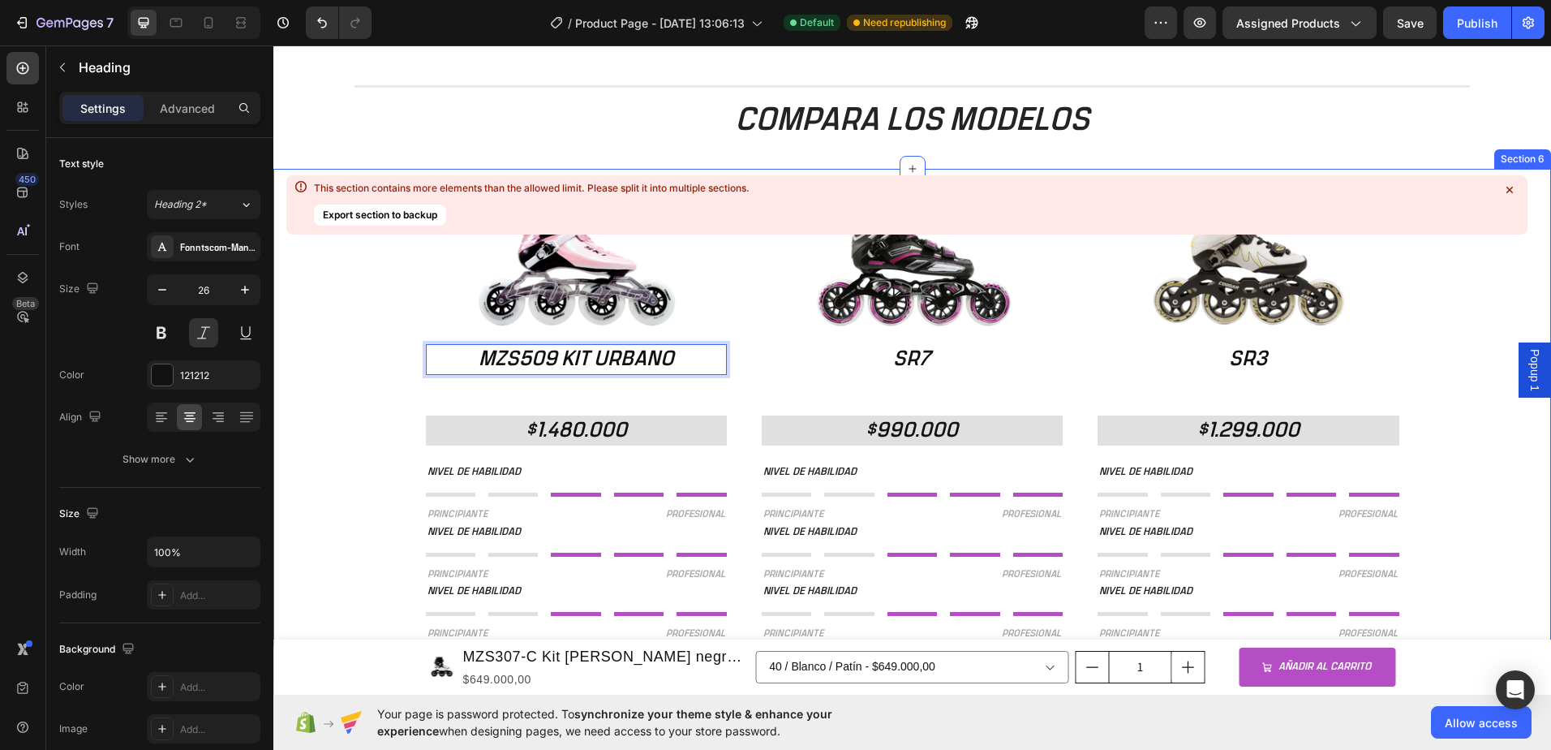
click at [342, 342] on div "Image MZS509 KIT URBANO Heading 50 $1.480.000 Heading NIVEL DE HABILIDAD Text B…" at bounding box center [912, 479] width 1278 height 568
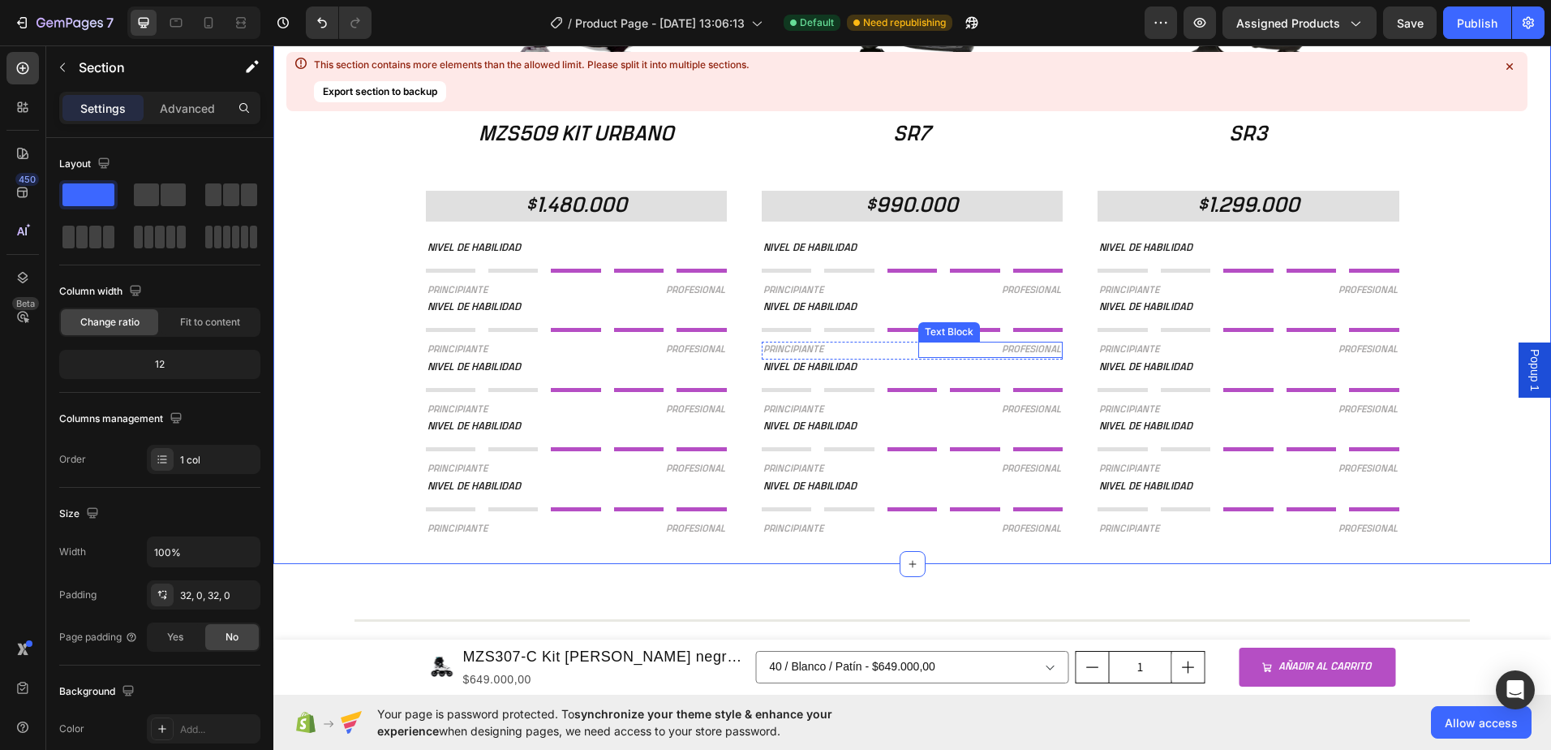
scroll to position [1541, 0]
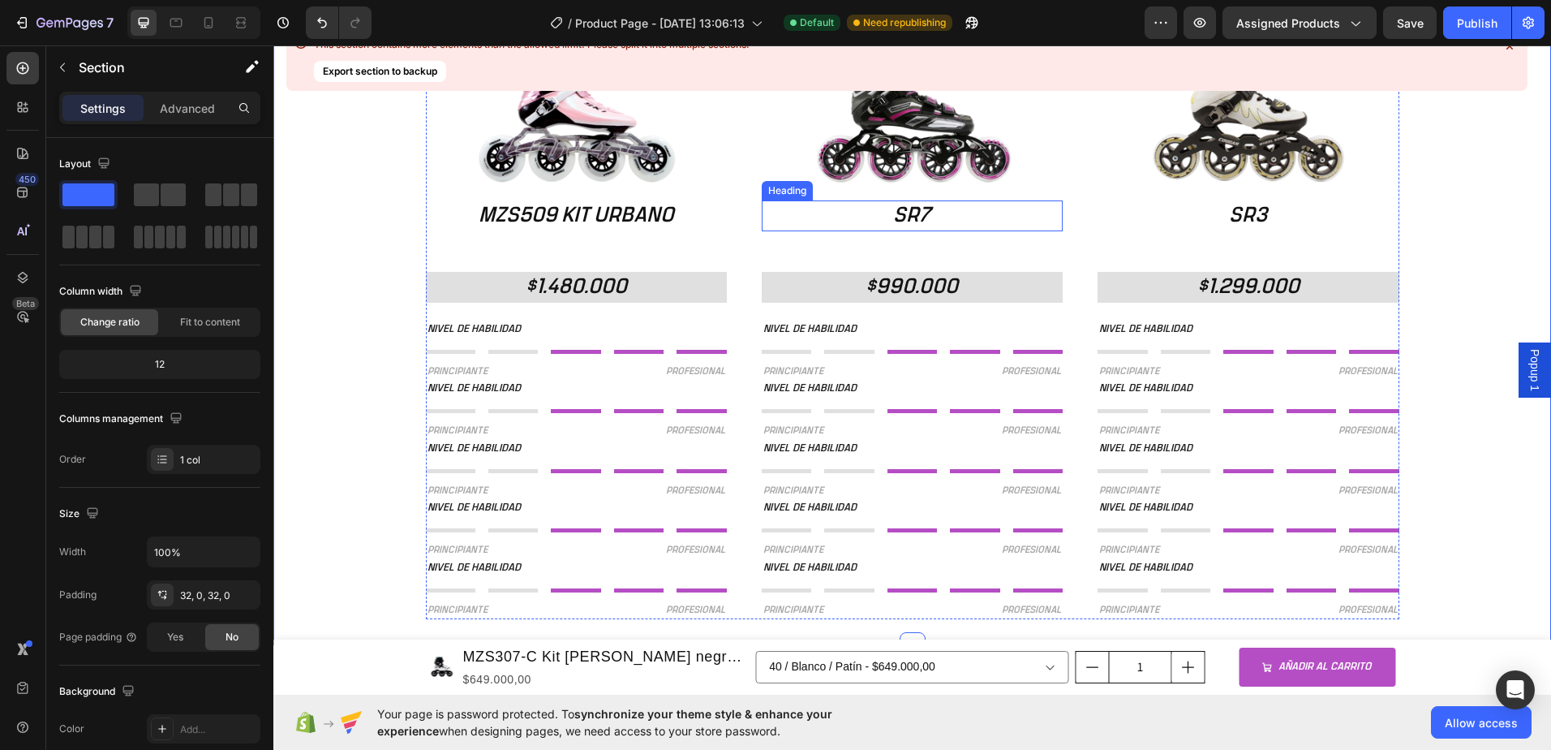
click at [915, 220] on h2 "SR7" at bounding box center [912, 215] width 301 height 31
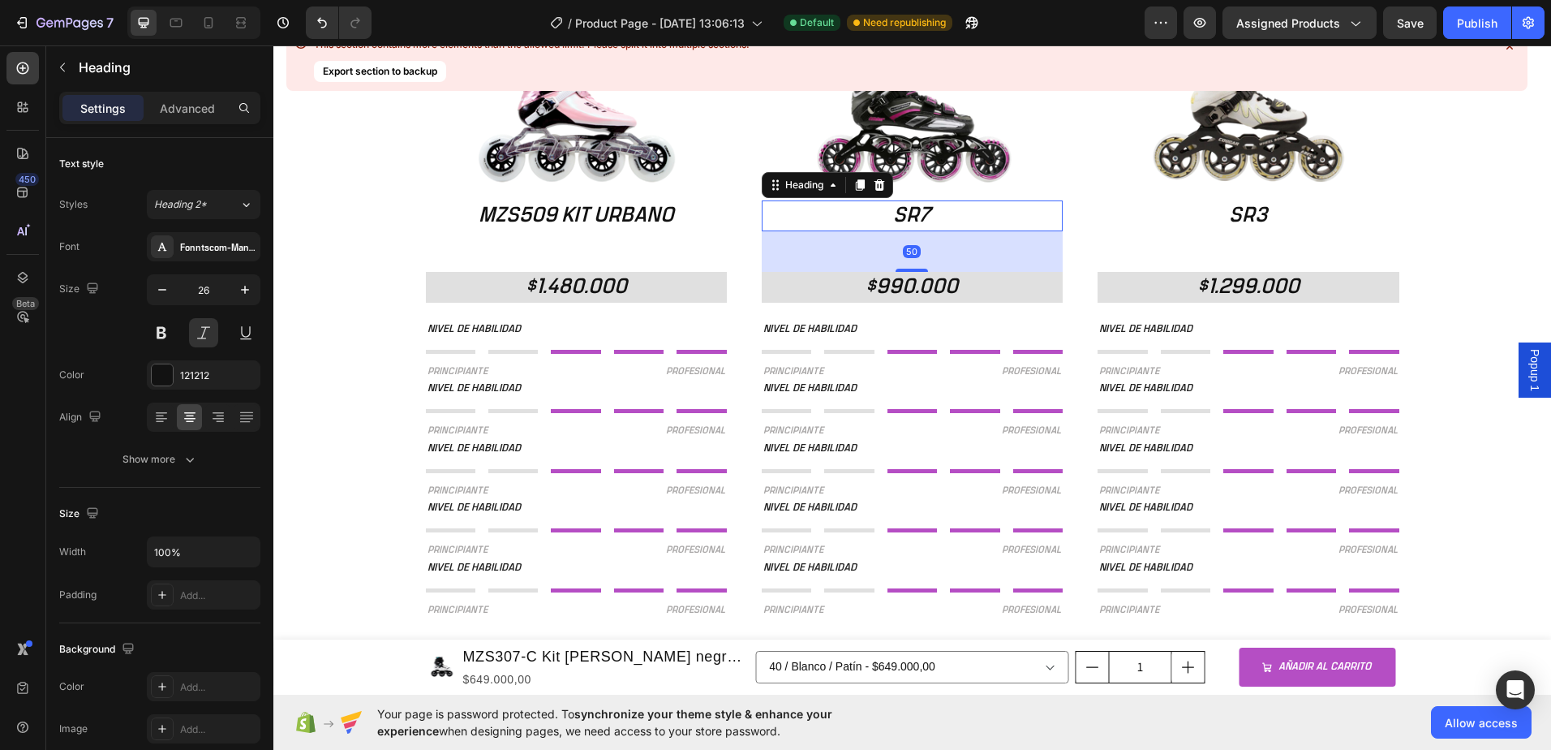
click at [909, 221] on h2 "SR7" at bounding box center [912, 215] width 301 height 31
click at [909, 221] on p "SR7" at bounding box center [912, 216] width 298 height 28
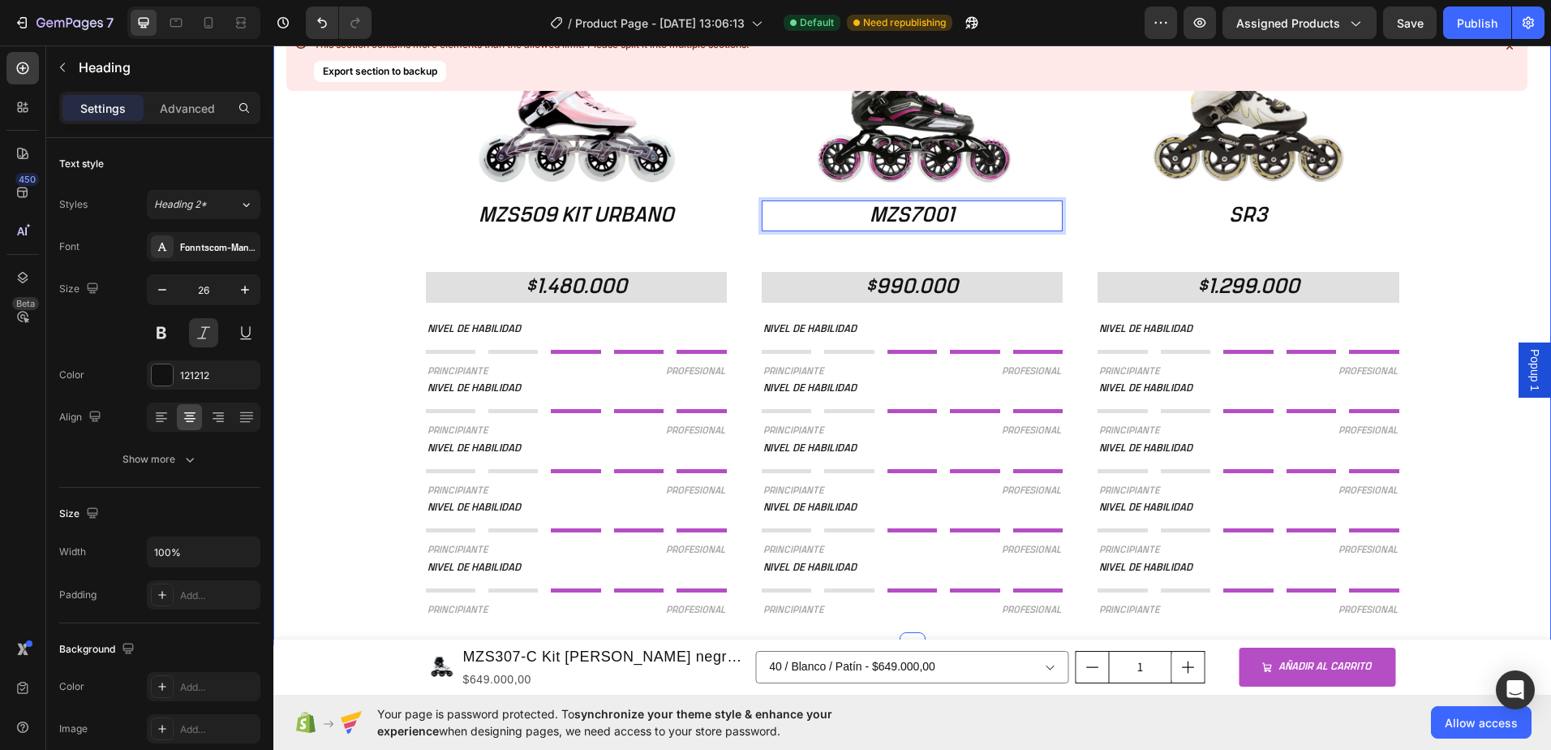
click at [1425, 251] on div "Image MZS509 KIT URBANO Heading $1.480.000 Heading NIVEL DE HABILIDAD Text Bloc…" at bounding box center [912, 335] width 1278 height 568
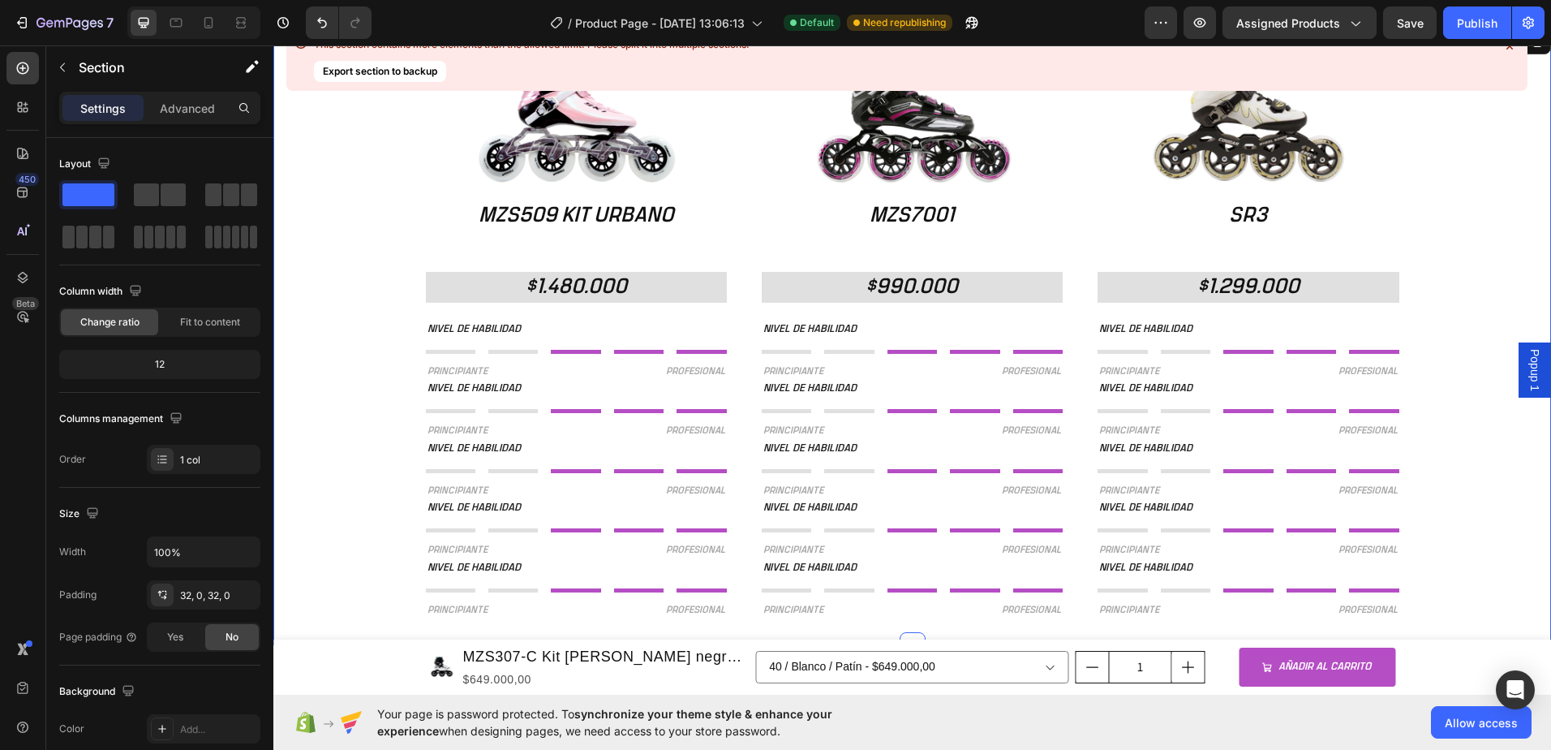
scroll to position [1460, 0]
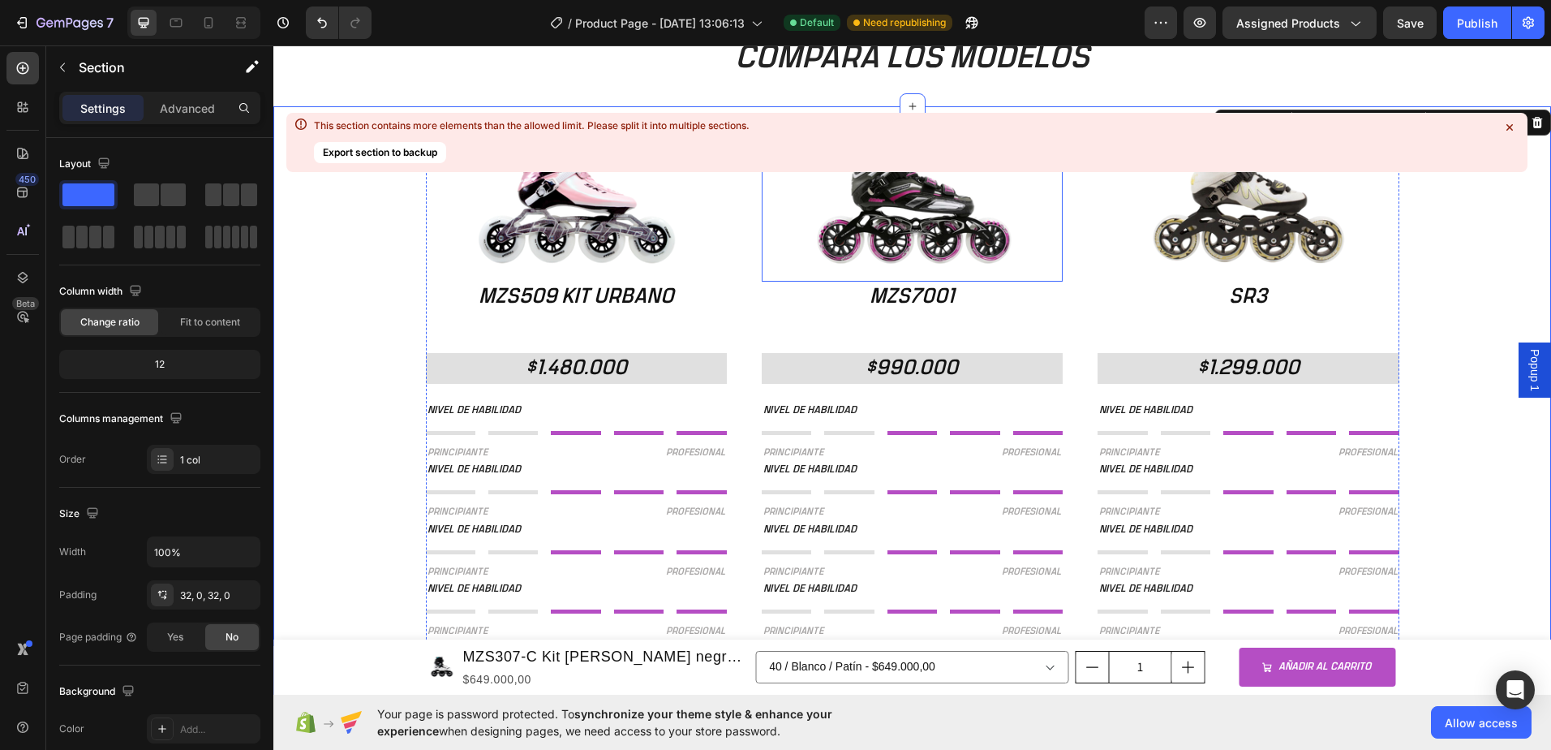
click at [900, 219] on img at bounding box center [912, 206] width 301 height 149
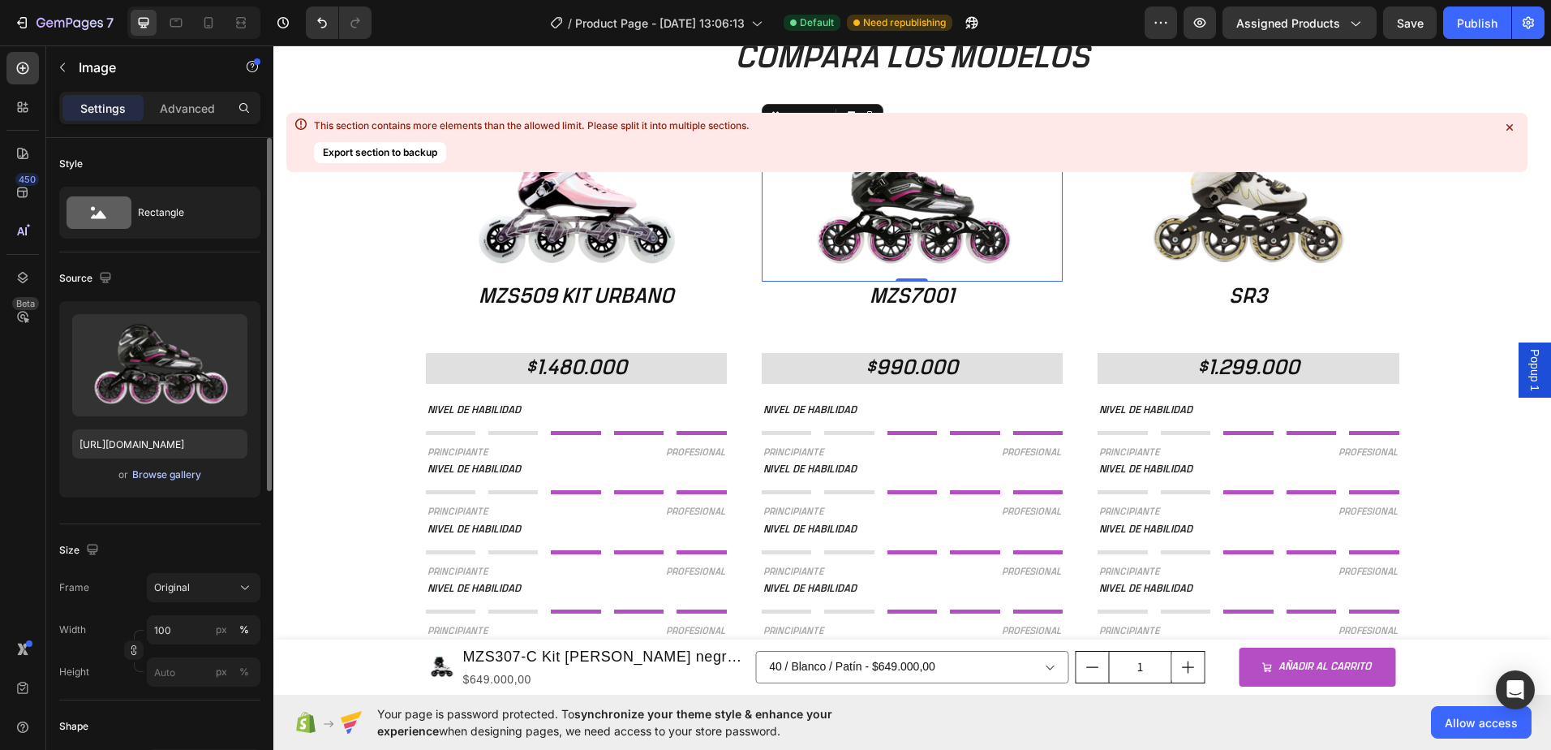
click at [157, 475] on div "Browse gallery" at bounding box center [166, 474] width 69 height 15
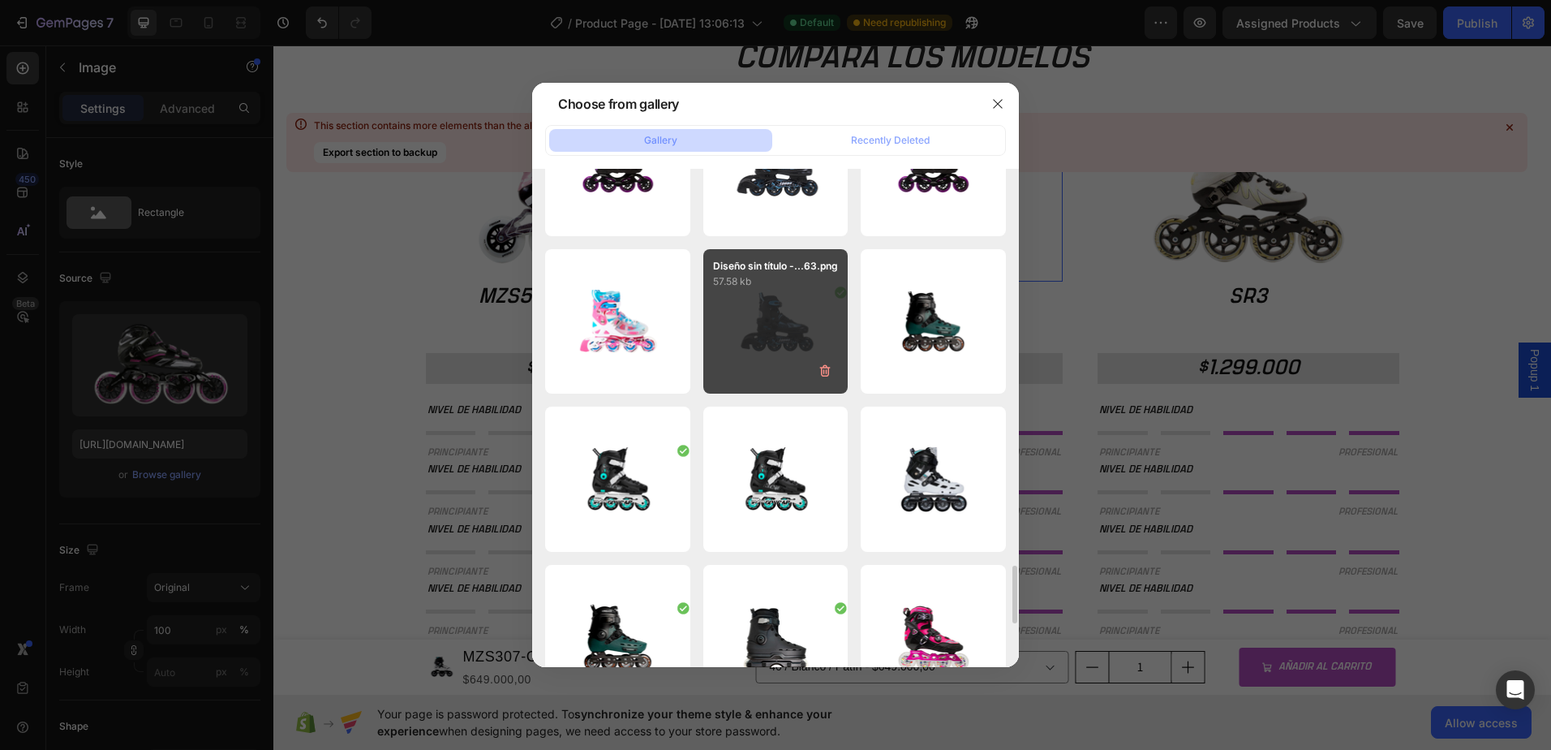
scroll to position [3489, 0]
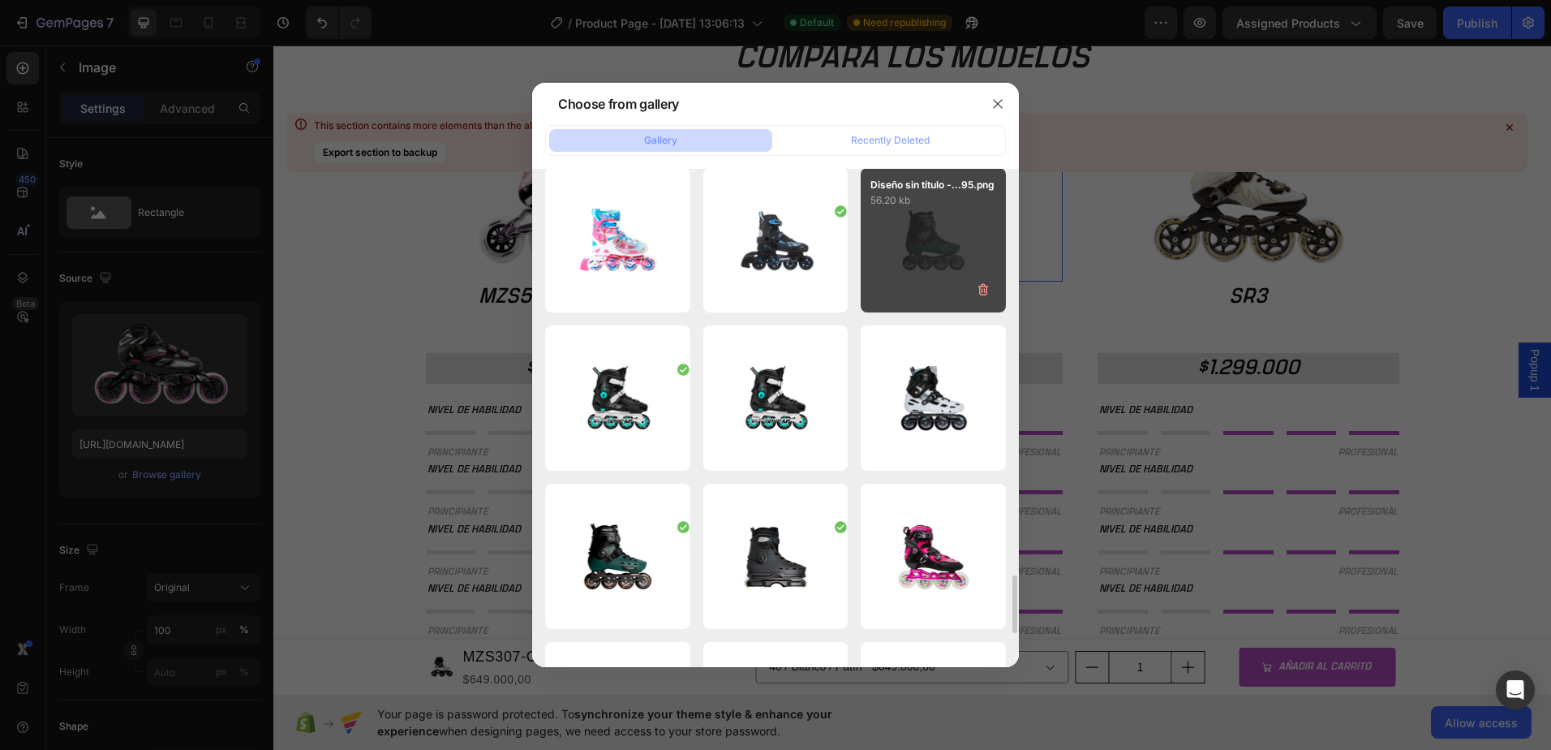
click at [936, 250] on div "Diseño sin título -...95.png 56.20 kb" at bounding box center [933, 240] width 145 height 145
type input "[URL][DOMAIN_NAME]"
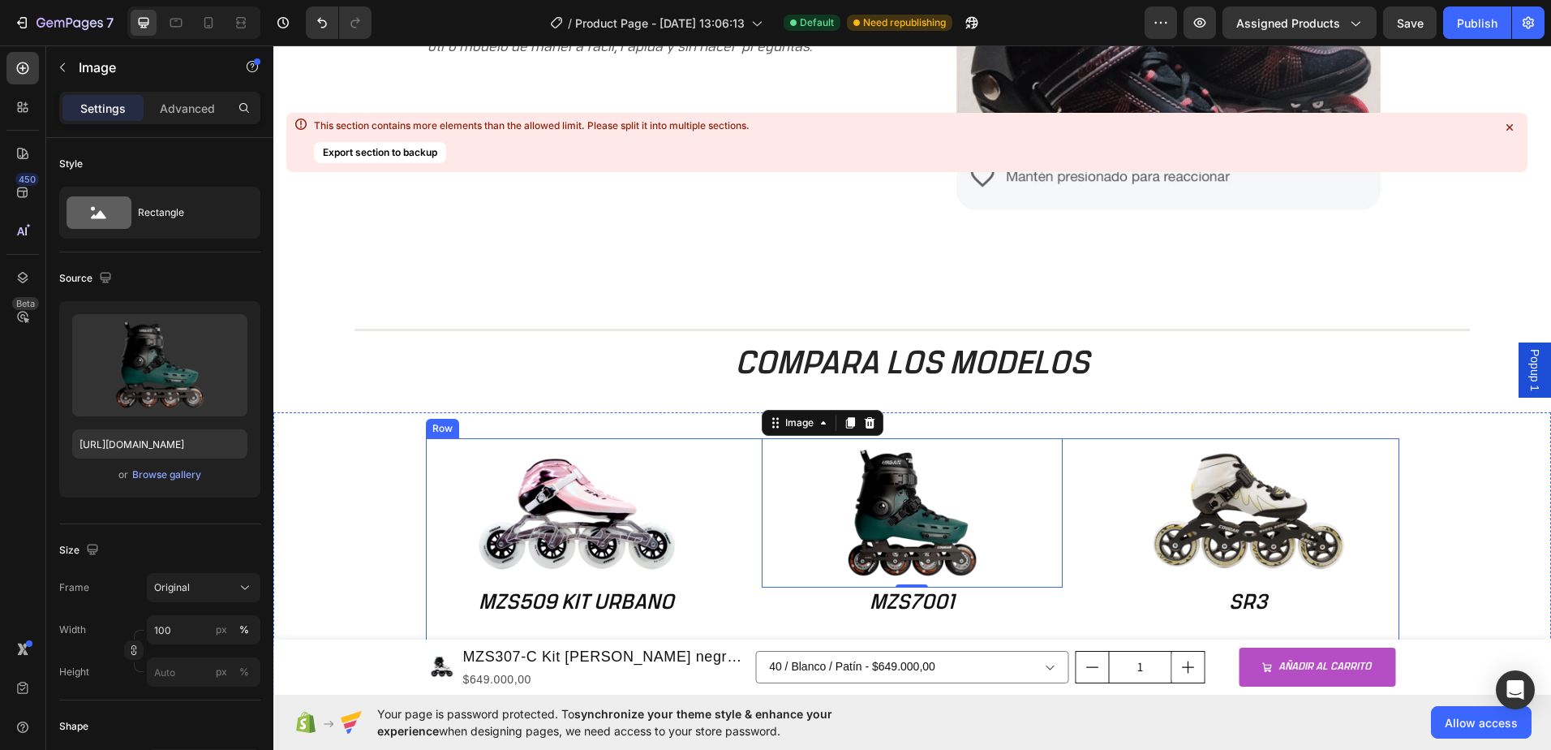
scroll to position [1451, 0]
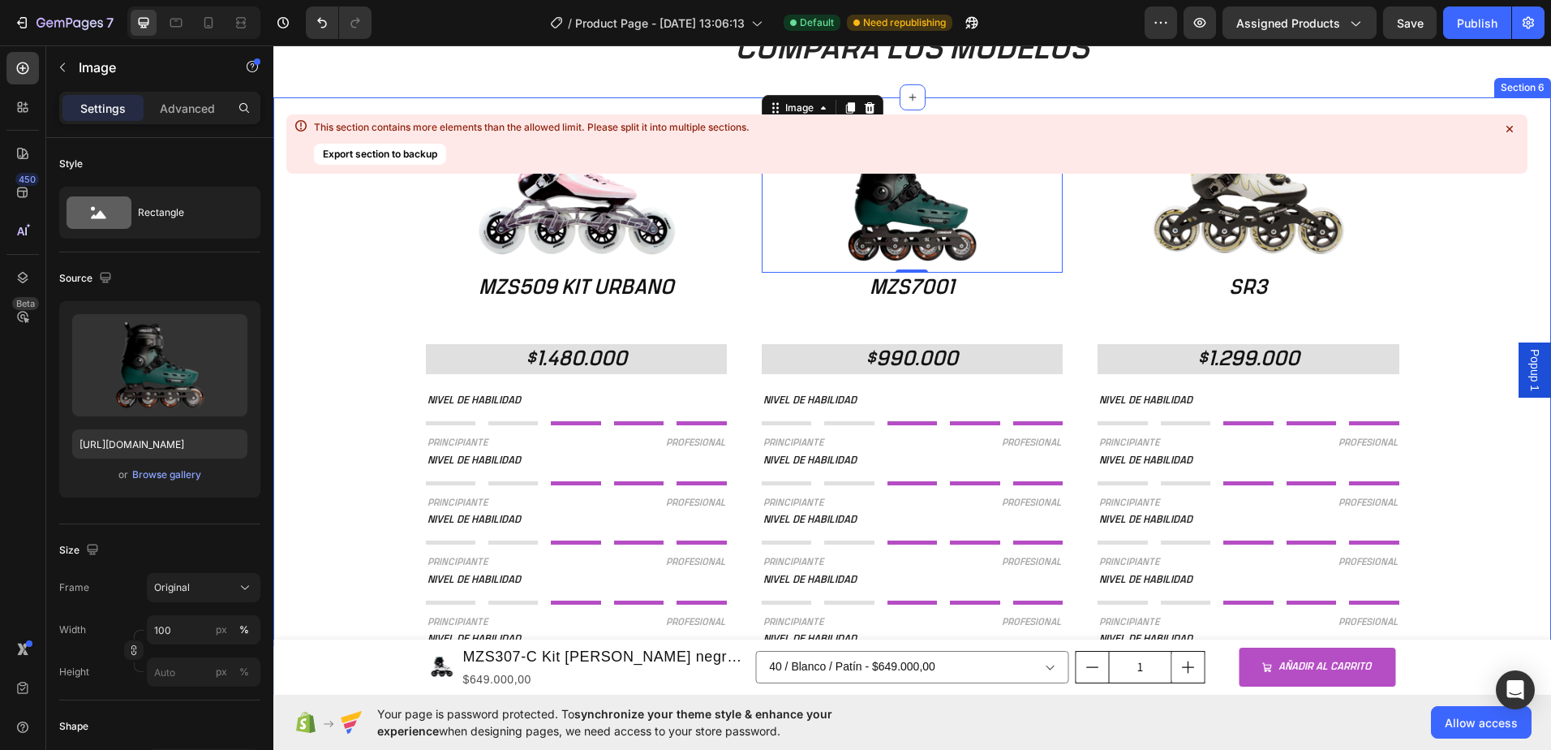
click at [317, 359] on div "Image MZS509 KIT URBANO Heading $1.480.000 Heading NIVEL DE HABILIDAD Text Bloc…" at bounding box center [912, 407] width 1278 height 568
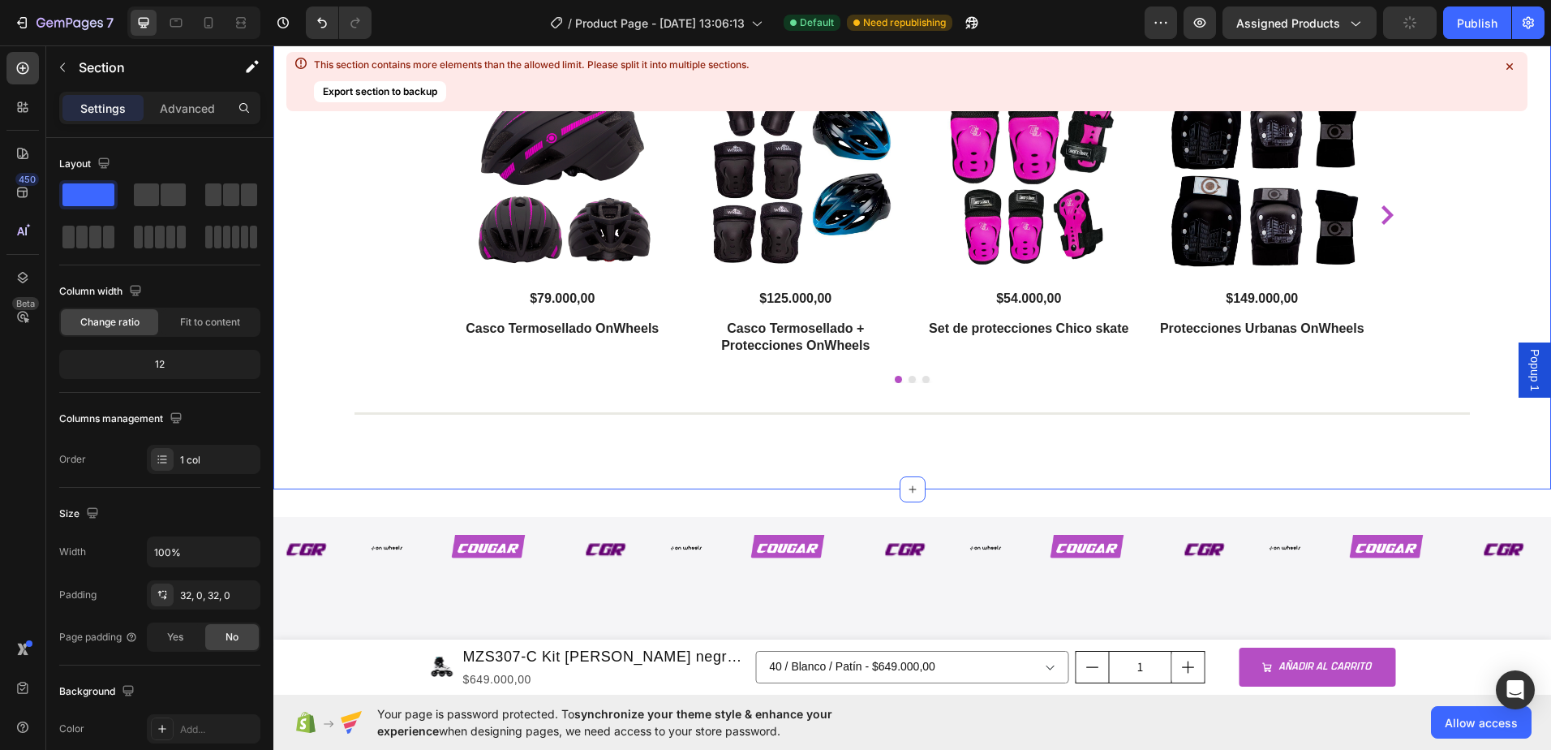
scroll to position [2424, 0]
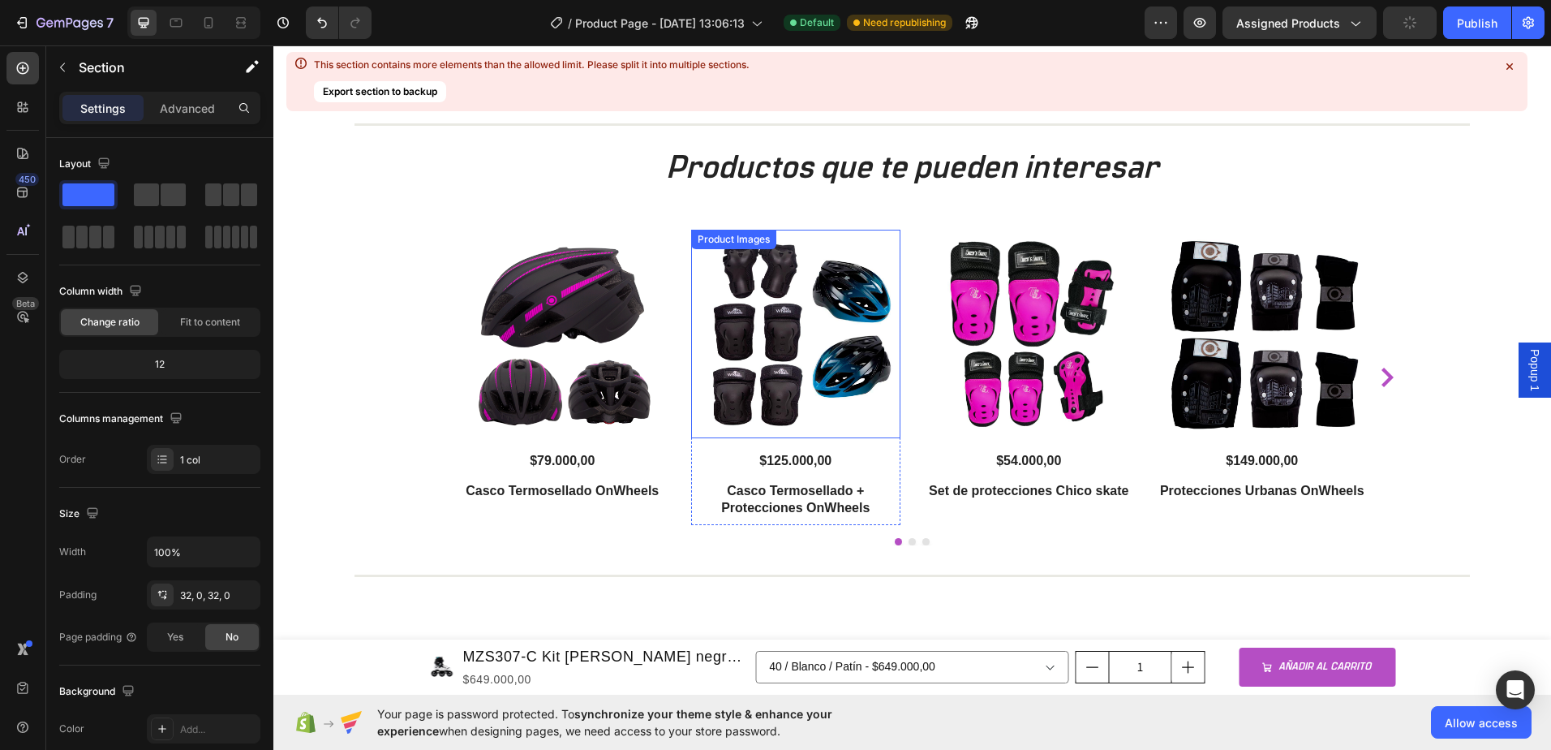
click at [736, 332] on img at bounding box center [795, 334] width 209 height 209
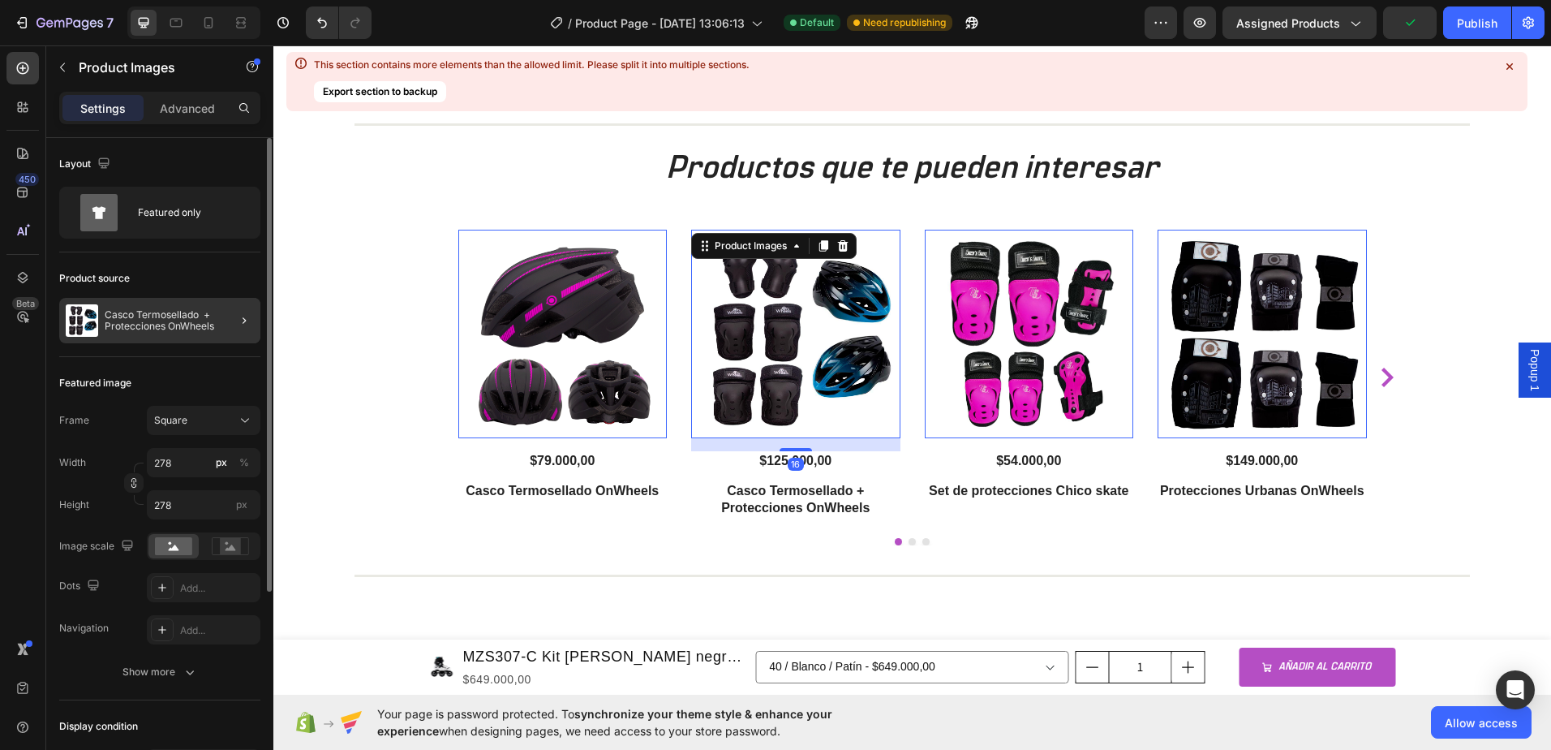
click at [227, 323] on div at bounding box center [237, 320] width 45 height 45
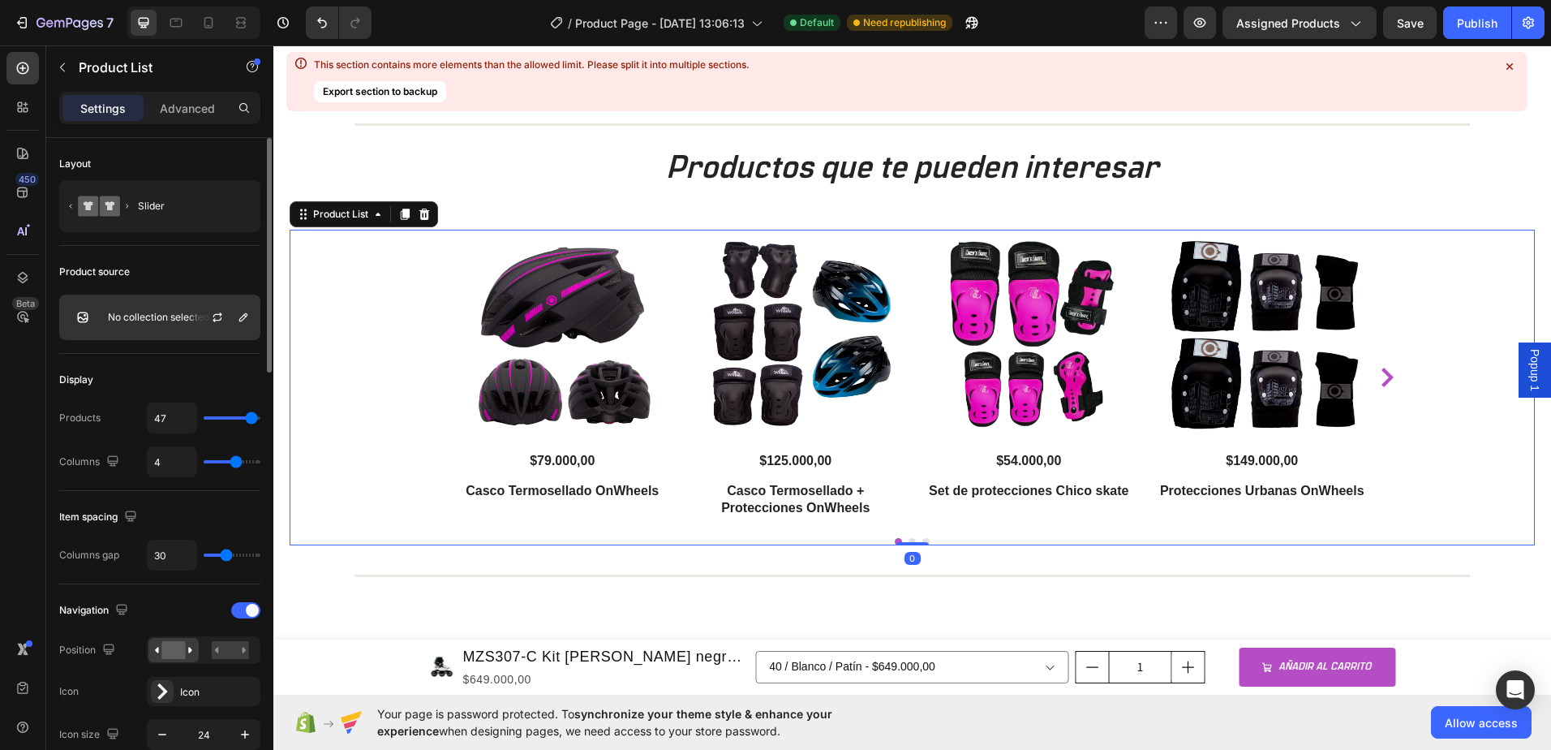
click at [141, 314] on p "No collection selected" at bounding box center [158, 317] width 101 height 11
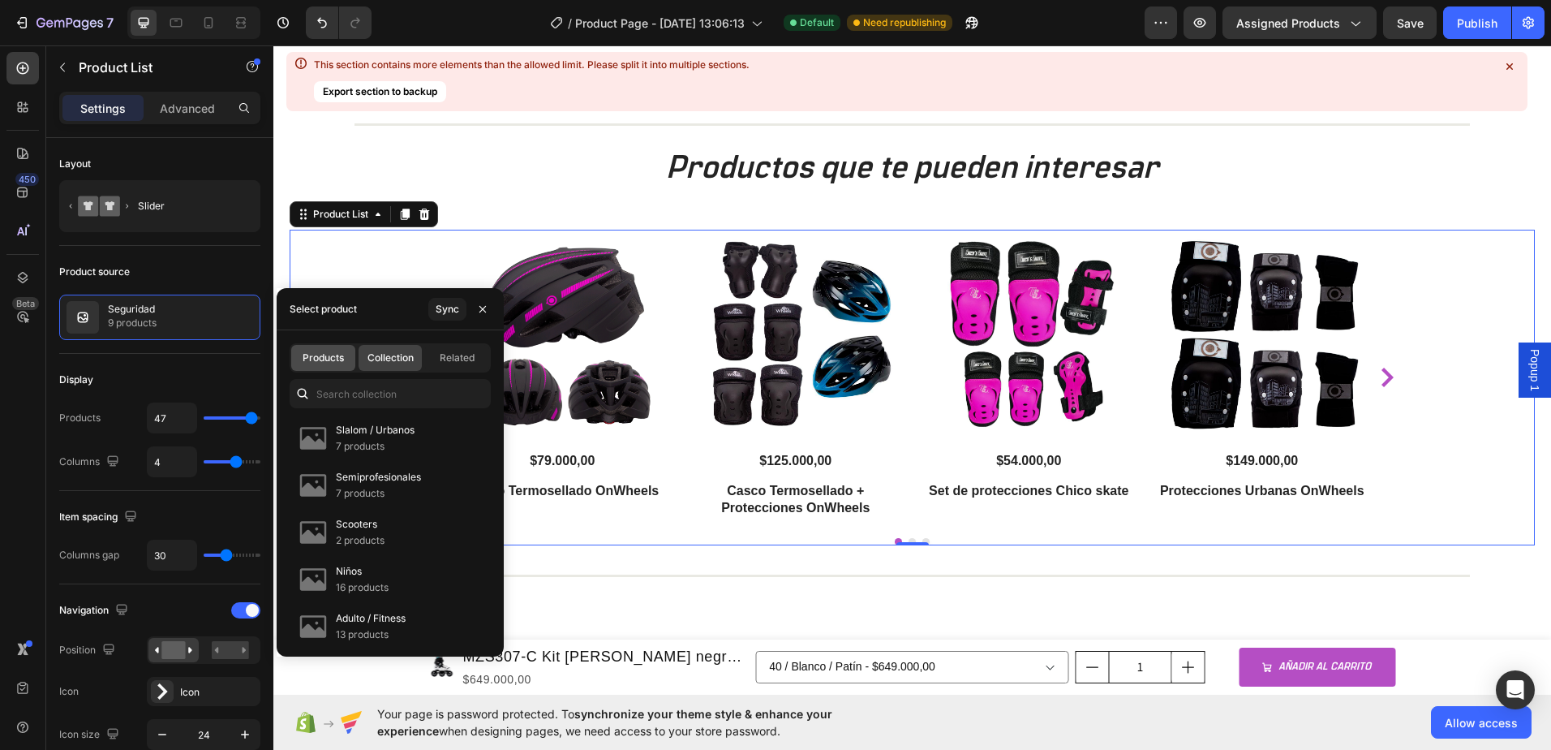
click at [326, 366] on div "Products" at bounding box center [323, 358] width 64 height 26
type input "4"
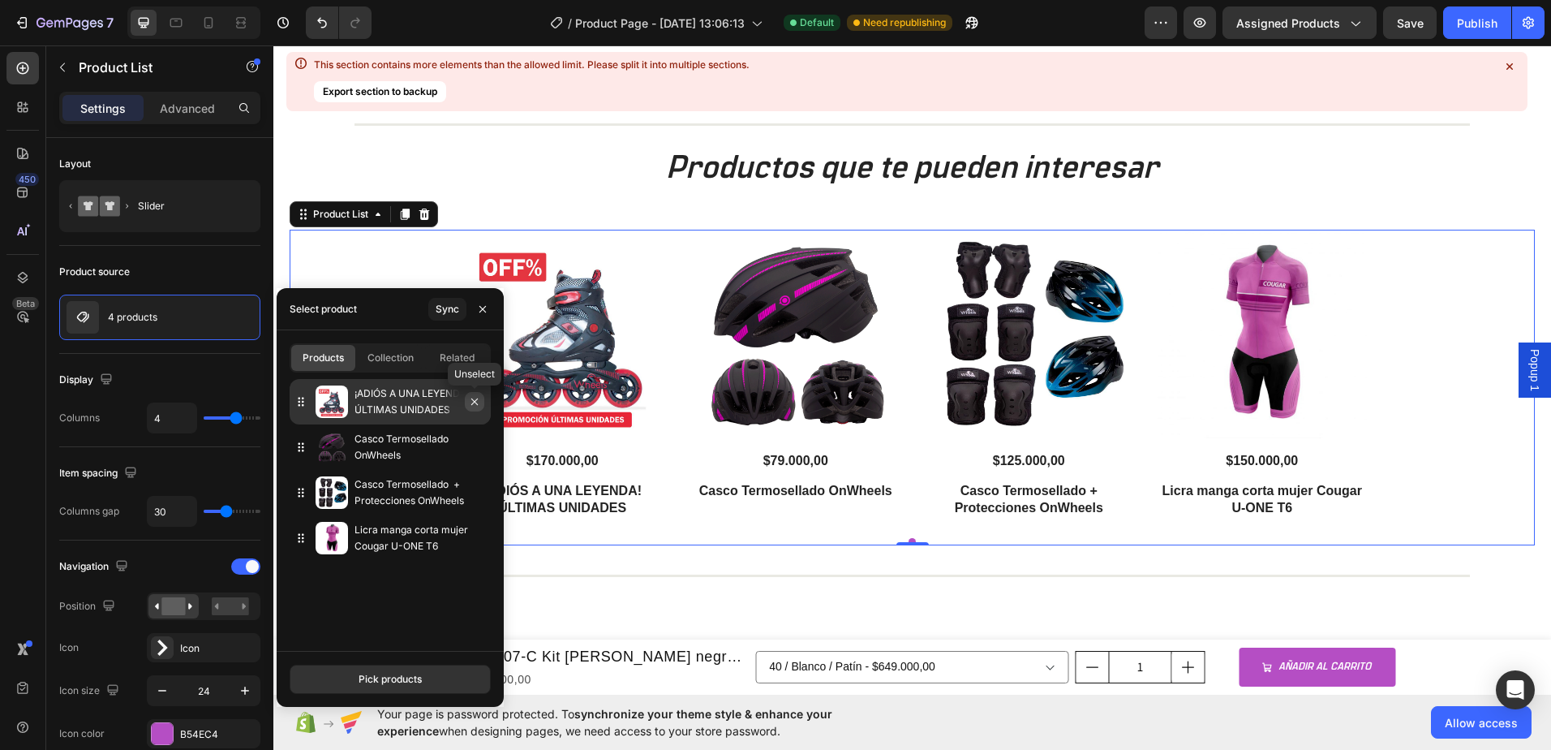
click at [474, 403] on icon "button" at bounding box center [474, 401] width 13 height 13
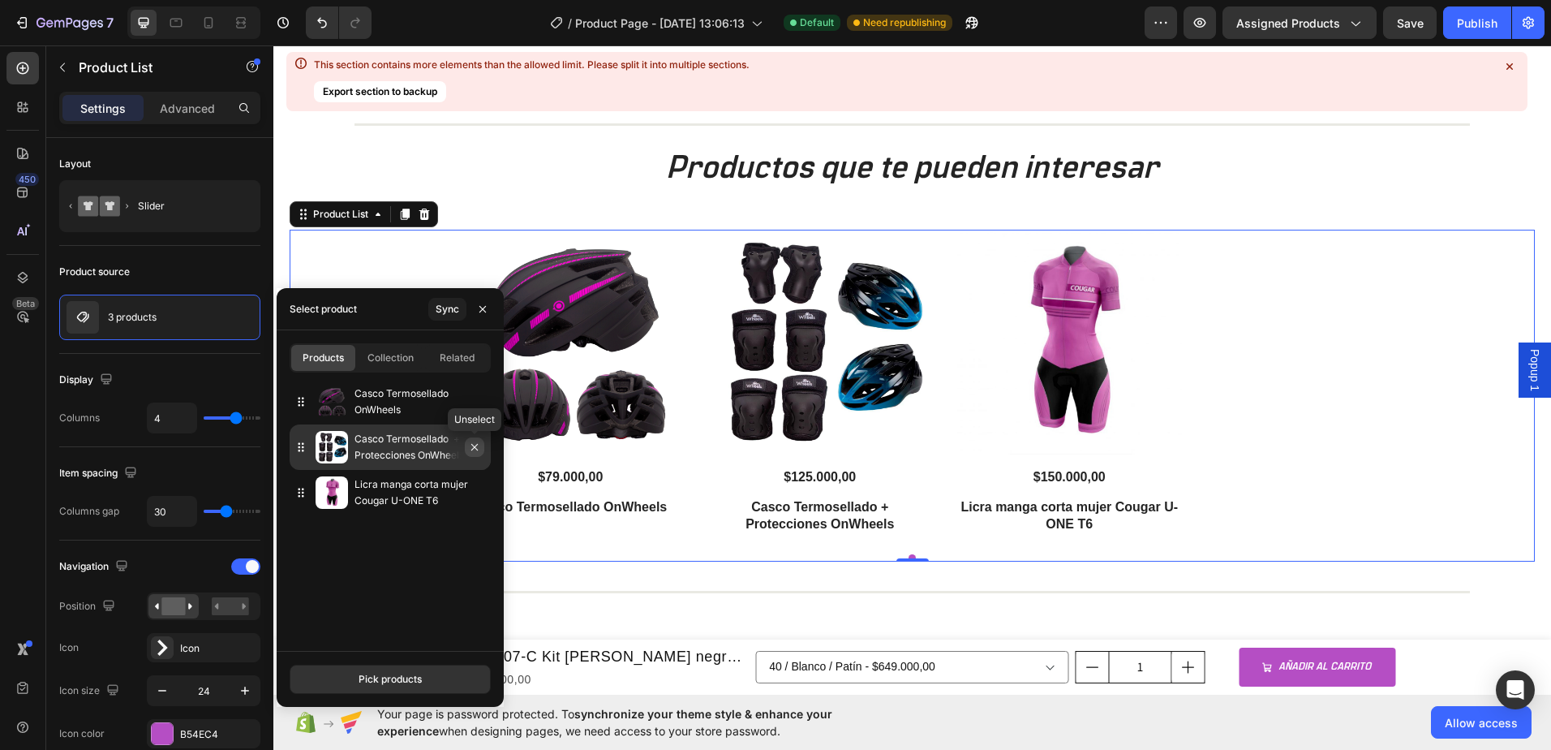
click at [478, 455] on button "button" at bounding box center [474, 446] width 19 height 19
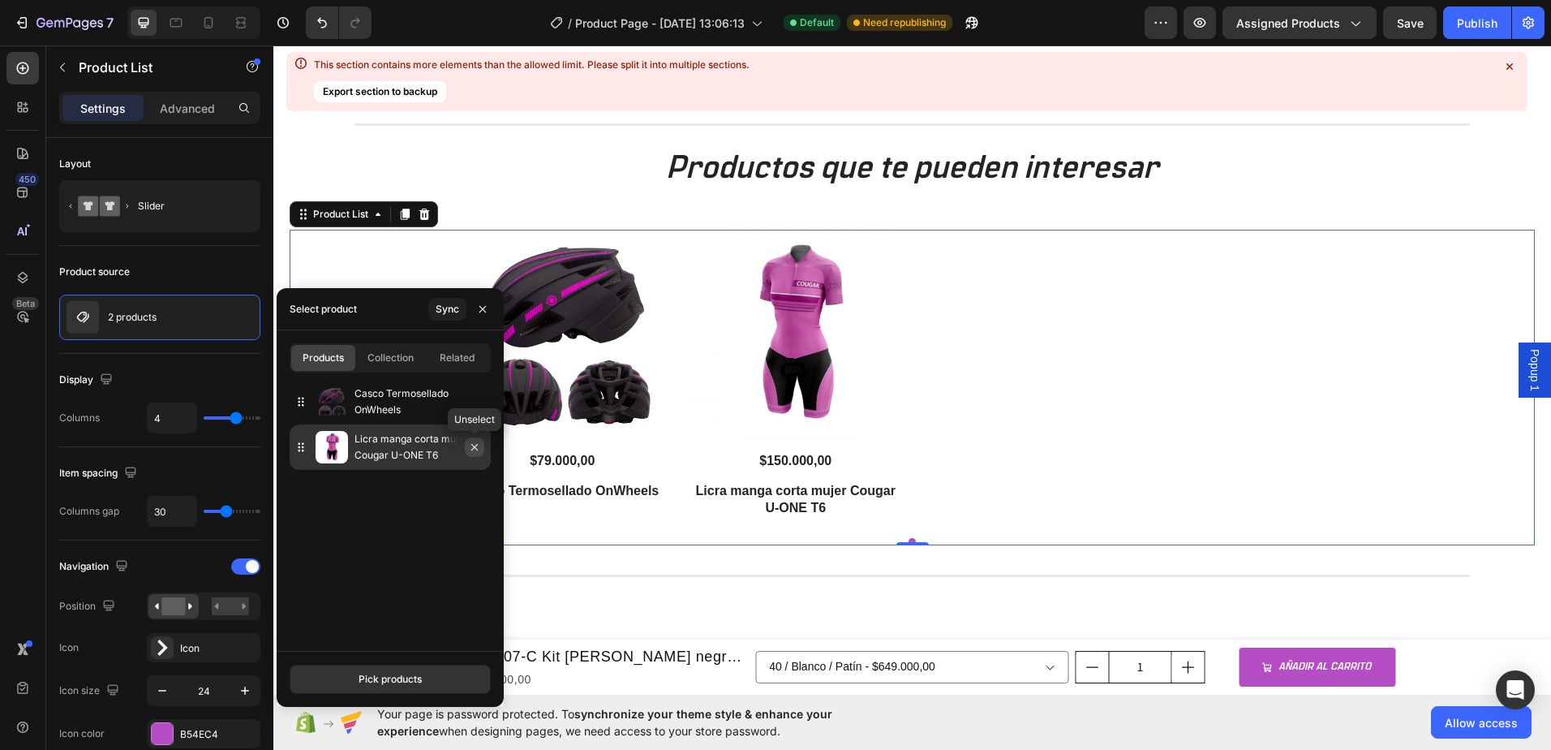
click at [474, 448] on icon "button" at bounding box center [474, 447] width 6 height 6
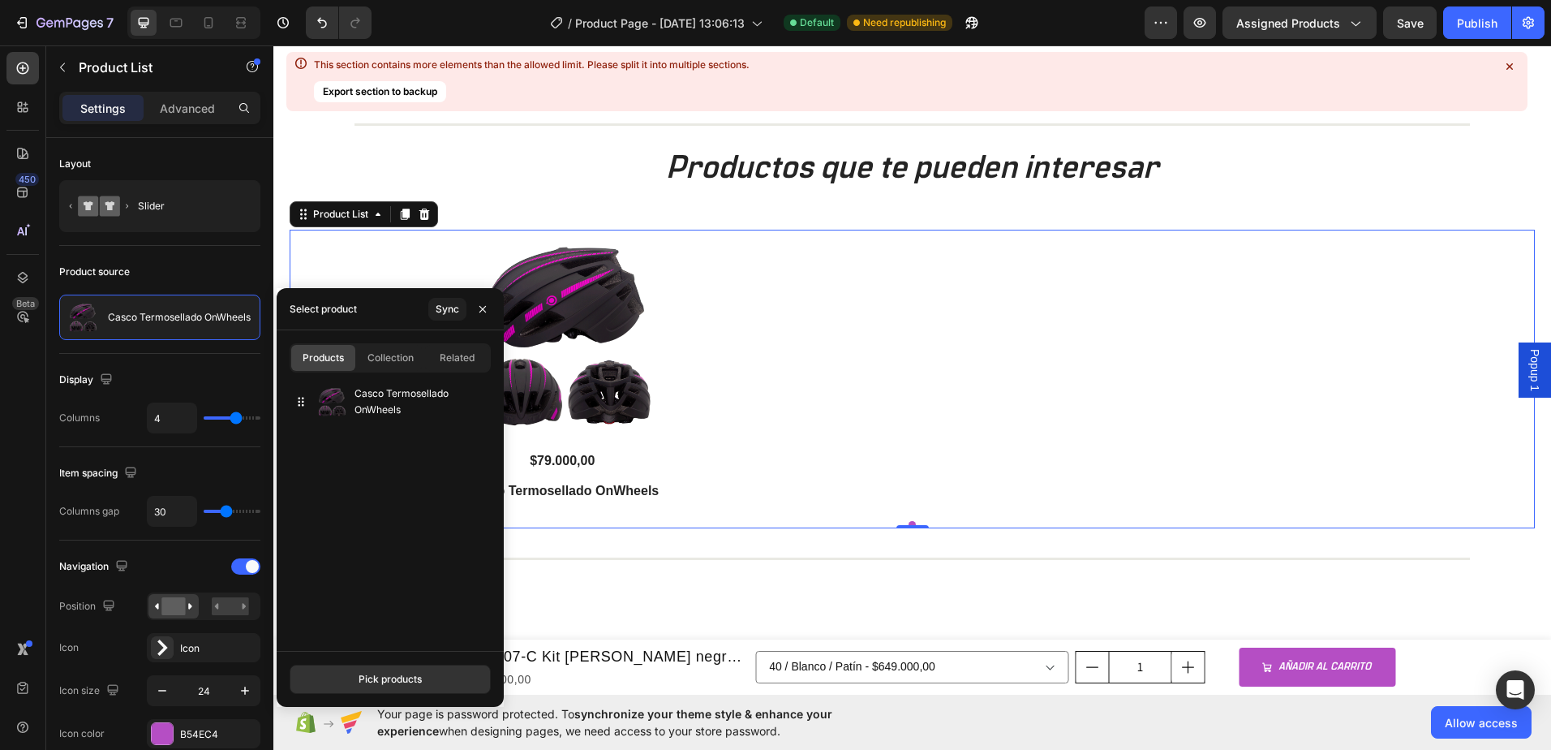
drag, startPoint x: 394, startPoint y: 660, endPoint x: 394, endPoint y: 681, distance: 20.3
click at [394, 661] on div "Pick products" at bounding box center [390, 679] width 227 height 56
click at [393, 683] on div "Pick products" at bounding box center [390, 679] width 63 height 15
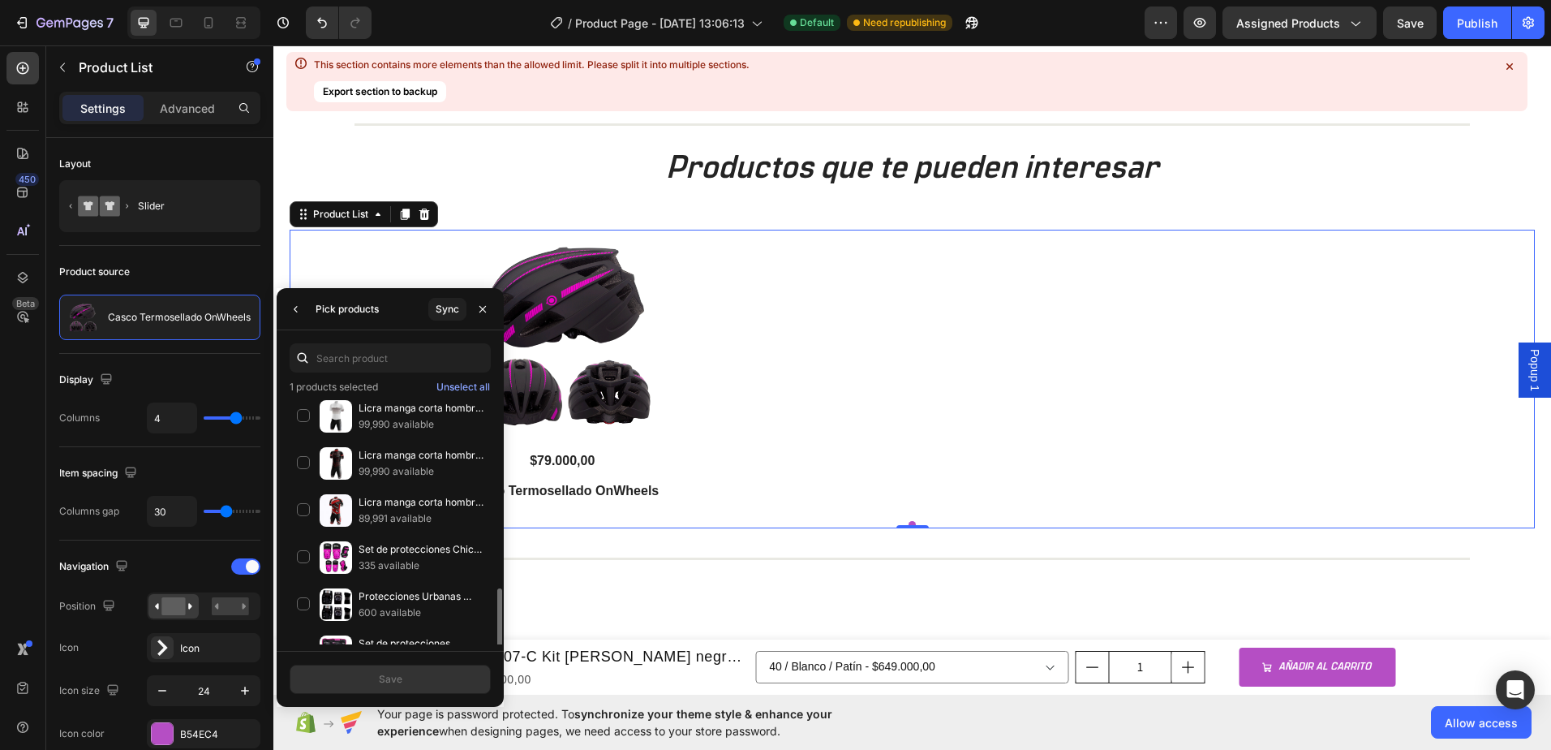
scroll to position [416, 0]
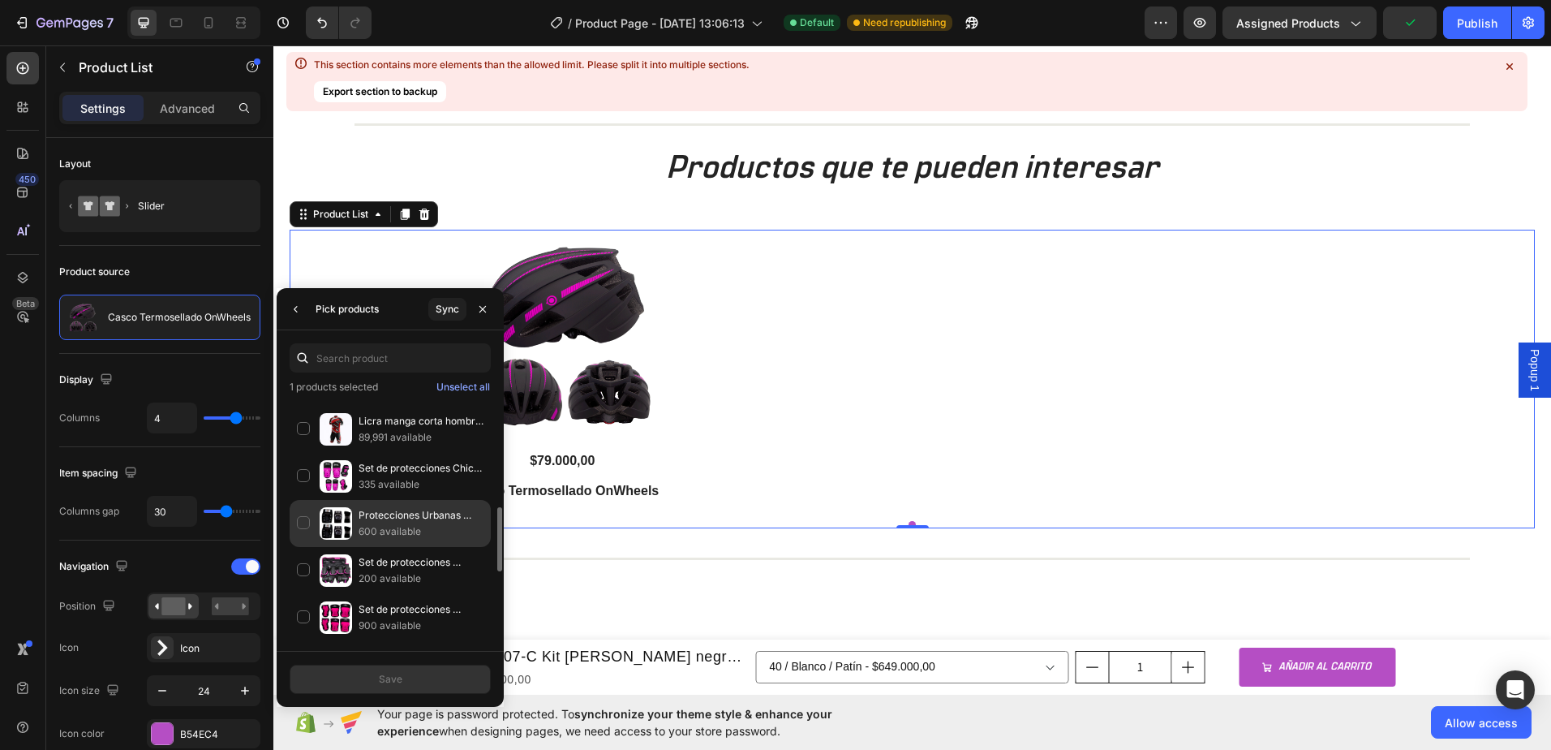
click at [303, 547] on div "Protecciones Urbanas OnWheels 600 available" at bounding box center [390, 570] width 201 height 47
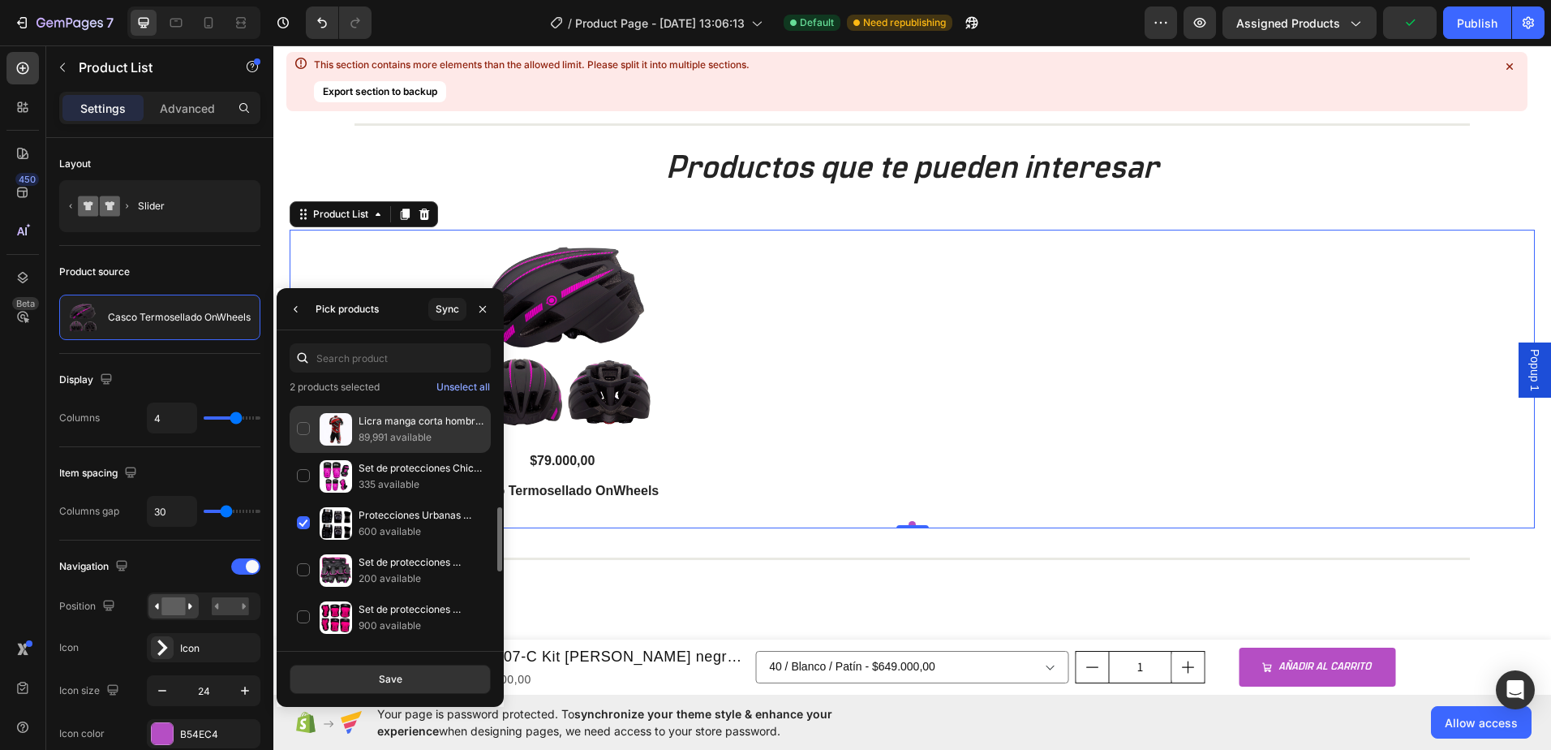
scroll to position [497, 0]
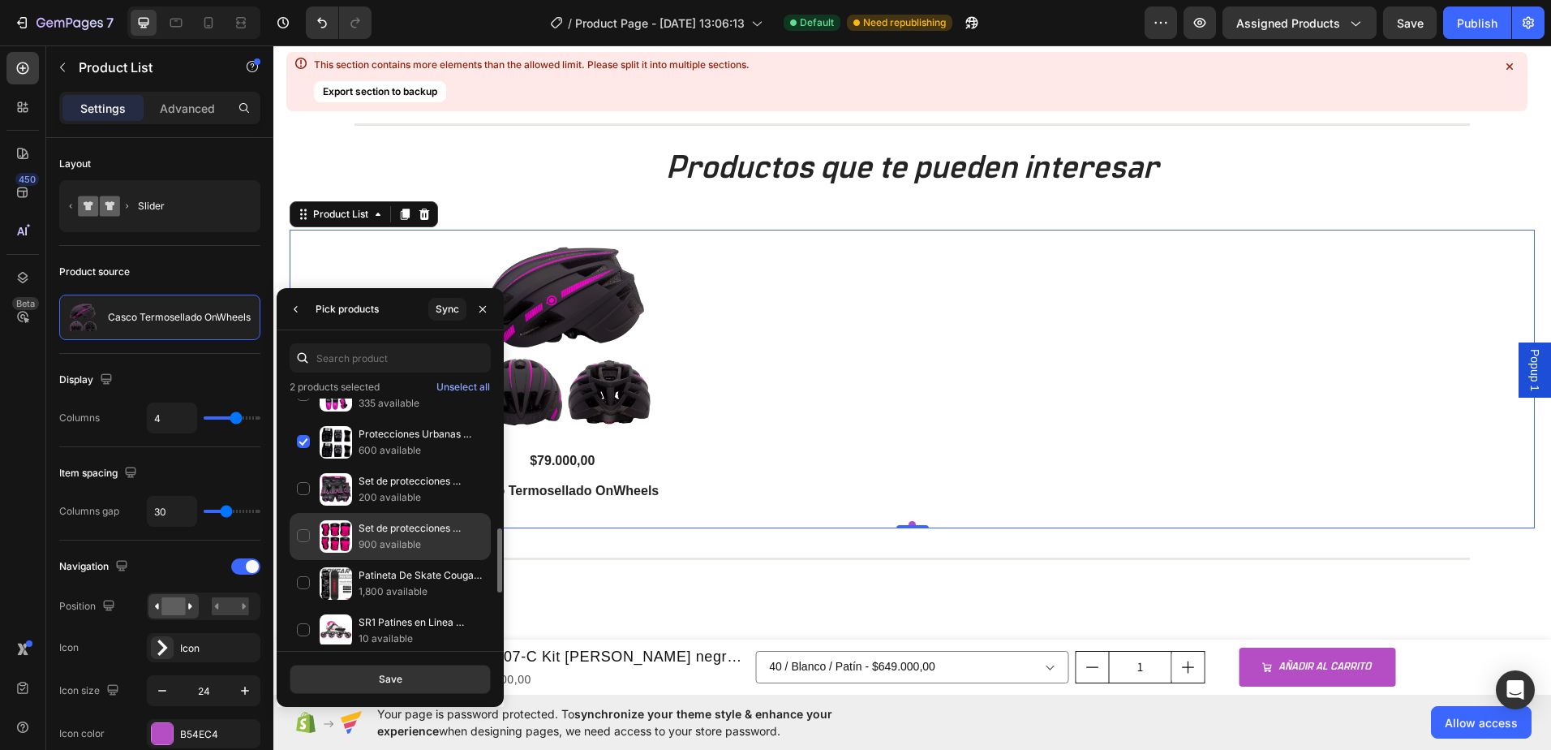
click at [299, 560] on div "Set de protecciones Onwheels Regular Fit 900 available" at bounding box center [390, 583] width 201 height 47
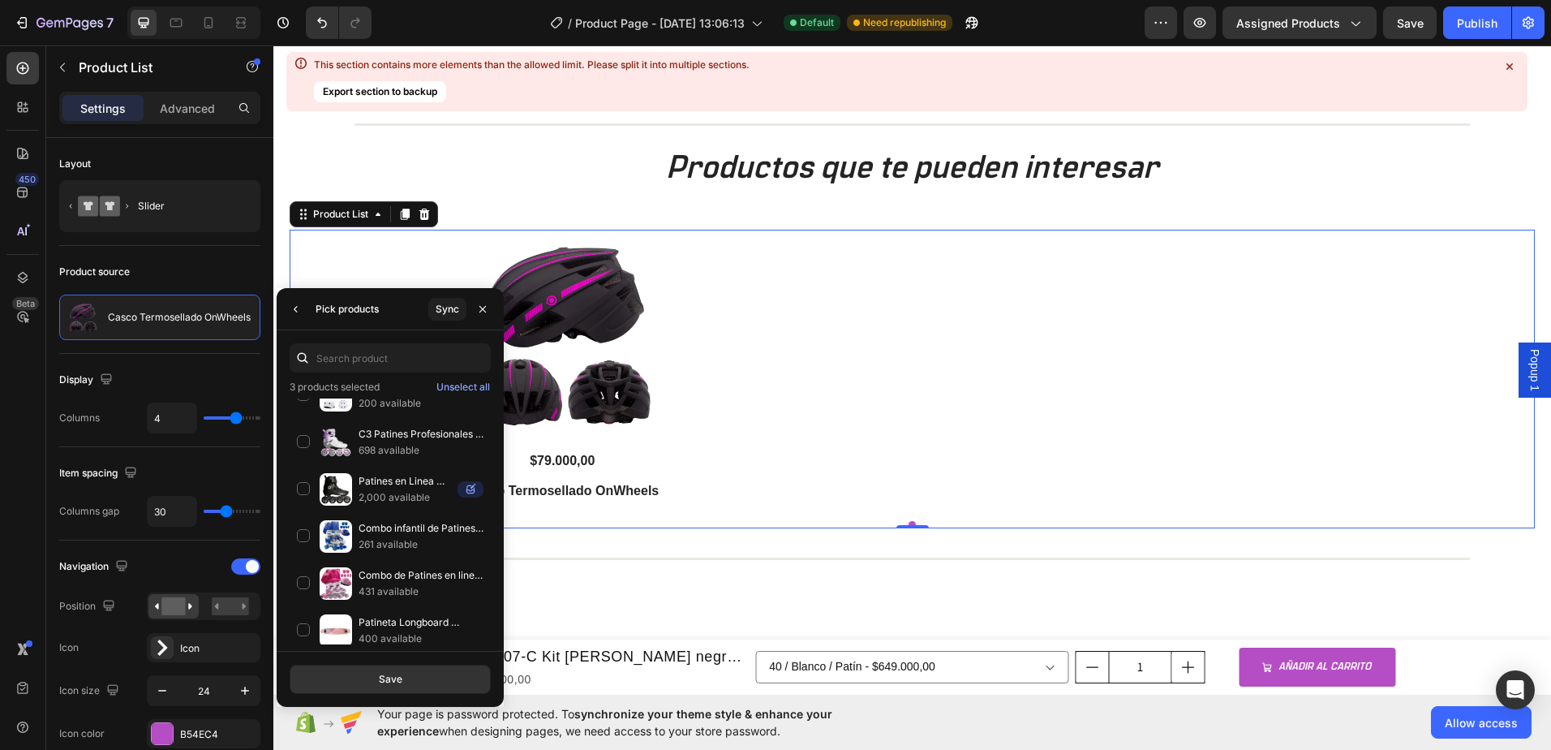
scroll to position [2136, 0]
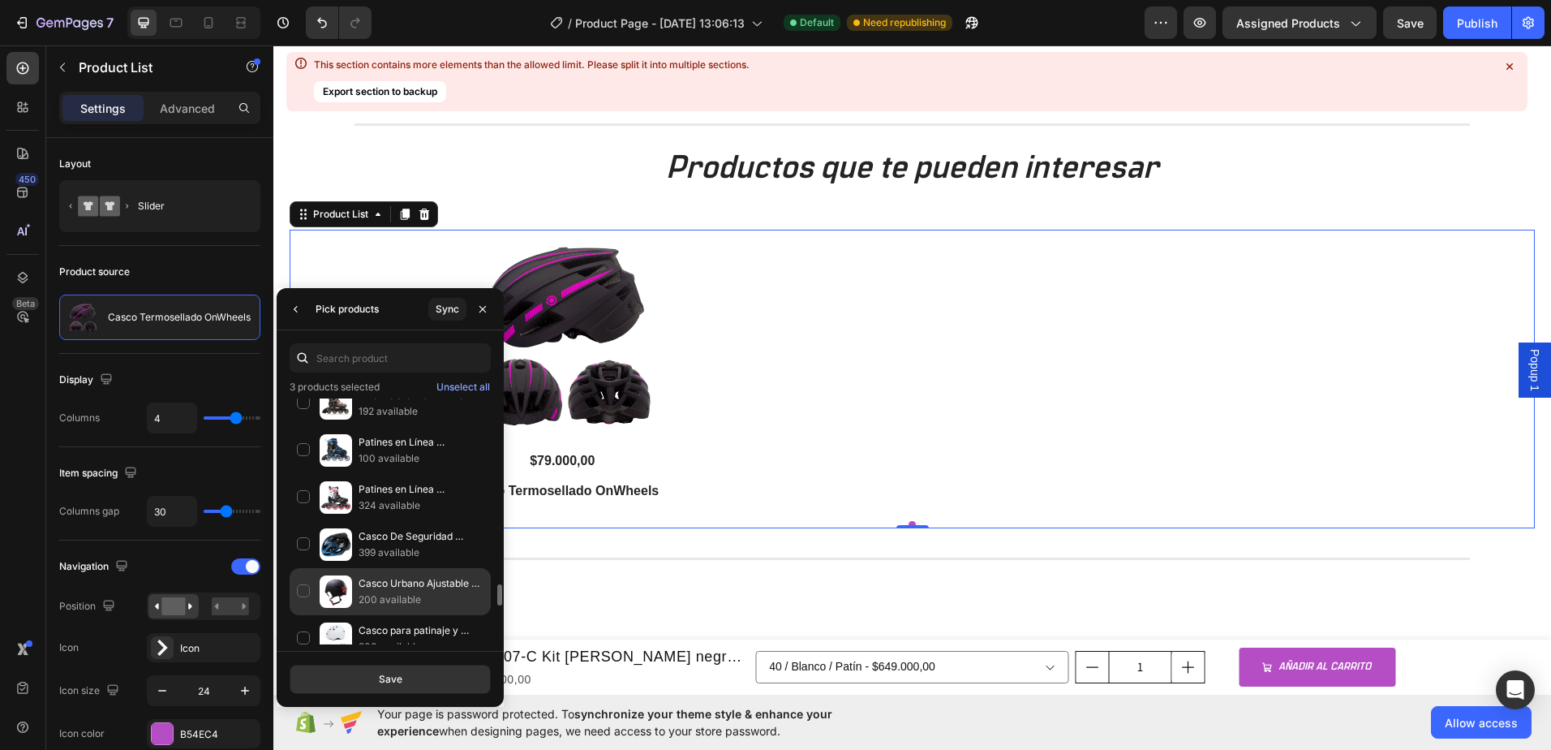
click at [305, 615] on div "Casco Urbano Ajustable Equipado Con Luz Led 200 available" at bounding box center [390, 638] width 201 height 47
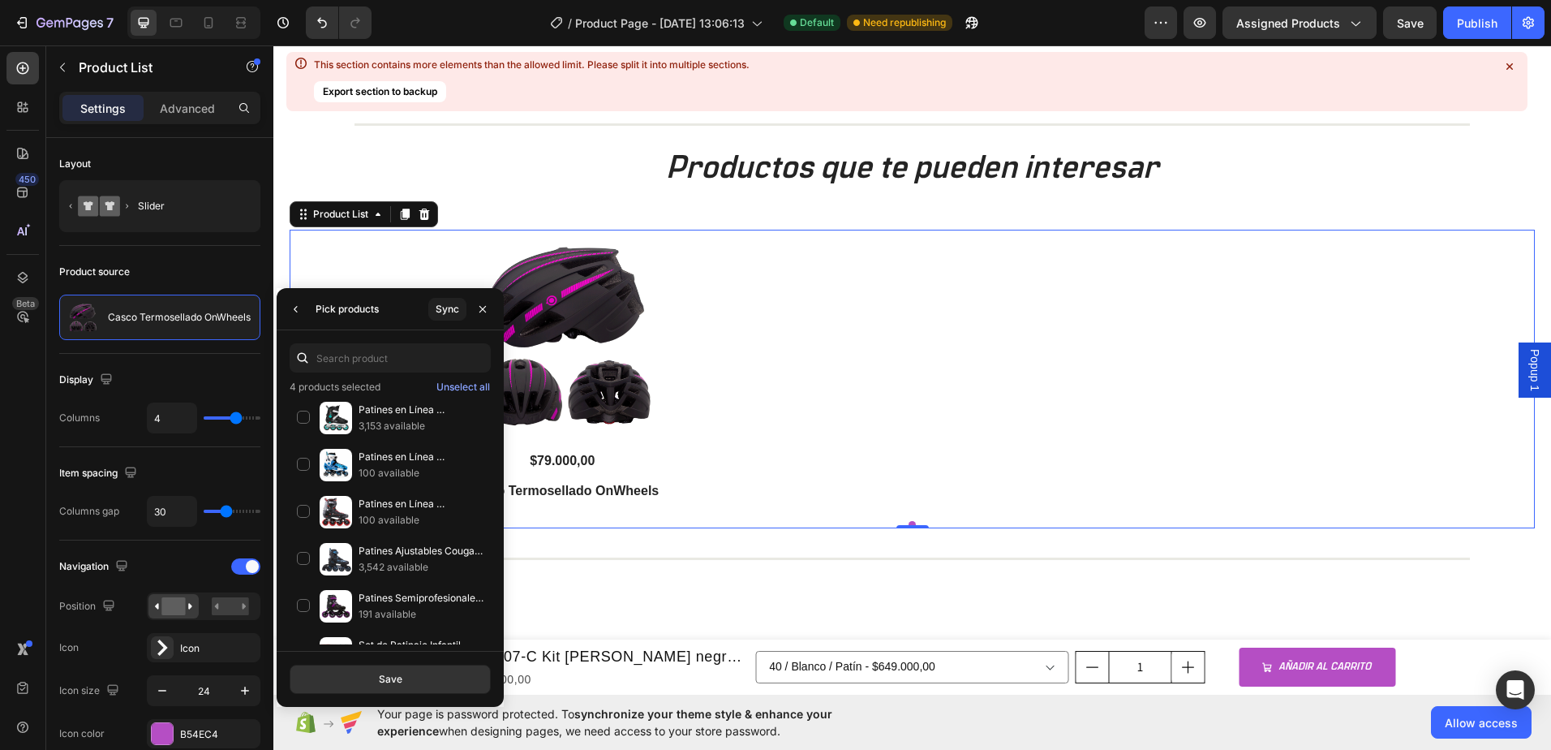
scroll to position [1502, 0]
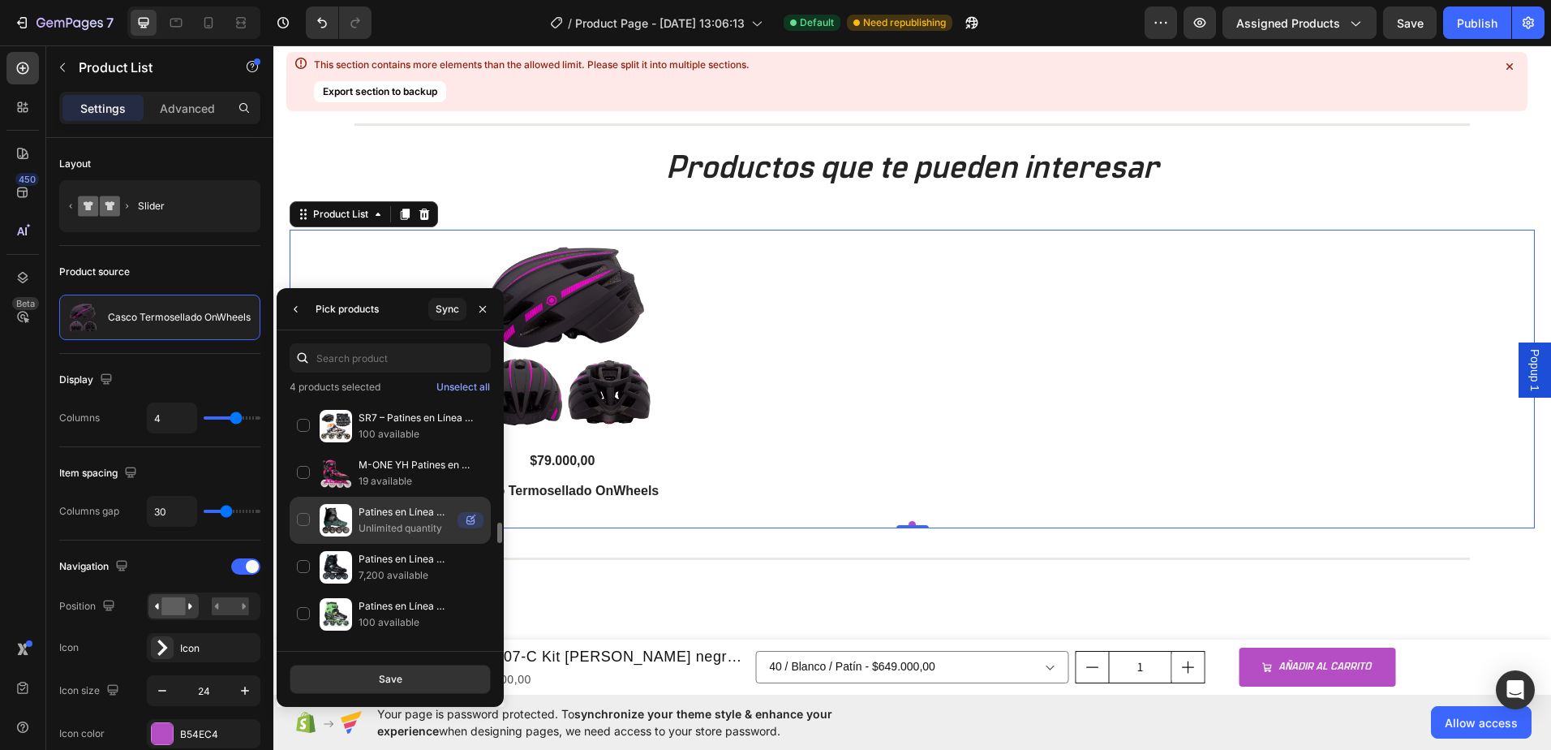
click at [305, 544] on div "Patines en Línea Semiprofesionales Slalom MZS7001 Unlimited quantity" at bounding box center [390, 567] width 201 height 47
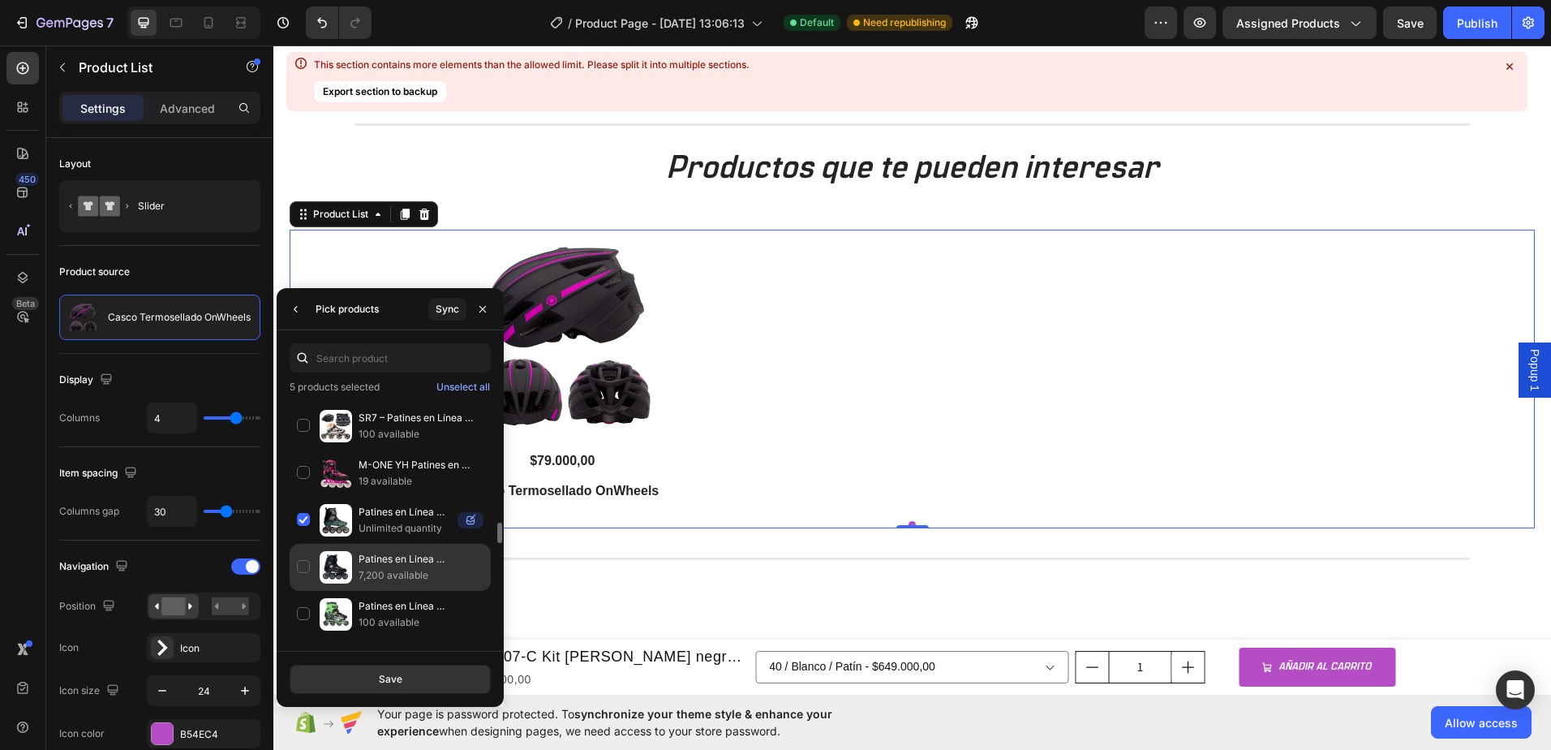
click at [301, 591] on div "Patines en Linea Semiprofesionales Slalom MZS509 7,200 available" at bounding box center [390, 614] width 201 height 47
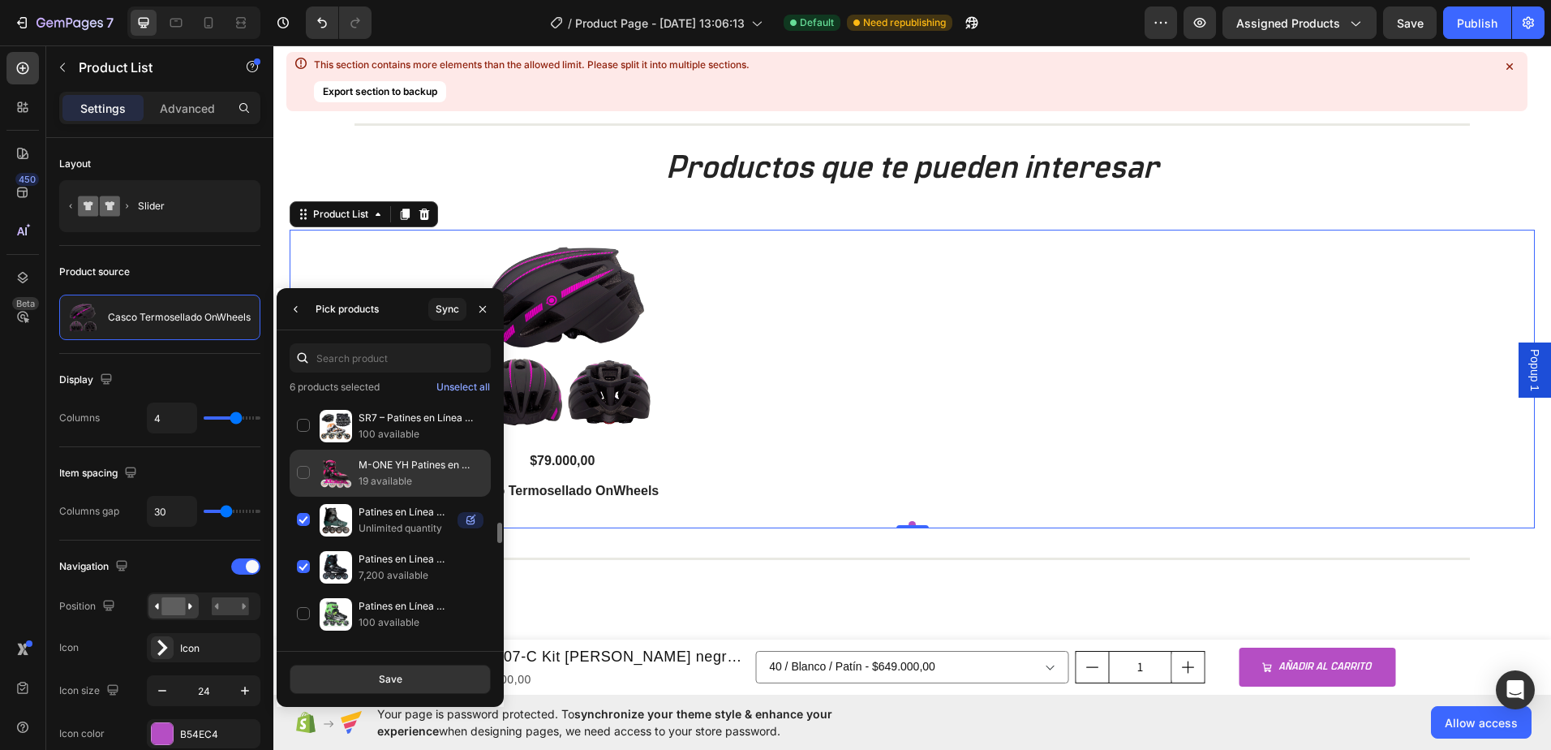
click at [309, 497] on div "M-ONE YH Patines en Línea en Fibra de Carbono 19 available" at bounding box center [390, 520] width 201 height 47
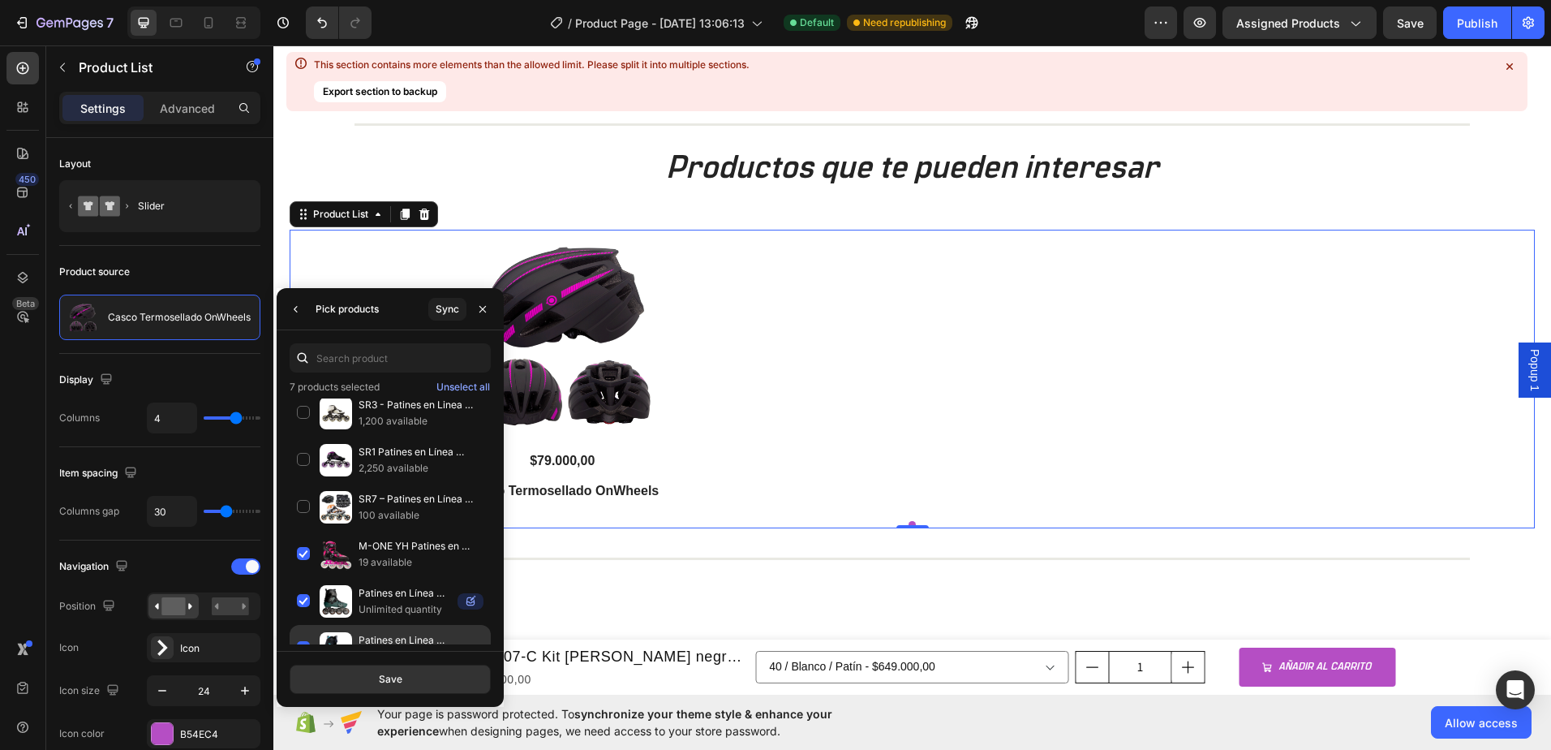
scroll to position [1177, 0]
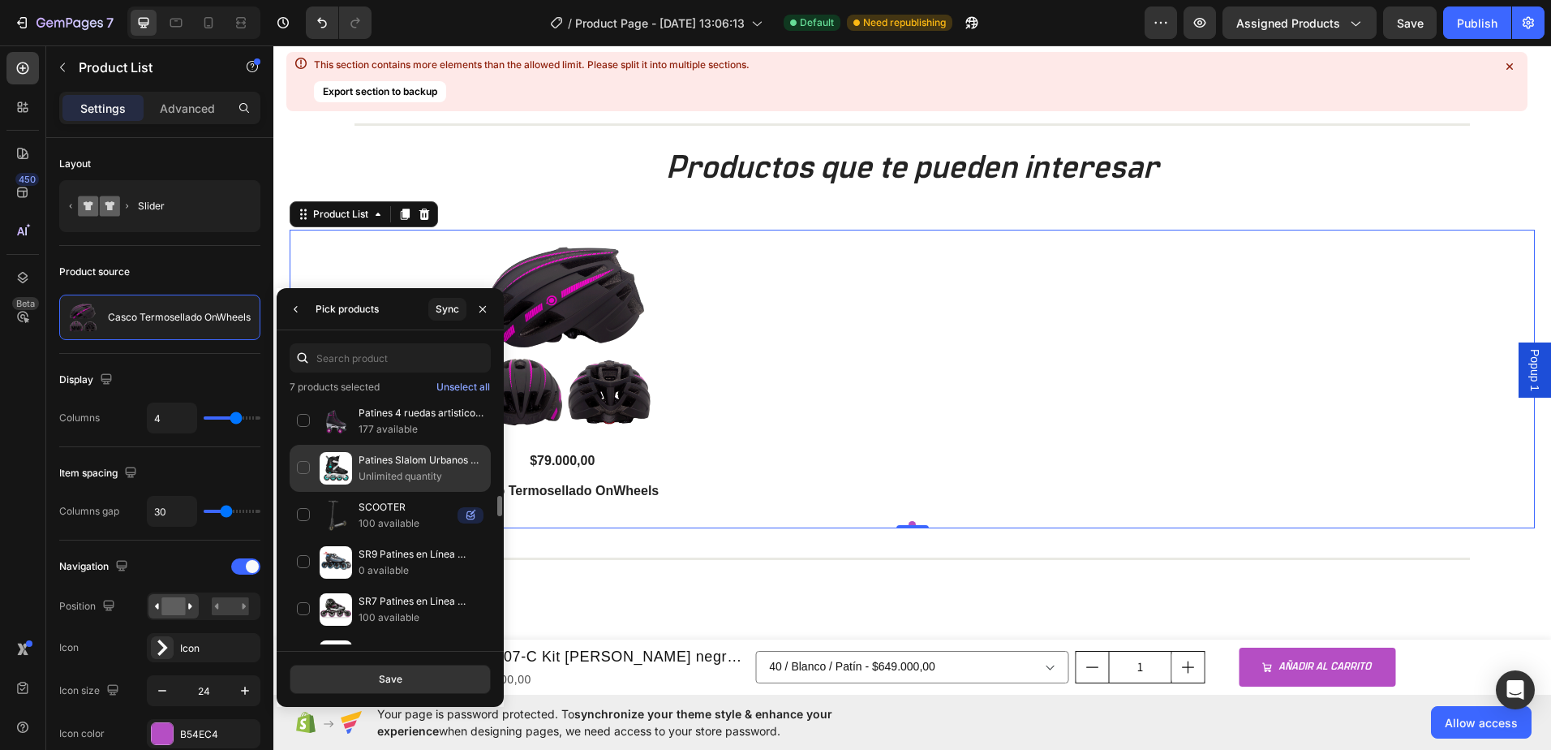
click at [303, 492] on div "Patines Slalom Urbanos COUGAR 307C Unlimited quantity" at bounding box center [390, 515] width 201 height 47
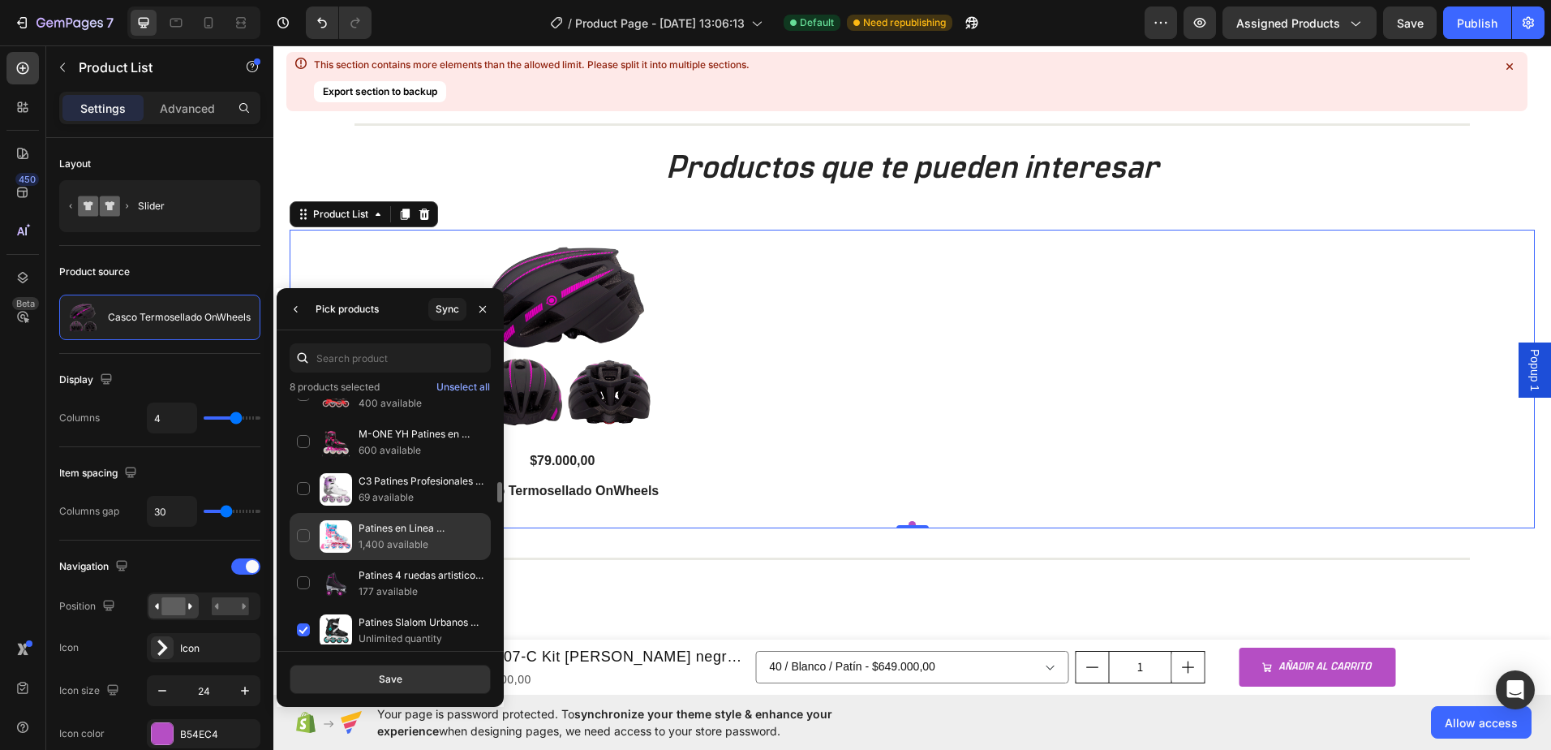
scroll to position [853, 0]
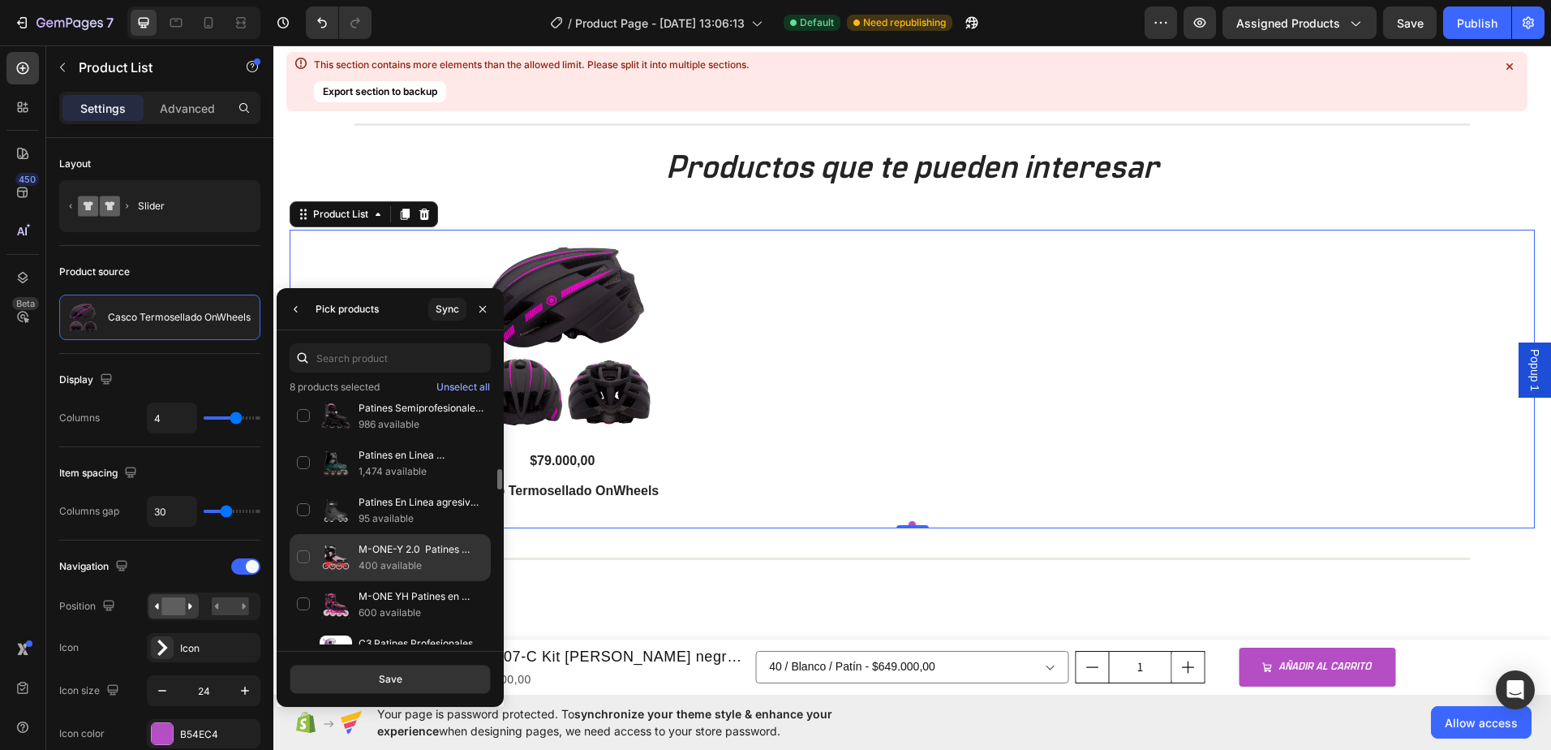
click at [304, 581] on div "M-ONE-Y 2.0 Patines Profesionales Slalom en Fibra de Carbono 400 available" at bounding box center [390, 604] width 201 height 47
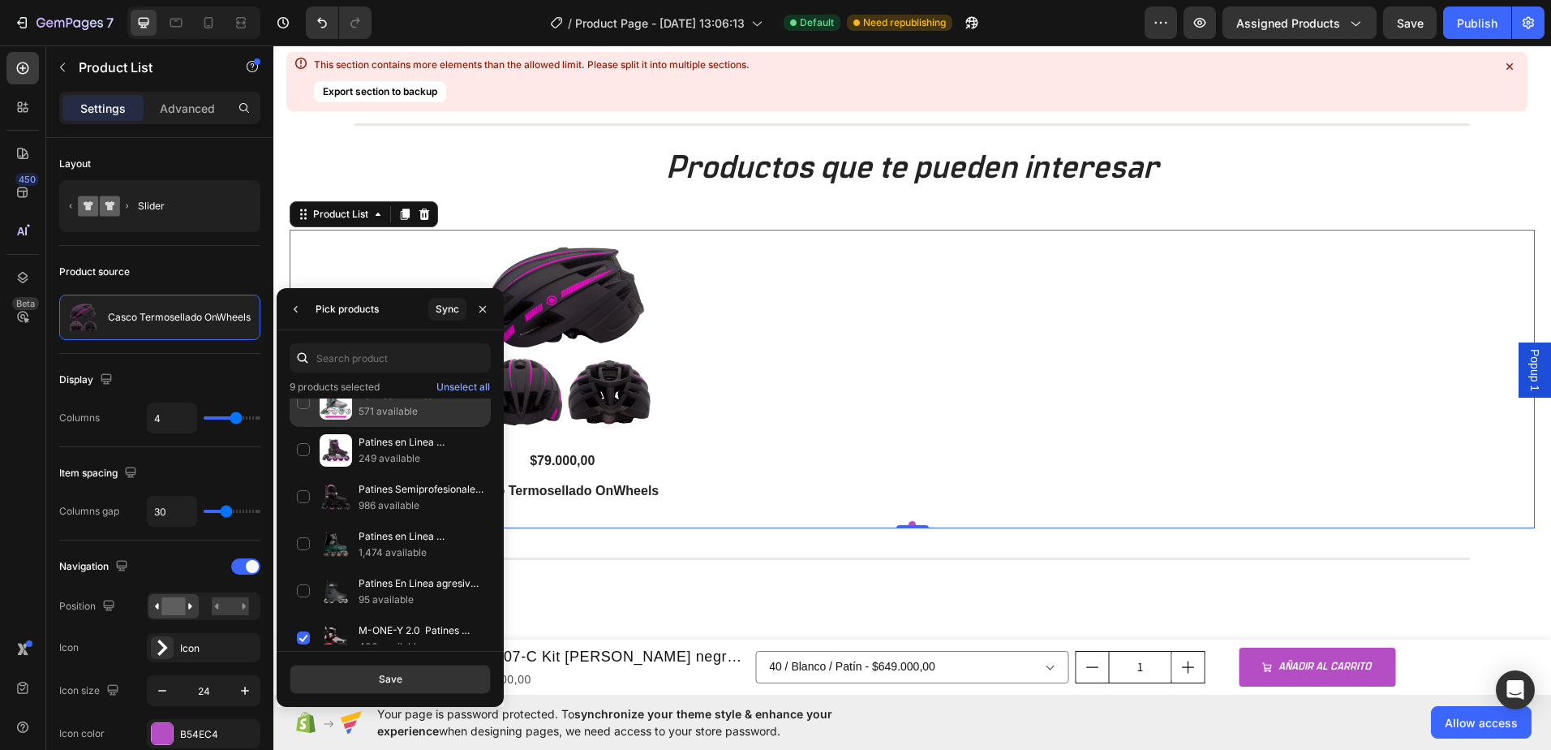
scroll to position [609, 0]
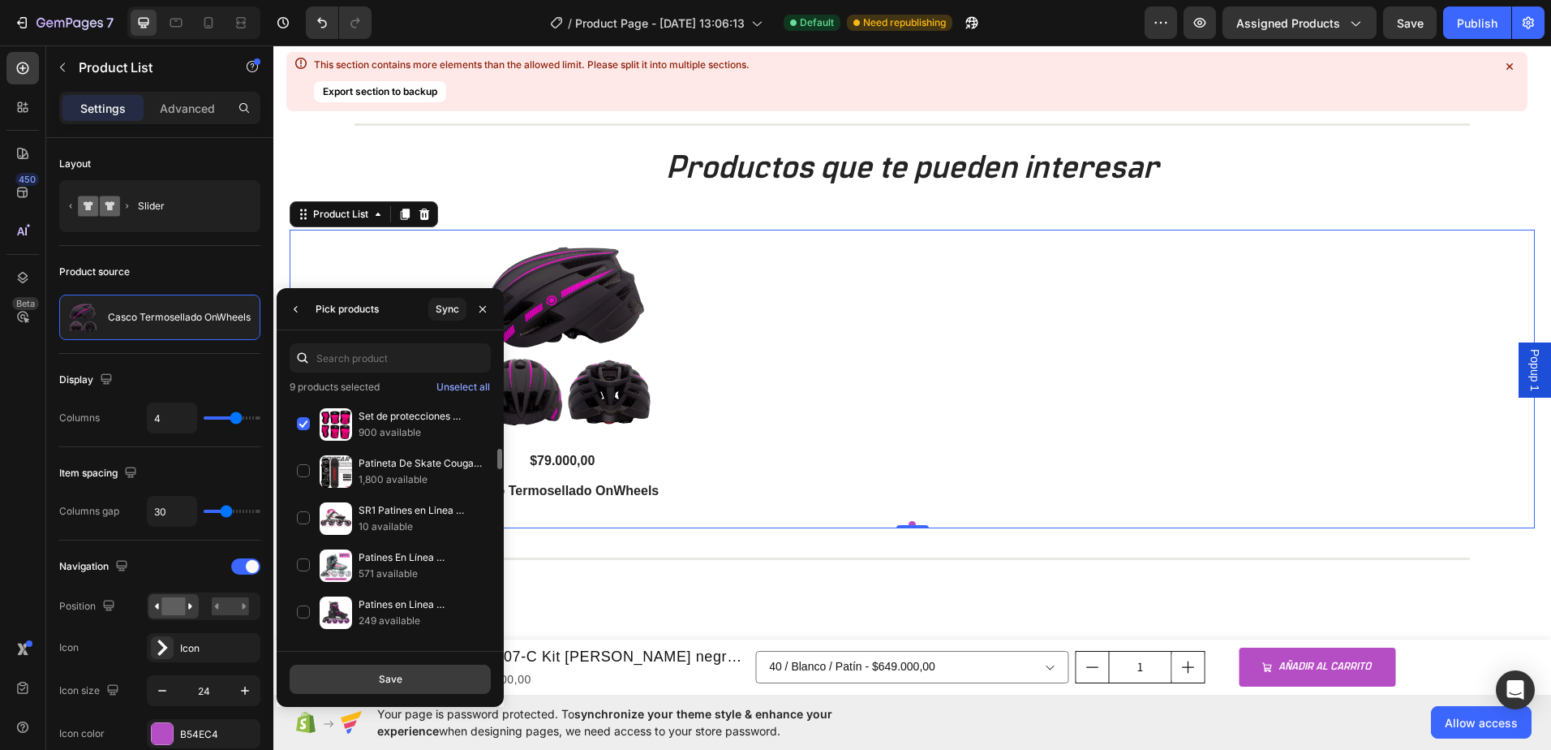
click at [405, 677] on button "Save" at bounding box center [390, 678] width 201 height 29
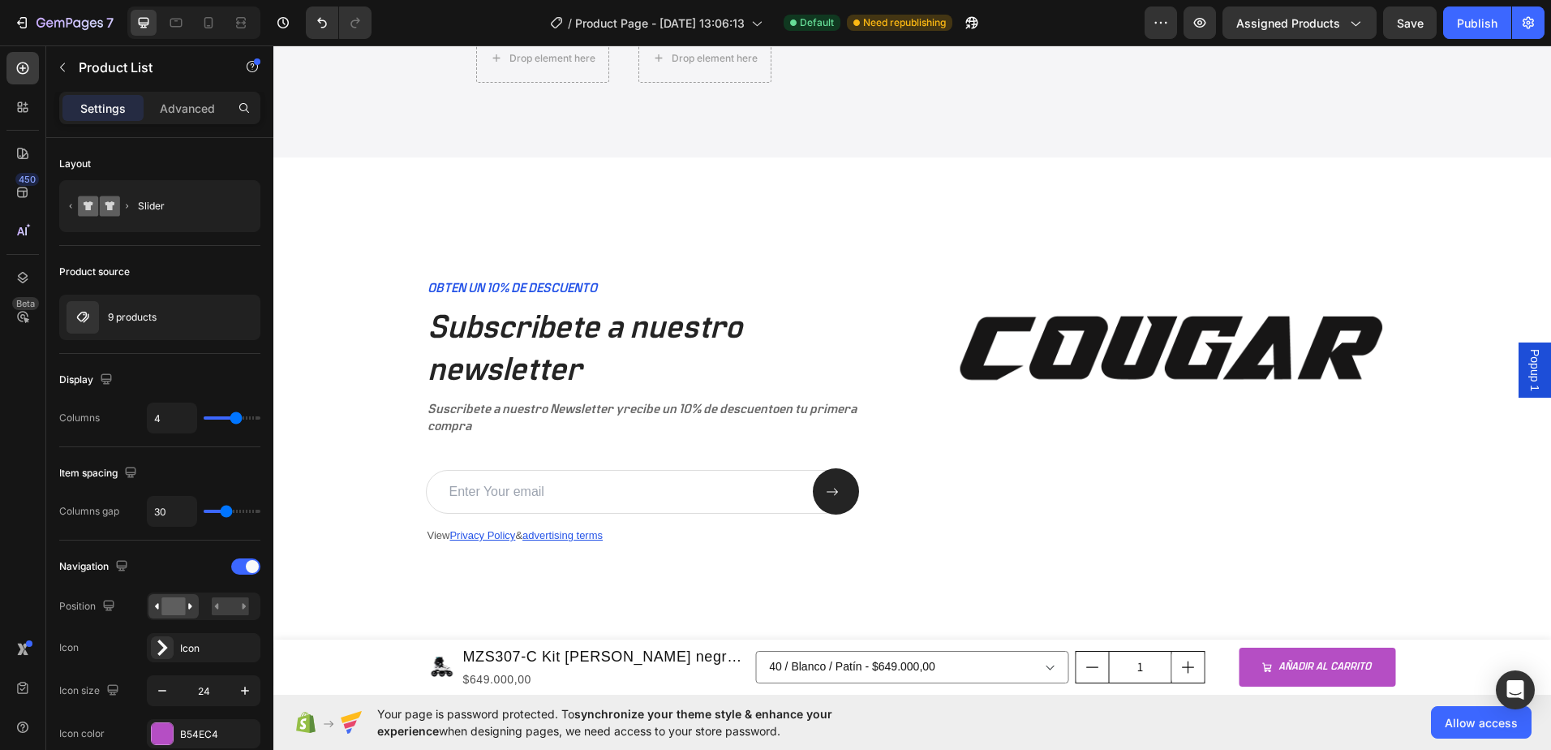
scroll to position [3581, 0]
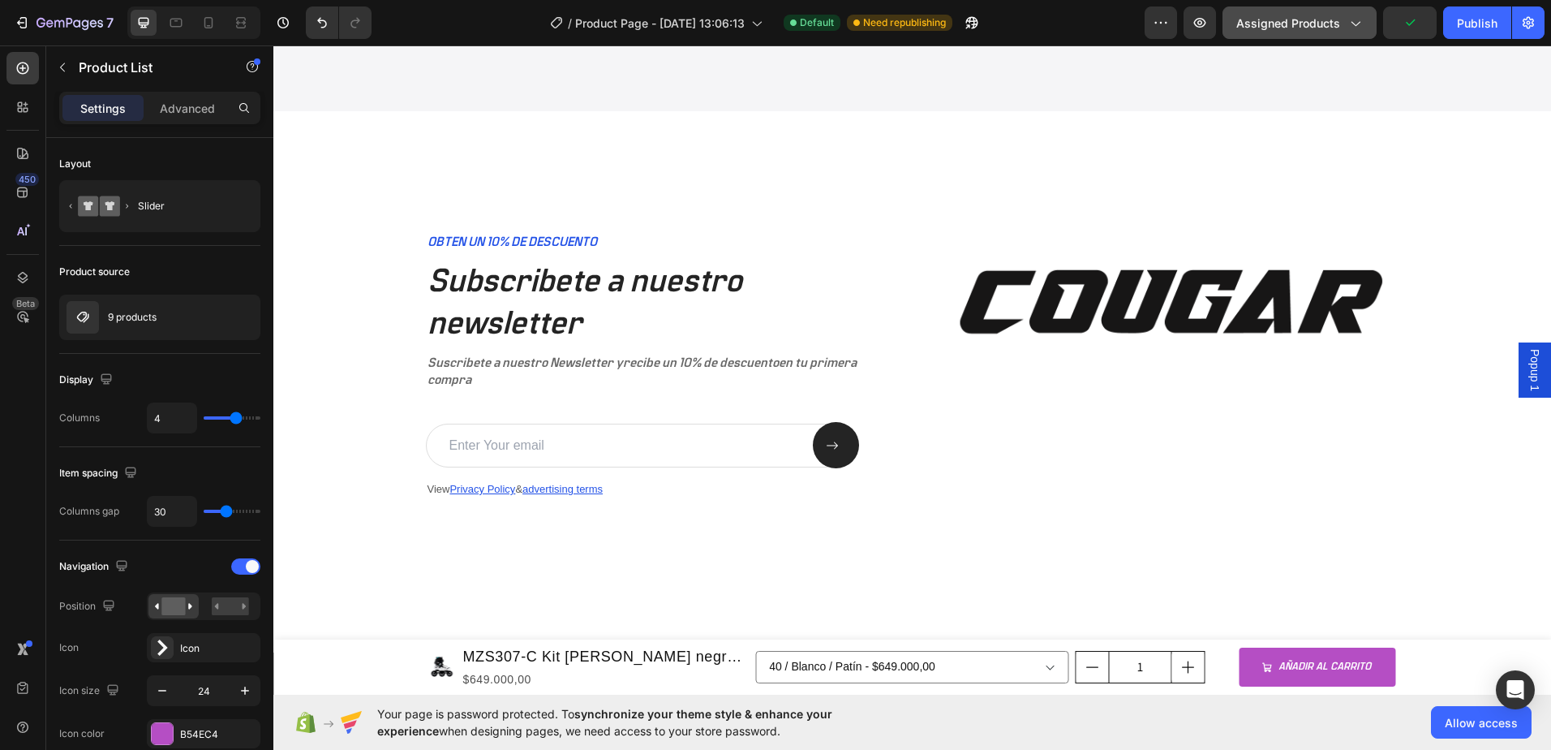
click at [1356, 18] on icon "button" at bounding box center [1355, 23] width 16 height 16
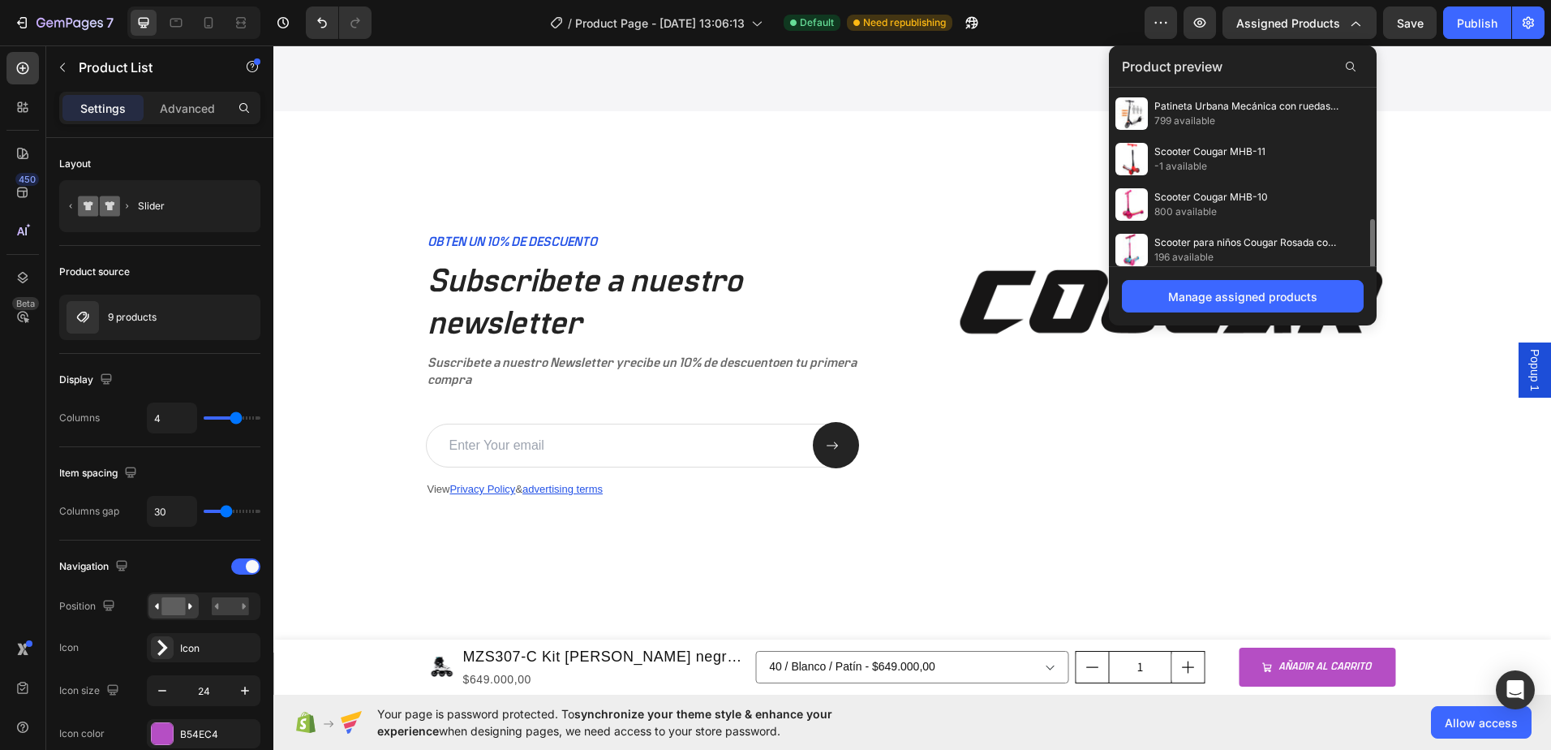
scroll to position [412, 0]
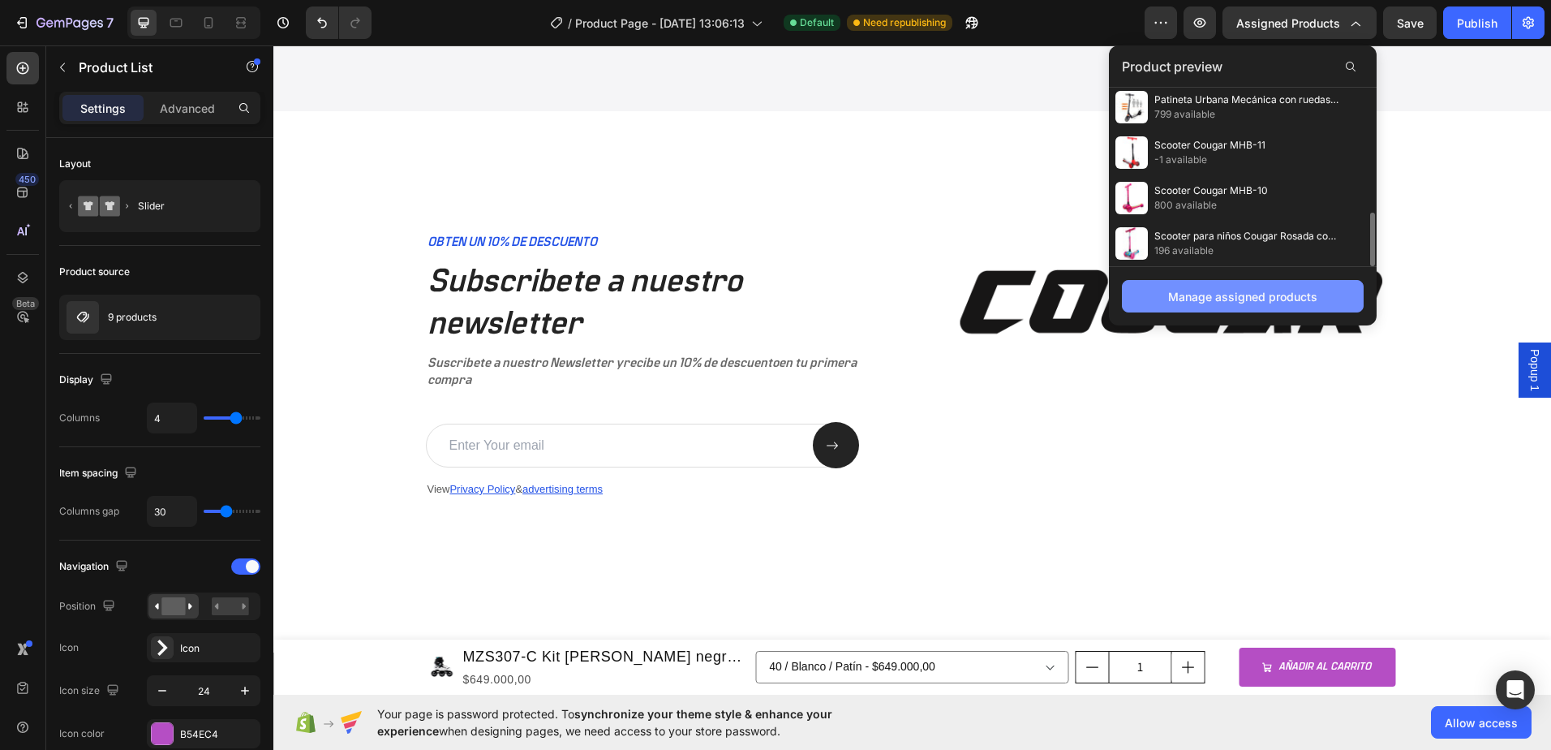
click at [1303, 294] on div "Manage assigned products" at bounding box center [1242, 296] width 149 height 17
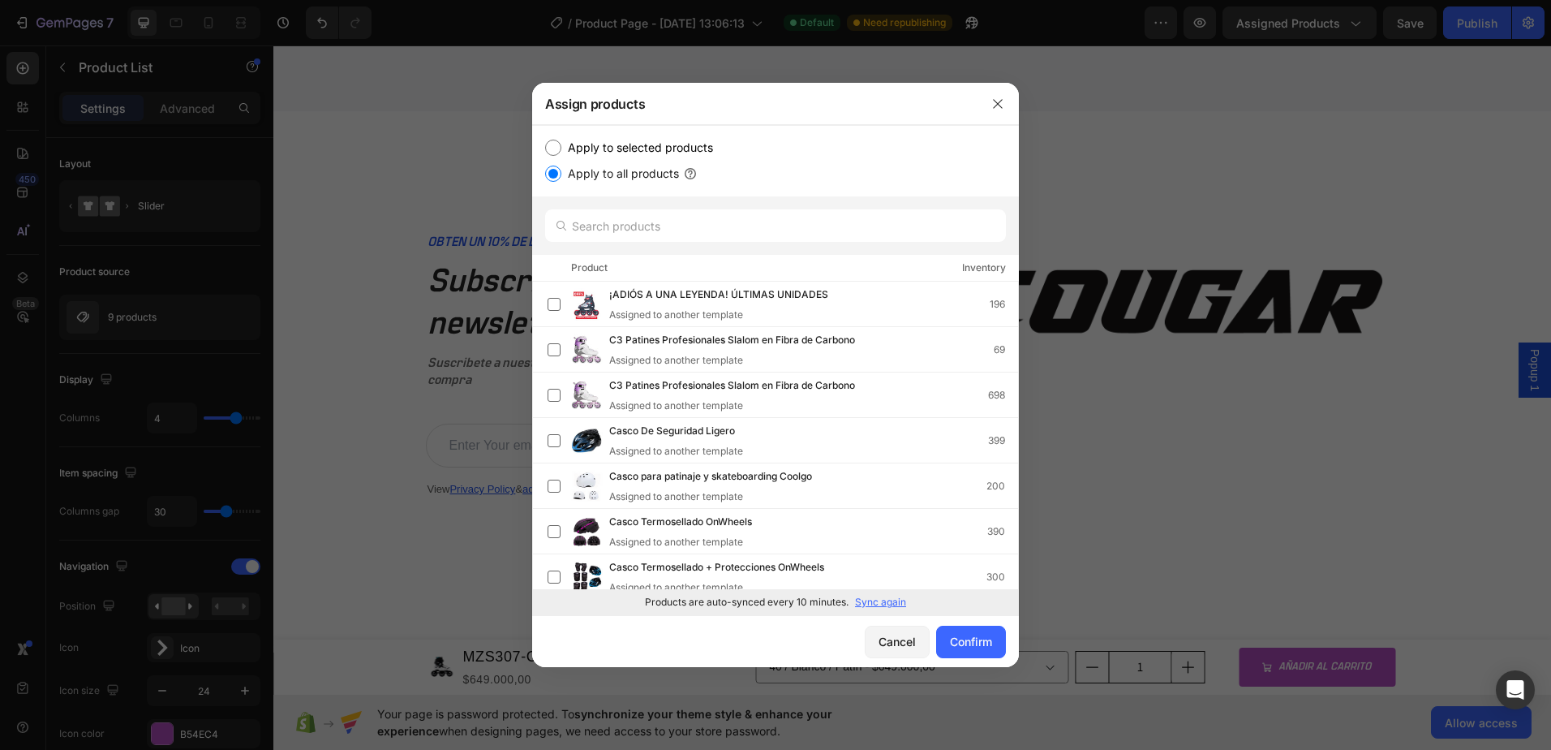
click at [894, 600] on p "Sync again" at bounding box center [880, 602] width 51 height 15
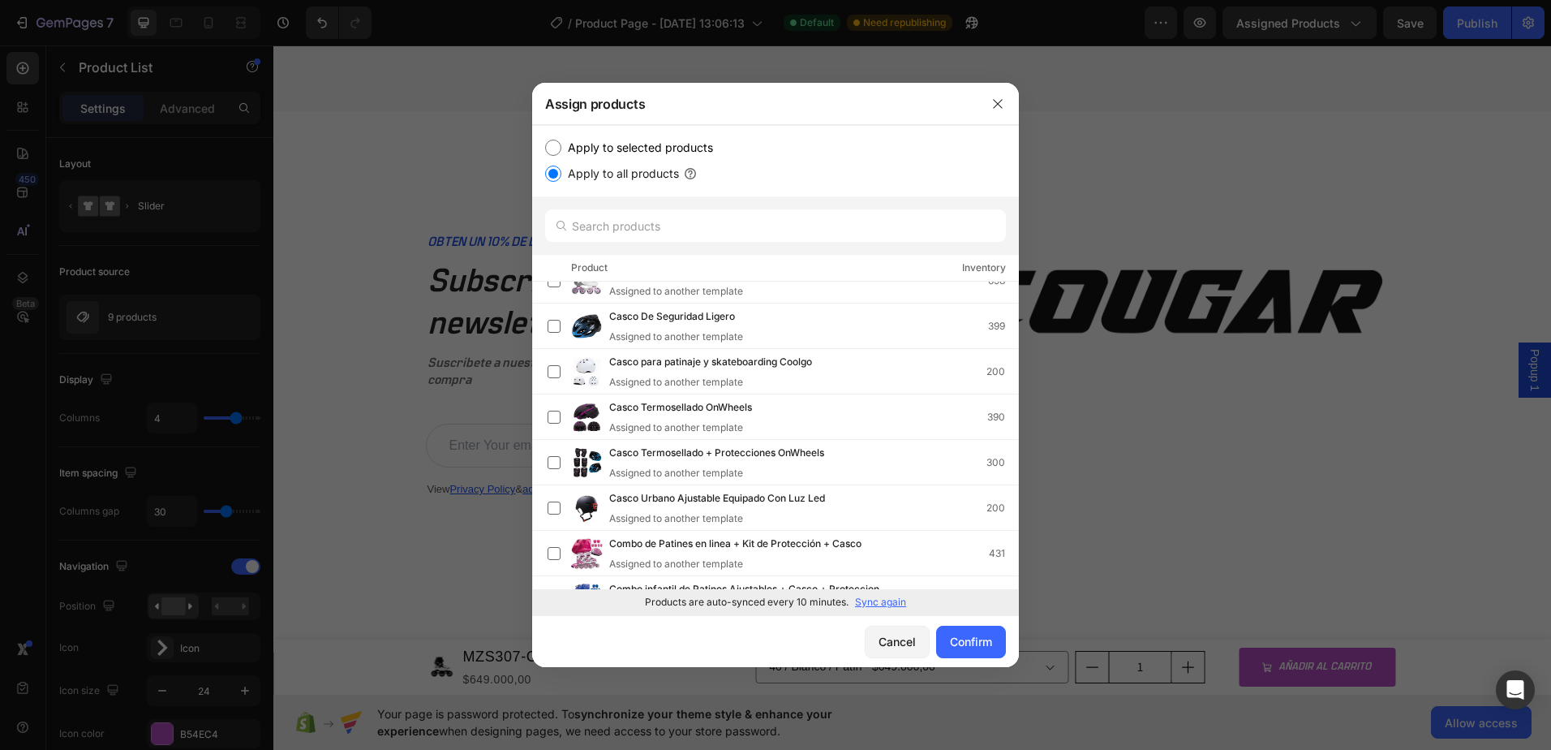
scroll to position [0, 0]
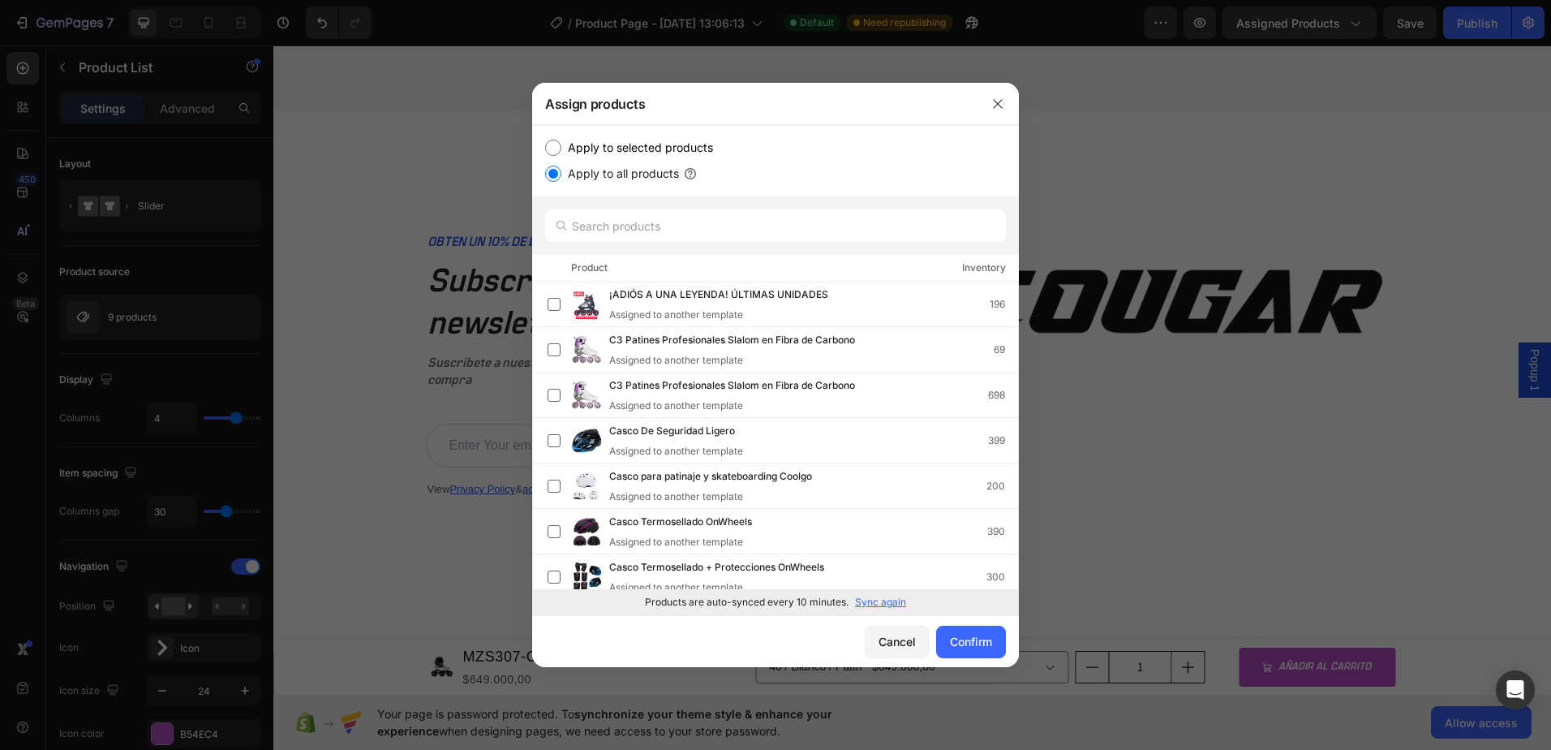
click at [556, 148] on input "Apply to selected products" at bounding box center [553, 148] width 16 height 16
radio input "true"
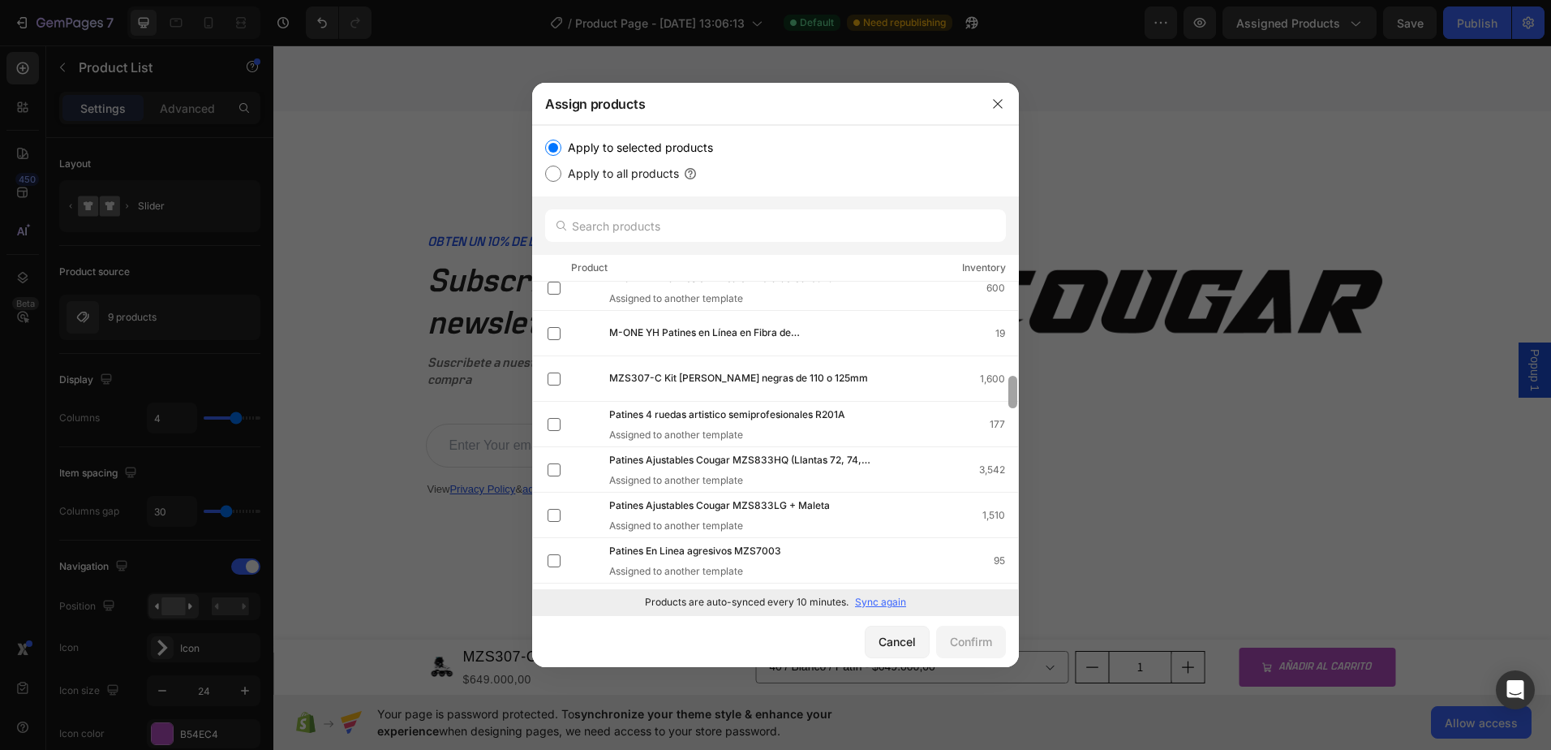
scroll to position [871, 0]
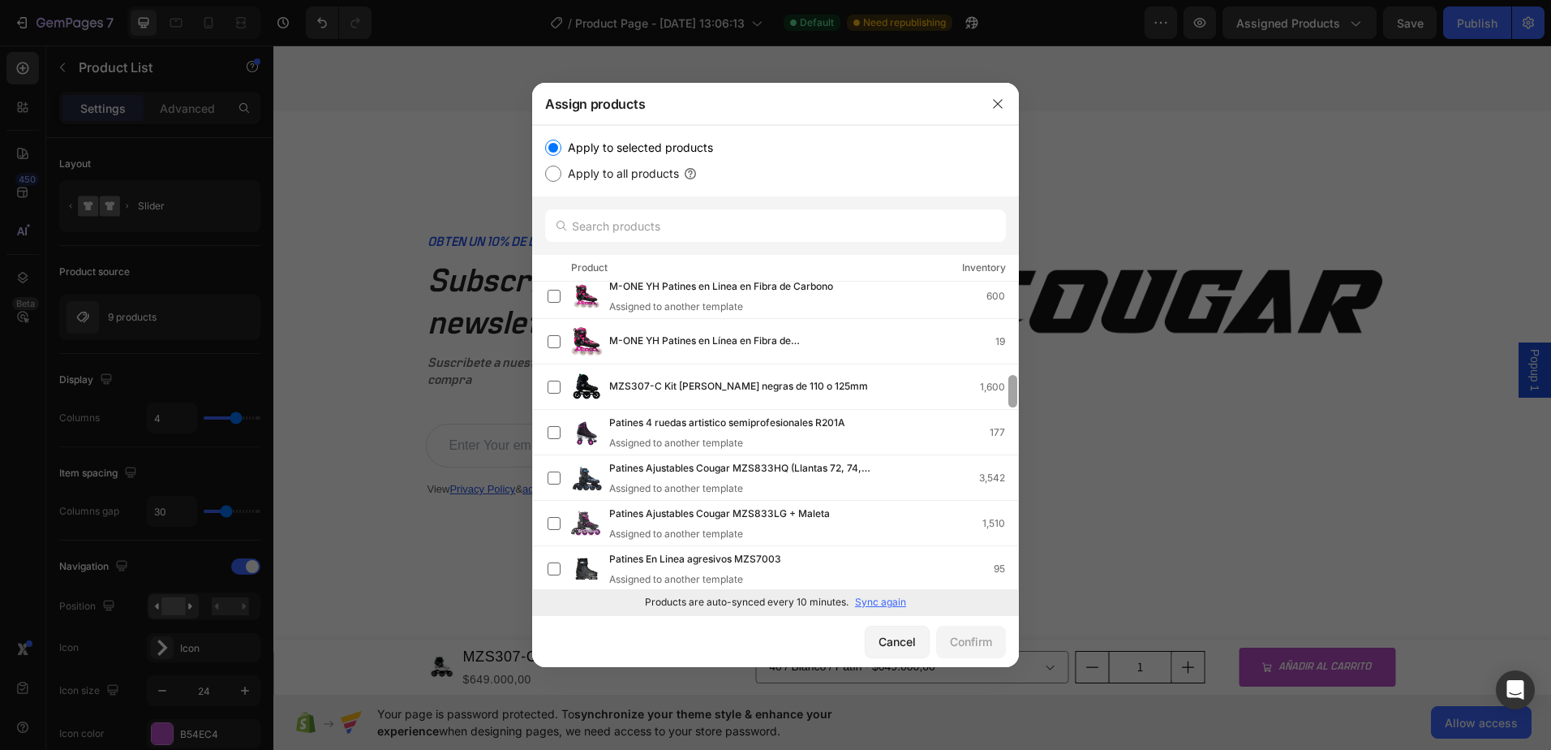
drag, startPoint x: 1016, startPoint y: 509, endPoint x: 1022, endPoint y: 389, distance: 120.2
click at [1022, 389] on div "Assign products Apply to selected products Apply to all products Product Invent…" at bounding box center [775, 375] width 1551 height 750
click at [550, 384] on label at bounding box center [554, 386] width 13 height 13
click at [958, 645] on div "Confirm" at bounding box center [971, 641] width 42 height 17
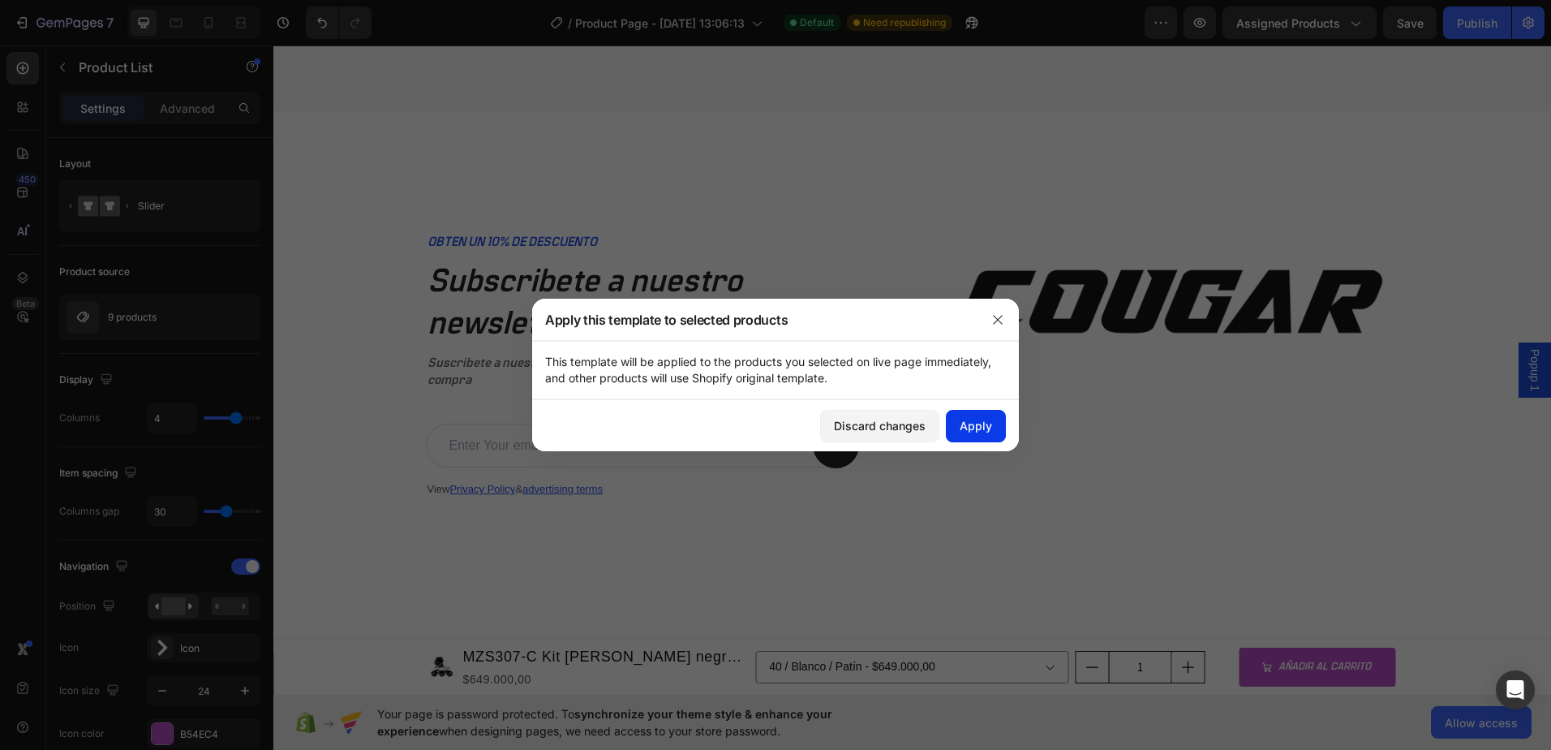
click at [979, 427] on div "Apply" at bounding box center [976, 425] width 32 height 17
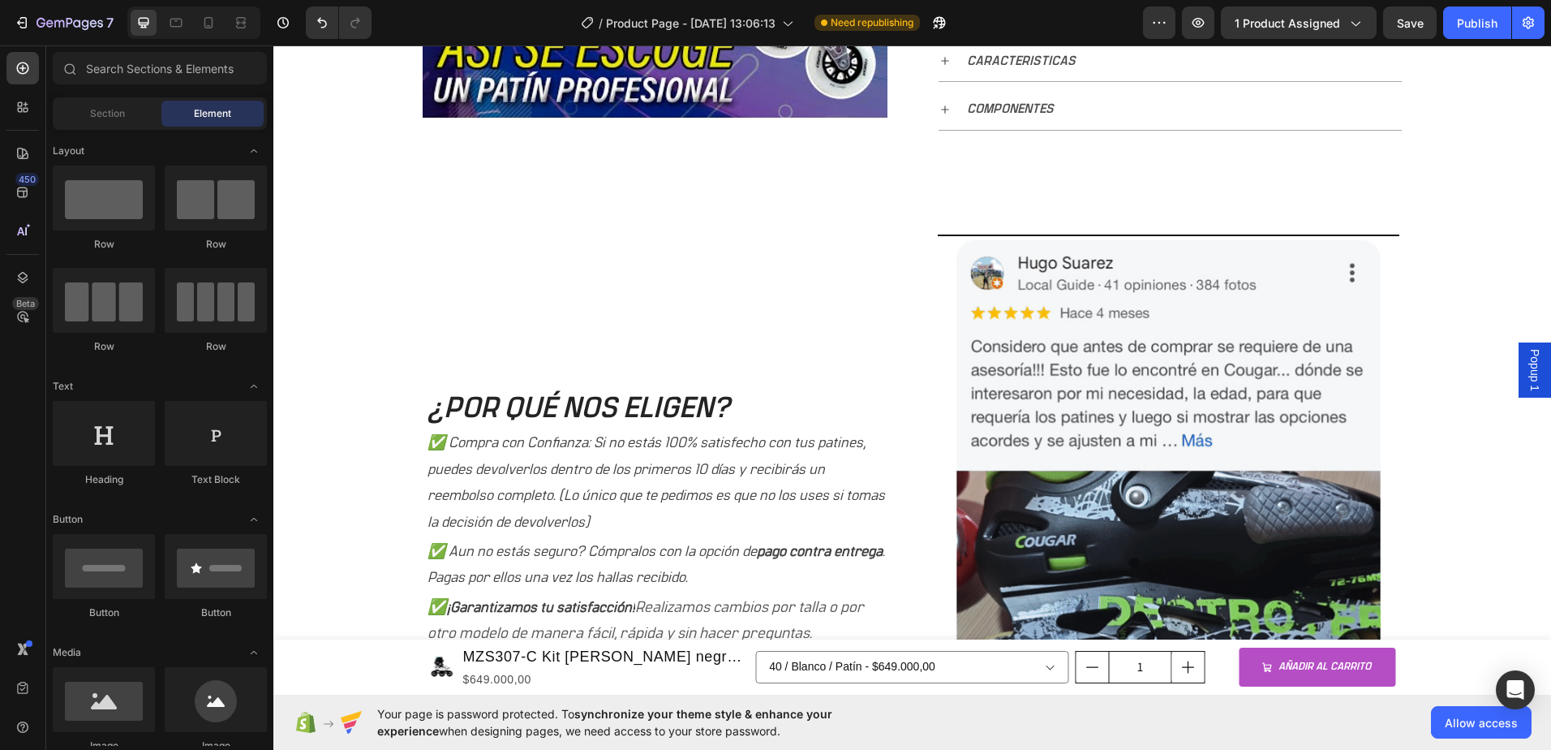
select select "577184192713393126"
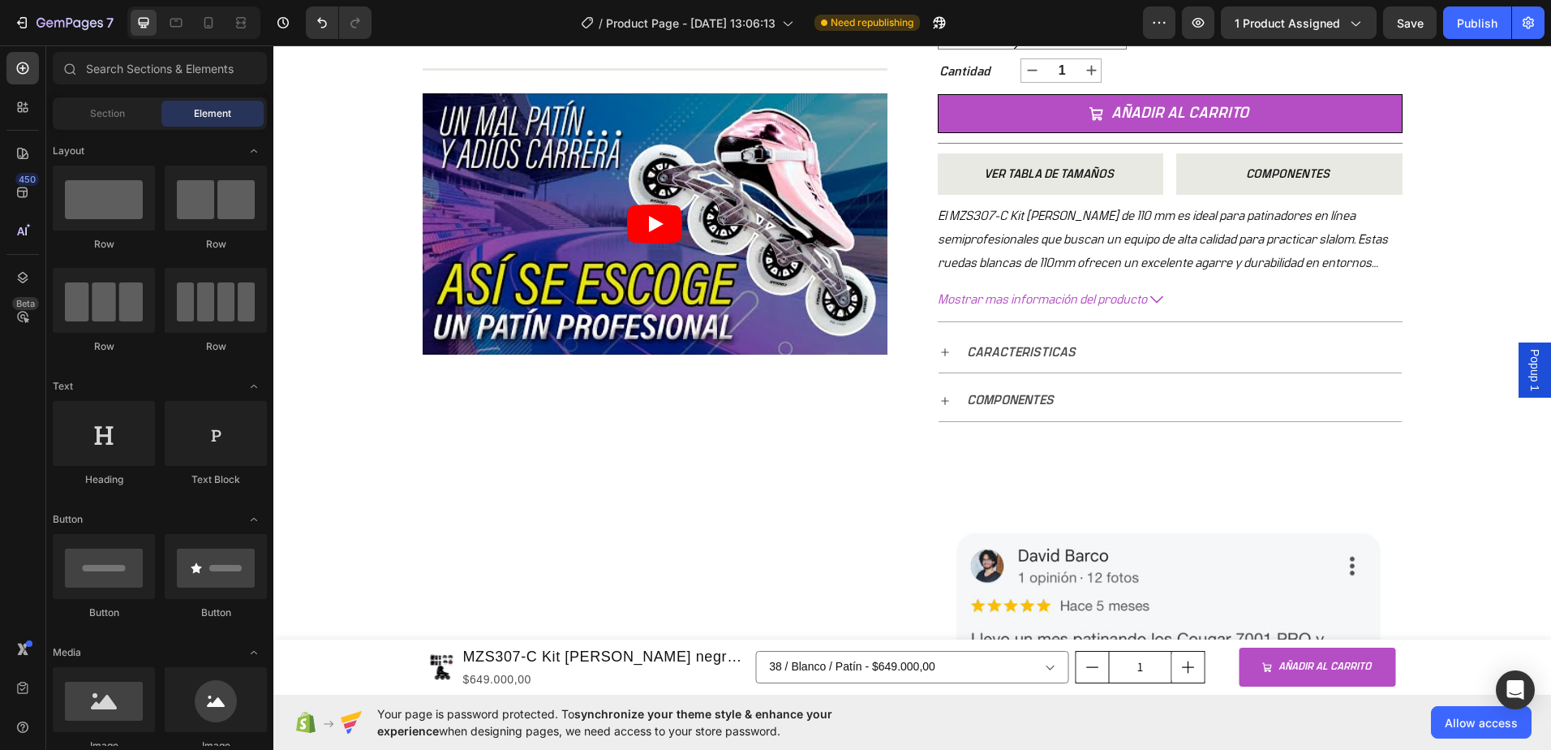
scroll to position [576, 0]
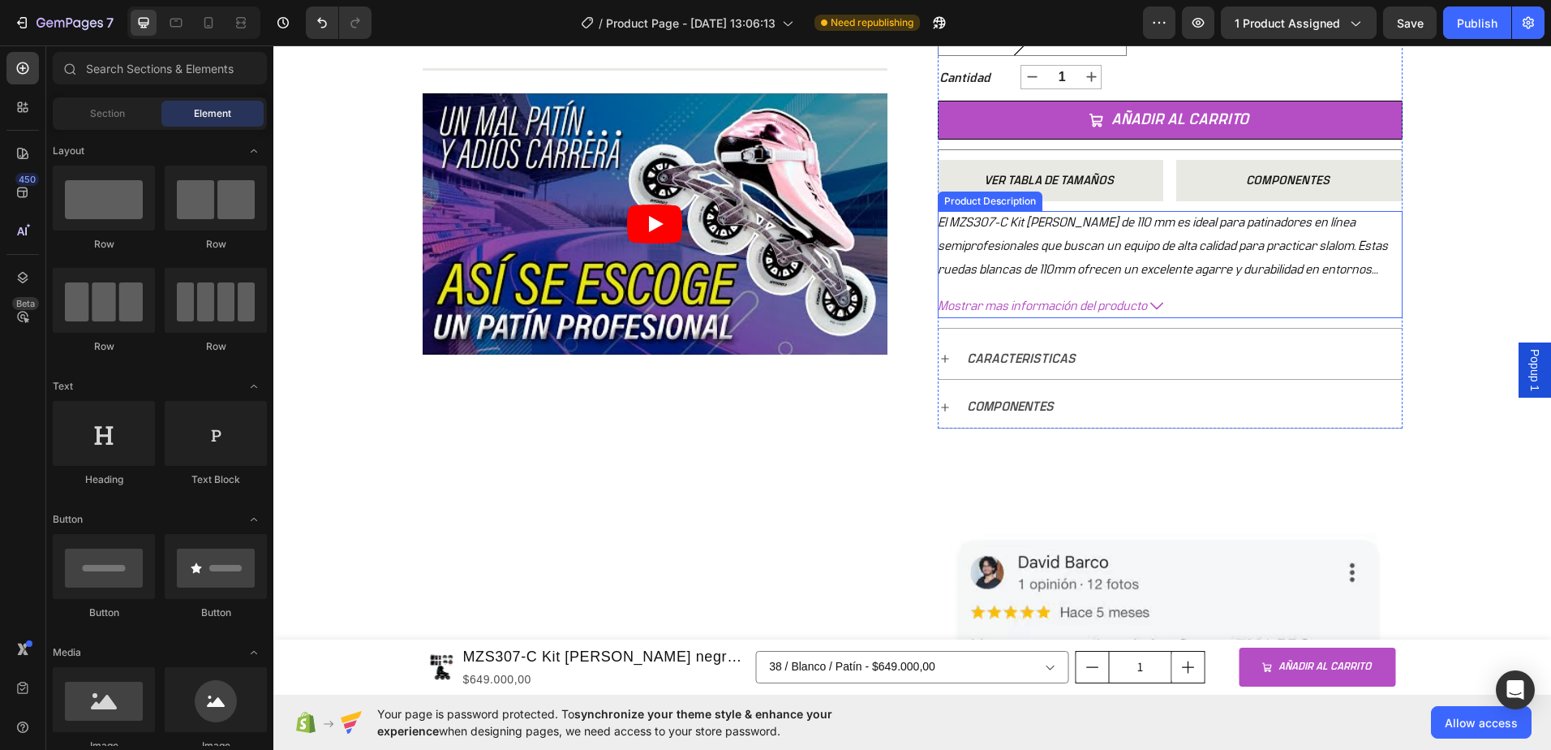
click at [1143, 306] on button "Mostrar mas información del producto" at bounding box center [1170, 306] width 465 height 24
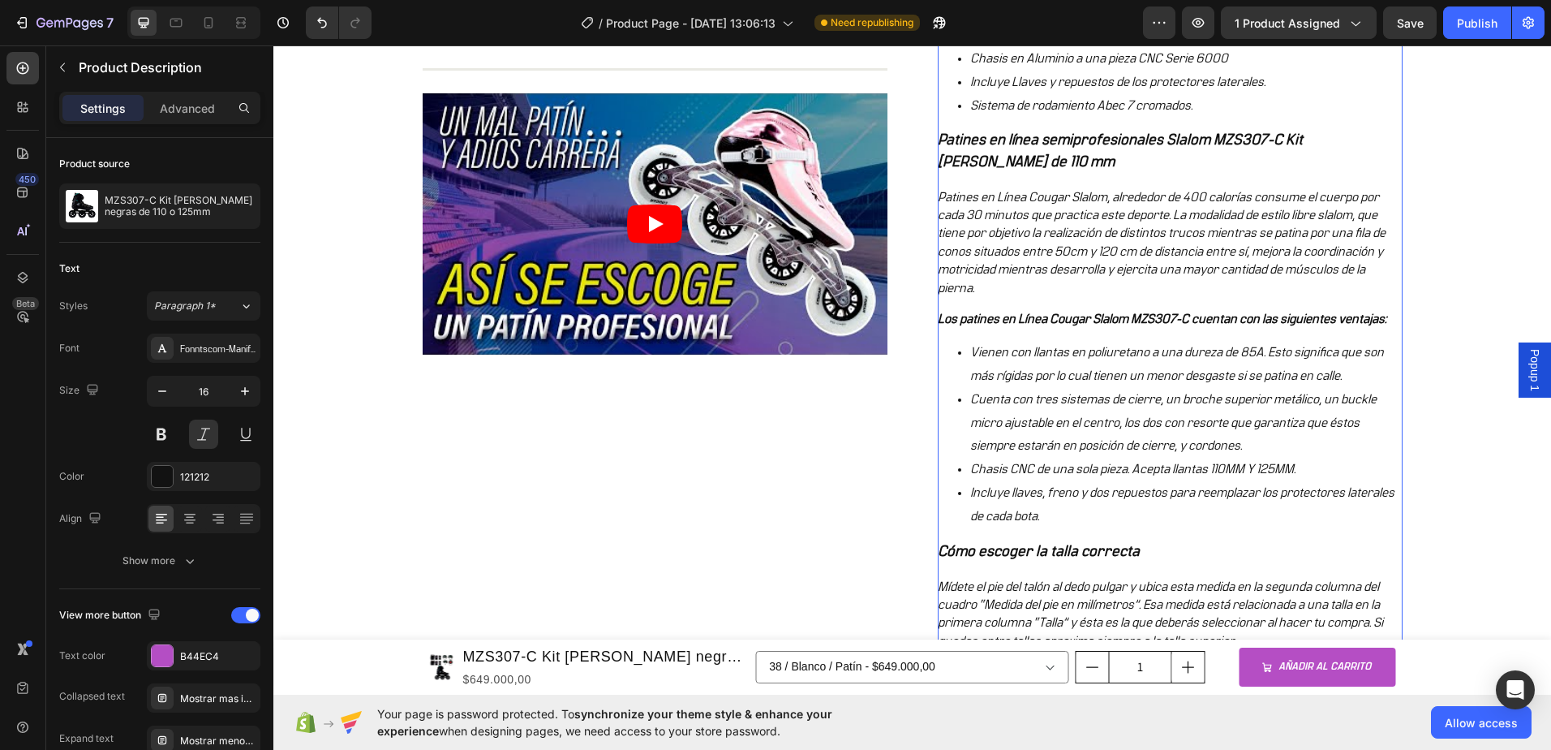
scroll to position [1306, 0]
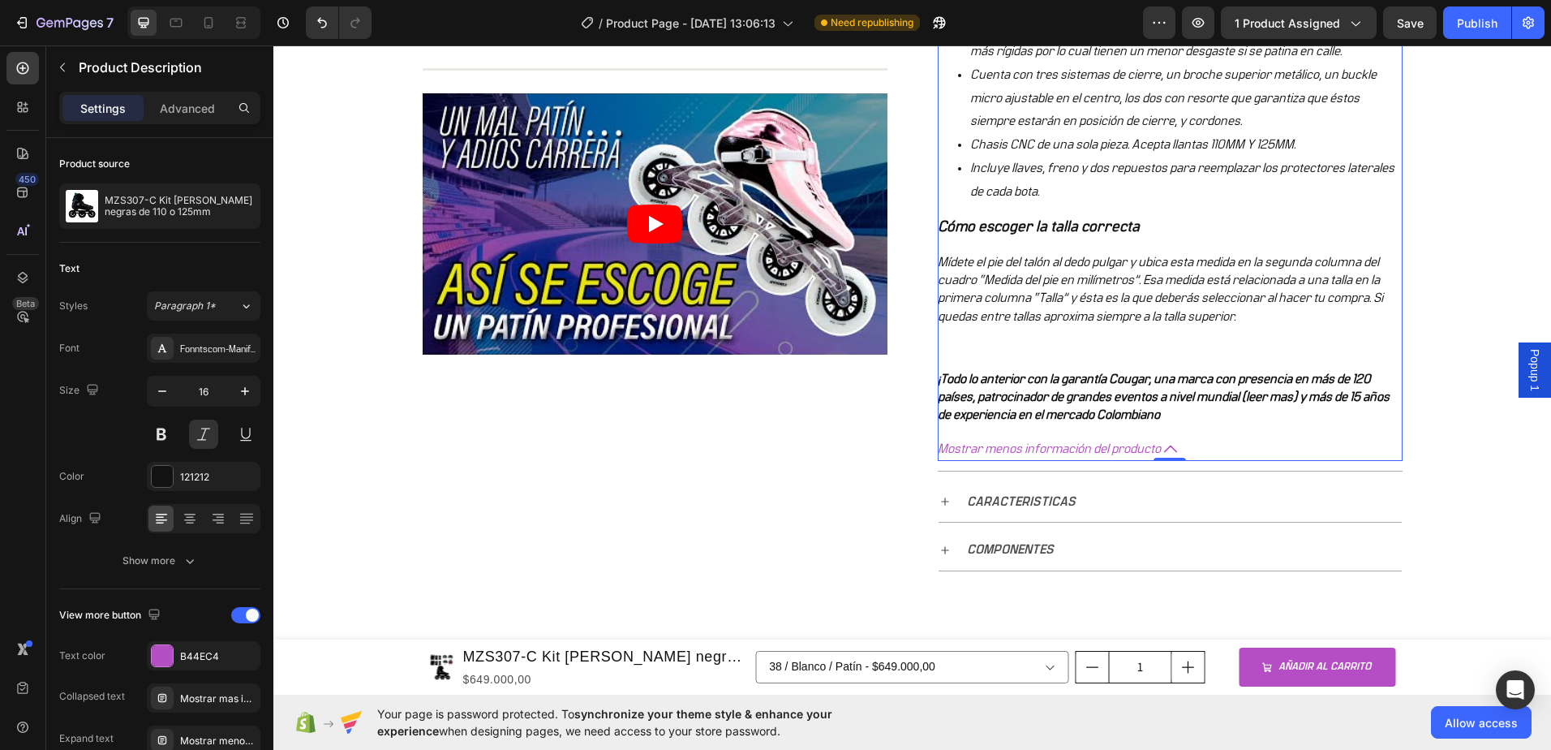
click at [1167, 445] on icon at bounding box center [1170, 448] width 13 height 13
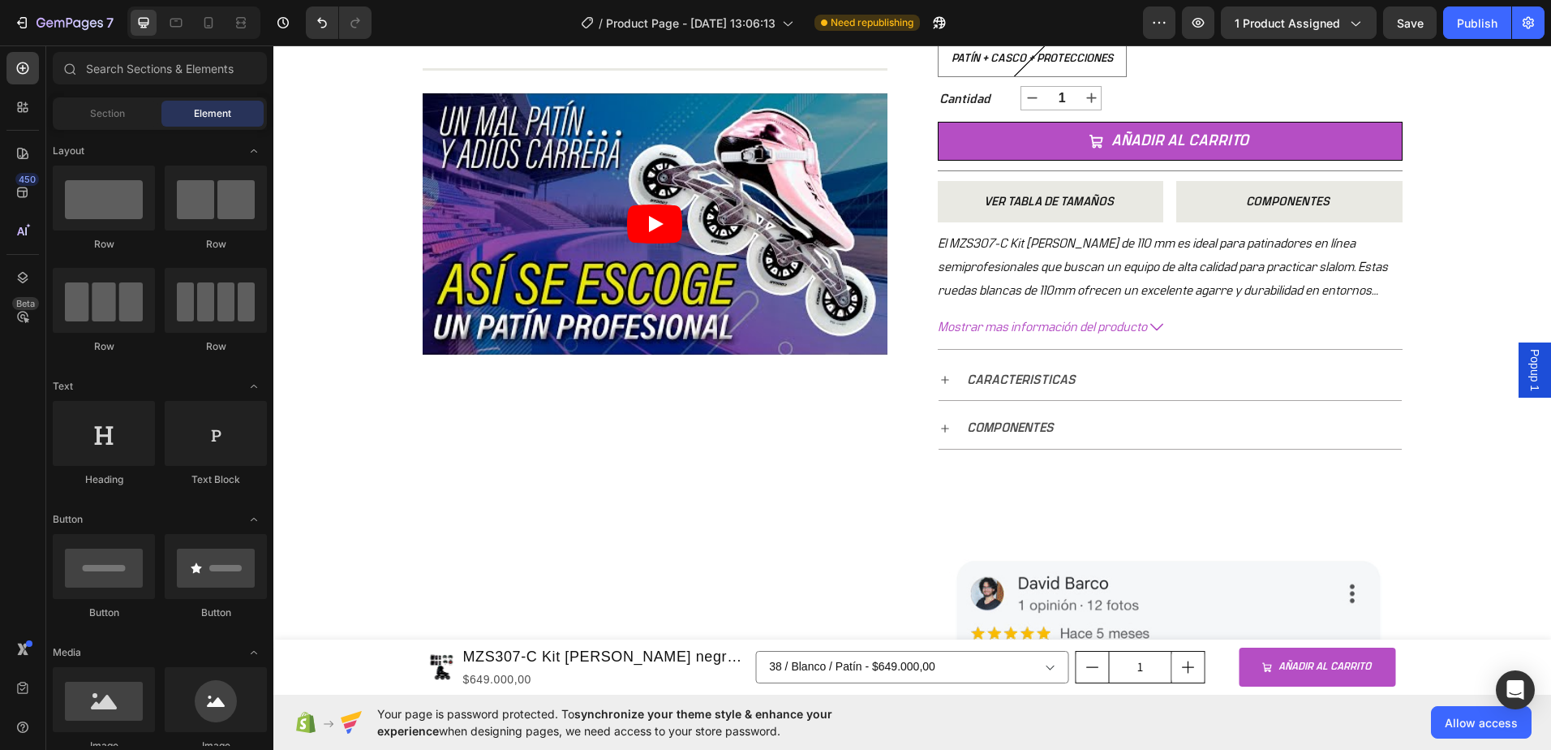
scroll to position [642, 0]
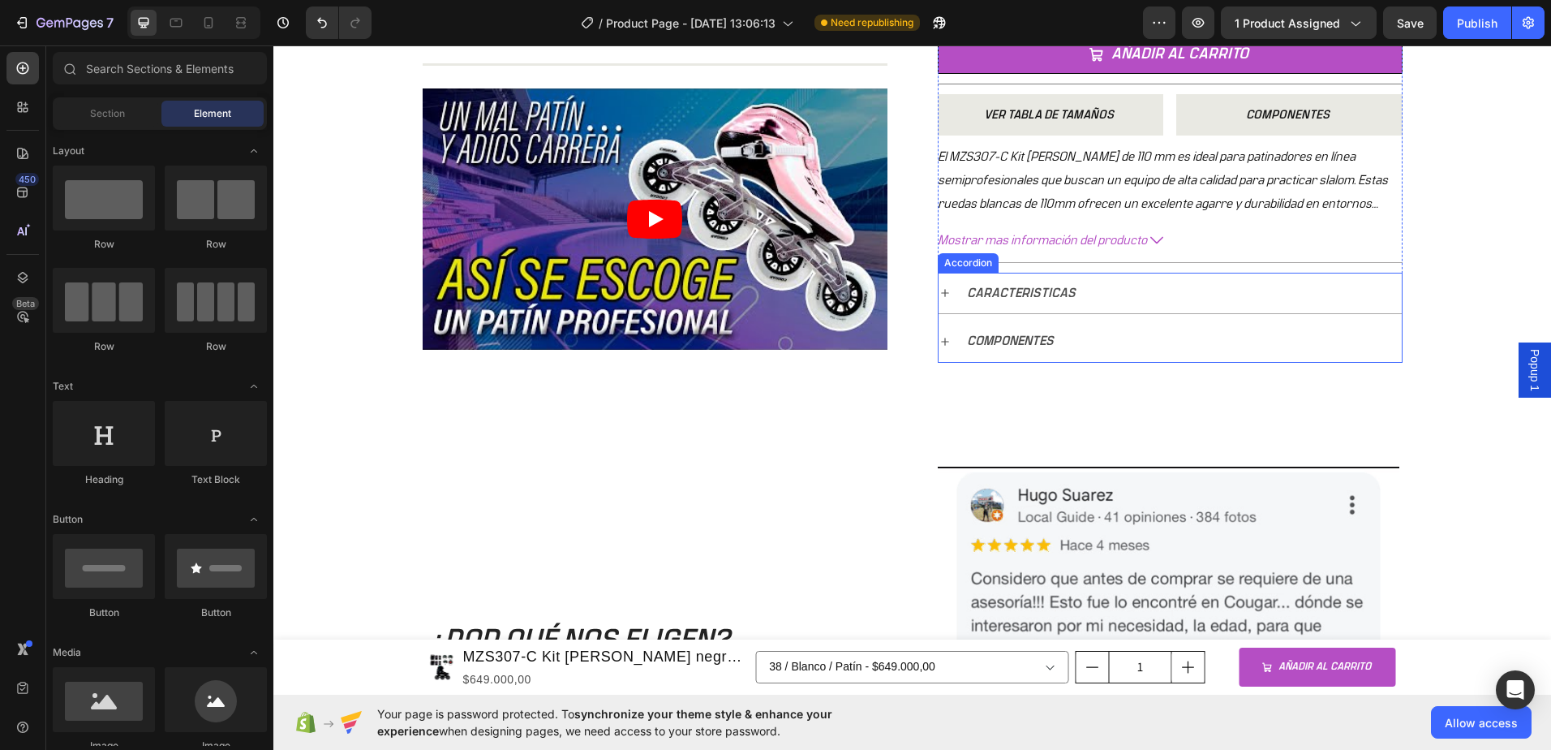
click at [965, 346] on div "COMPONENTES" at bounding box center [1011, 341] width 92 height 28
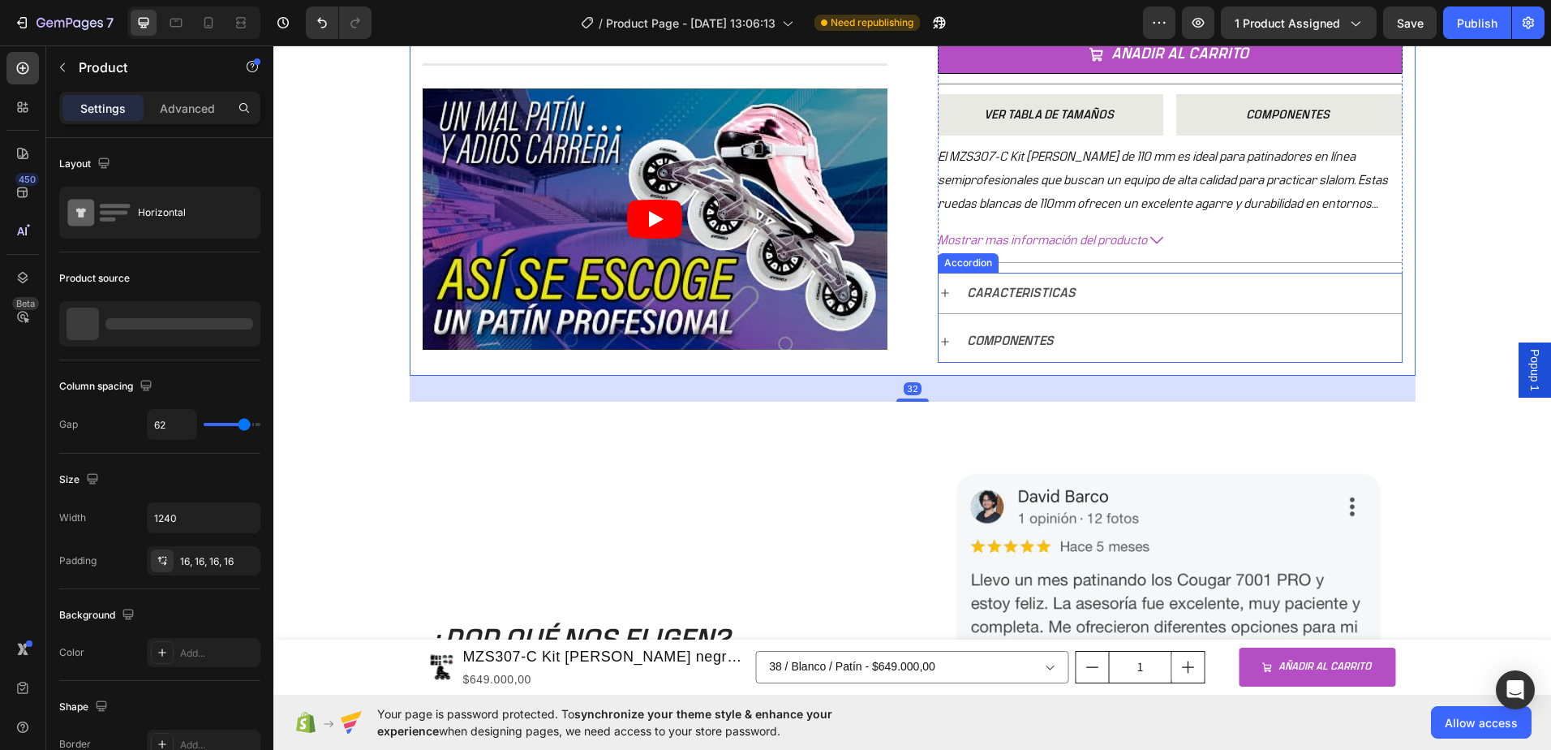
click at [941, 342] on icon at bounding box center [945, 341] width 8 height 8
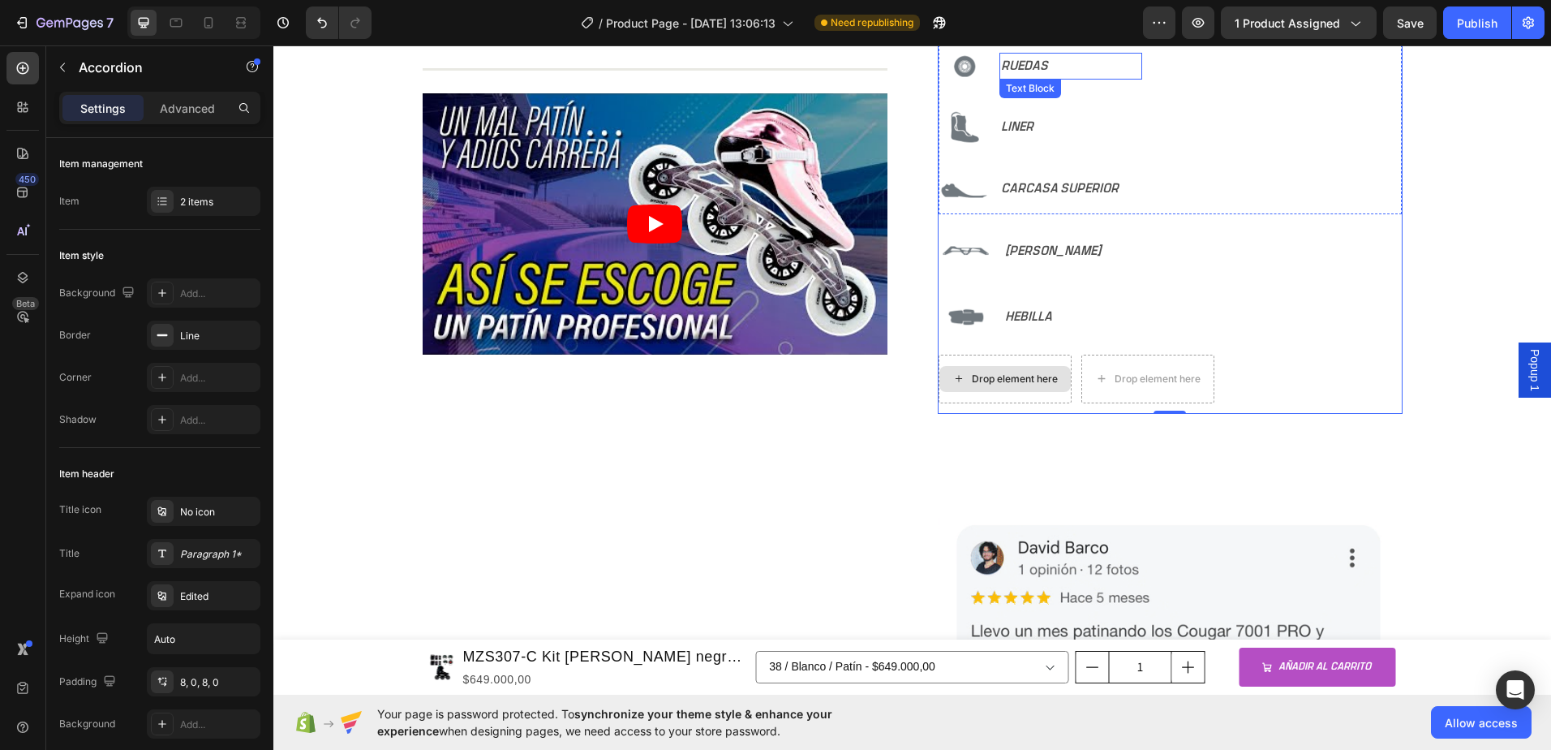
scroll to position [885, 0]
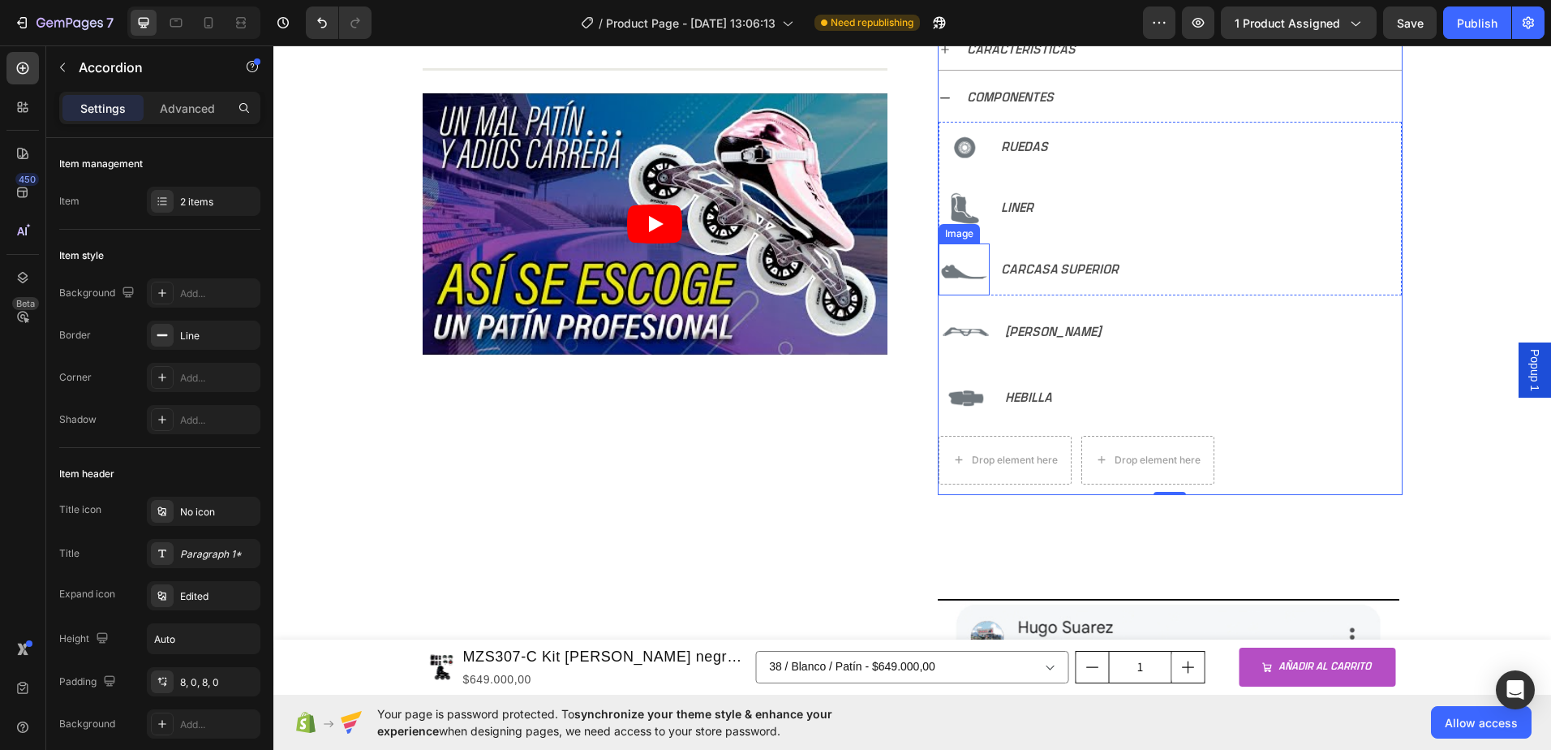
click at [961, 273] on img at bounding box center [964, 268] width 51 height 51
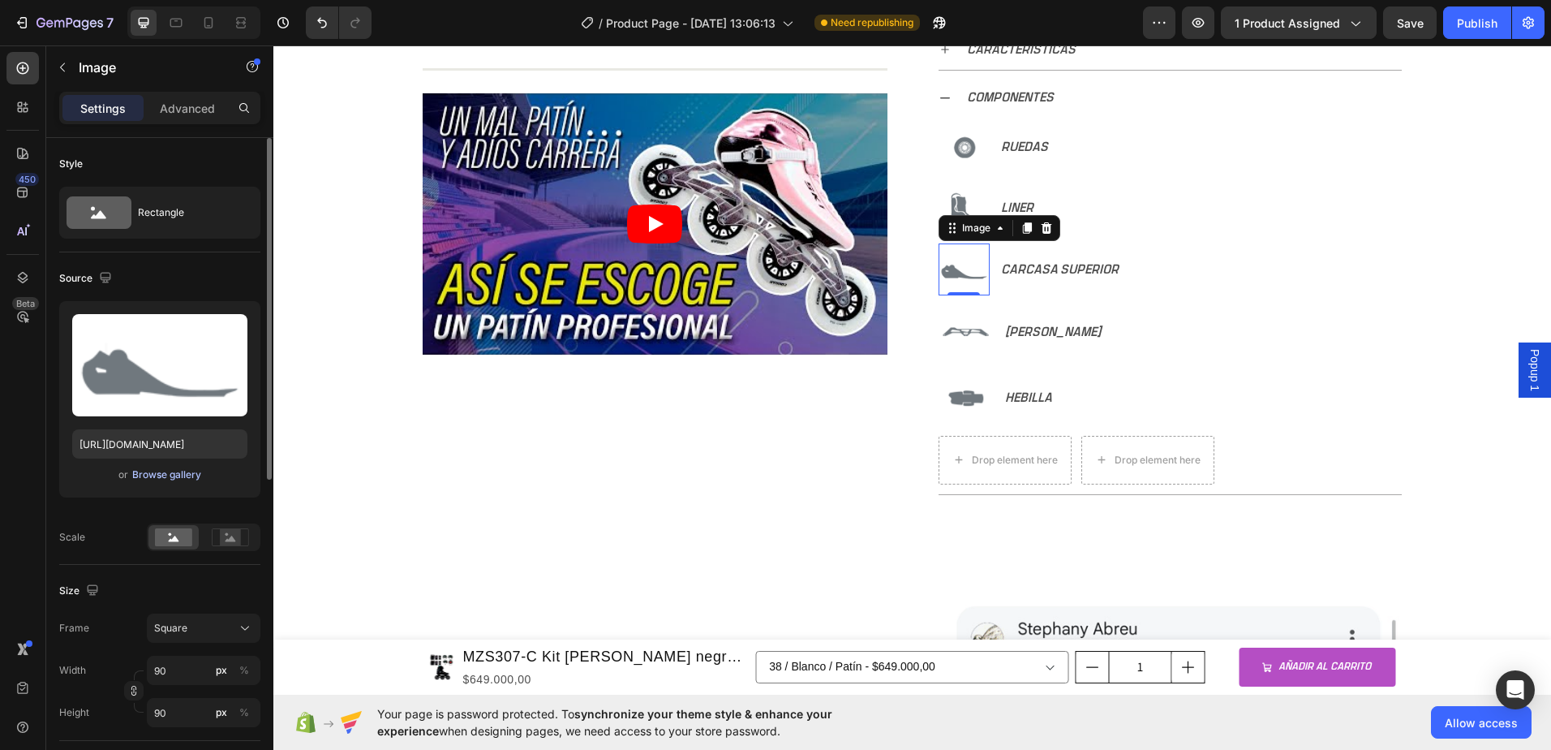
click at [169, 471] on div "Browse gallery" at bounding box center [166, 474] width 69 height 15
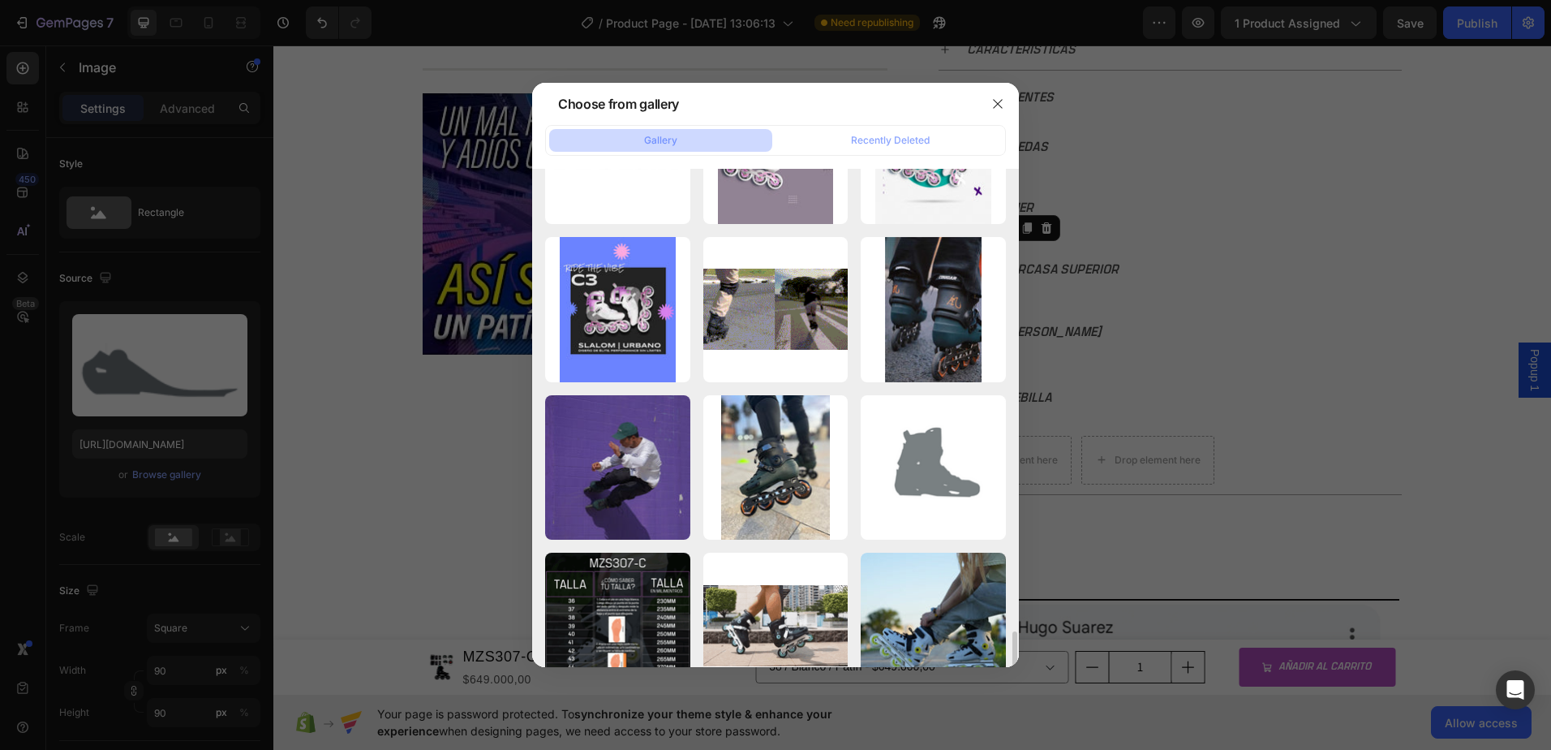
scroll to position [1136, 0]
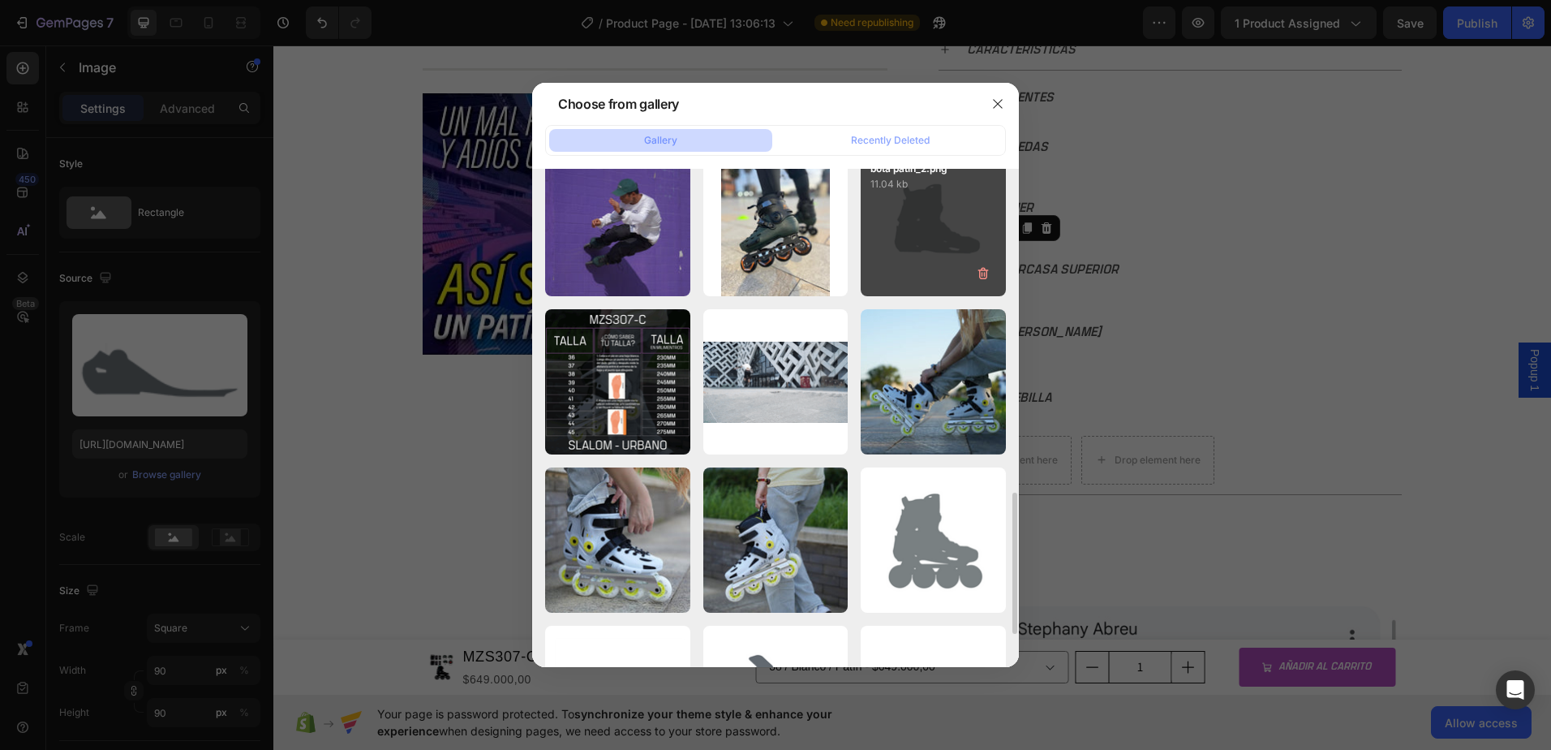
click at [935, 243] on div "bota patin_2.png 11.04 kb" at bounding box center [933, 224] width 145 height 145
type input "[URL][DOMAIN_NAME]"
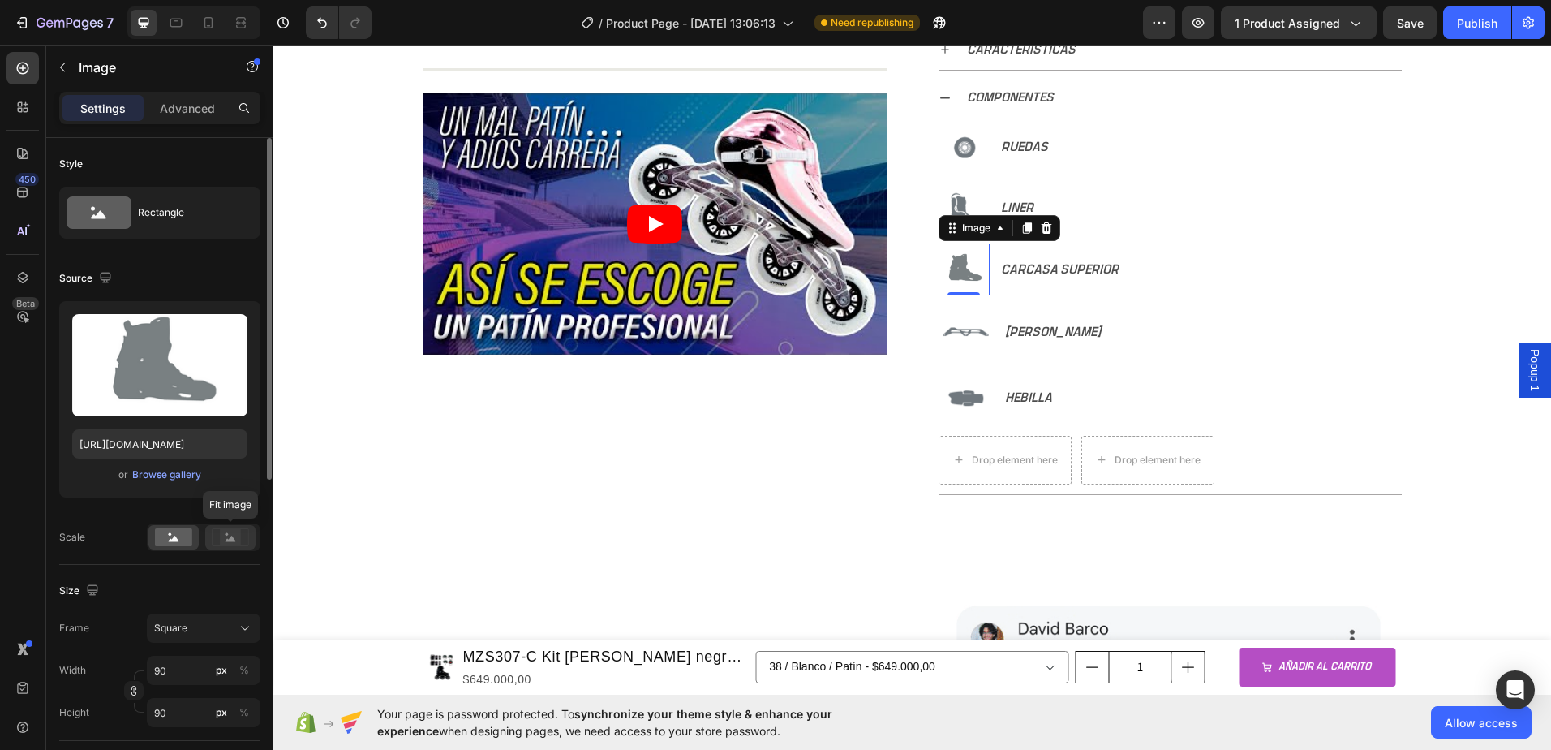
click at [232, 538] on icon at bounding box center [231, 538] width 11 height 6
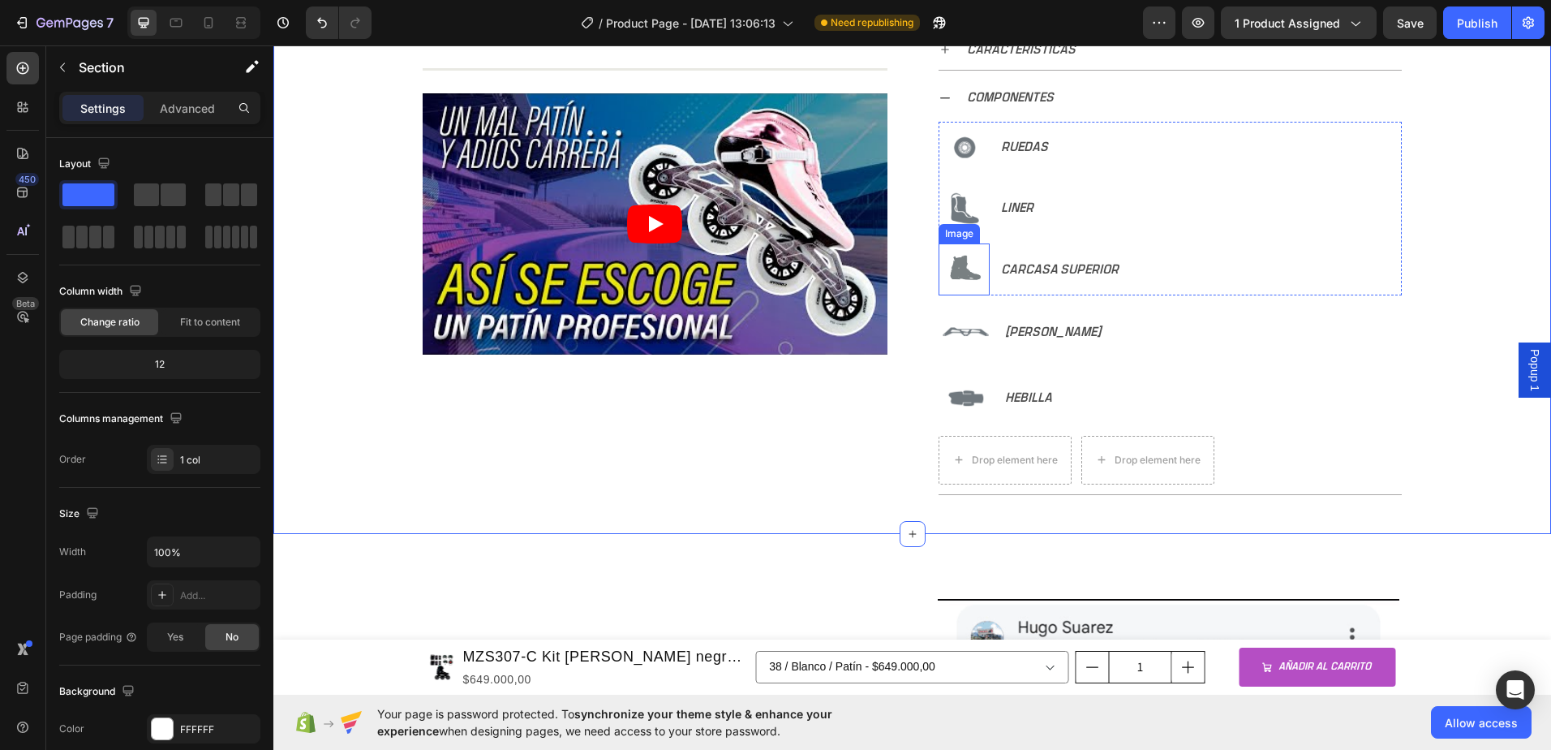
click at [955, 269] on img at bounding box center [964, 268] width 51 height 51
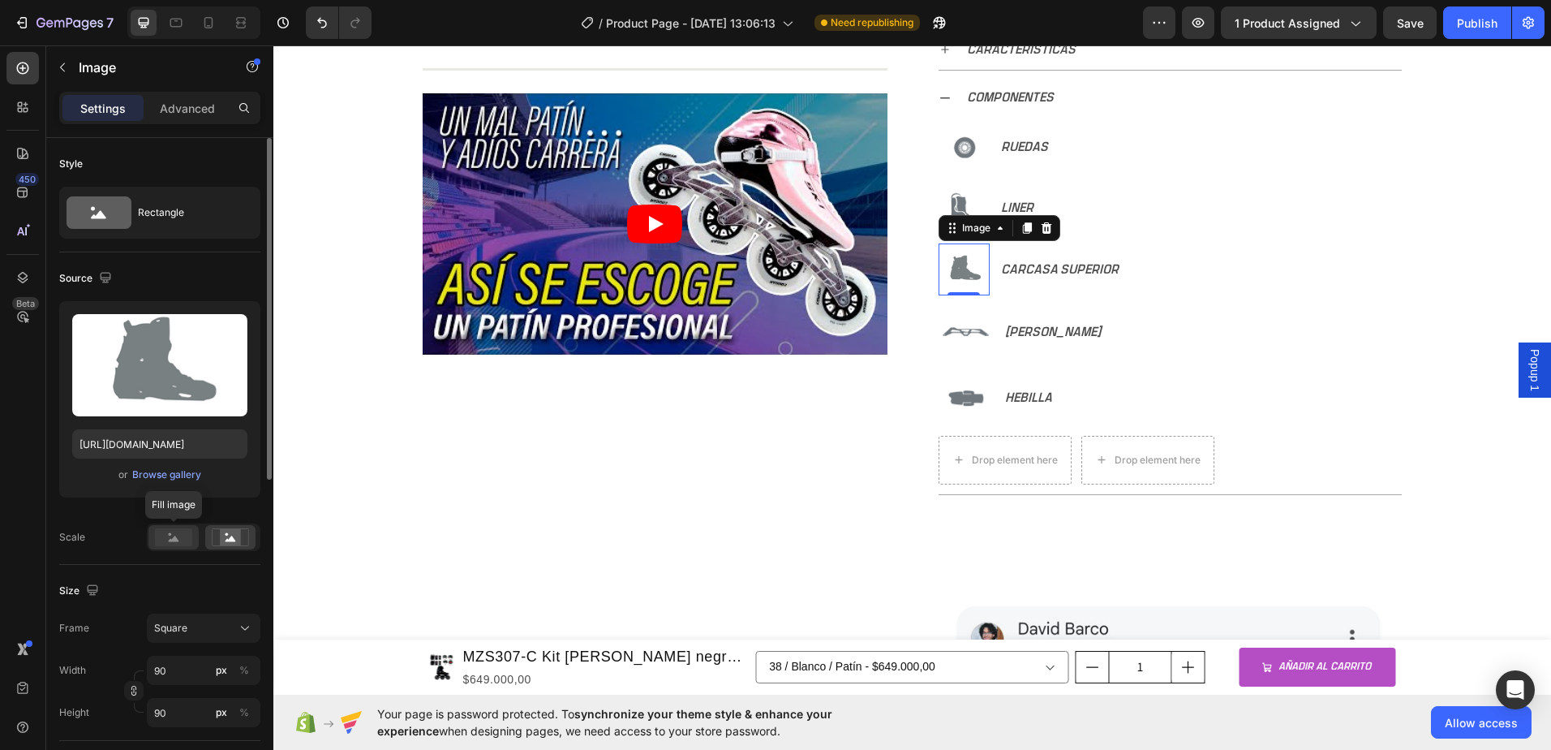
click at [169, 531] on rect at bounding box center [173, 537] width 37 height 18
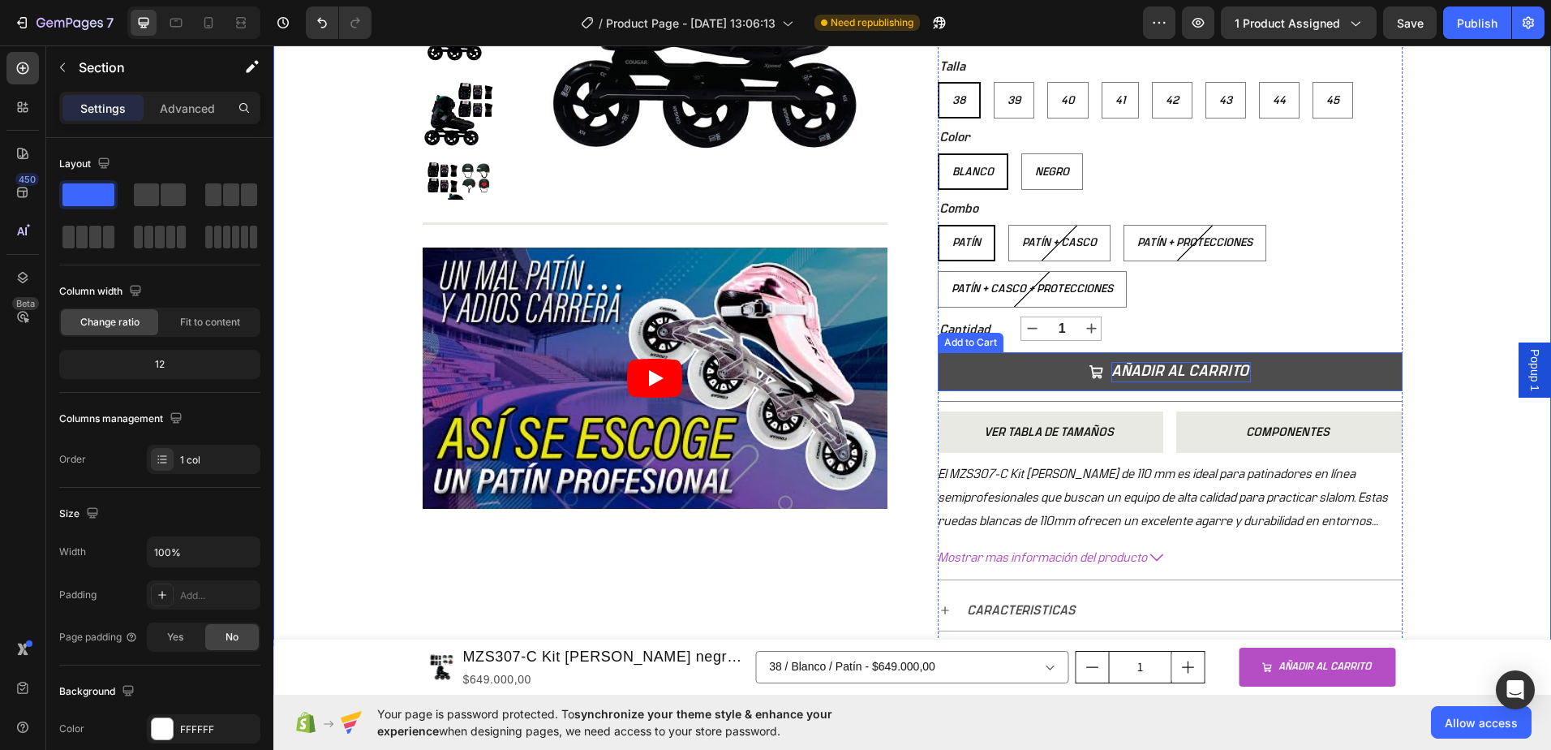
scroll to position [568, 0]
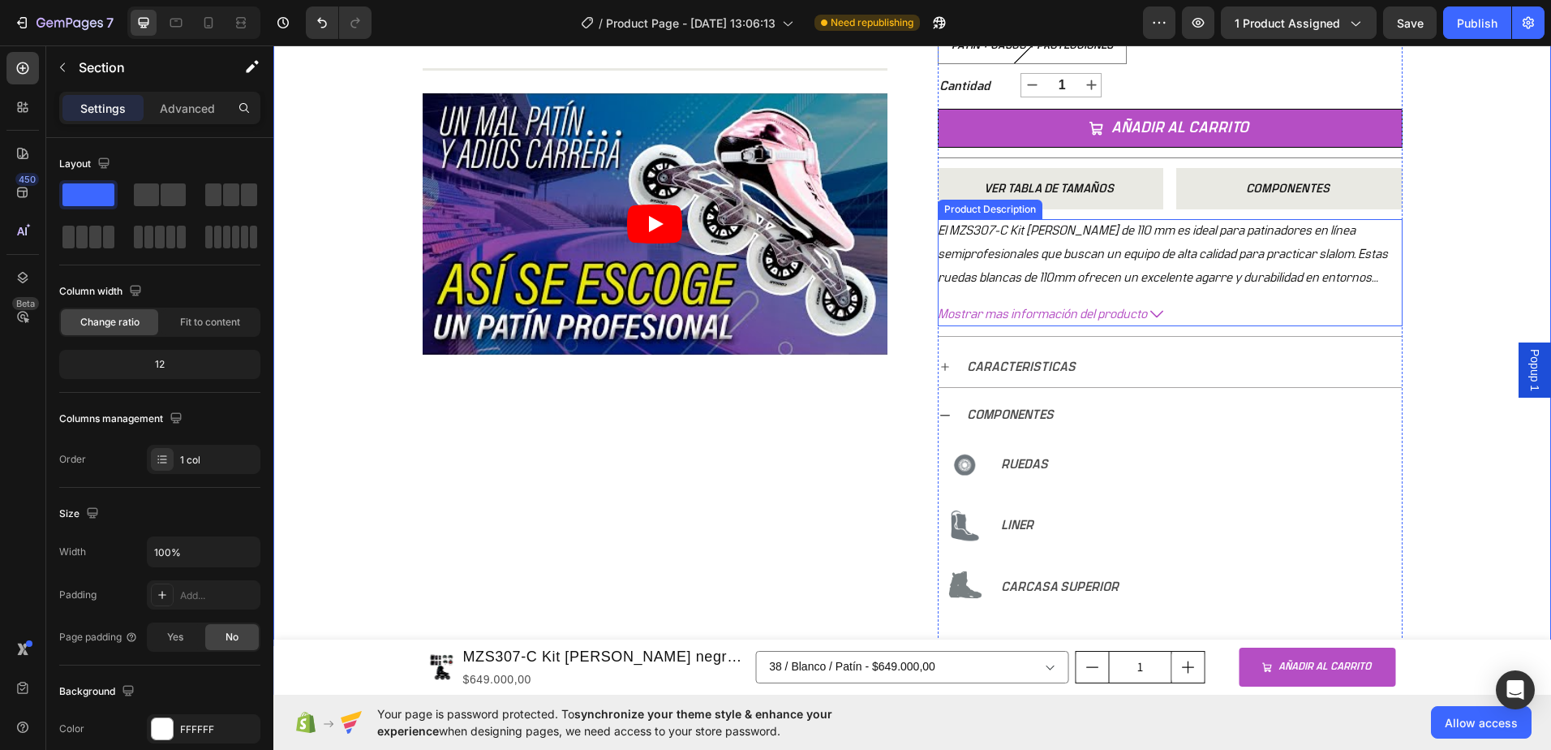
click at [1168, 243] on div "El MZS307-C Kit [PERSON_NAME] de 110 mm es ideal para patinadores en línea semi…" at bounding box center [1170, 254] width 465 height 70
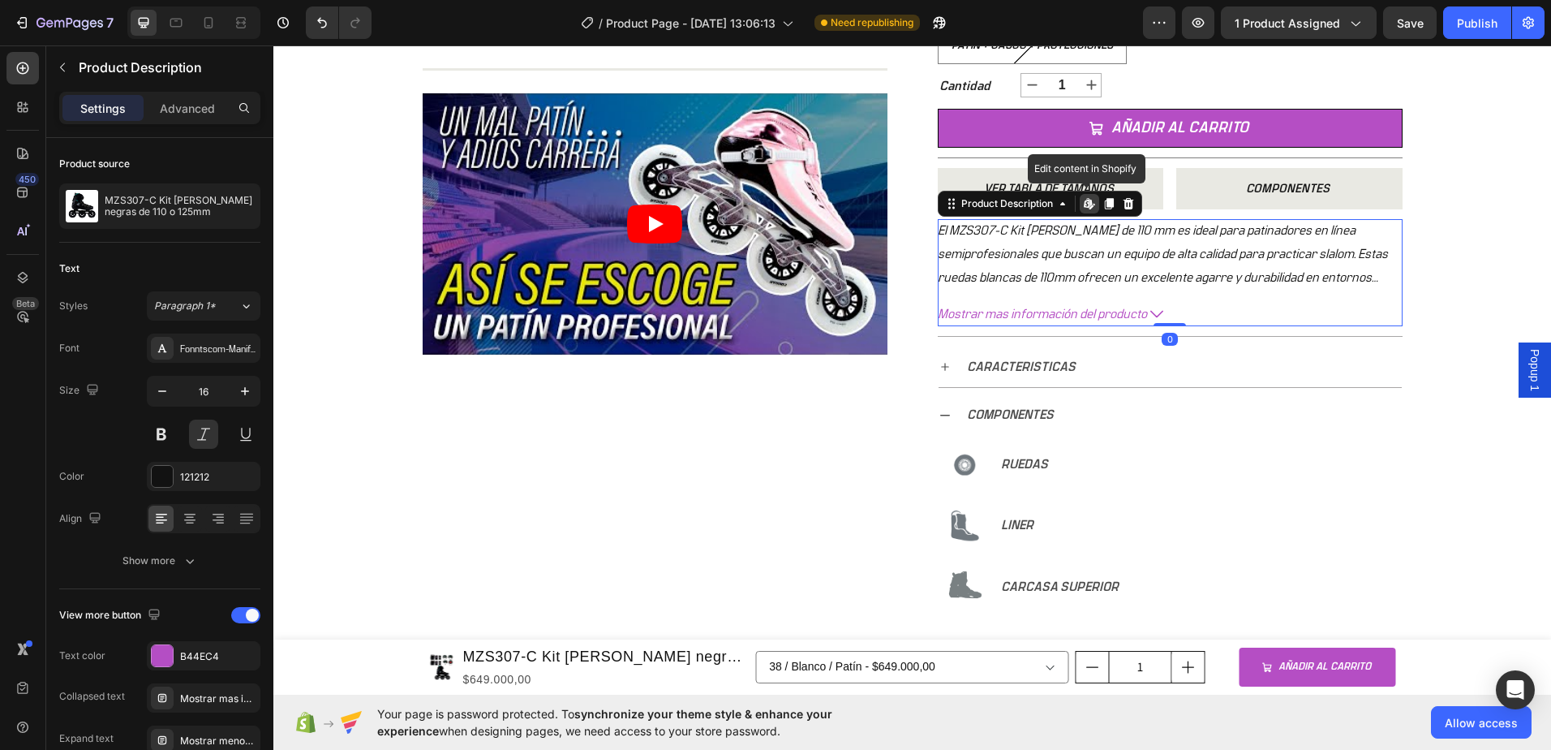
click at [1083, 206] on icon at bounding box center [1089, 203] width 13 height 13
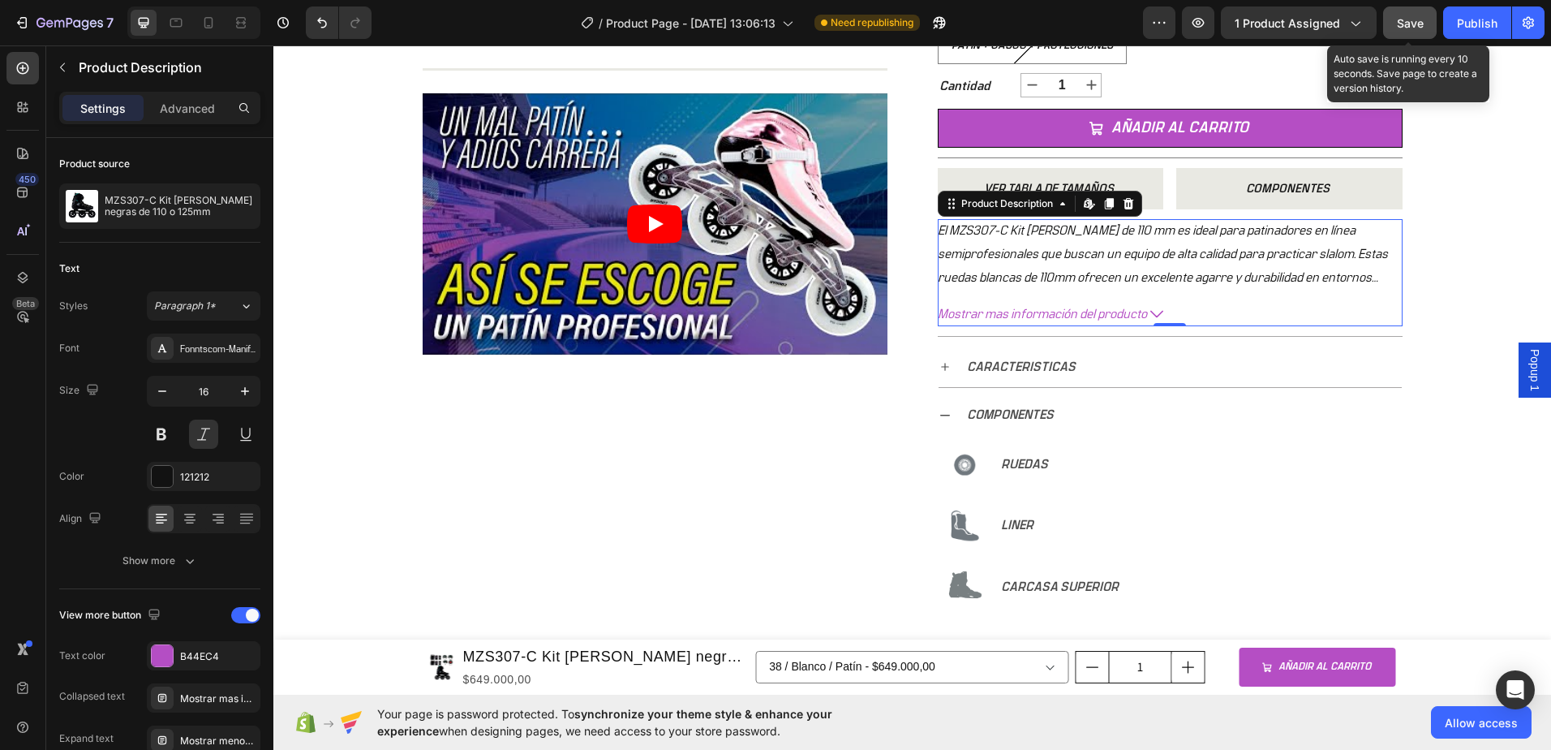
click at [1399, 33] on button "Save" at bounding box center [1410, 22] width 54 height 32
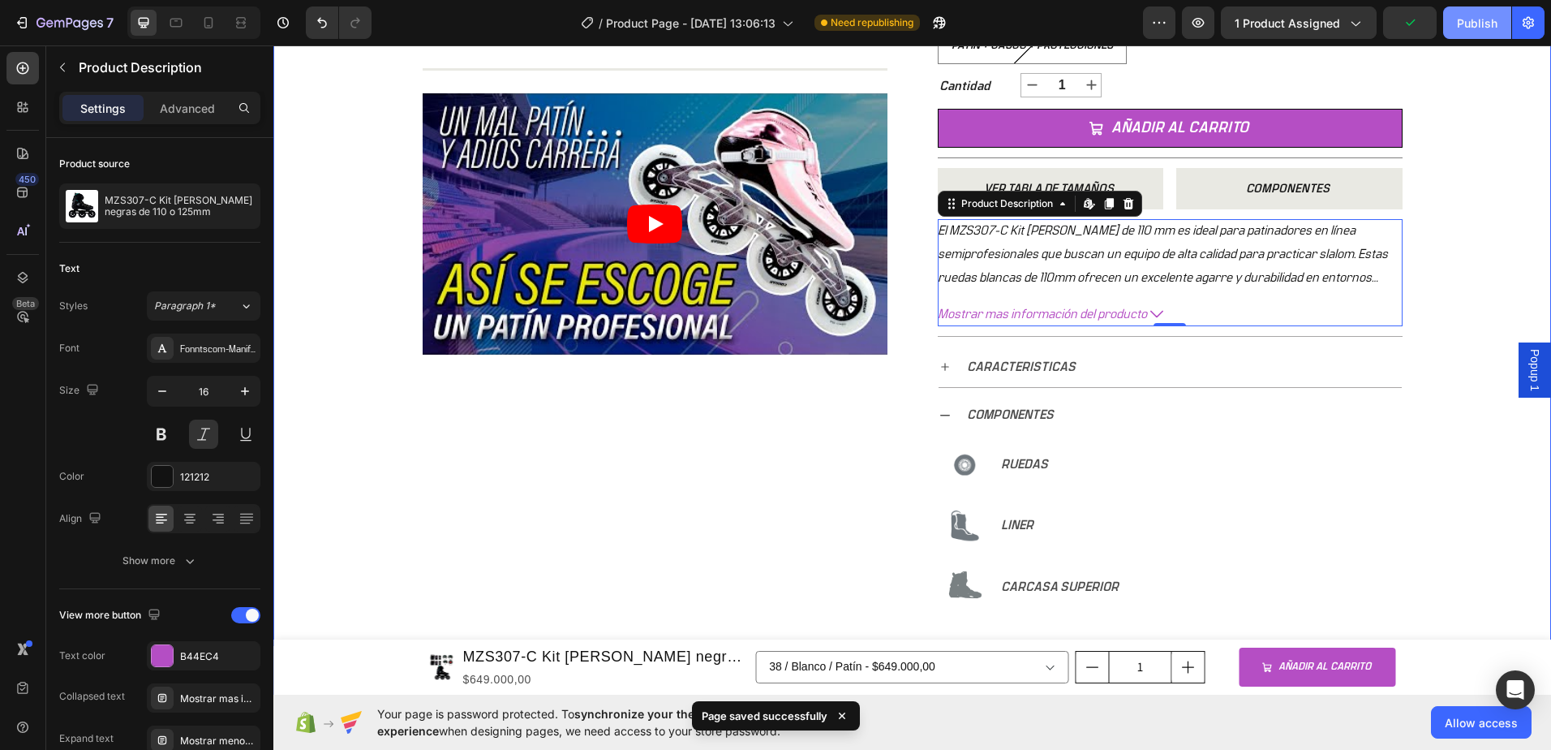
click at [1482, 38] on button "Publish" at bounding box center [1477, 22] width 68 height 32
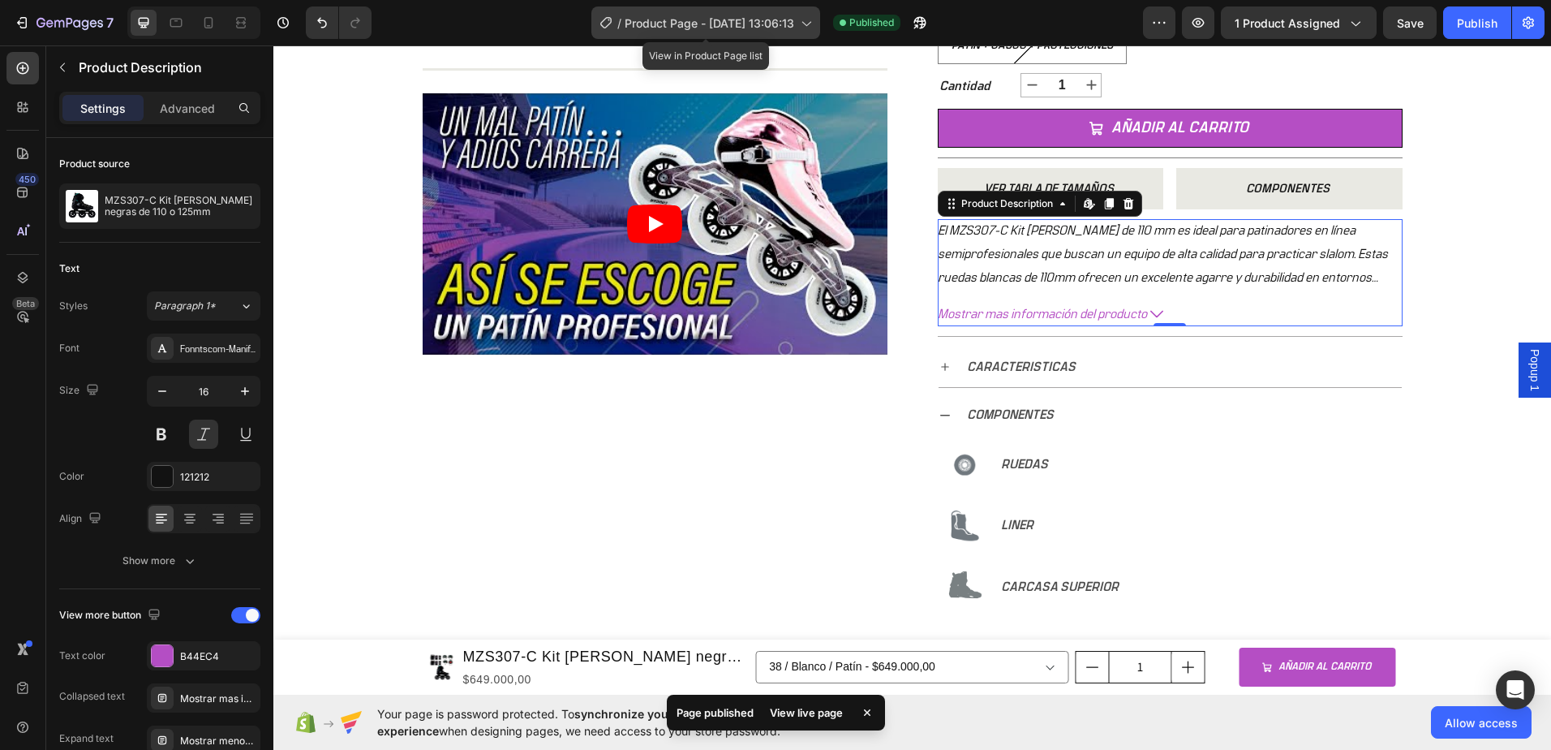
click at [608, 24] on icon at bounding box center [606, 23] width 16 height 16
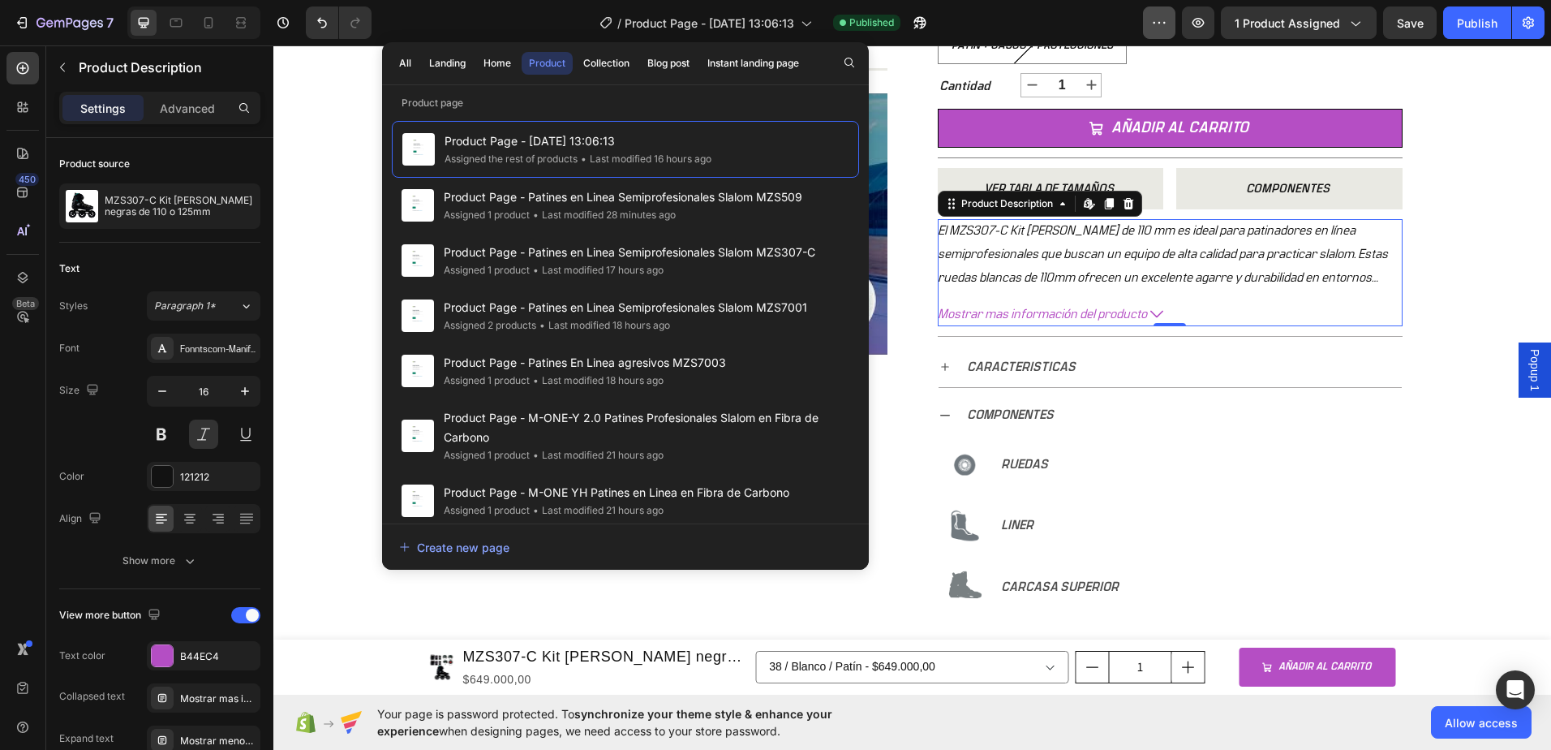
click at [1157, 30] on icon "button" at bounding box center [1159, 23] width 16 height 16
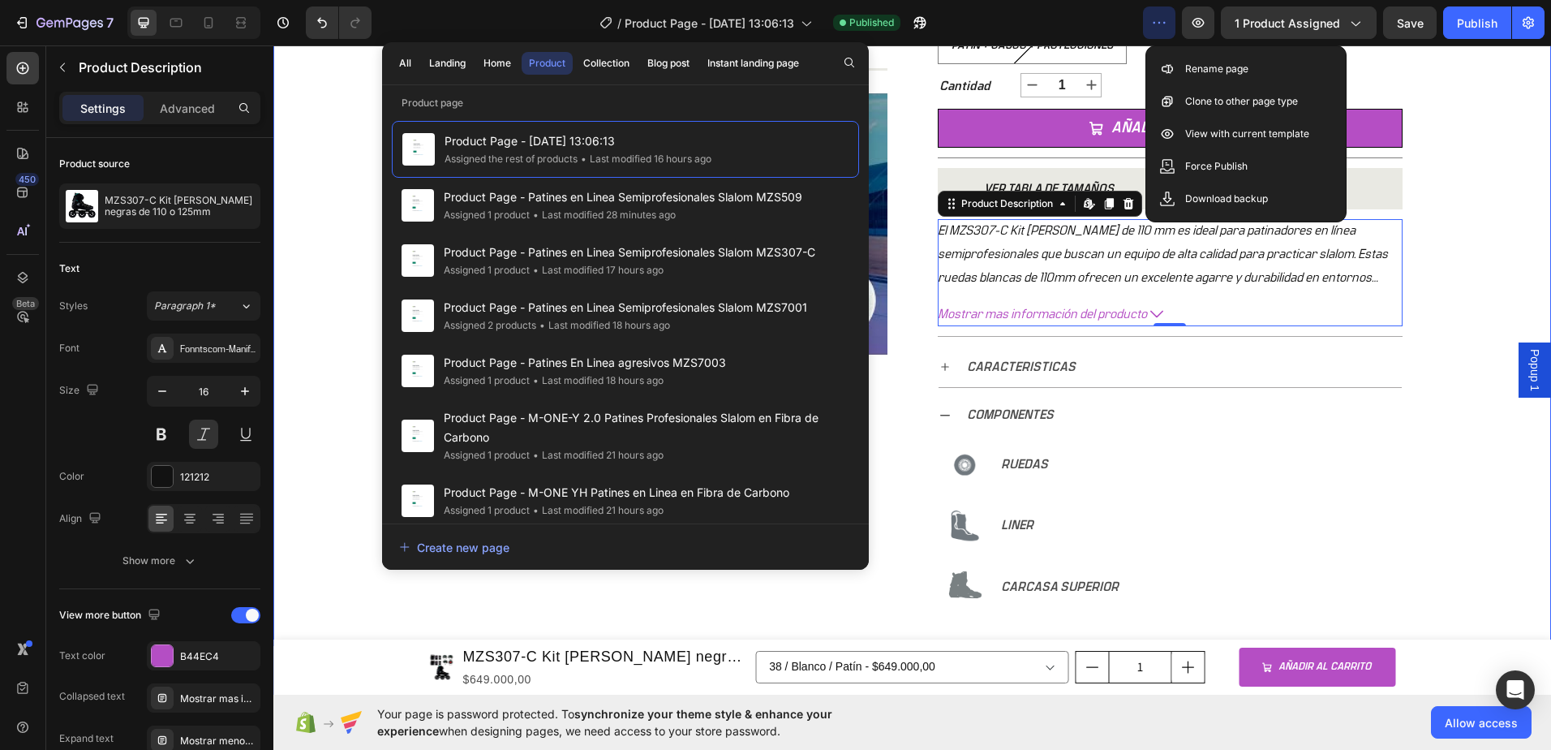
click at [1507, 119] on div "+ 10.000 CLIENTES SATISFECHOS Item List 5 ESTRELLAS EN GOOGLE Item List PAGO CO…" at bounding box center [912, 181] width 1278 height 1340
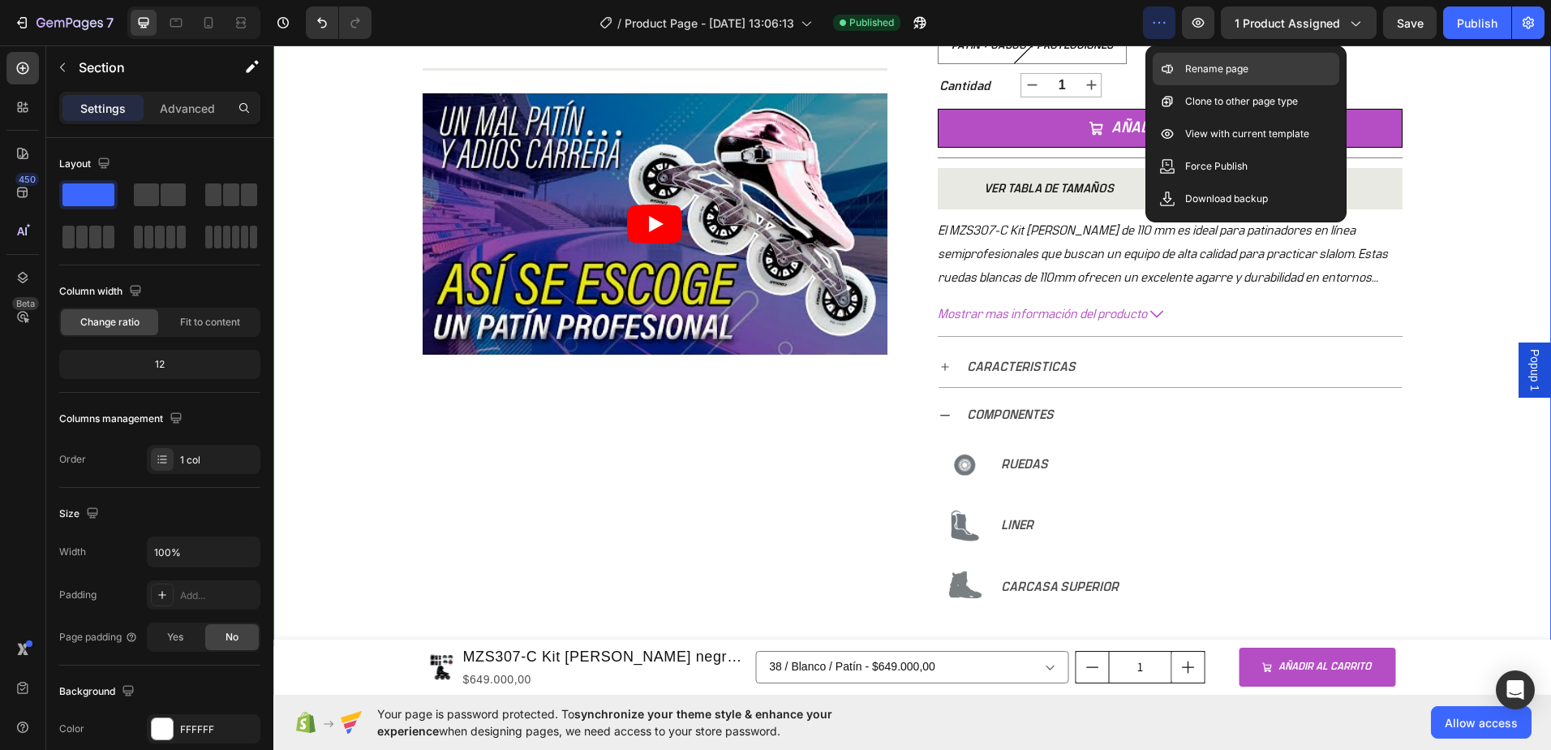
click at [1205, 67] on p "Rename page" at bounding box center [1216, 69] width 63 height 16
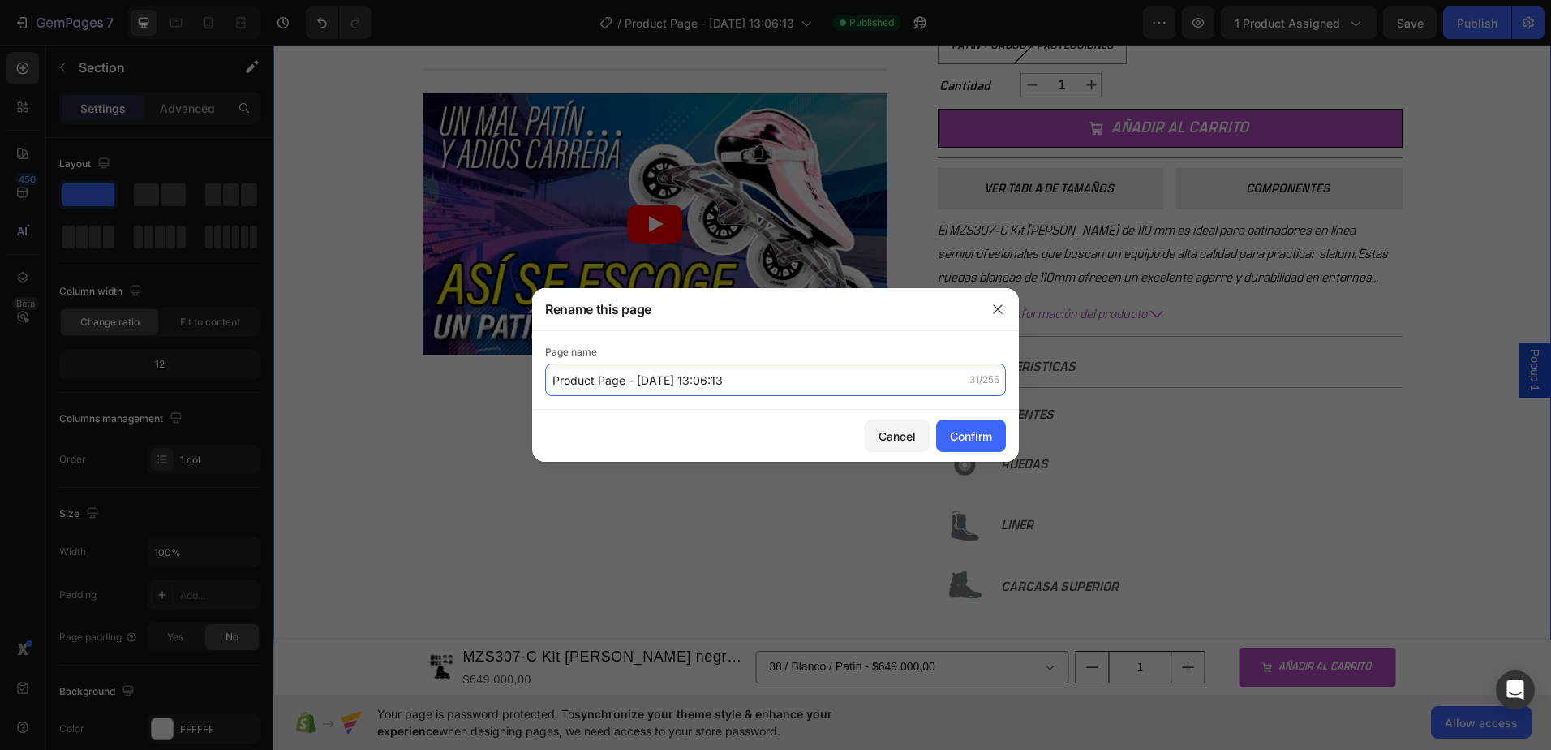
click at [749, 385] on input "Product Page - [DATE] 13:06:13" at bounding box center [775, 379] width 461 height 32
click at [754, 378] on input "Product Page - [DATE] 13:06:13" at bounding box center [775, 379] width 461 height 32
type input "Product Page -MZS307-C"
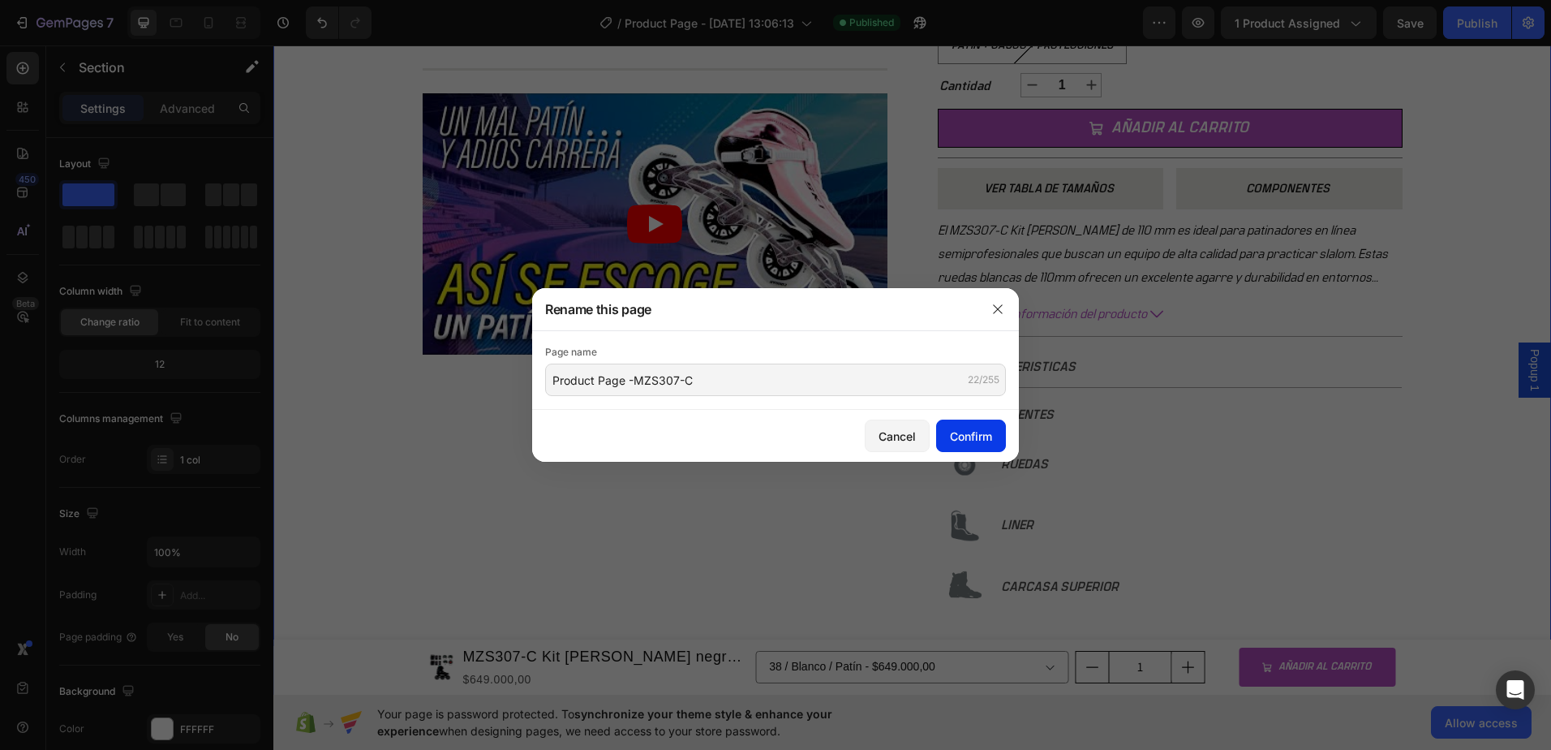
click at [981, 441] on div "Confirm" at bounding box center [971, 436] width 42 height 17
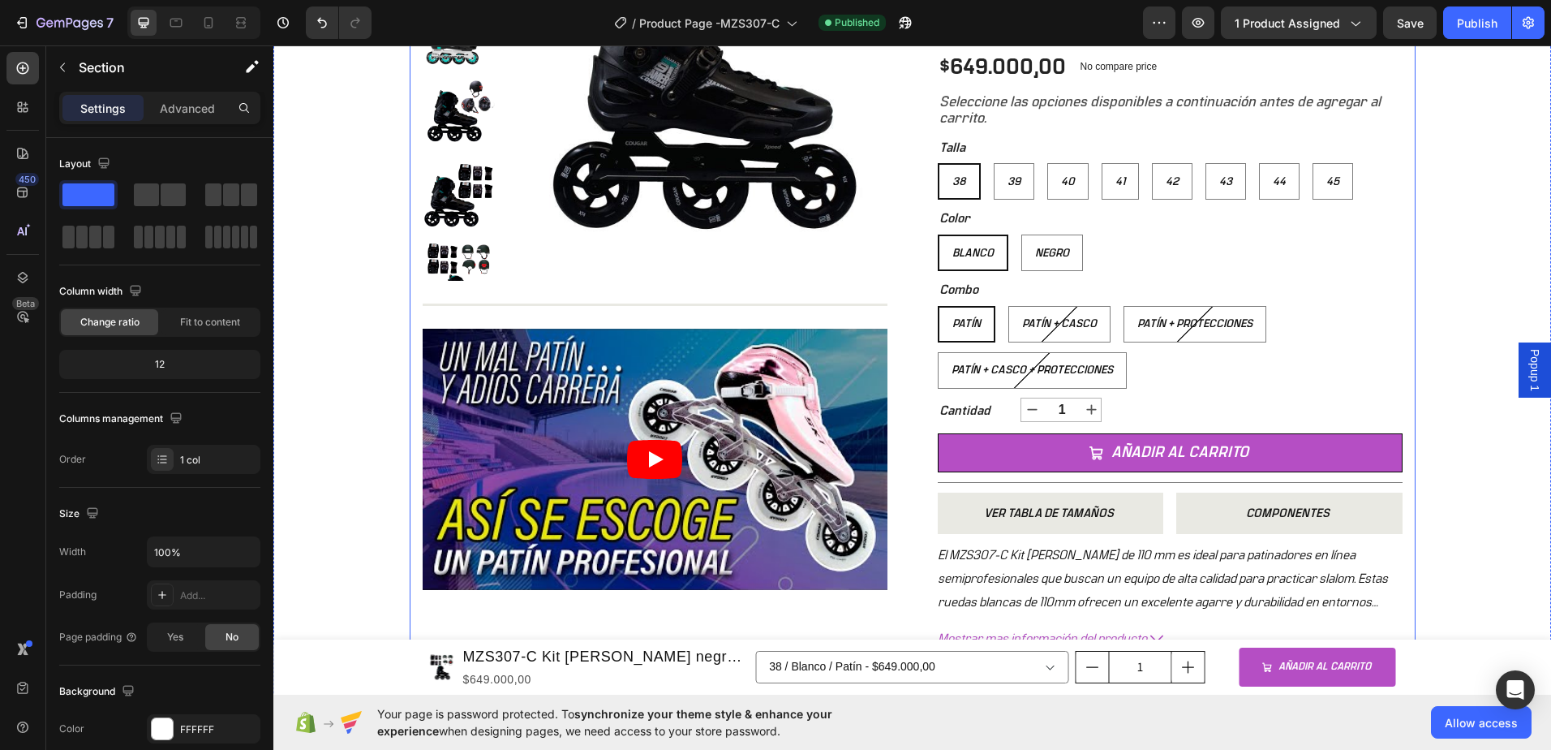
scroll to position [0, 0]
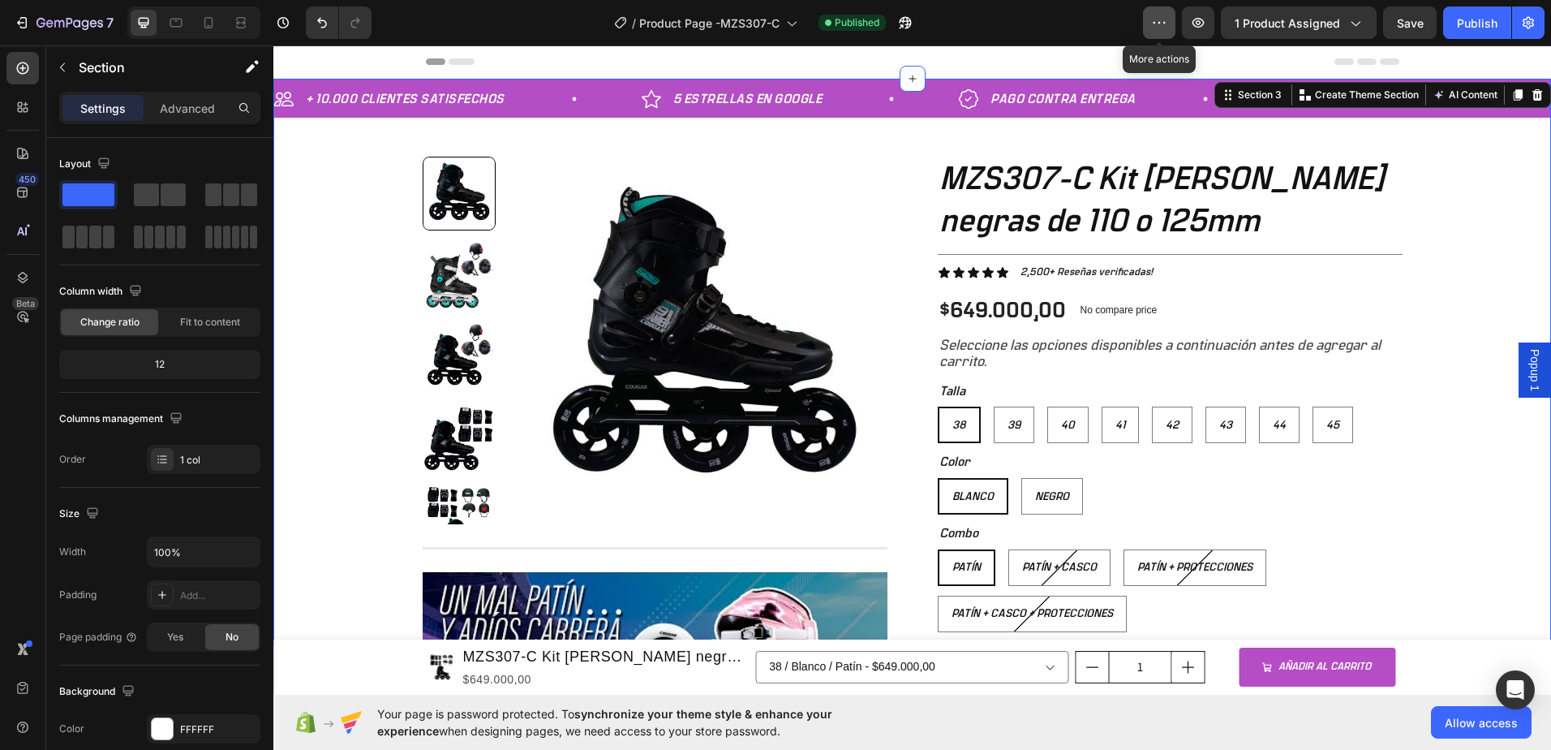
click at [1162, 32] on button "button" at bounding box center [1159, 22] width 32 height 32
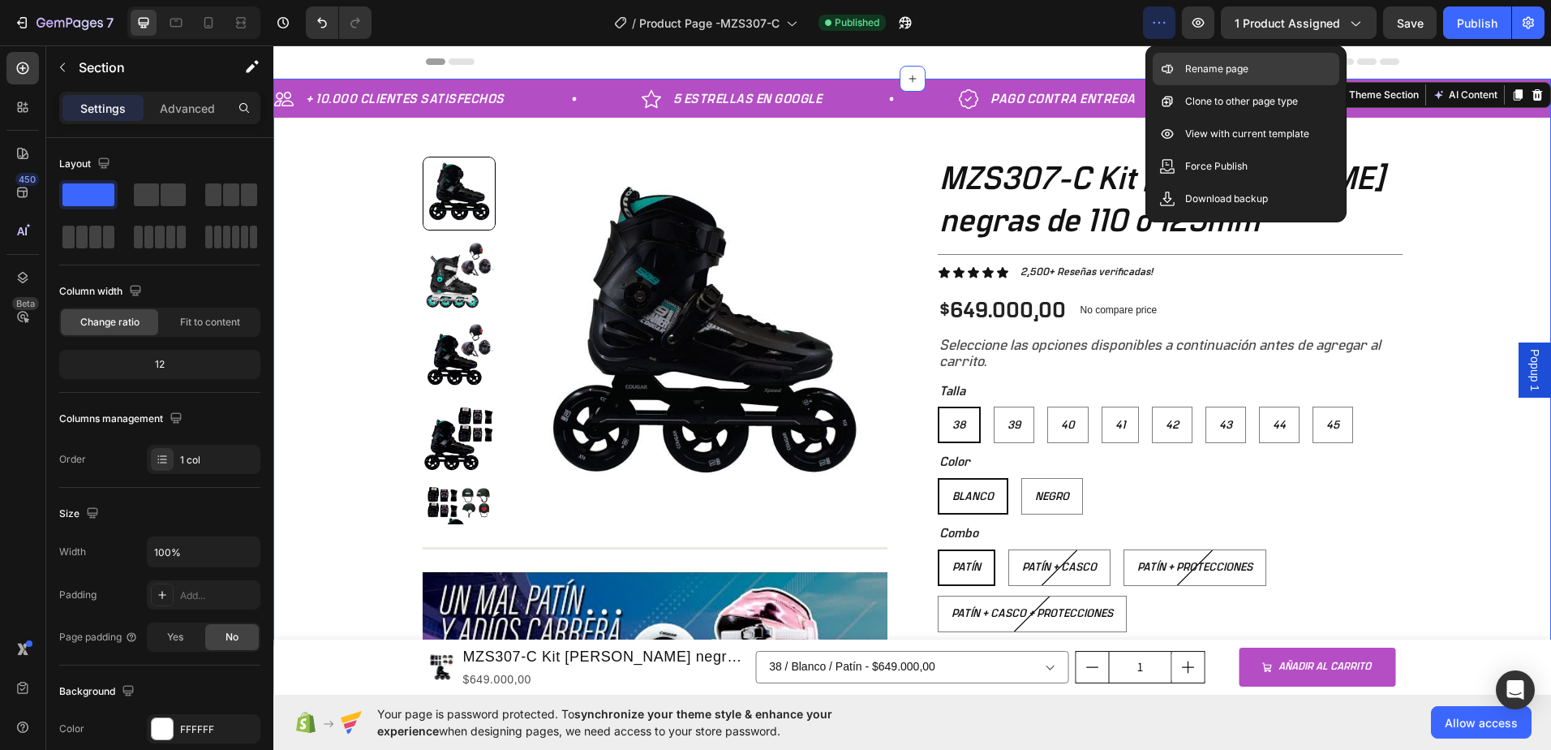
click at [1182, 85] on div "Rename page" at bounding box center [1246, 101] width 187 height 32
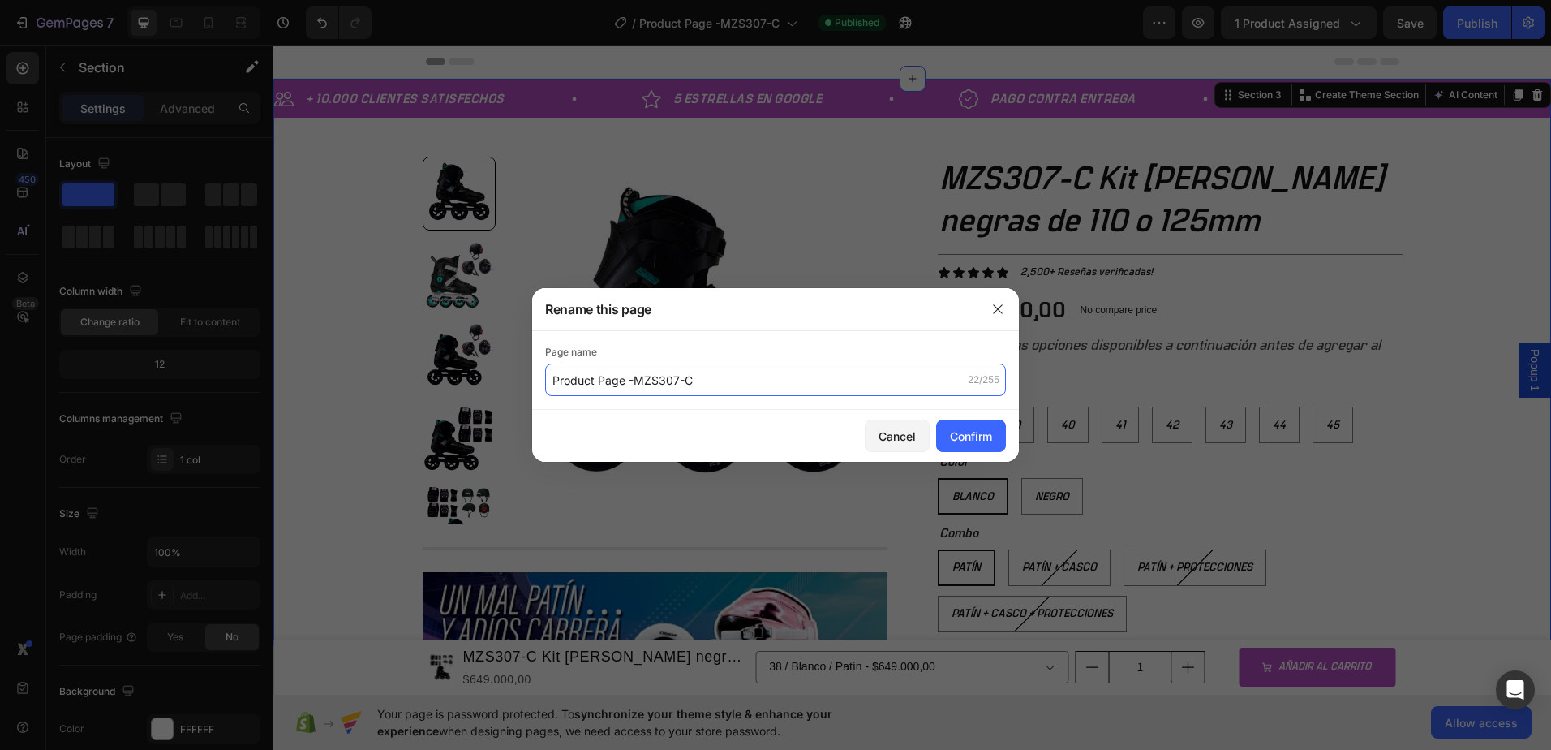
click at [673, 376] on input "Product Page -MZS307-C" at bounding box center [775, 379] width 461 height 32
click at [712, 381] on input "Product Page -MZS307-C" at bounding box center [775, 379] width 461 height 32
type input "Product Page -MZS509 KIT [PERSON_NAME] NEGRAS 110mm O 125mm"
click at [980, 435] on div "Confirm" at bounding box center [971, 436] width 42 height 17
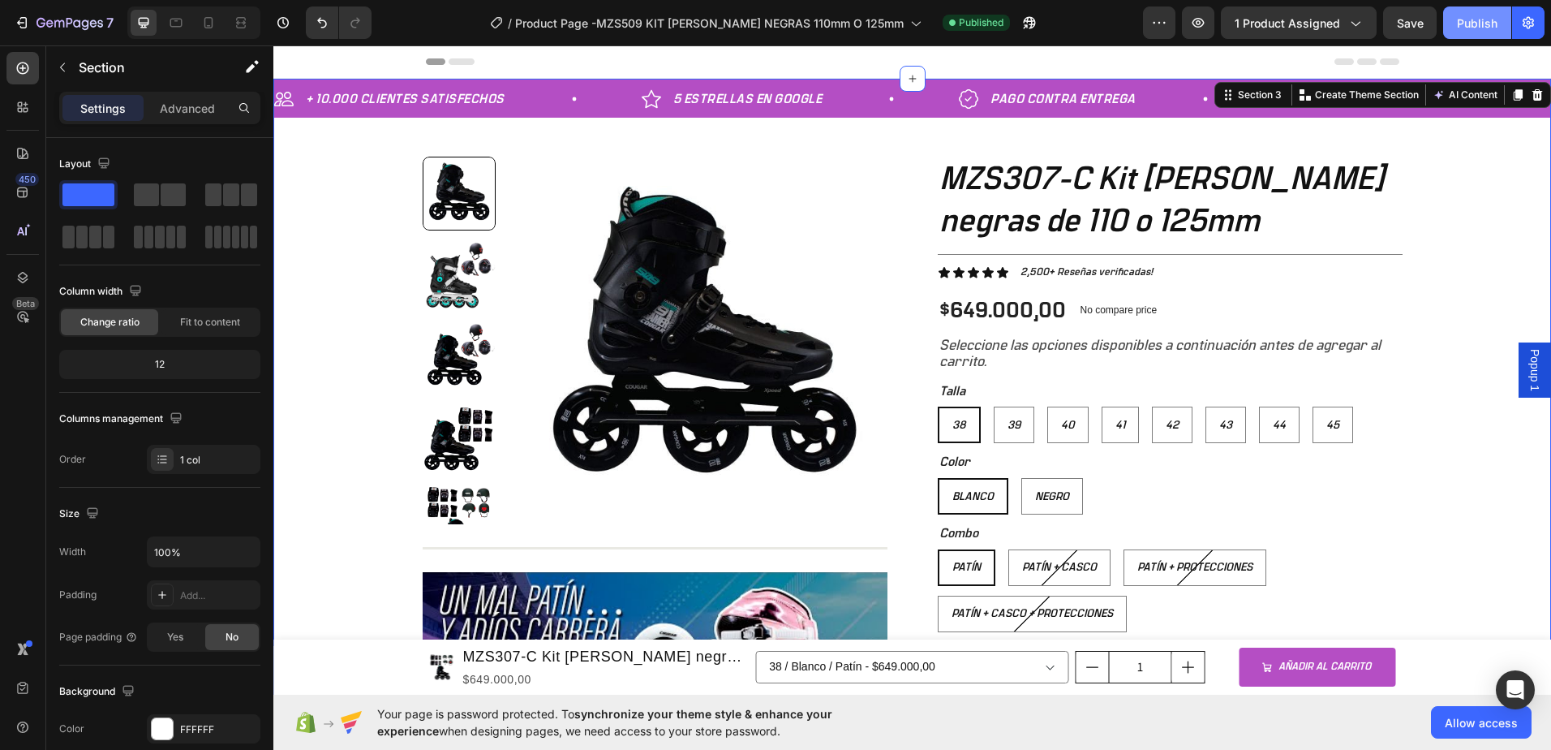
click at [1468, 30] on div "Publish" at bounding box center [1477, 23] width 41 height 17
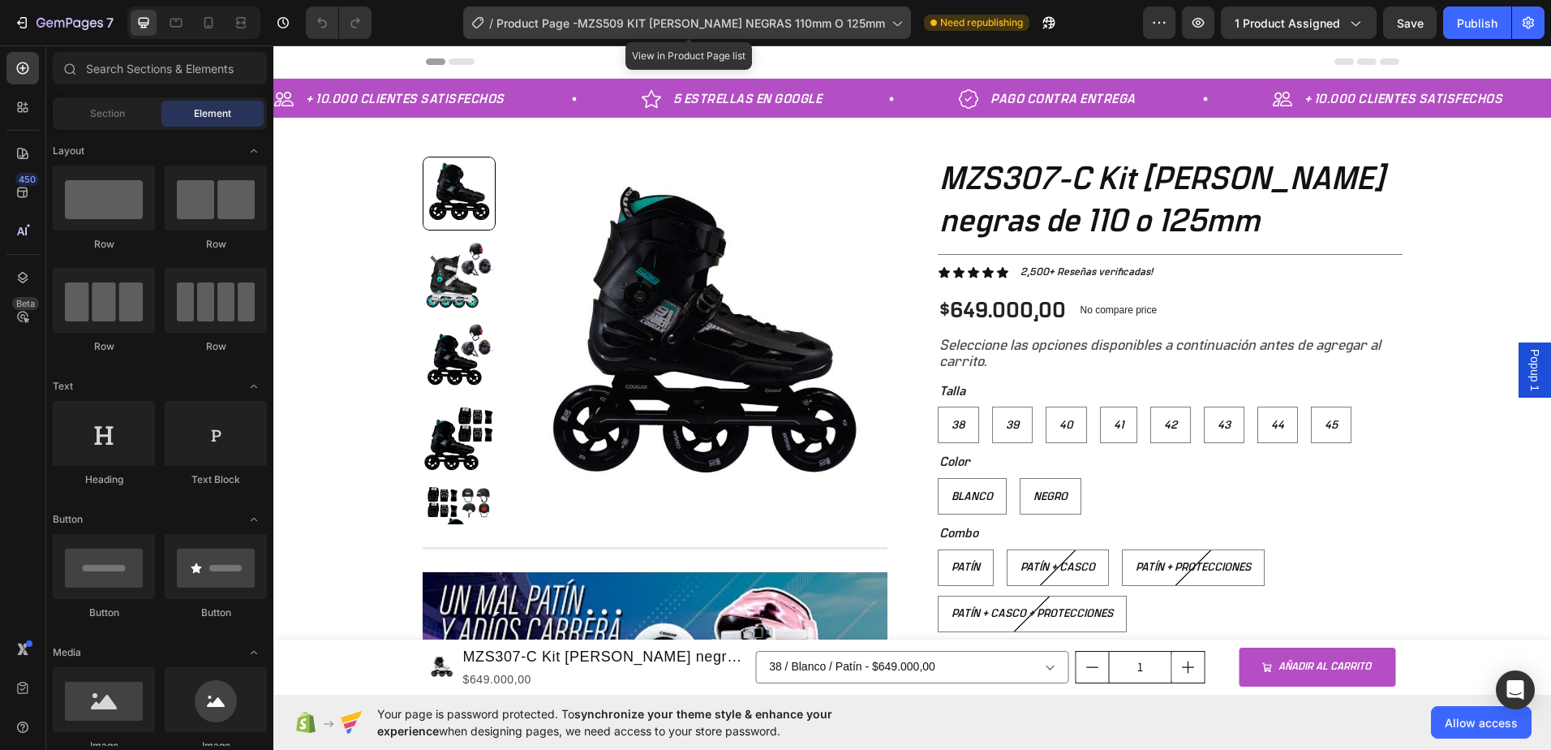
click at [904, 30] on icon at bounding box center [896, 23] width 16 height 16
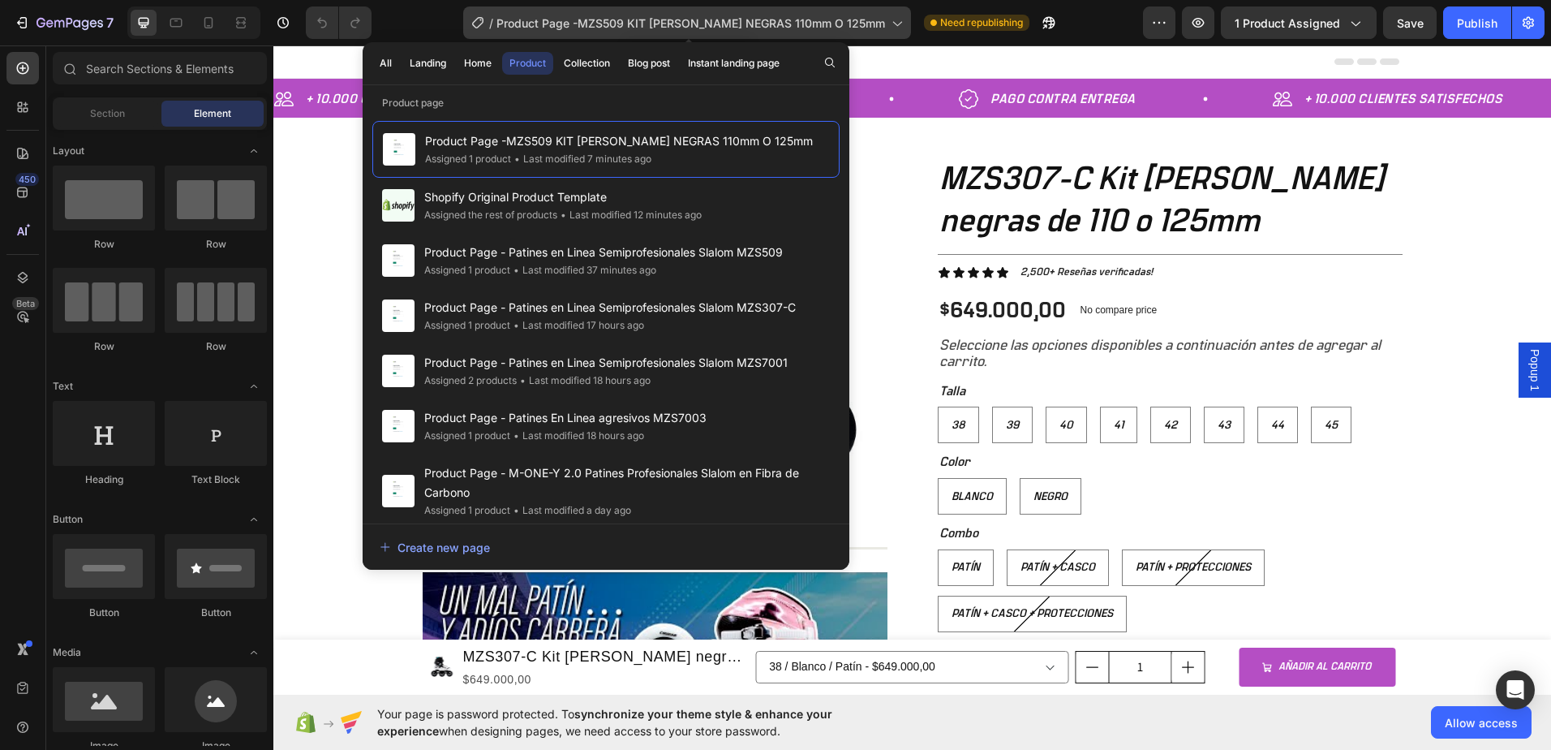
click at [904, 30] on icon at bounding box center [896, 23] width 16 height 16
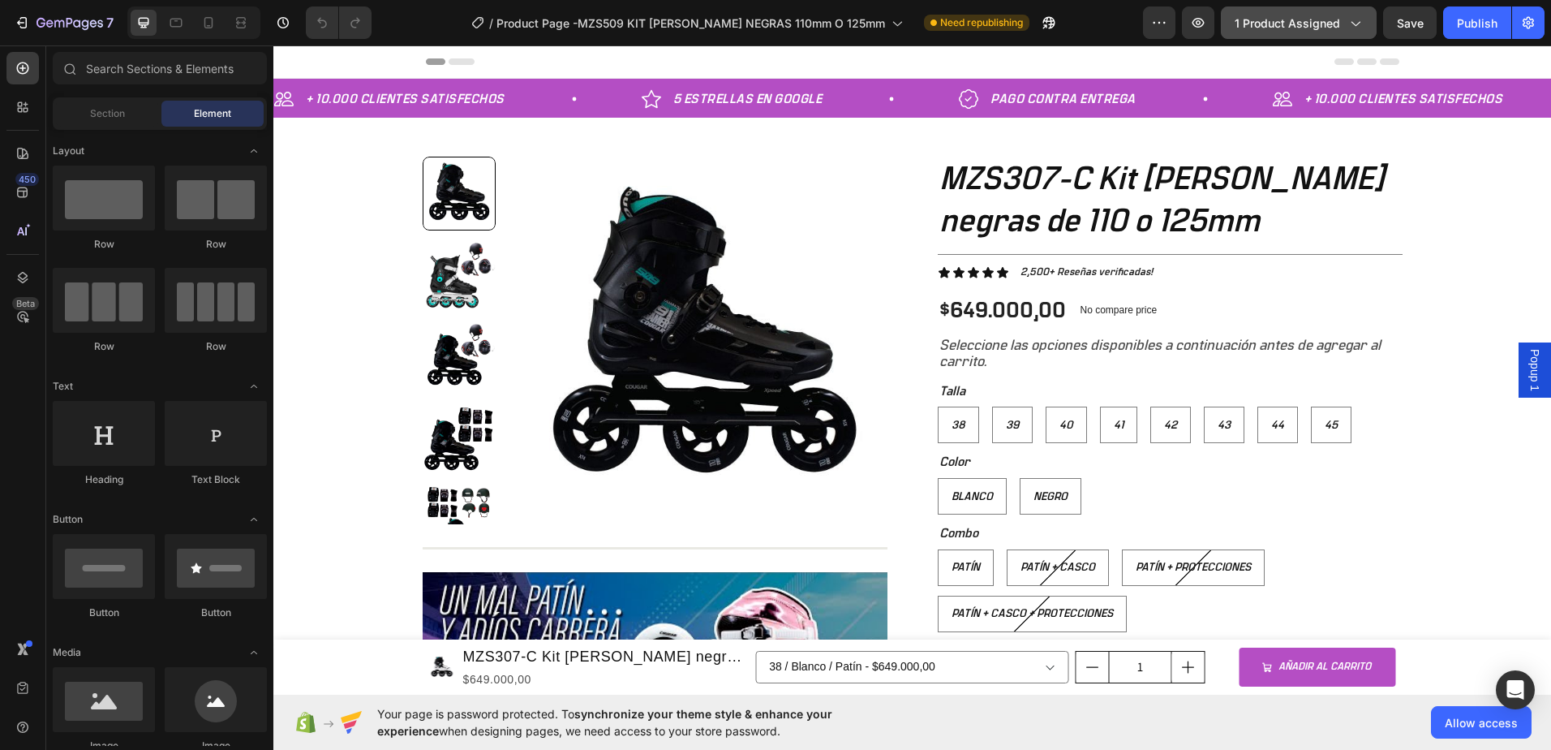
click at [1365, 27] on button "1 product assigned" at bounding box center [1299, 22] width 156 height 32
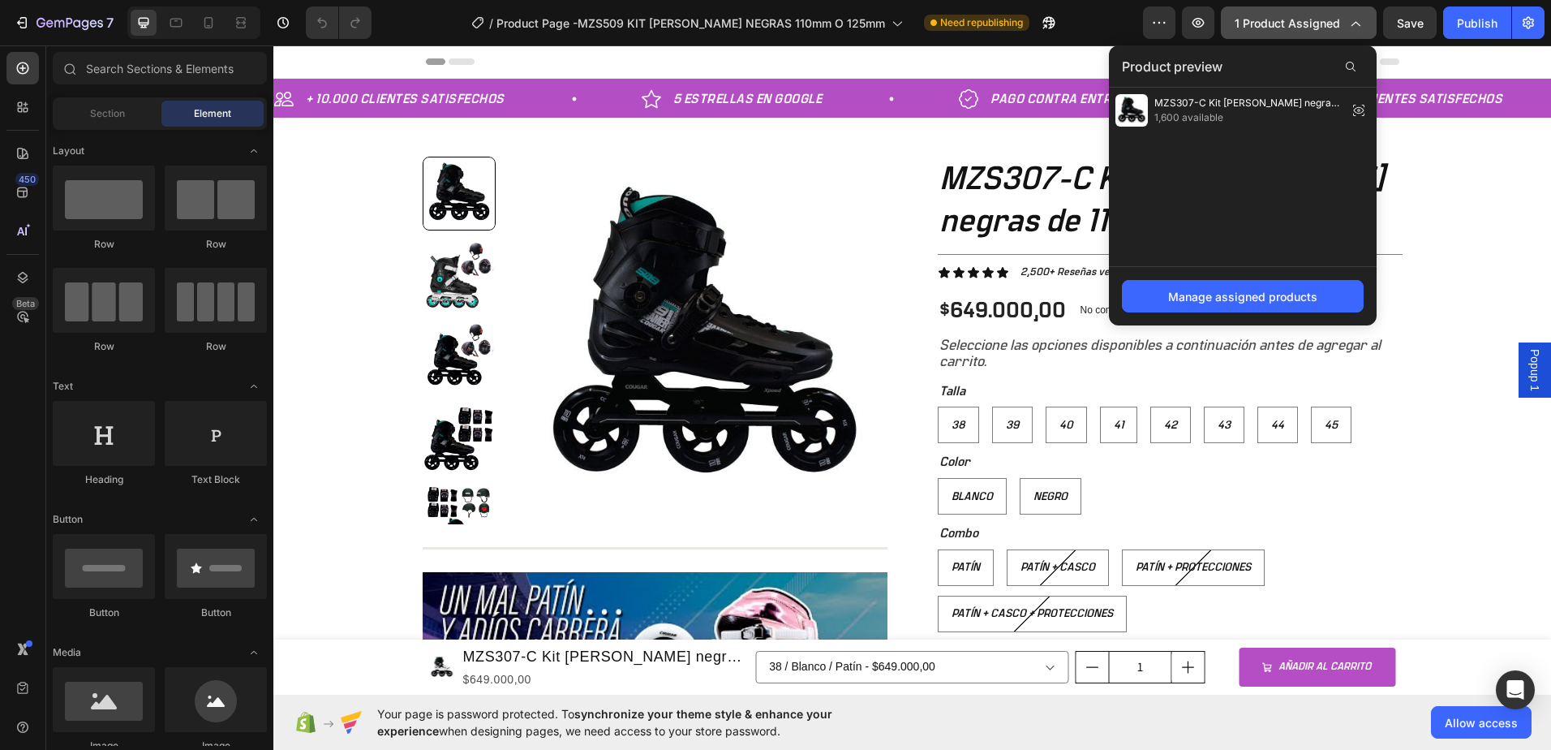
click at [1365, 27] on button "1 product assigned" at bounding box center [1299, 22] width 156 height 32
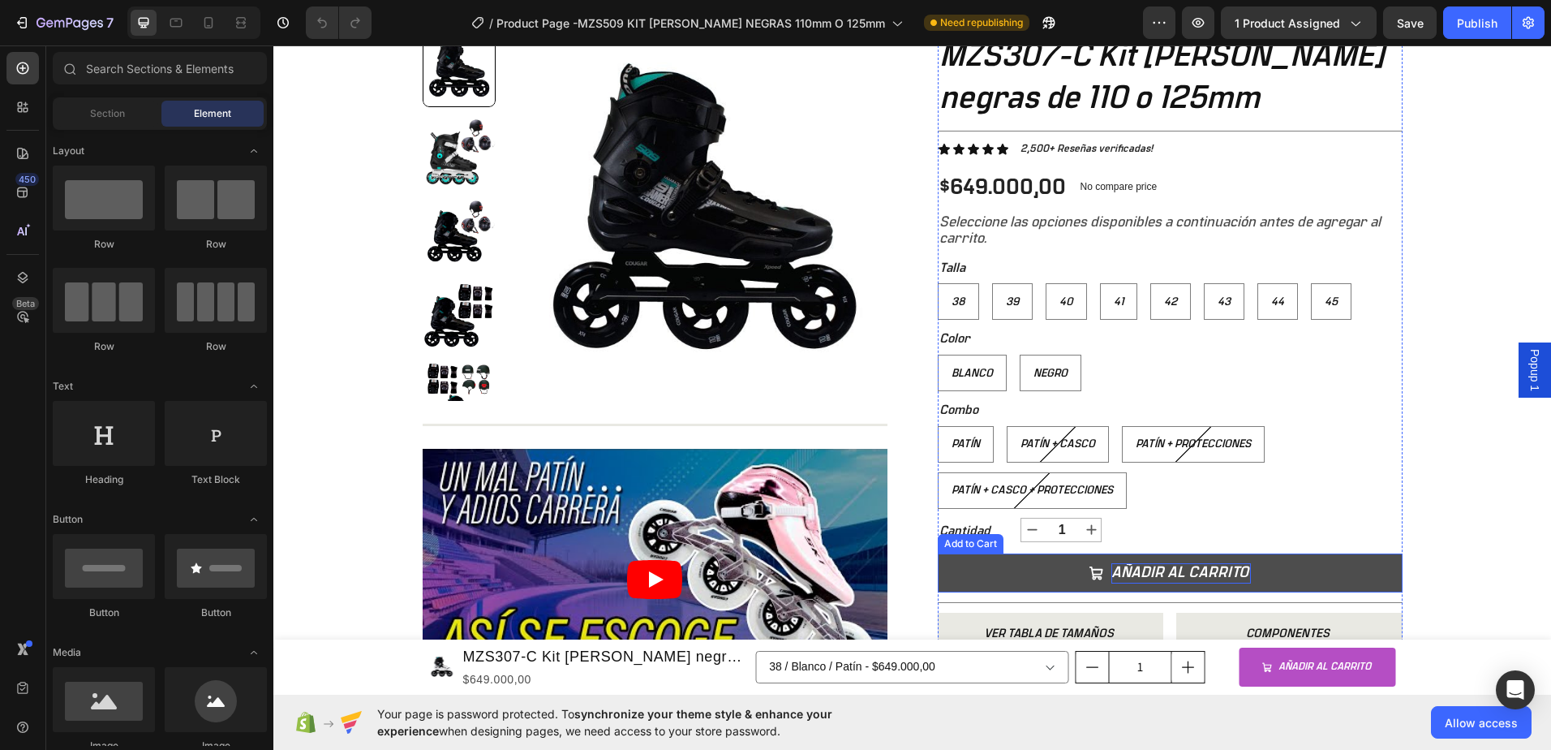
scroll to position [162, 0]
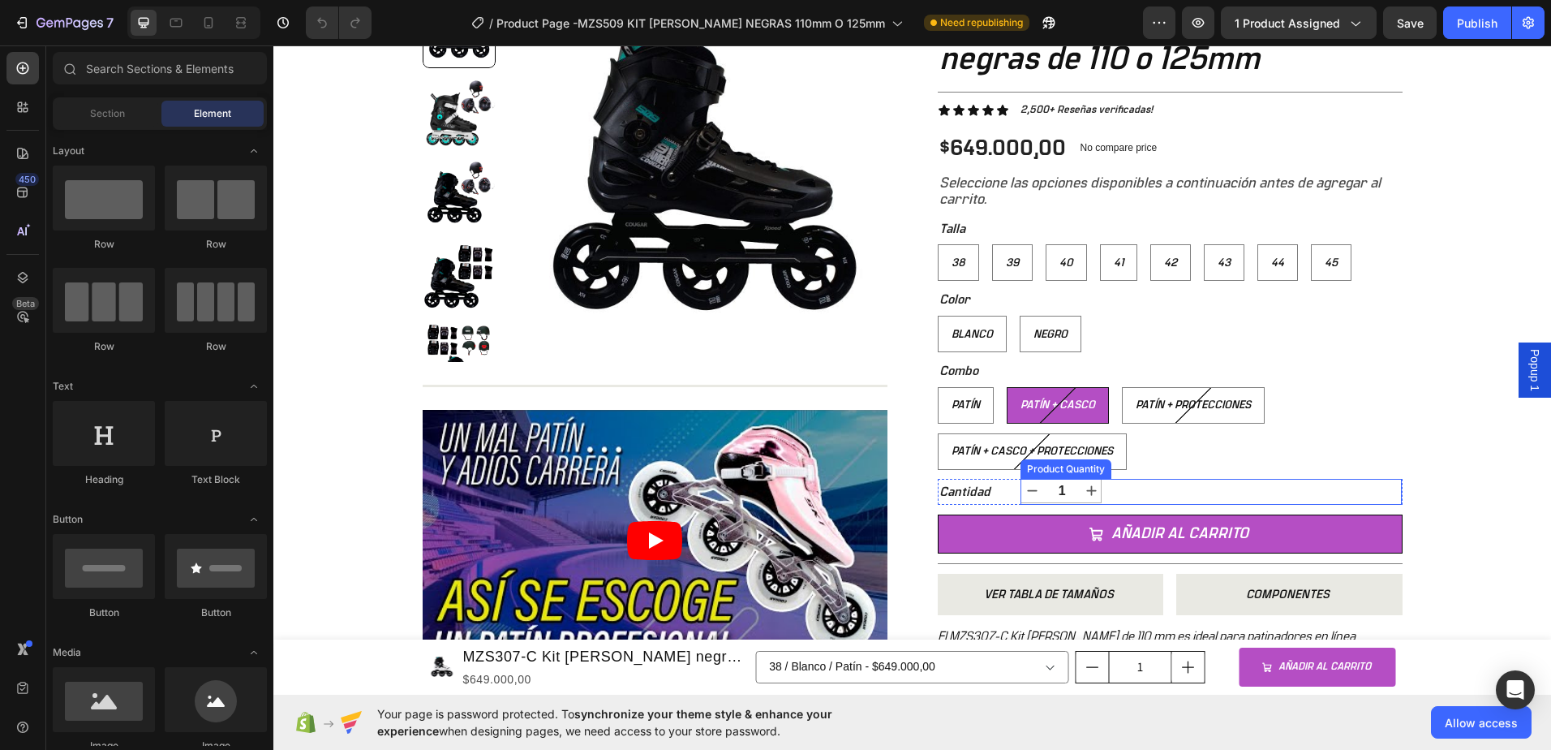
click at [1086, 423] on Casco "Patín + Casco" at bounding box center [1058, 405] width 102 height 37
click at [1007, 387] on input "Patín + Casco Patín + Casco Patín + Casco" at bounding box center [1006, 386] width 1 height 1
radio input "true"
select select "581839907060384760"
radio input "true"
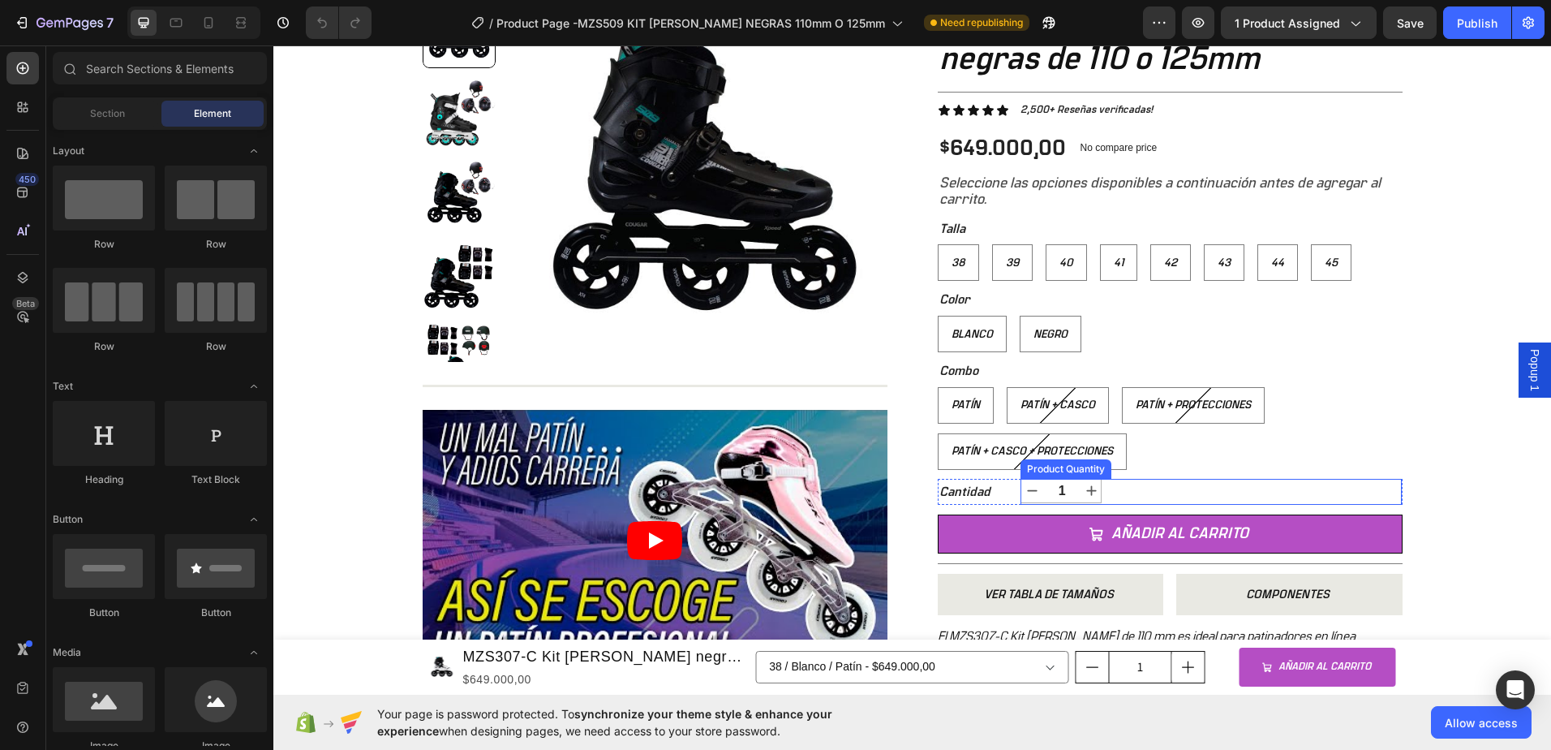
radio input "true"
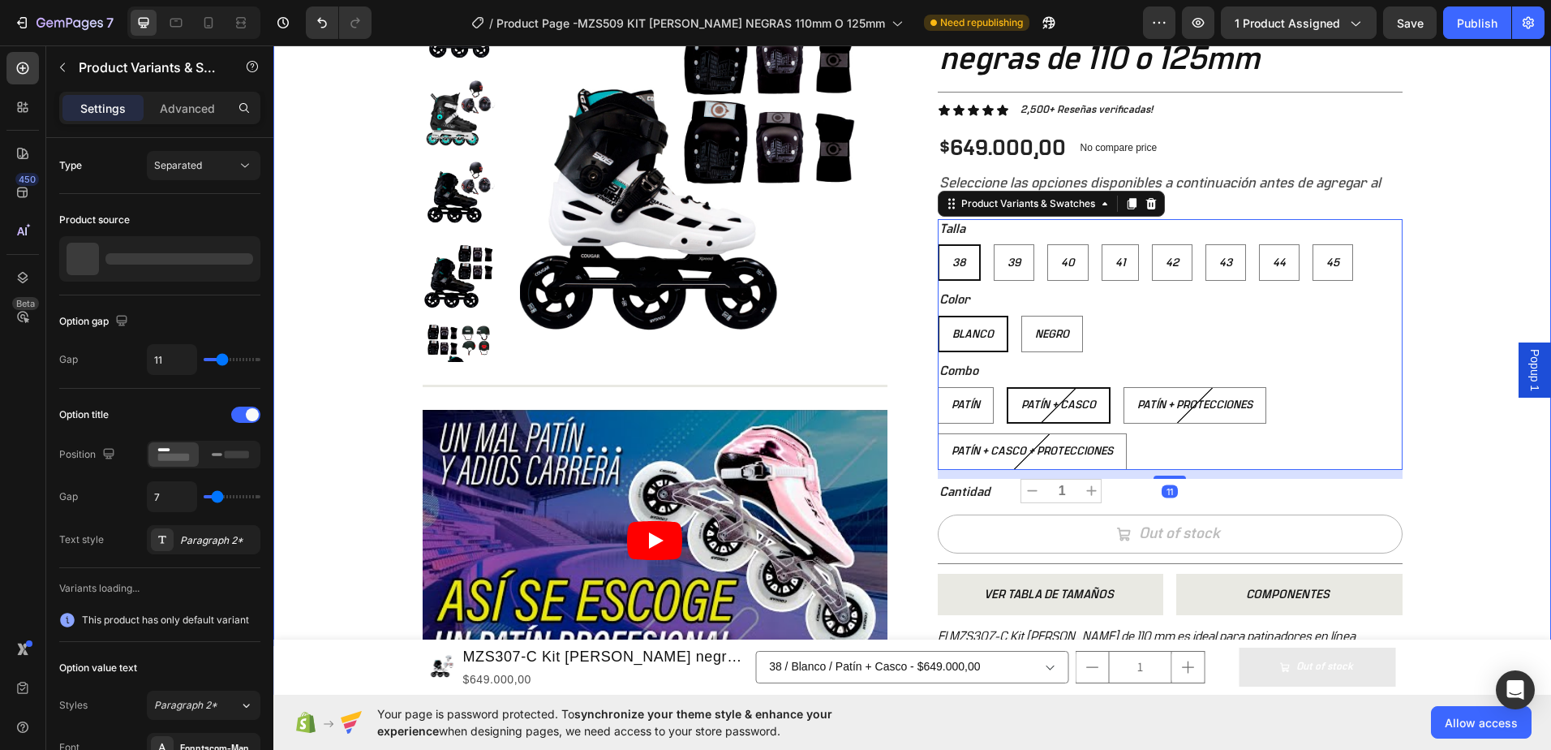
radio input "false"
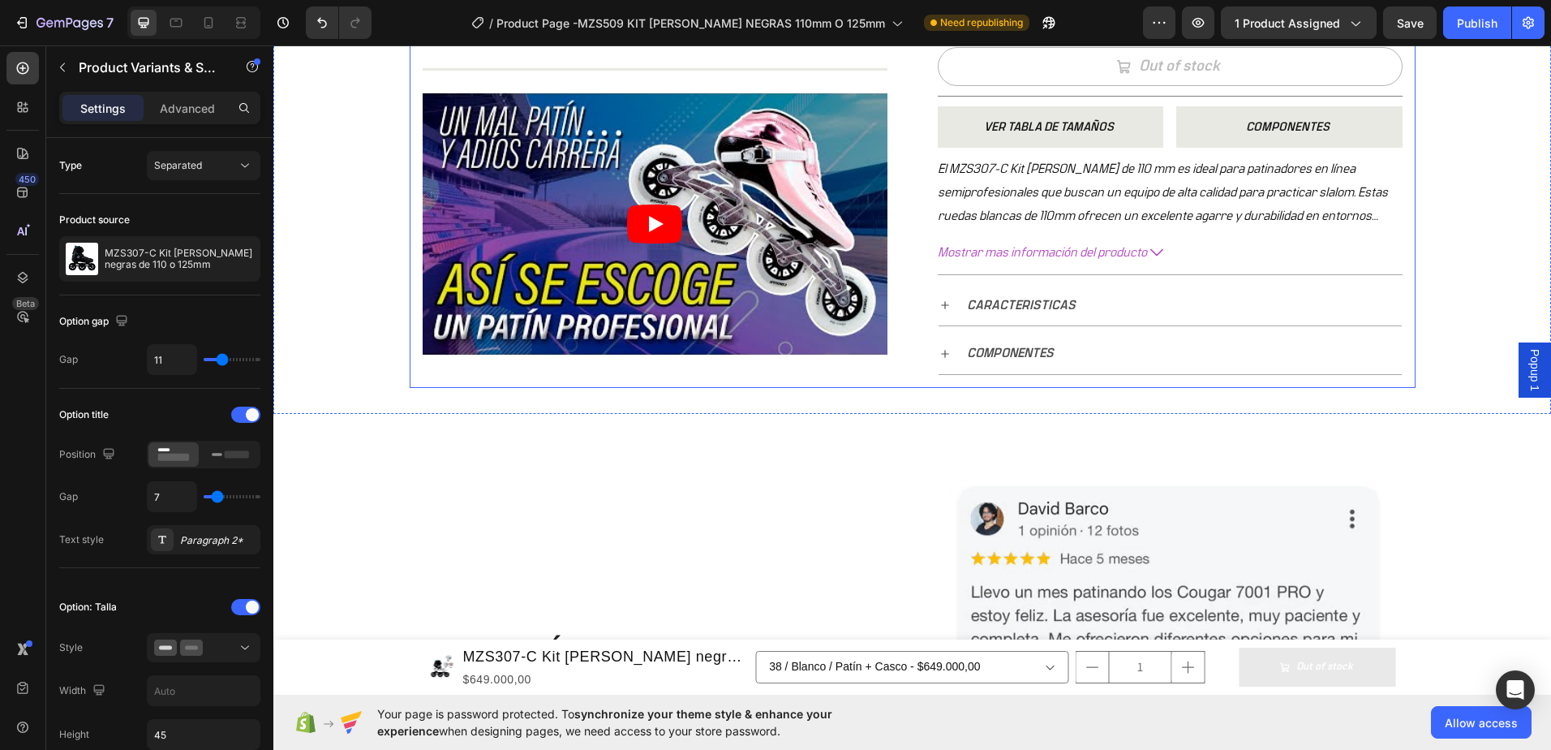
scroll to position [649, 0]
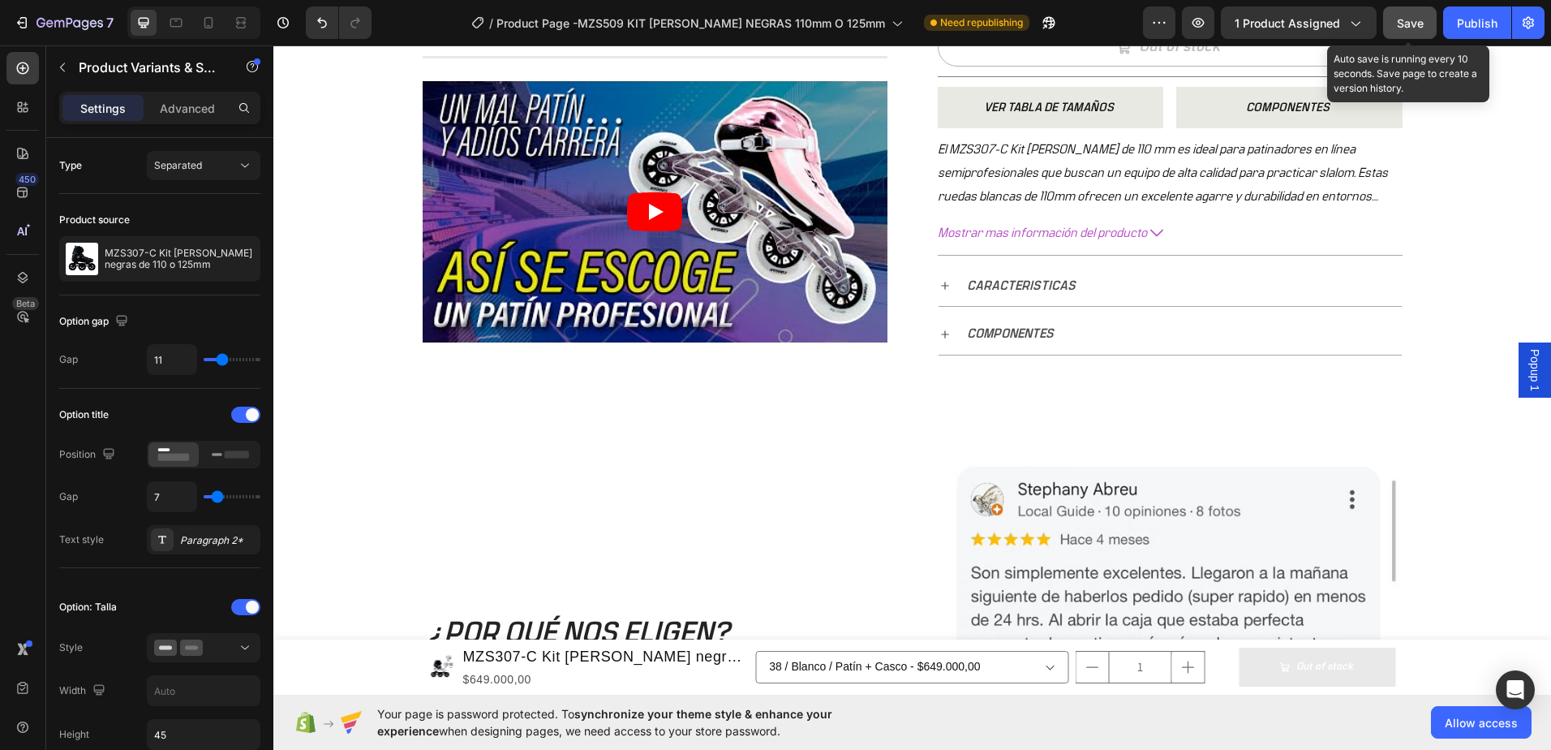
click at [1420, 23] on span "Save" at bounding box center [1410, 23] width 27 height 14
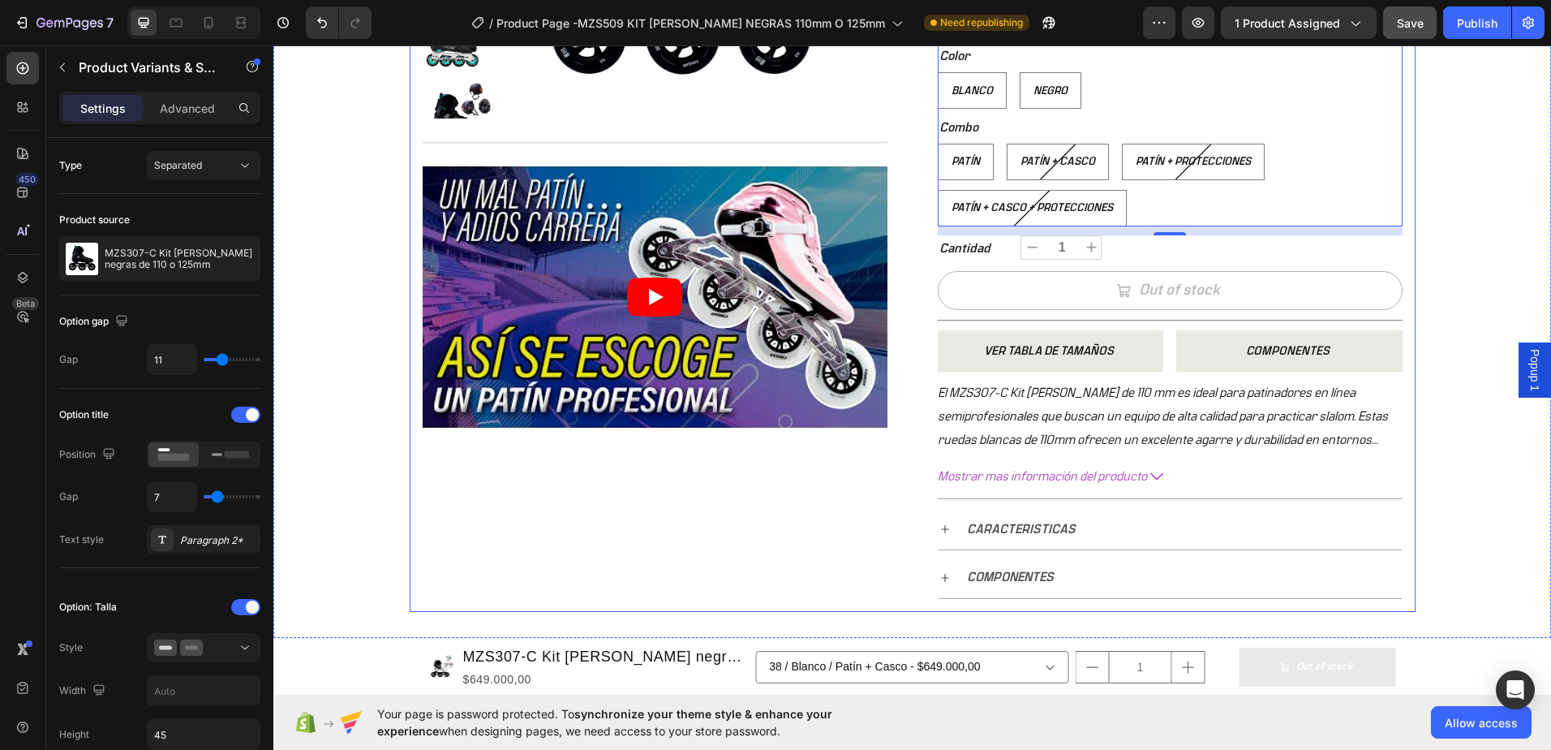
scroll to position [162, 0]
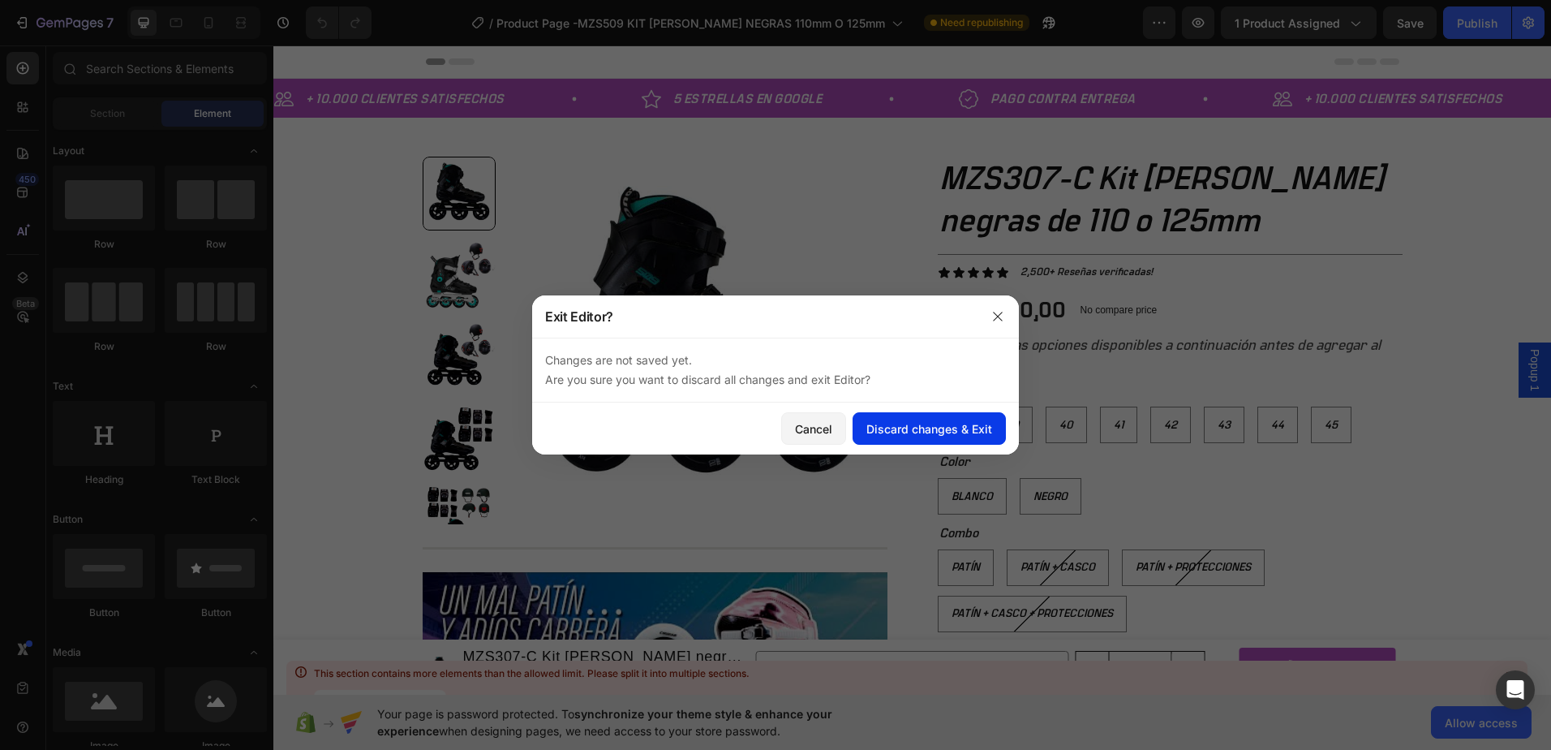
click at [922, 430] on div "Discard changes & Exit" at bounding box center [929, 428] width 126 height 17
